Goal: Navigation & Orientation: Find specific page/section

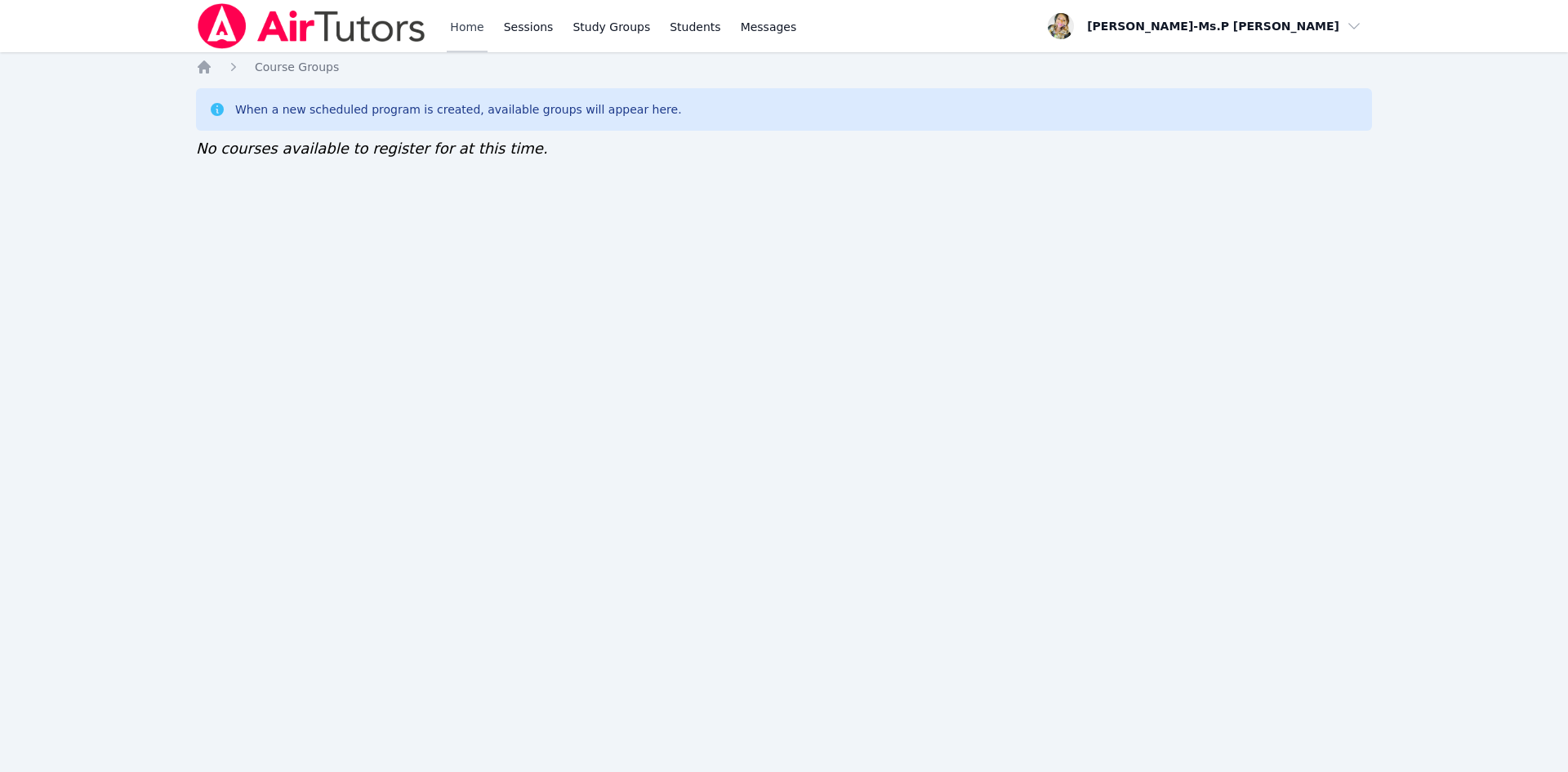
click at [452, 23] on link "Home" at bounding box center [467, 26] width 40 height 53
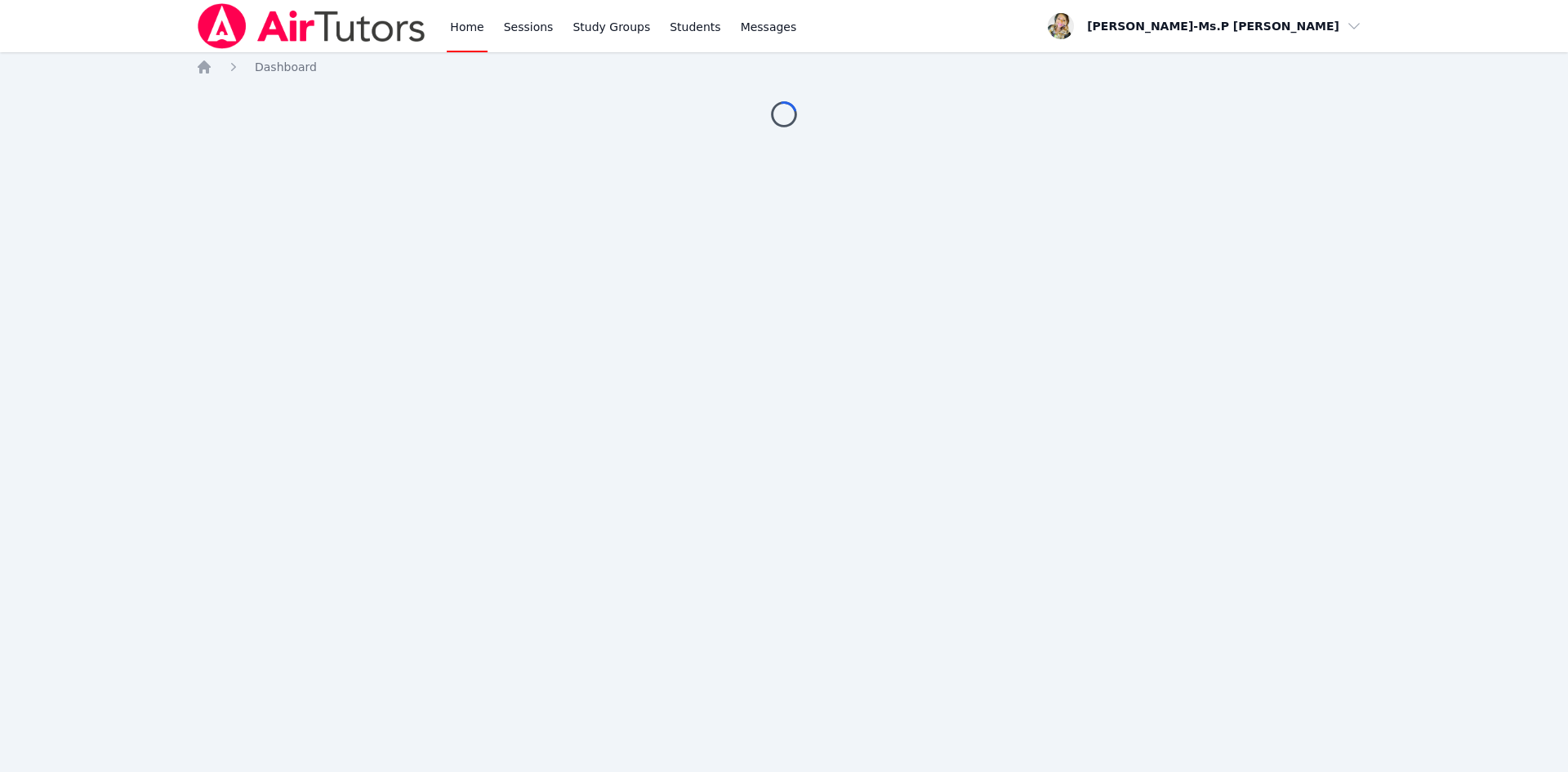
click at [466, 28] on link "Home" at bounding box center [467, 26] width 40 height 53
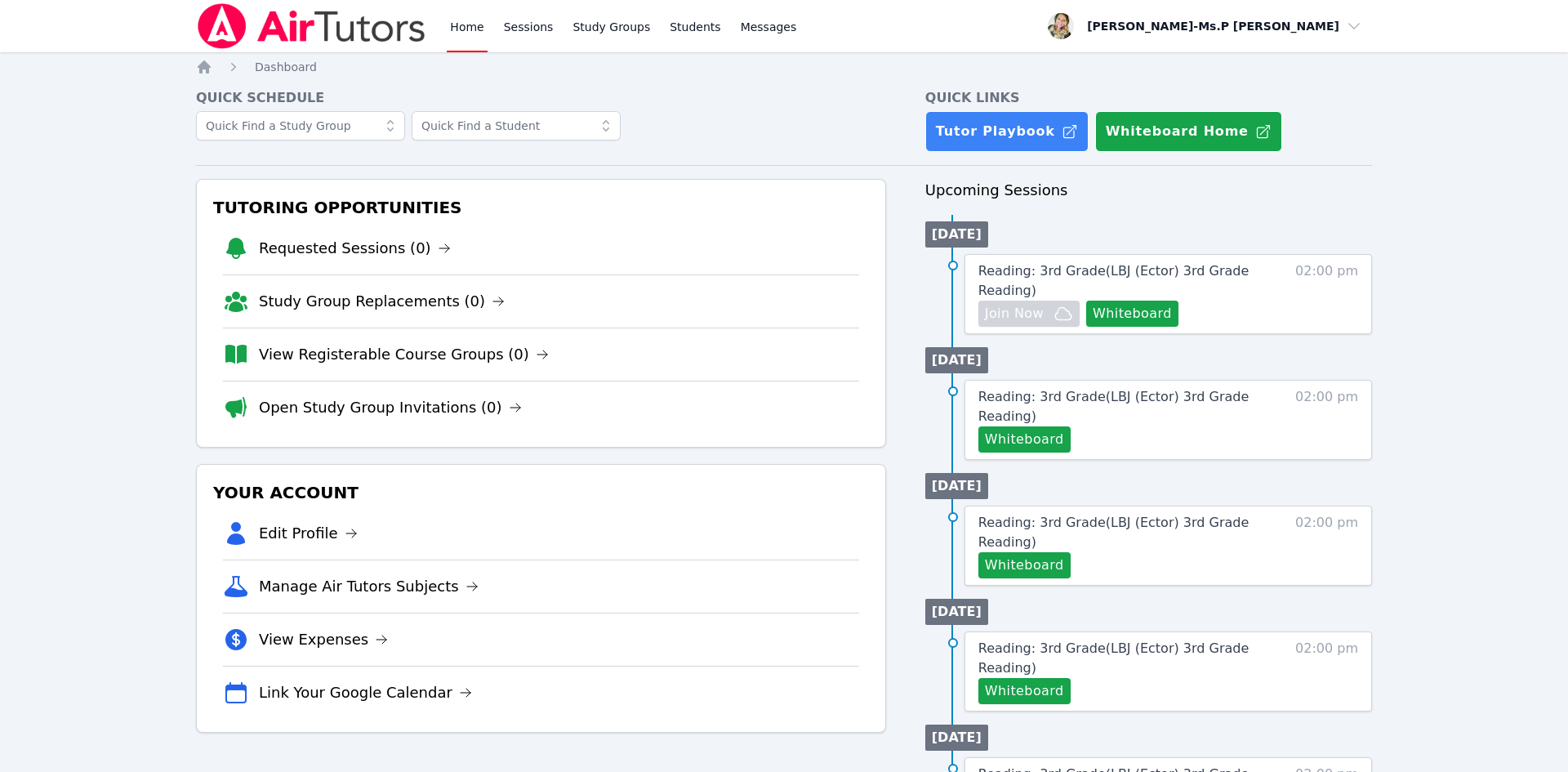
click at [561, 11] on div "Home Sessions Study Groups Students Messages" at bounding box center [623, 26] width 353 height 53
click at [532, 27] on link "Sessions" at bounding box center [529, 26] width 56 height 53
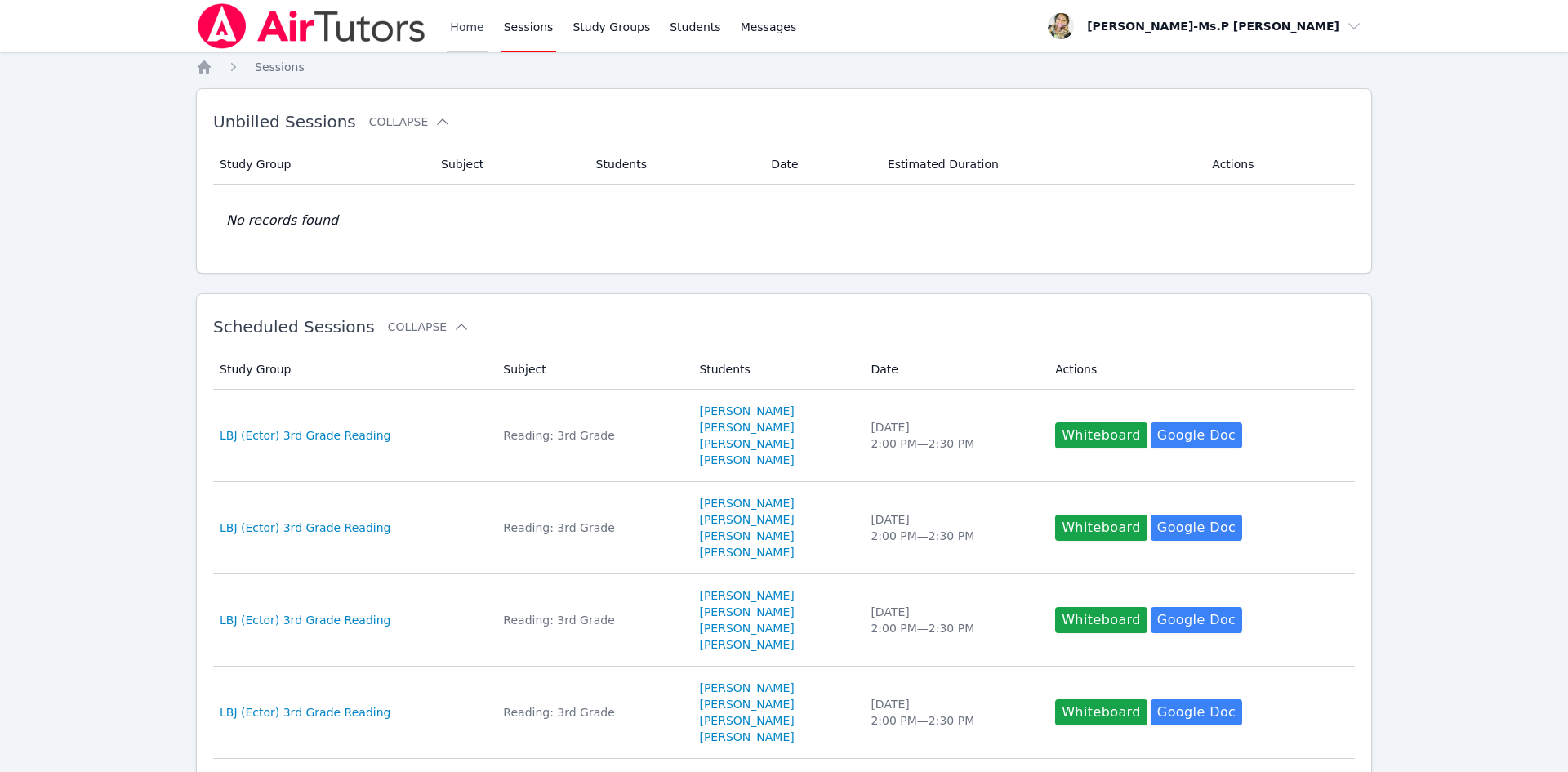
click at [461, 28] on link "Home" at bounding box center [467, 26] width 40 height 53
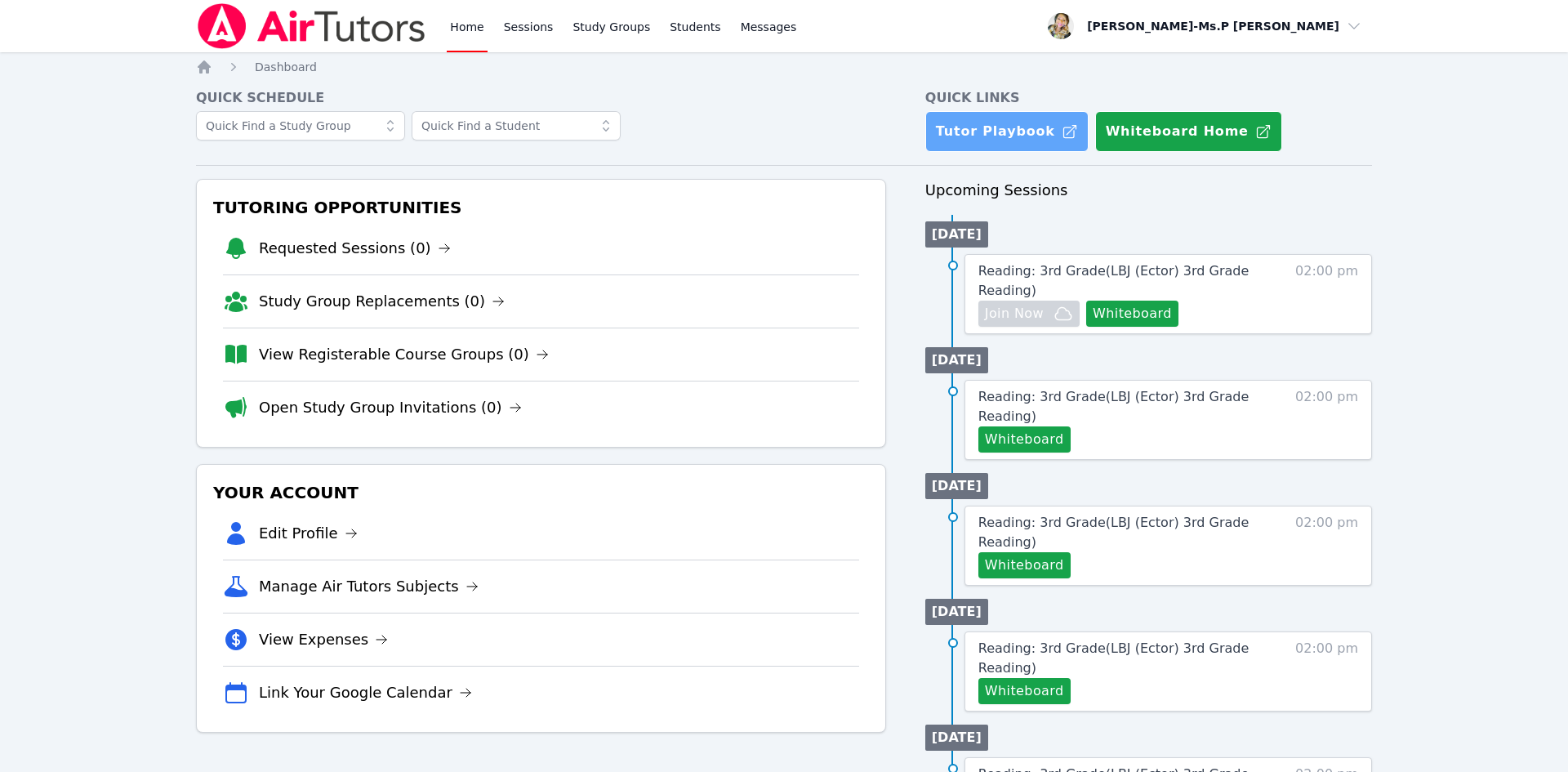
click at [975, 125] on link "Tutor Playbook" at bounding box center [1007, 131] width 163 height 41
click at [522, 26] on link "Sessions" at bounding box center [529, 26] width 56 height 53
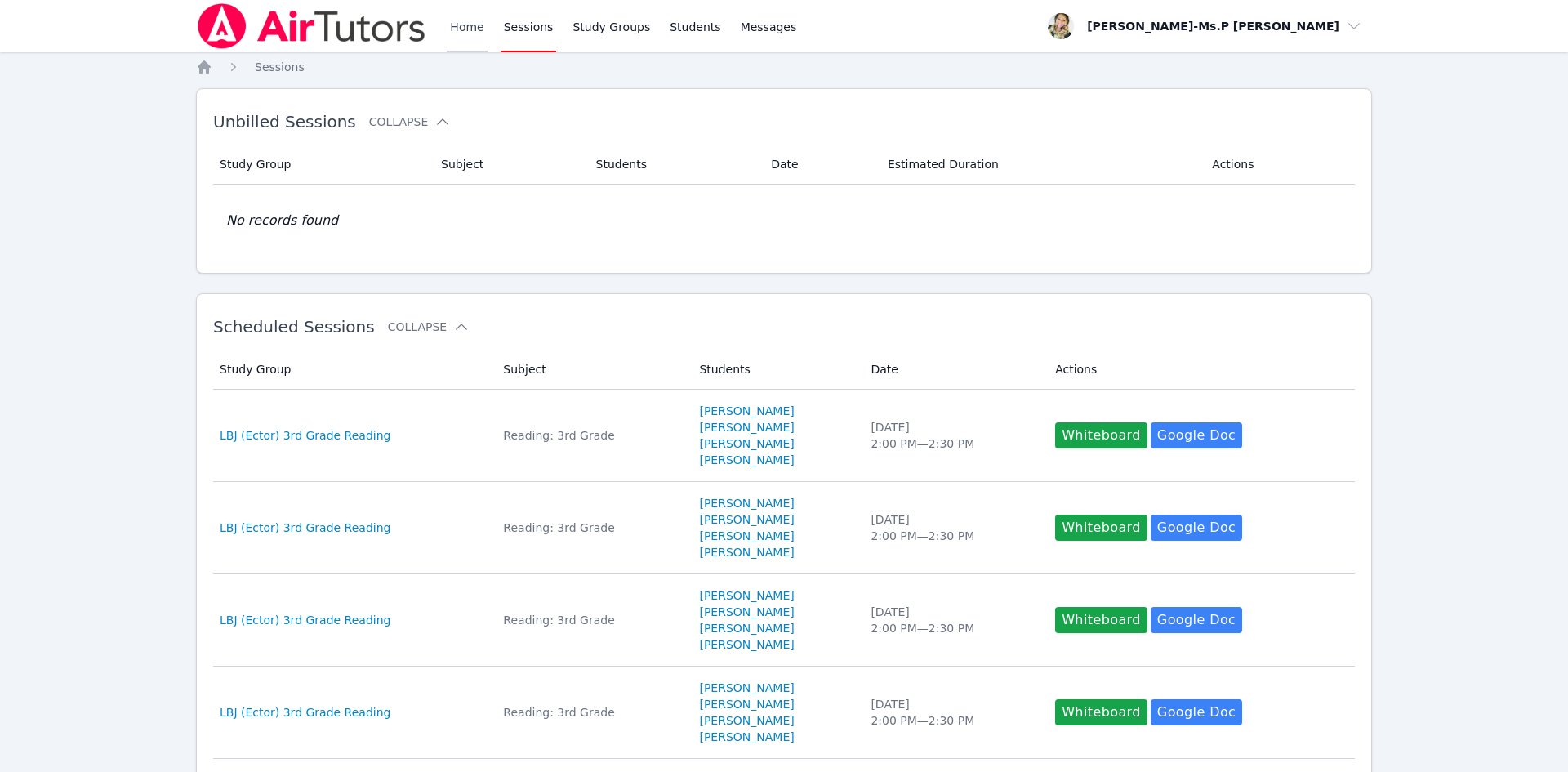
click at [463, 25] on link "Home" at bounding box center [467, 26] width 40 height 53
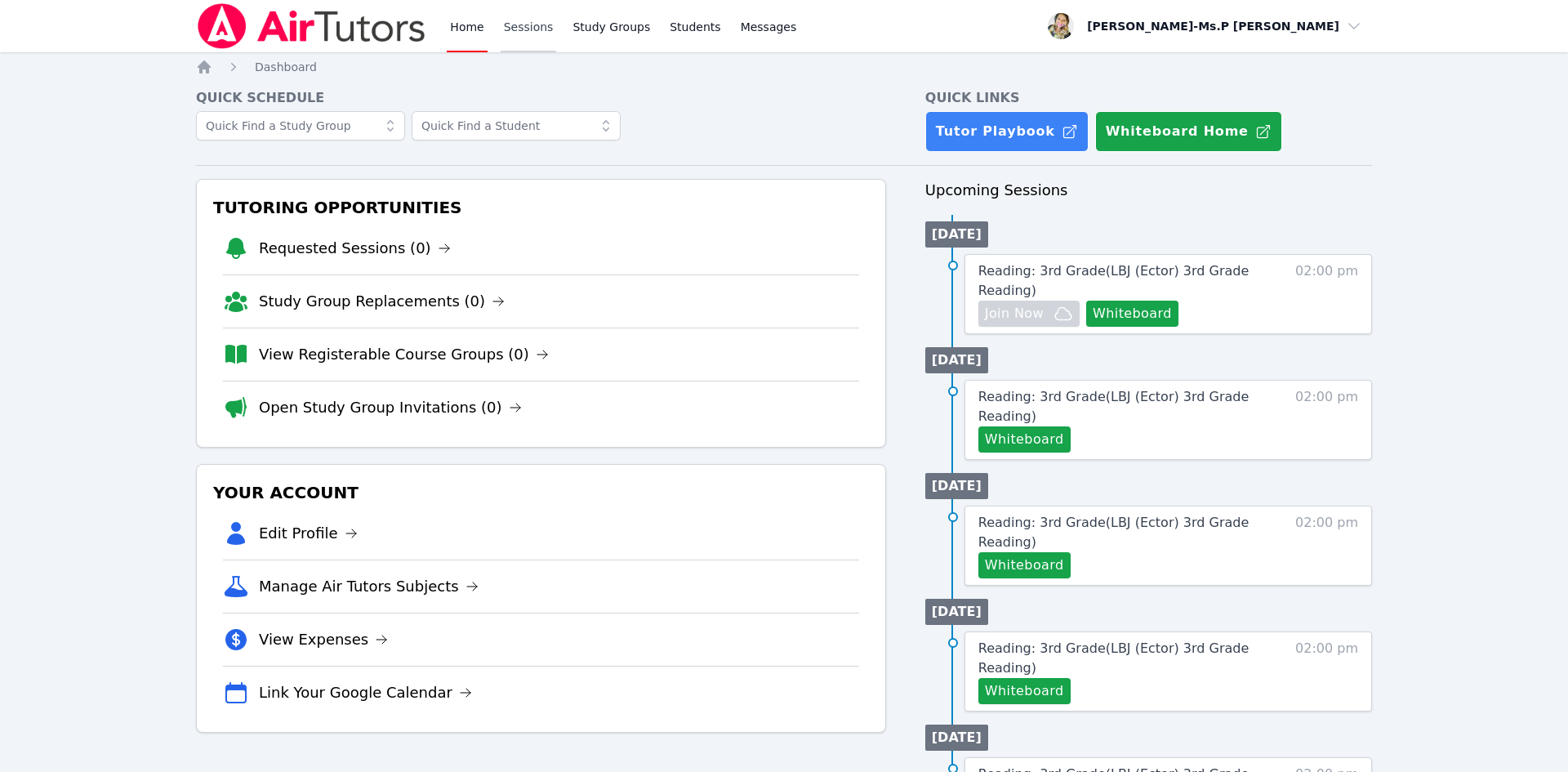
click at [501, 34] on link "Sessions" at bounding box center [529, 26] width 56 height 53
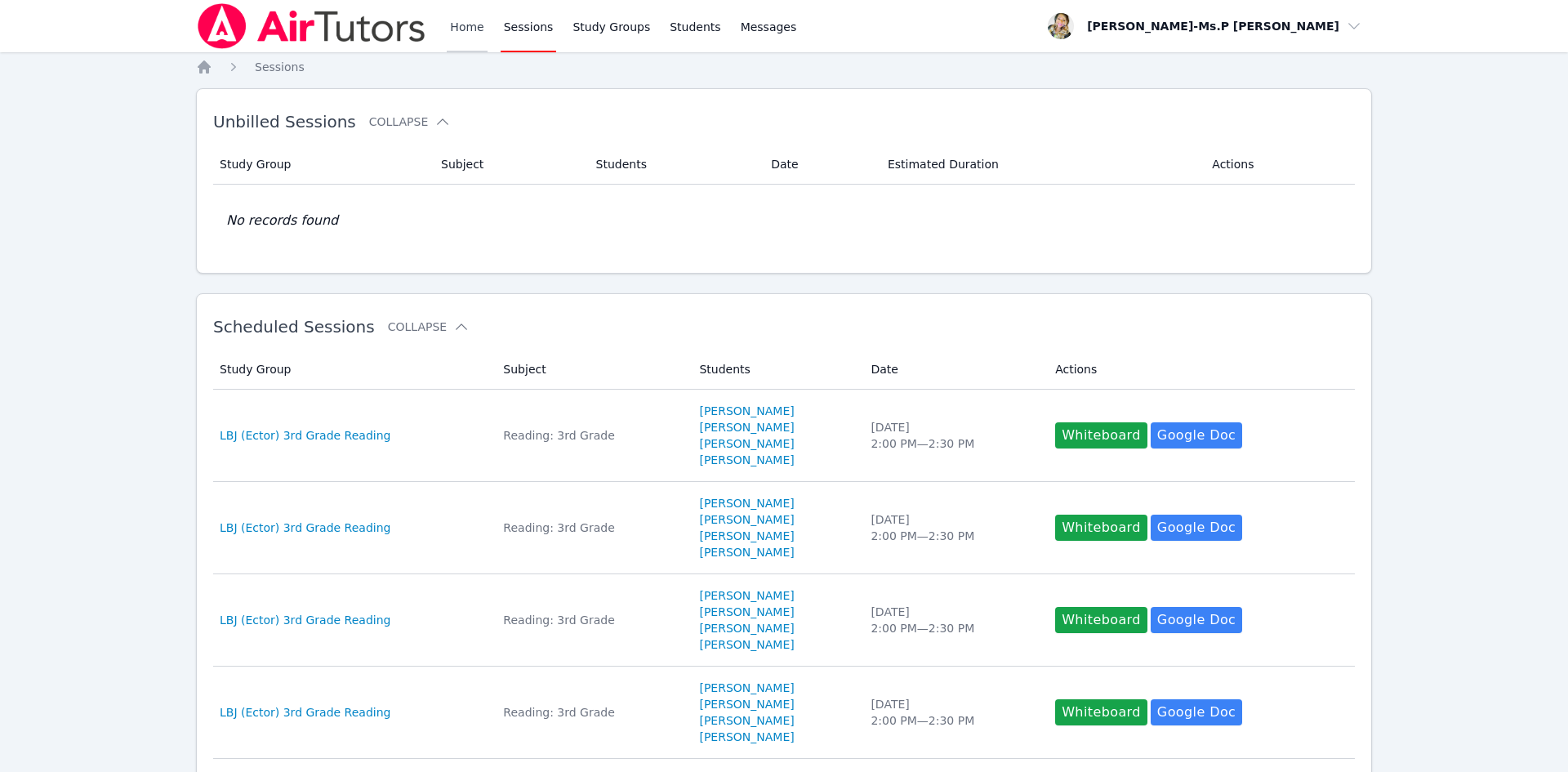
click at [459, 24] on link "Home" at bounding box center [467, 26] width 40 height 53
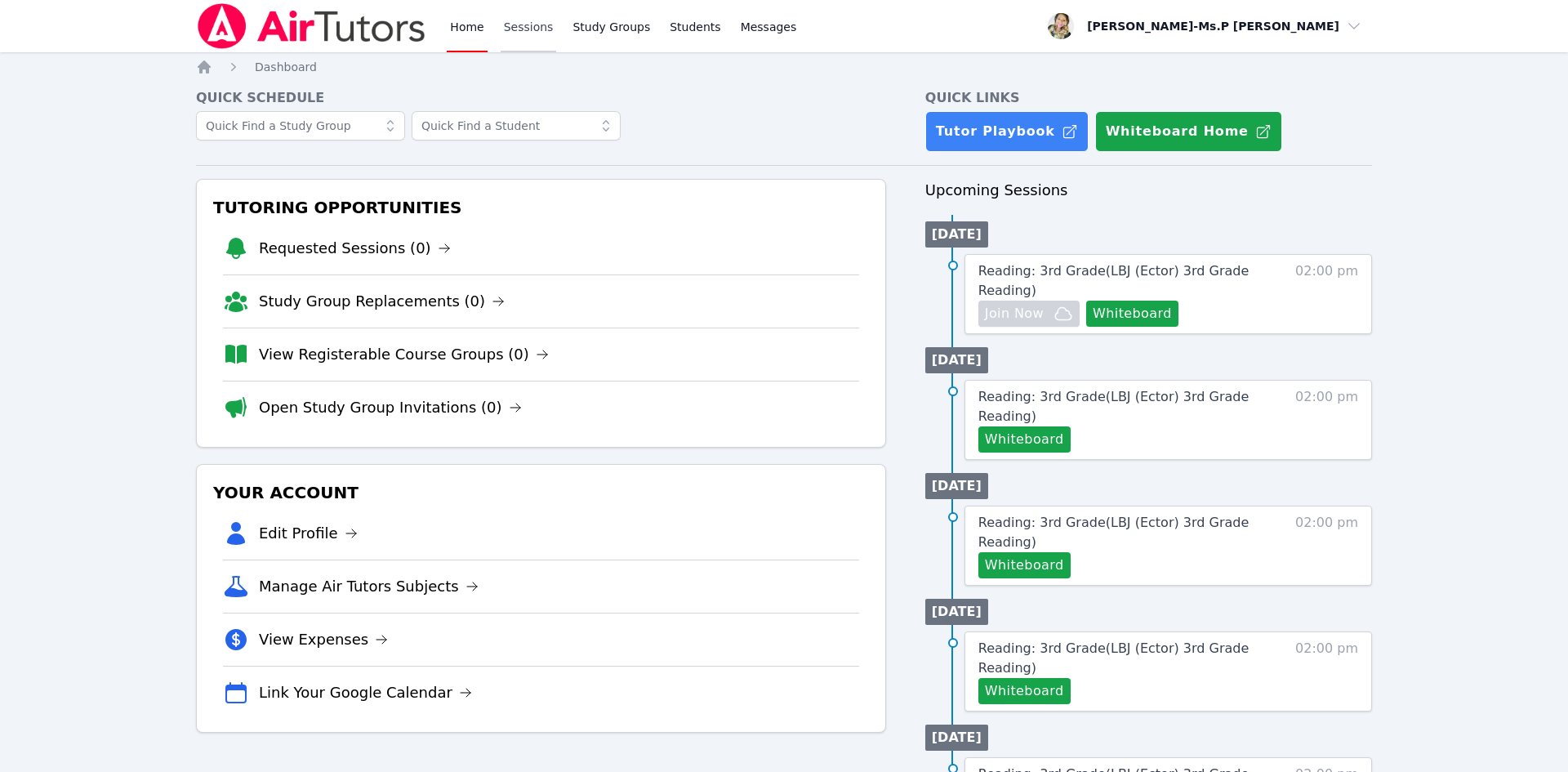
click at [542, 19] on link "Sessions" at bounding box center [529, 26] width 56 height 53
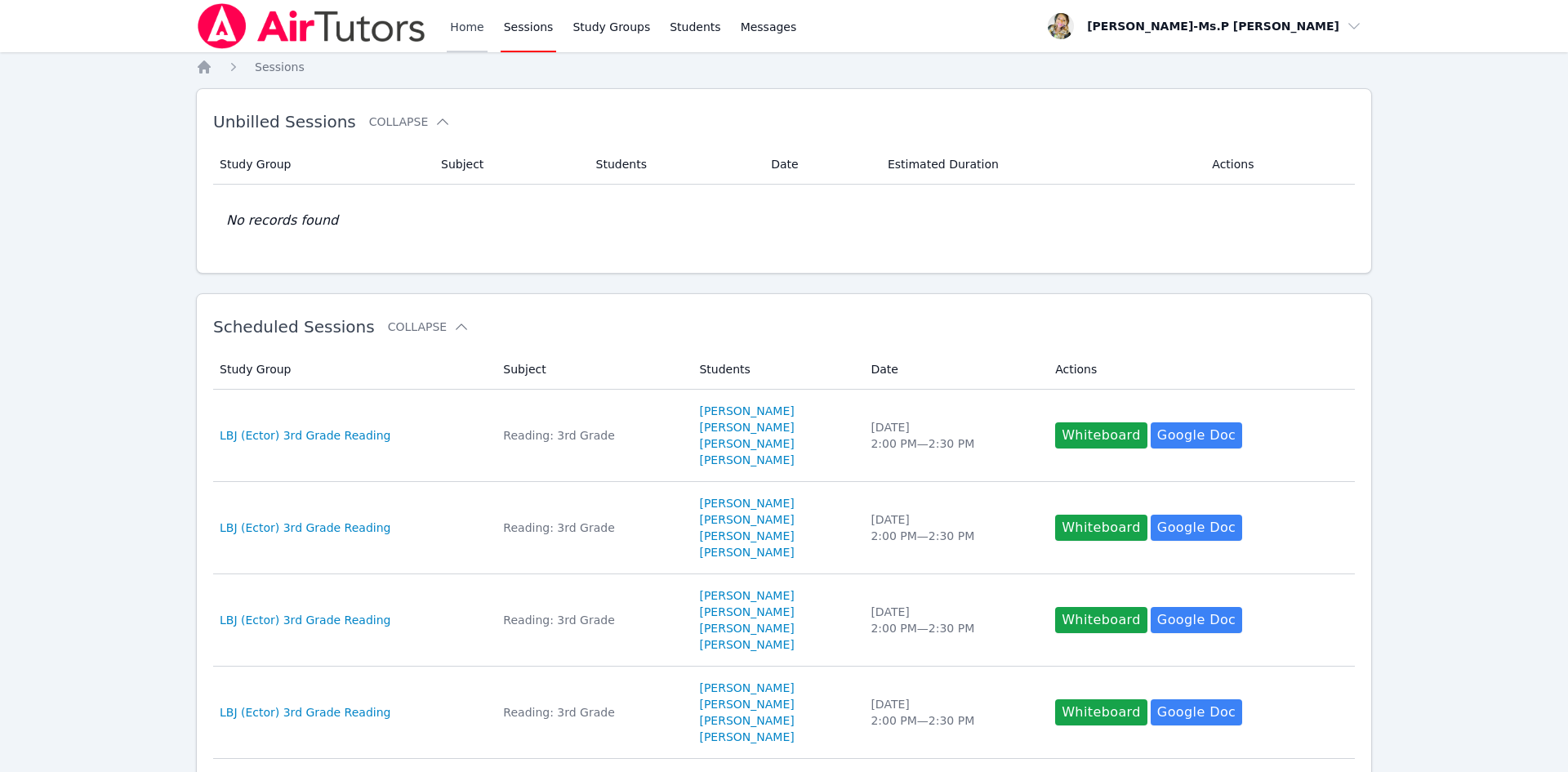
click at [481, 28] on link "Home" at bounding box center [467, 26] width 40 height 53
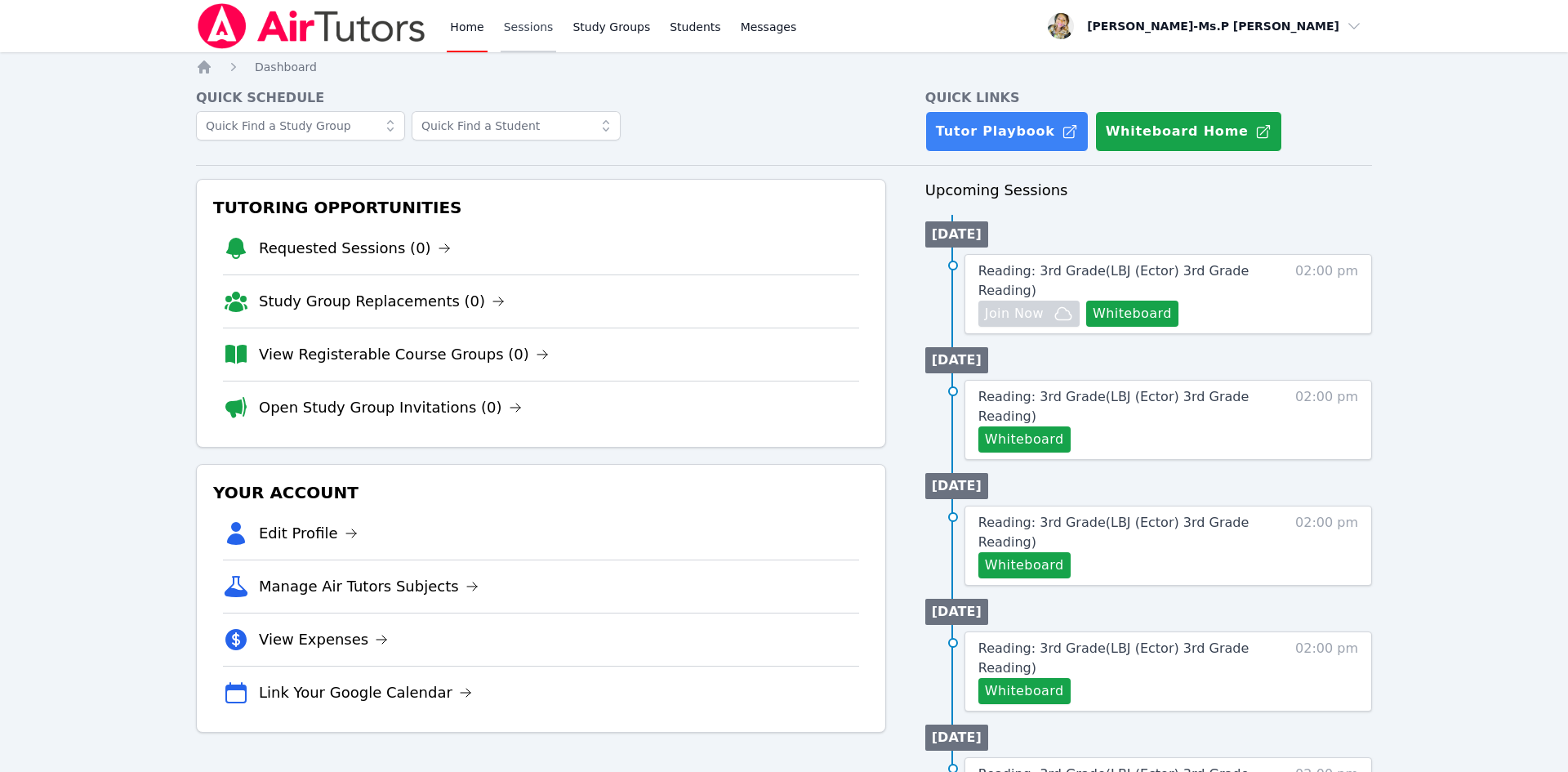
click at [517, 29] on link "Sessions" at bounding box center [529, 26] width 56 height 53
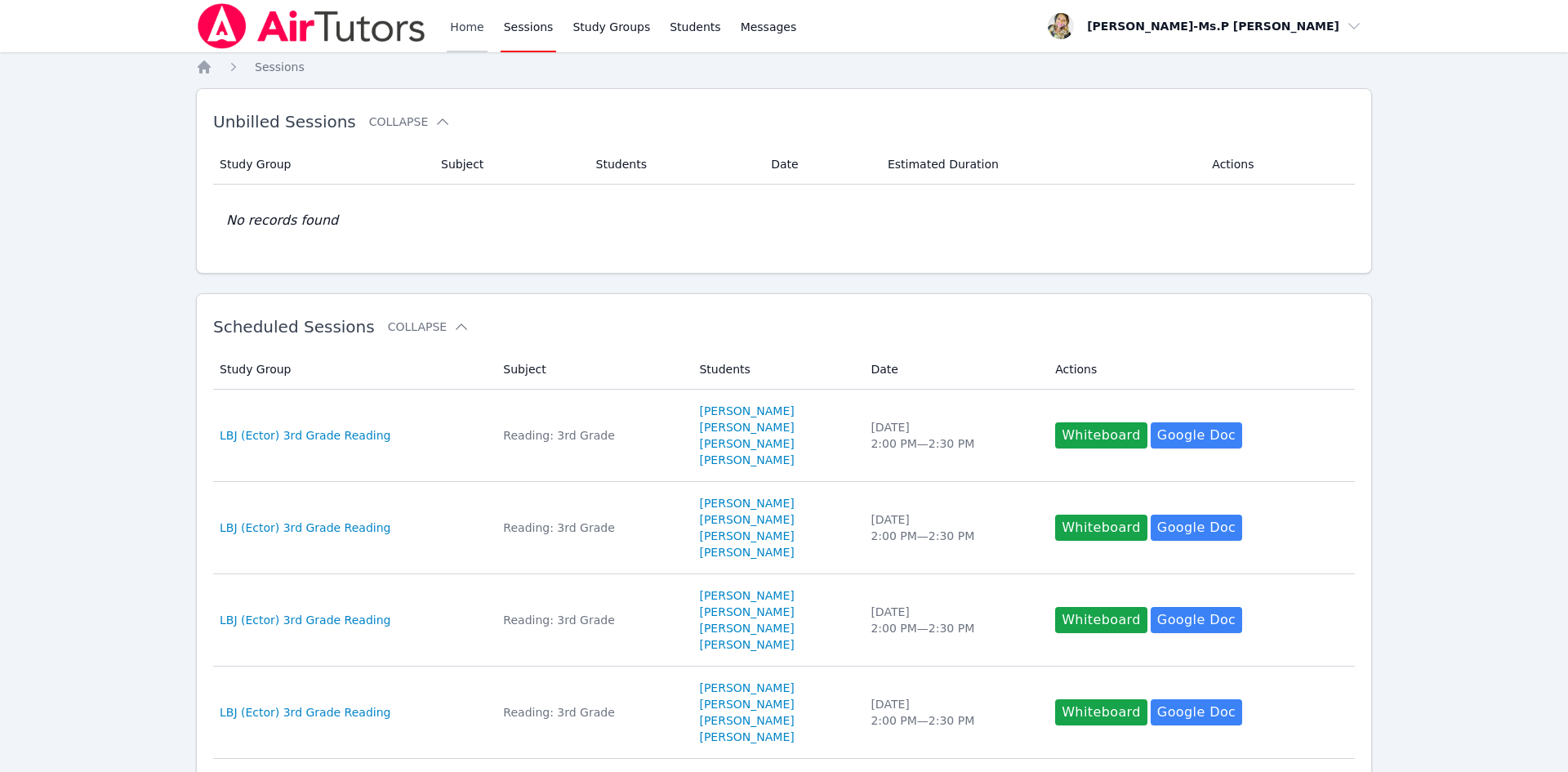
click at [455, 29] on link "Home" at bounding box center [467, 26] width 40 height 53
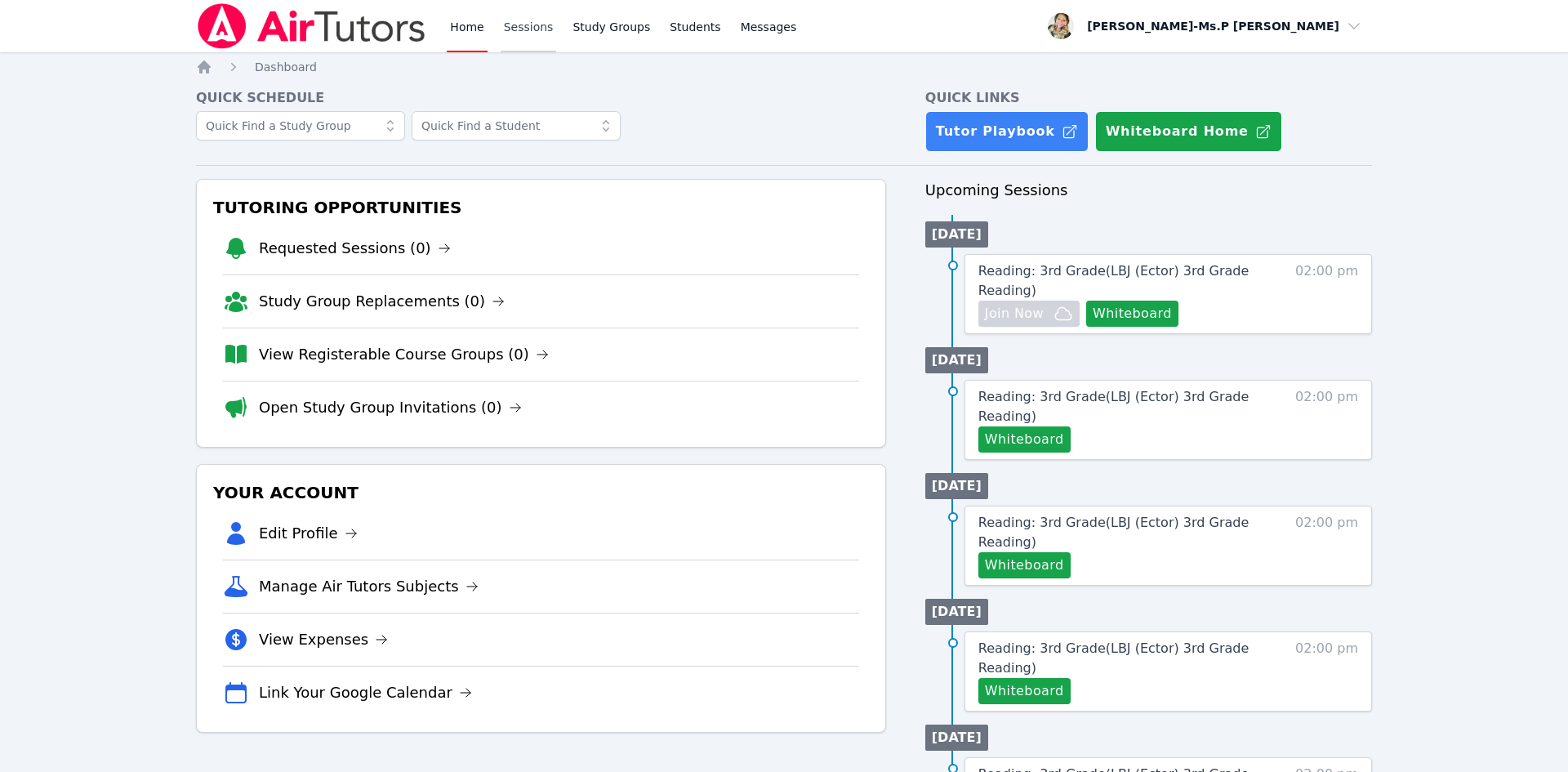
click at [506, 23] on link "Sessions" at bounding box center [529, 26] width 56 height 53
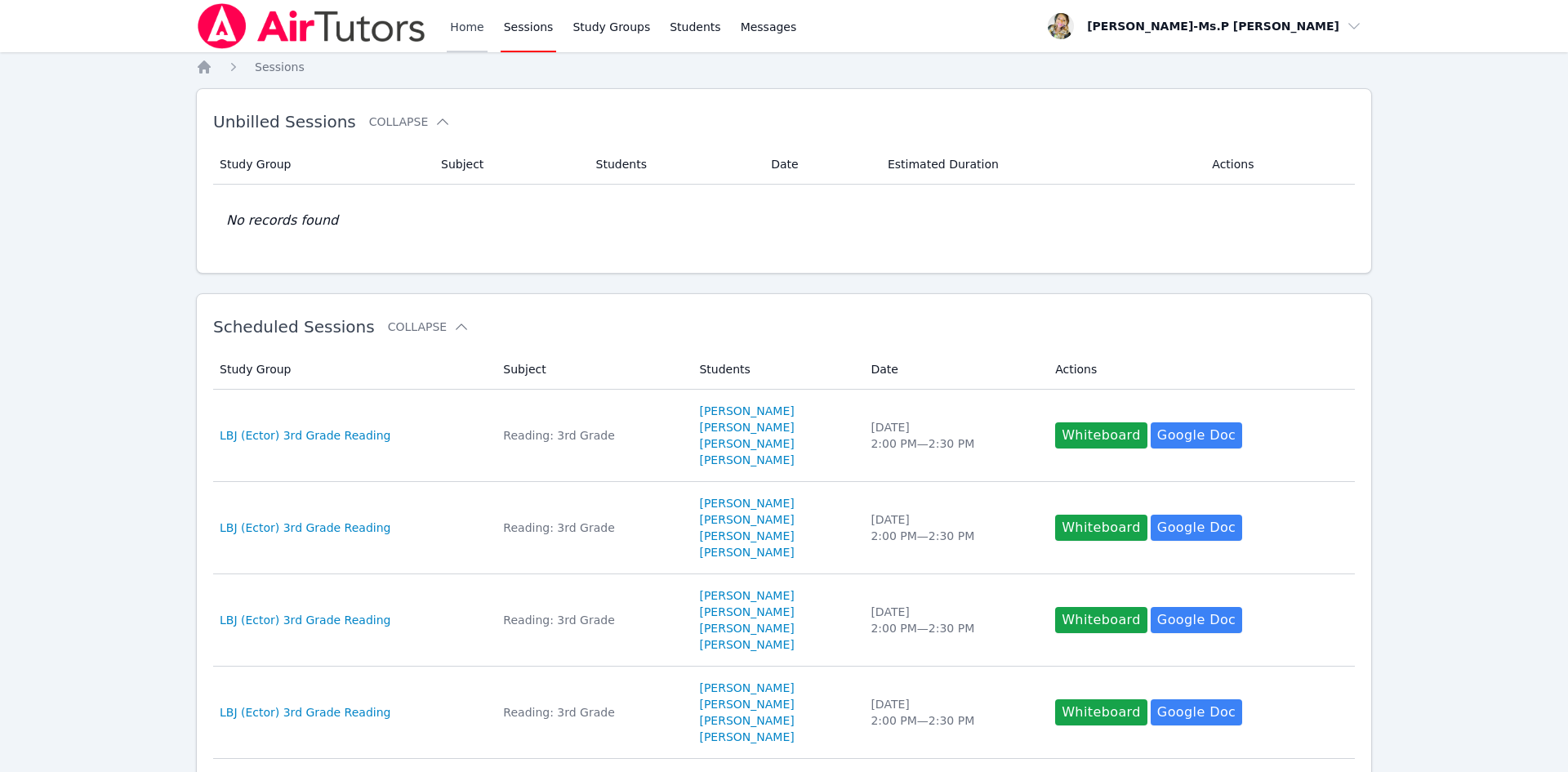
click at [466, 32] on link "Home" at bounding box center [467, 26] width 40 height 53
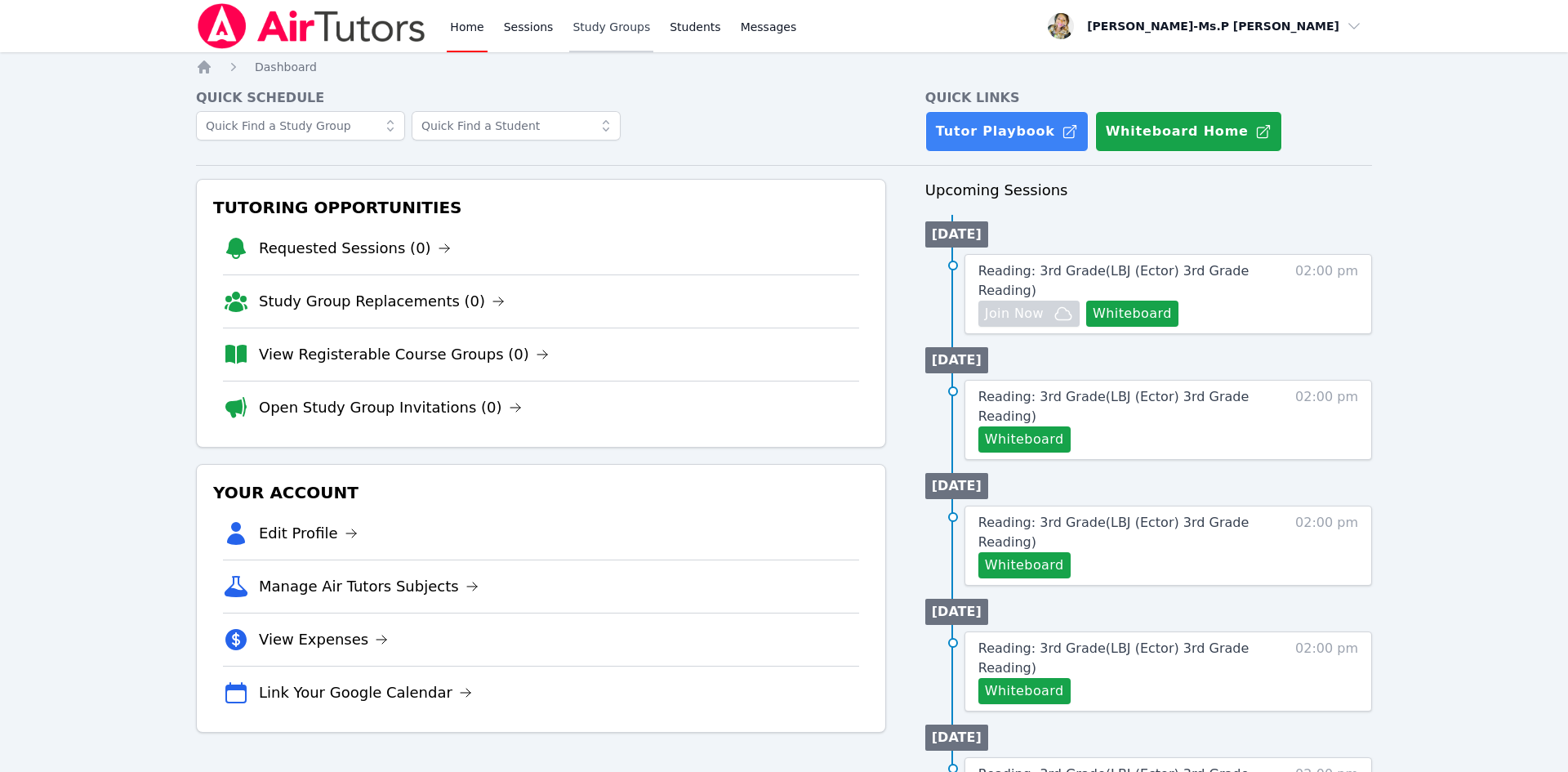
click at [569, 35] on link "Study Groups" at bounding box center [612, 26] width 85 height 53
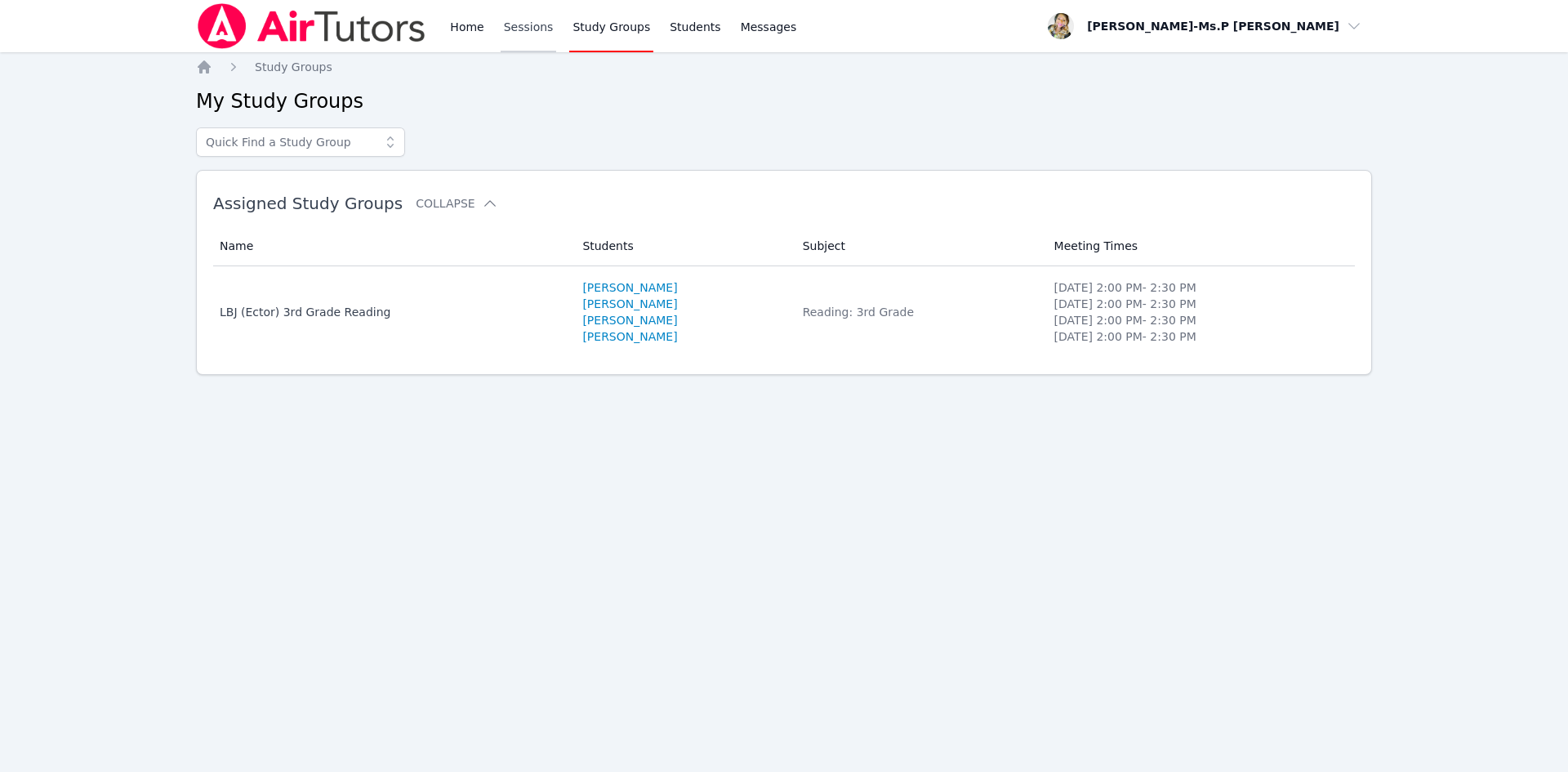
click at [524, 35] on link "Sessions" at bounding box center [529, 26] width 56 height 53
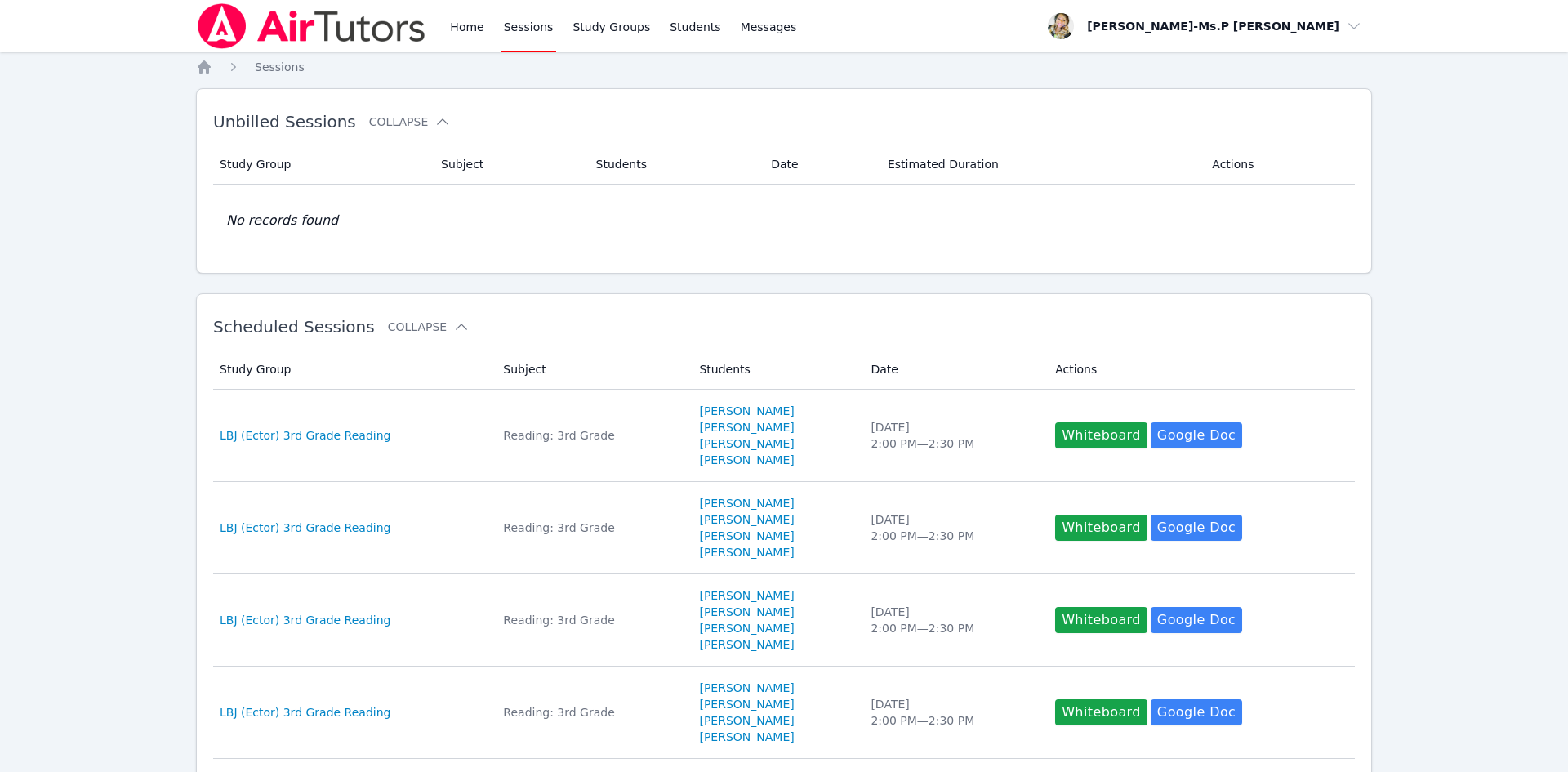
click at [441, 29] on div "Home Sessions Study Groups Students Messages" at bounding box center [498, 26] width 604 height 53
click at [462, 20] on link "Home" at bounding box center [467, 26] width 40 height 53
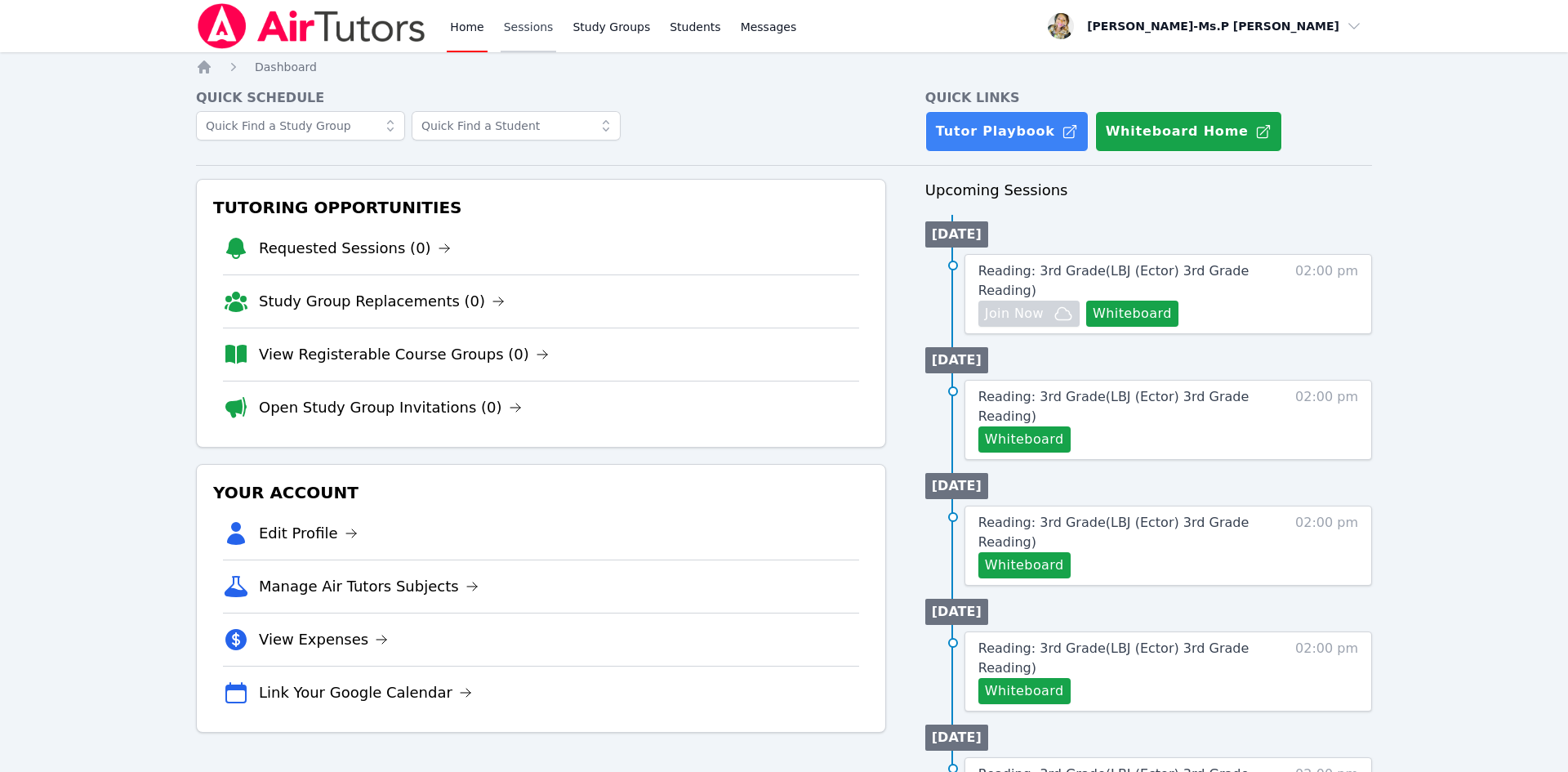
click at [538, 23] on link "Sessions" at bounding box center [529, 26] width 56 height 53
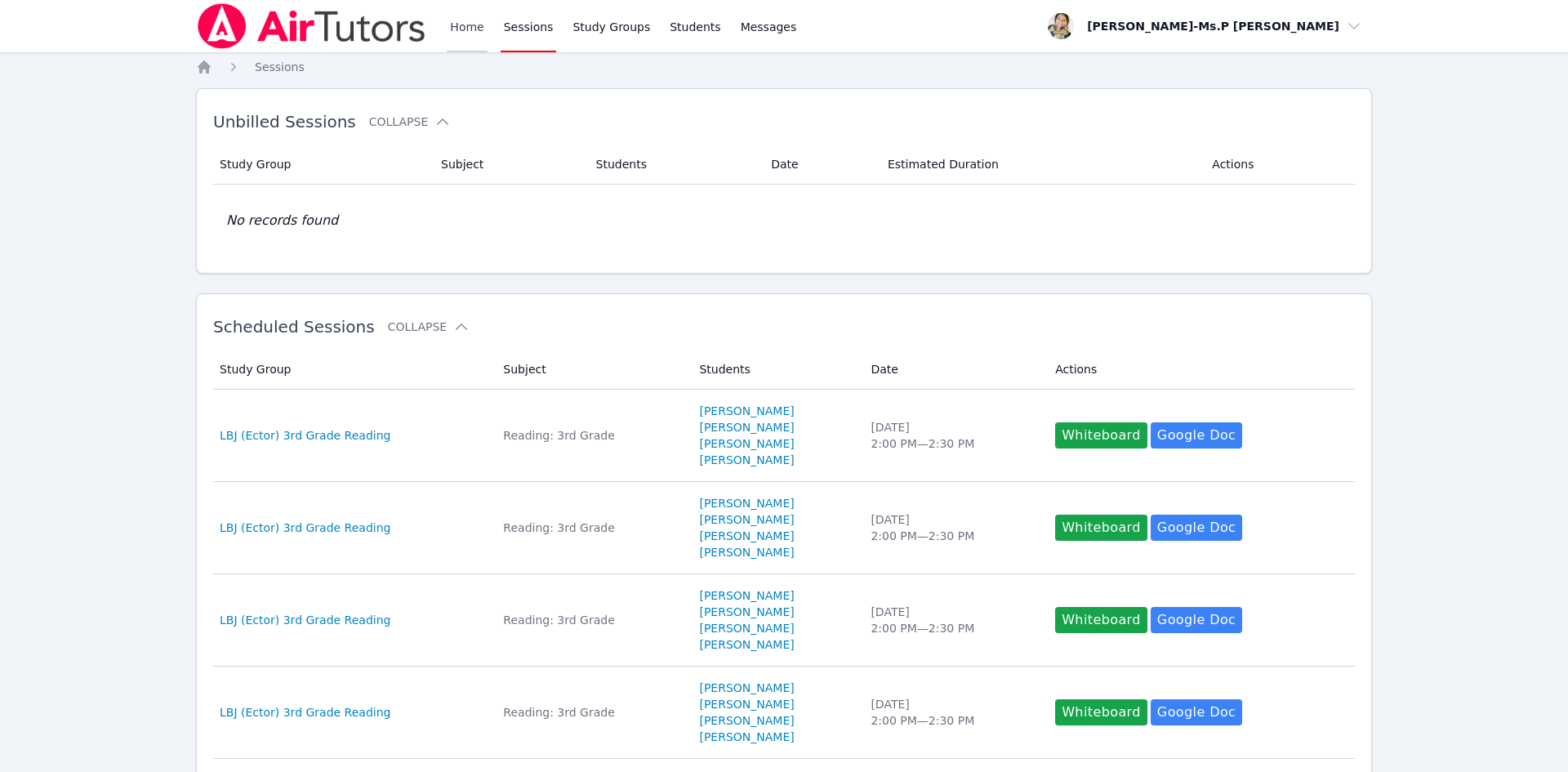
click at [468, 24] on link "Home" at bounding box center [467, 26] width 40 height 53
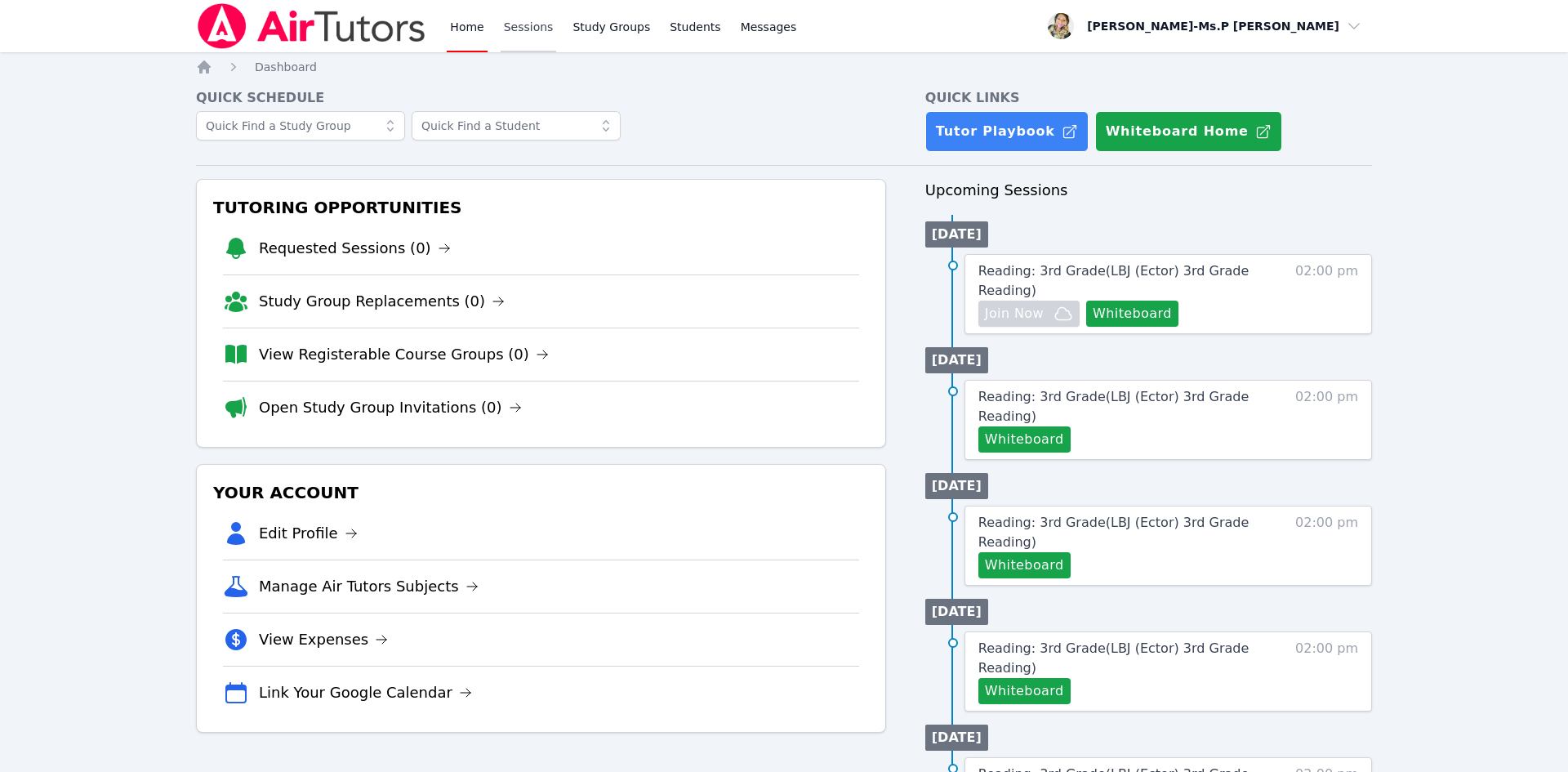
click at [532, 23] on link "Sessions" at bounding box center [529, 26] width 56 height 53
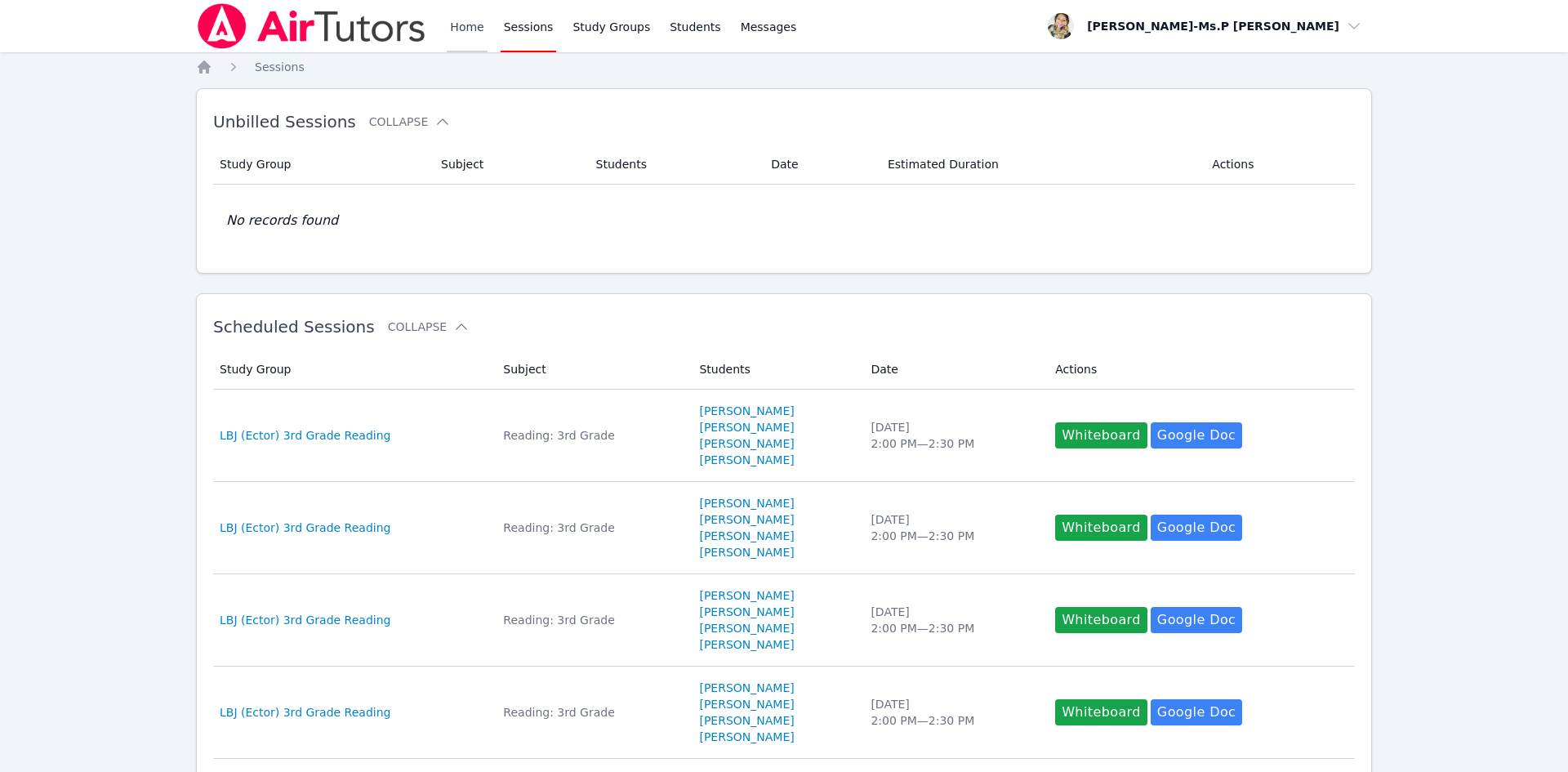
click at [454, 33] on link "Home" at bounding box center [467, 26] width 40 height 53
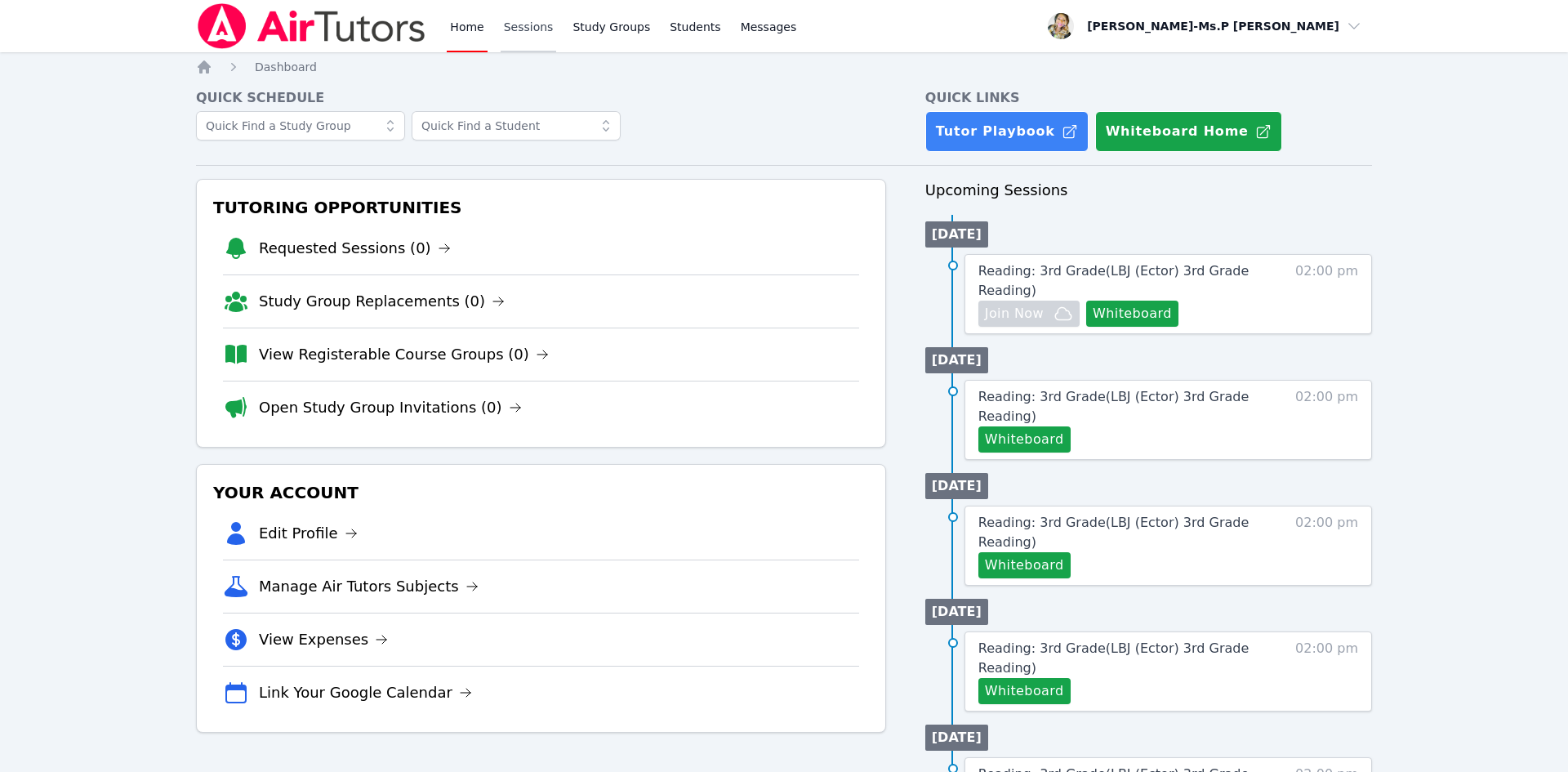
click at [521, 21] on link "Sessions" at bounding box center [529, 26] width 56 height 53
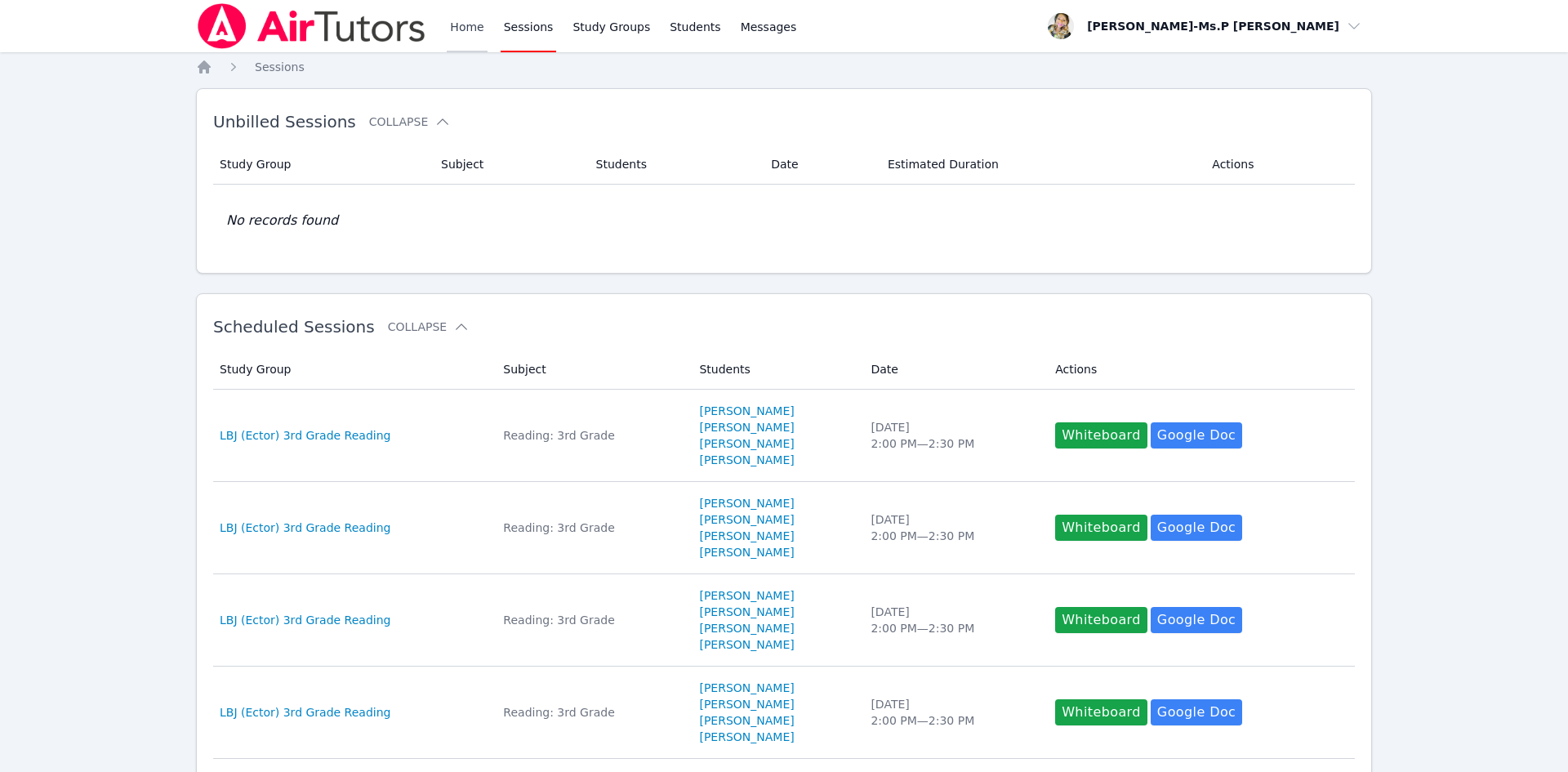
click at [448, 39] on link "Home" at bounding box center [467, 26] width 40 height 53
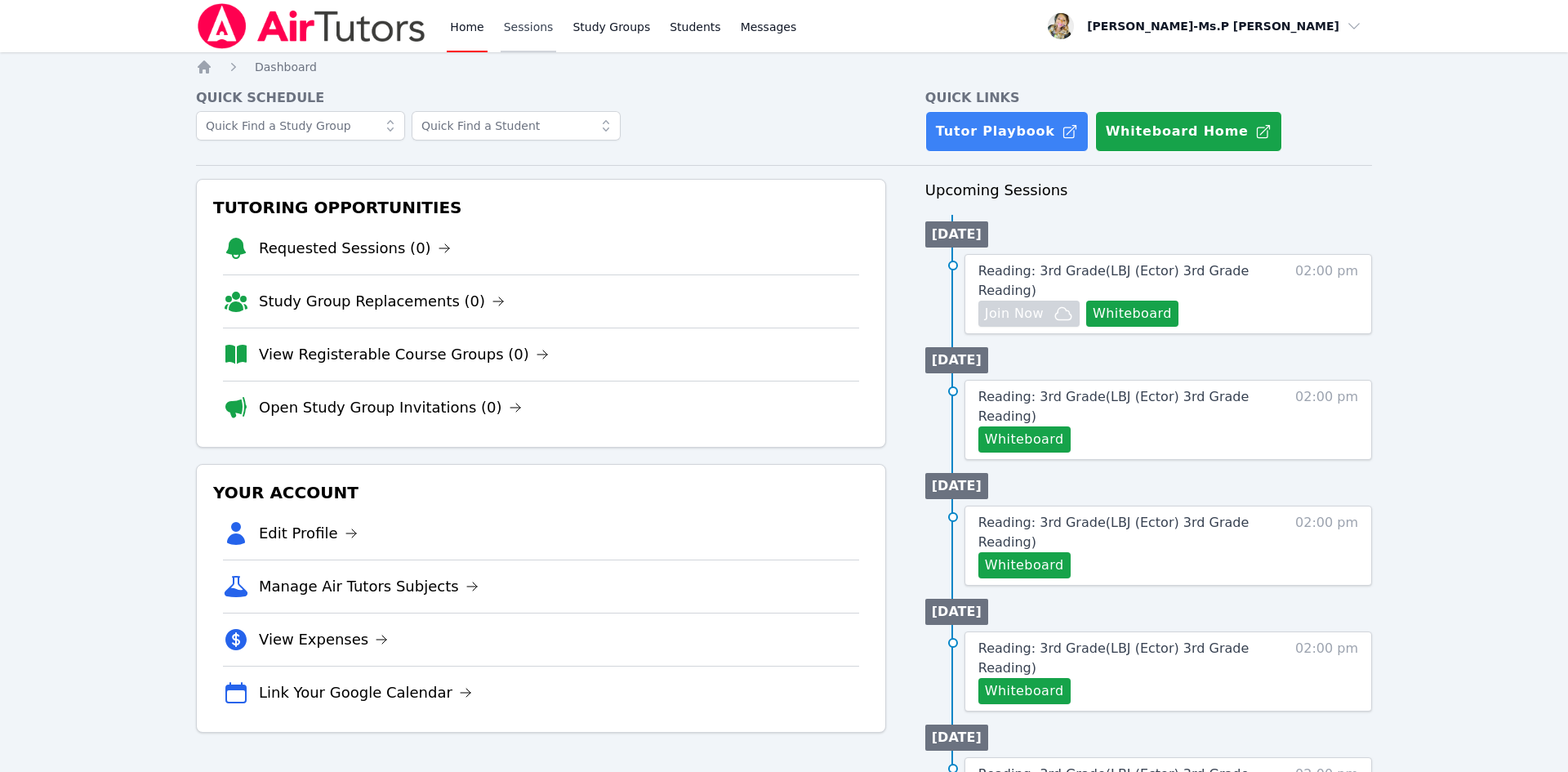
click at [521, 28] on link "Sessions" at bounding box center [529, 26] width 56 height 53
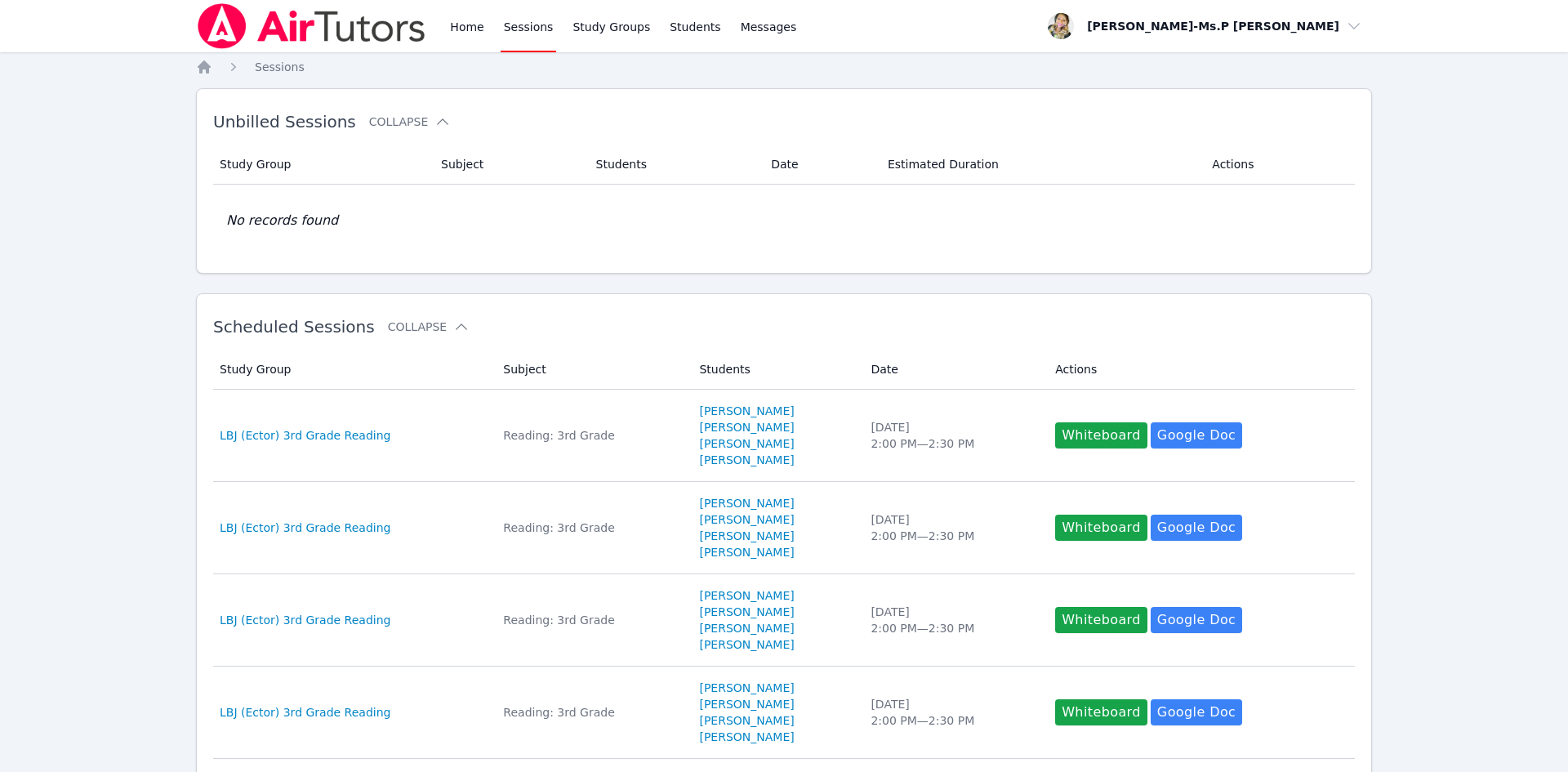
click at [441, 27] on div "Home Sessions Study Groups Students Messages" at bounding box center [498, 26] width 604 height 53
click at [461, 30] on link "Home" at bounding box center [467, 26] width 40 height 53
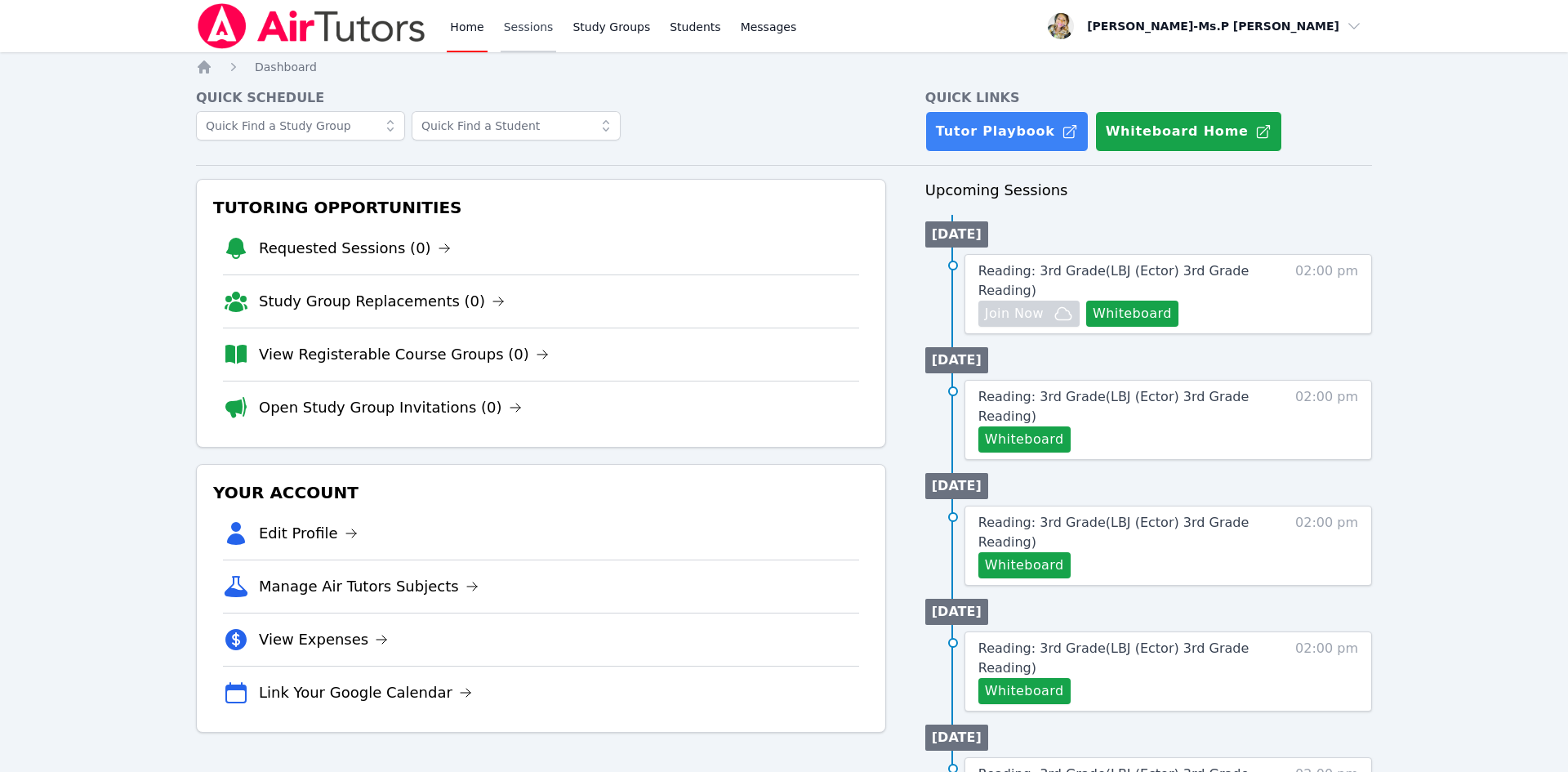
click at [524, 44] on link "Sessions" at bounding box center [529, 26] width 56 height 53
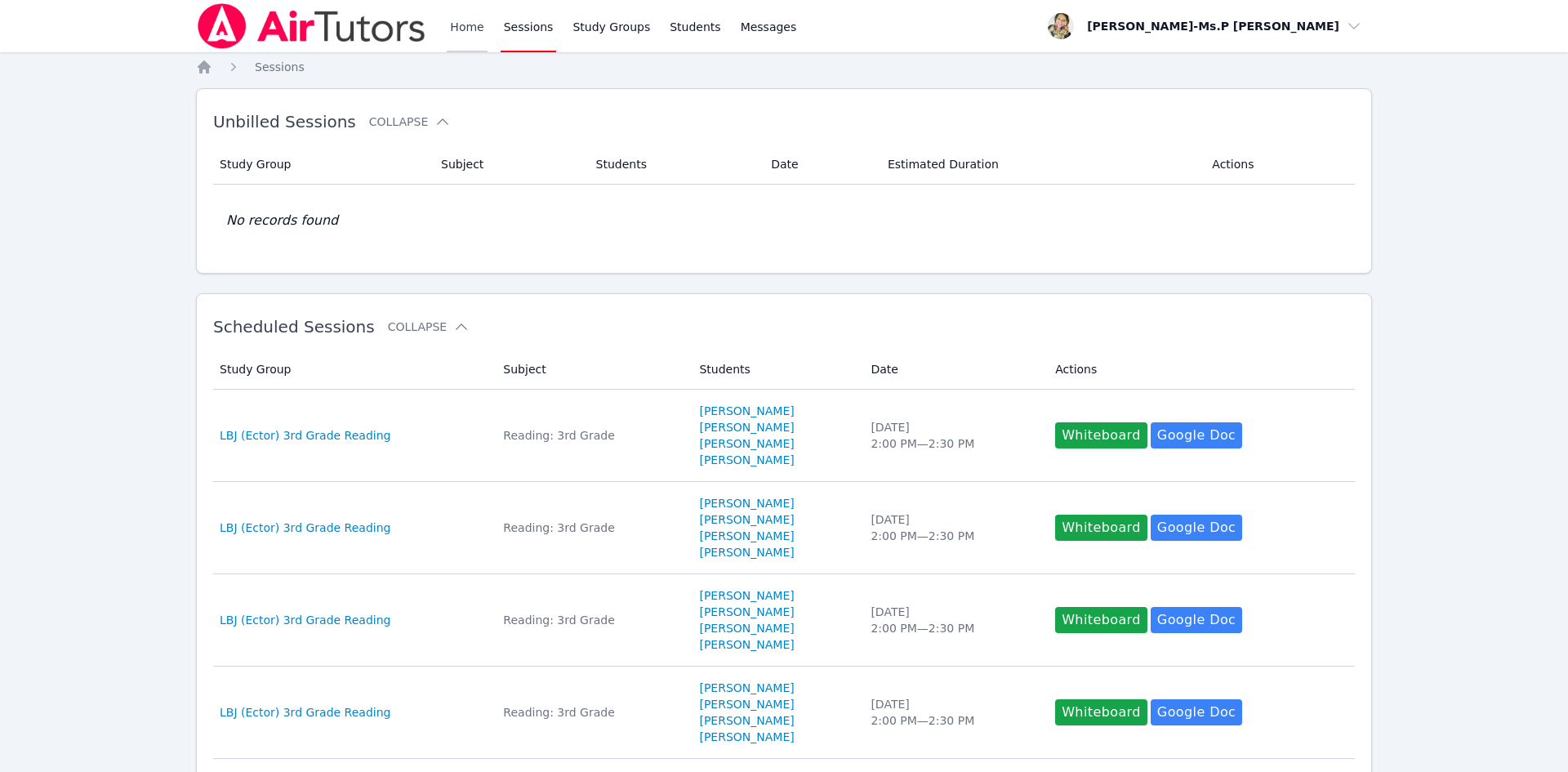
click at [461, 28] on link "Home" at bounding box center [467, 26] width 40 height 53
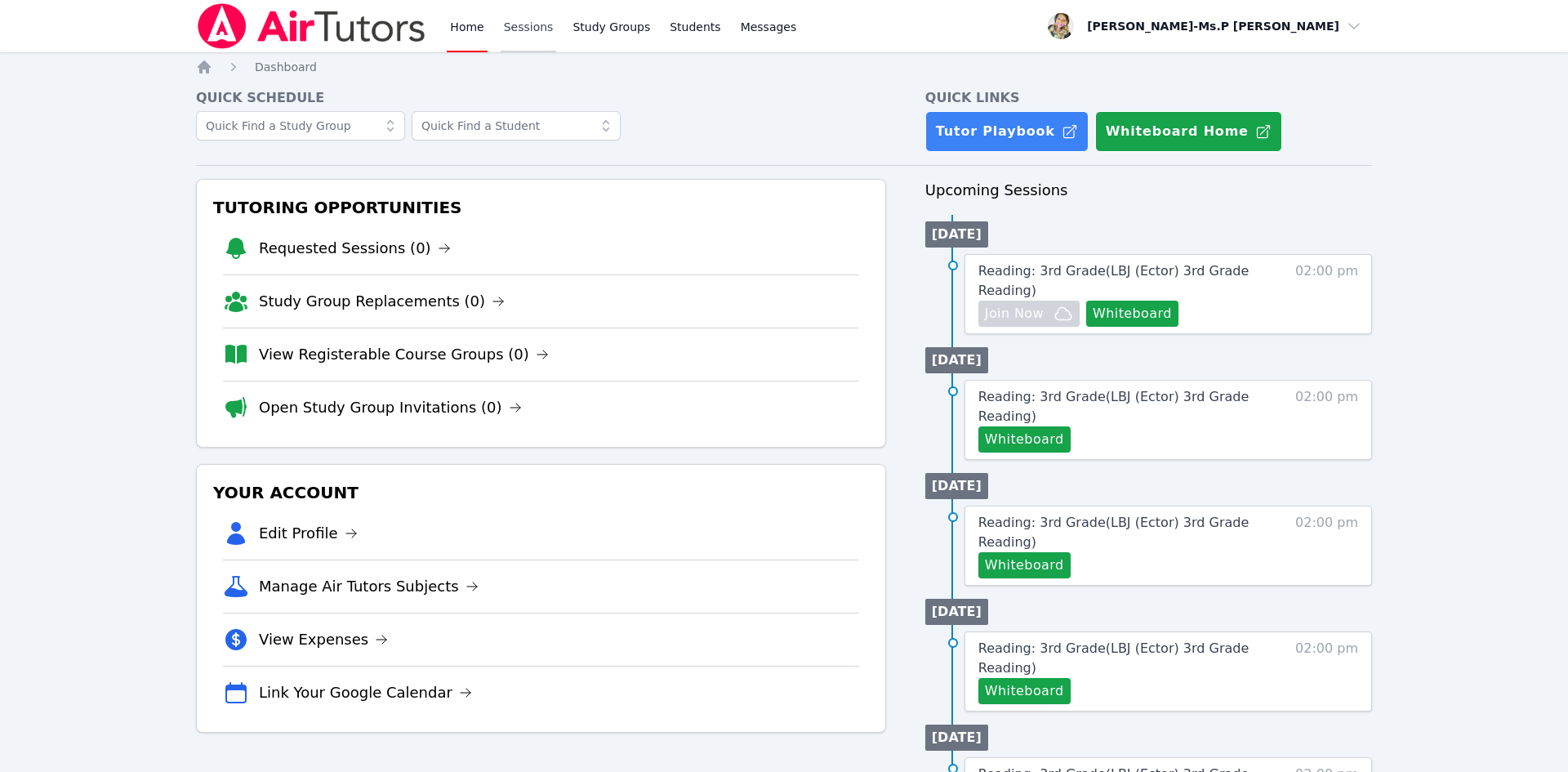
click at [511, 15] on link "Sessions" at bounding box center [529, 26] width 56 height 53
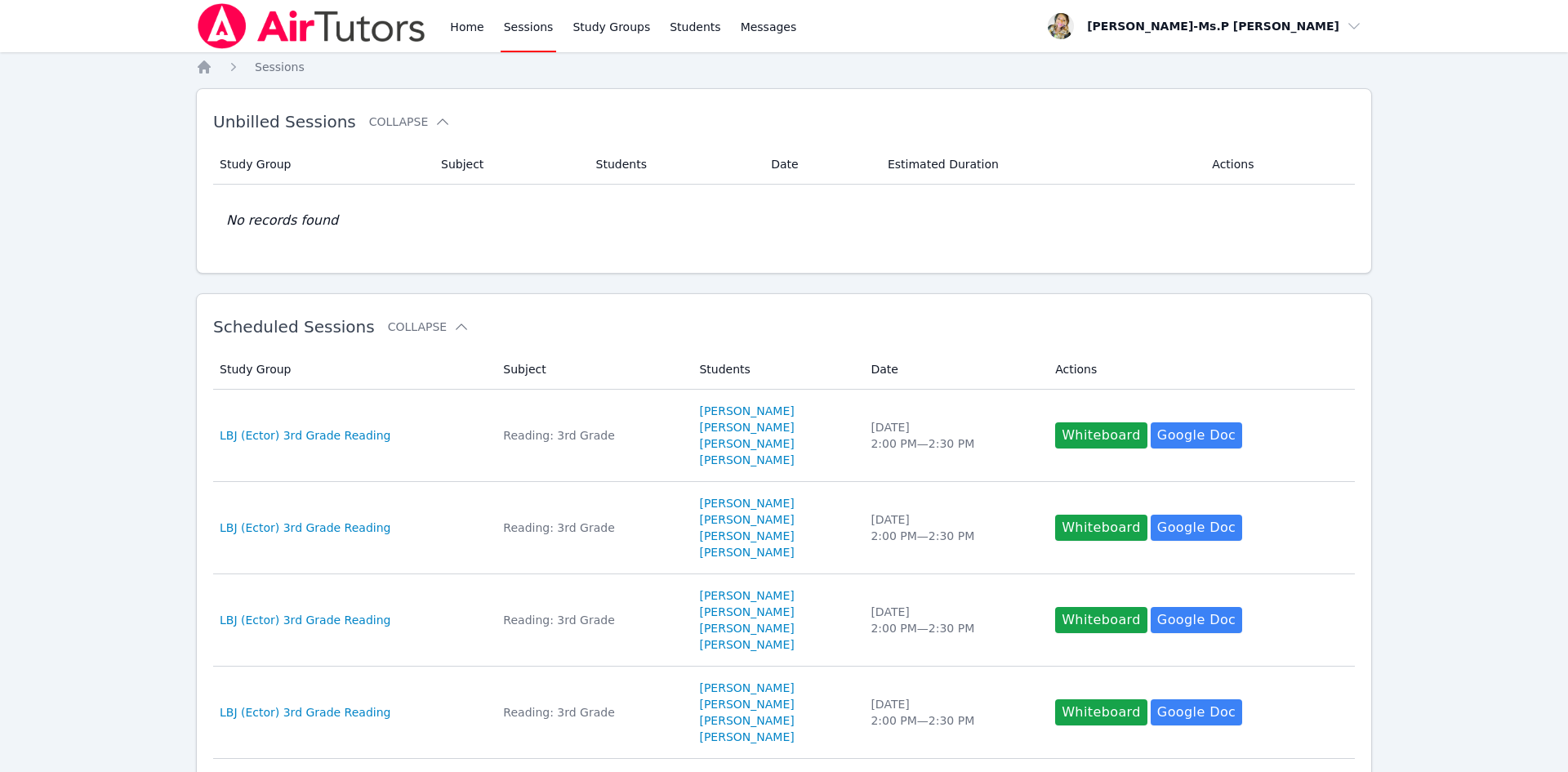
click at [486, 31] on div "Home Sessions Study Groups Students Messages" at bounding box center [623, 26] width 353 height 53
click at [471, 27] on link "Home" at bounding box center [467, 26] width 40 height 53
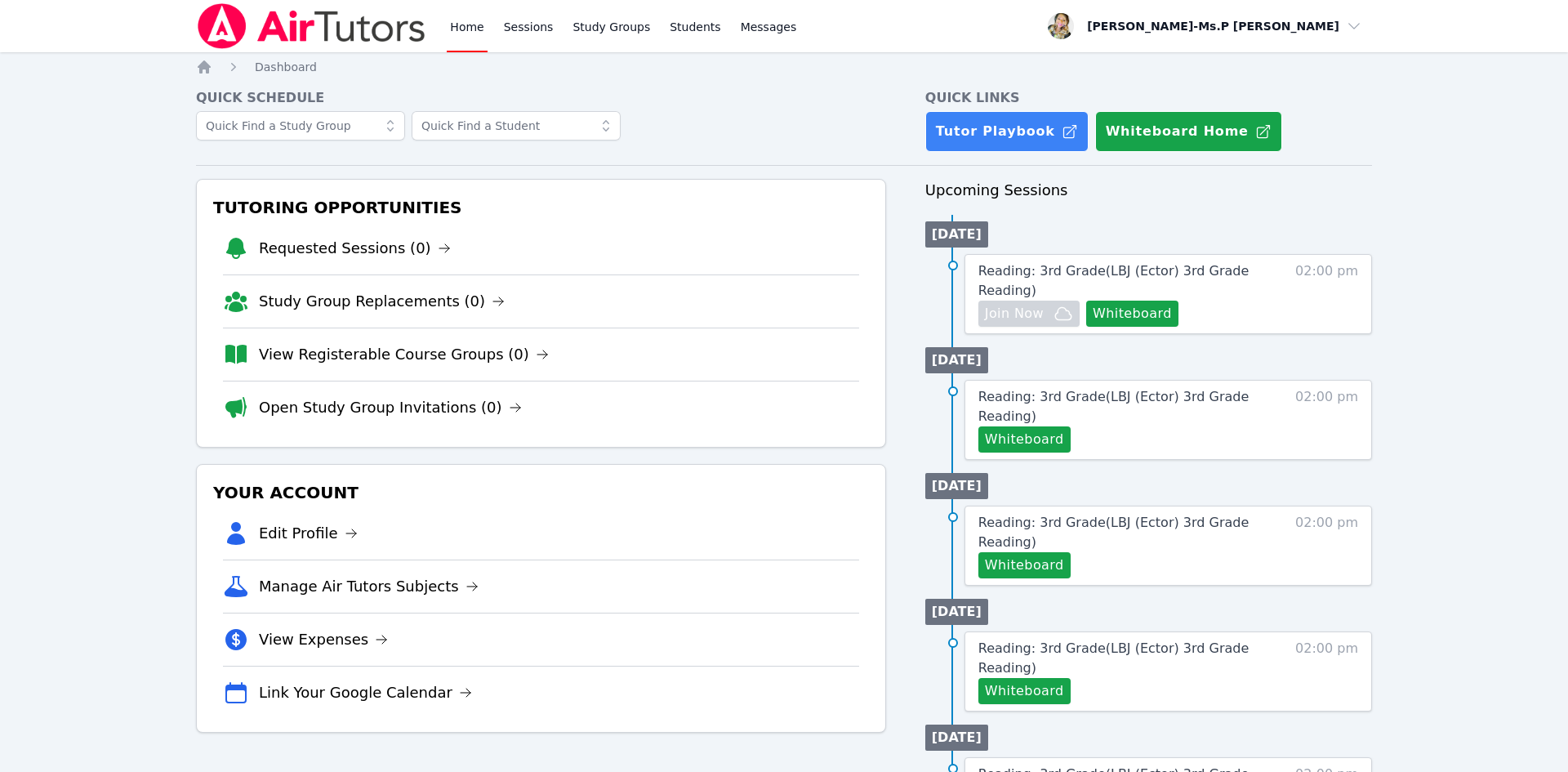
click at [431, 2] on div "Home Sessions Study Groups Students Messages" at bounding box center [498, 26] width 604 height 53
click at [517, 11] on link "Sessions" at bounding box center [529, 26] width 56 height 53
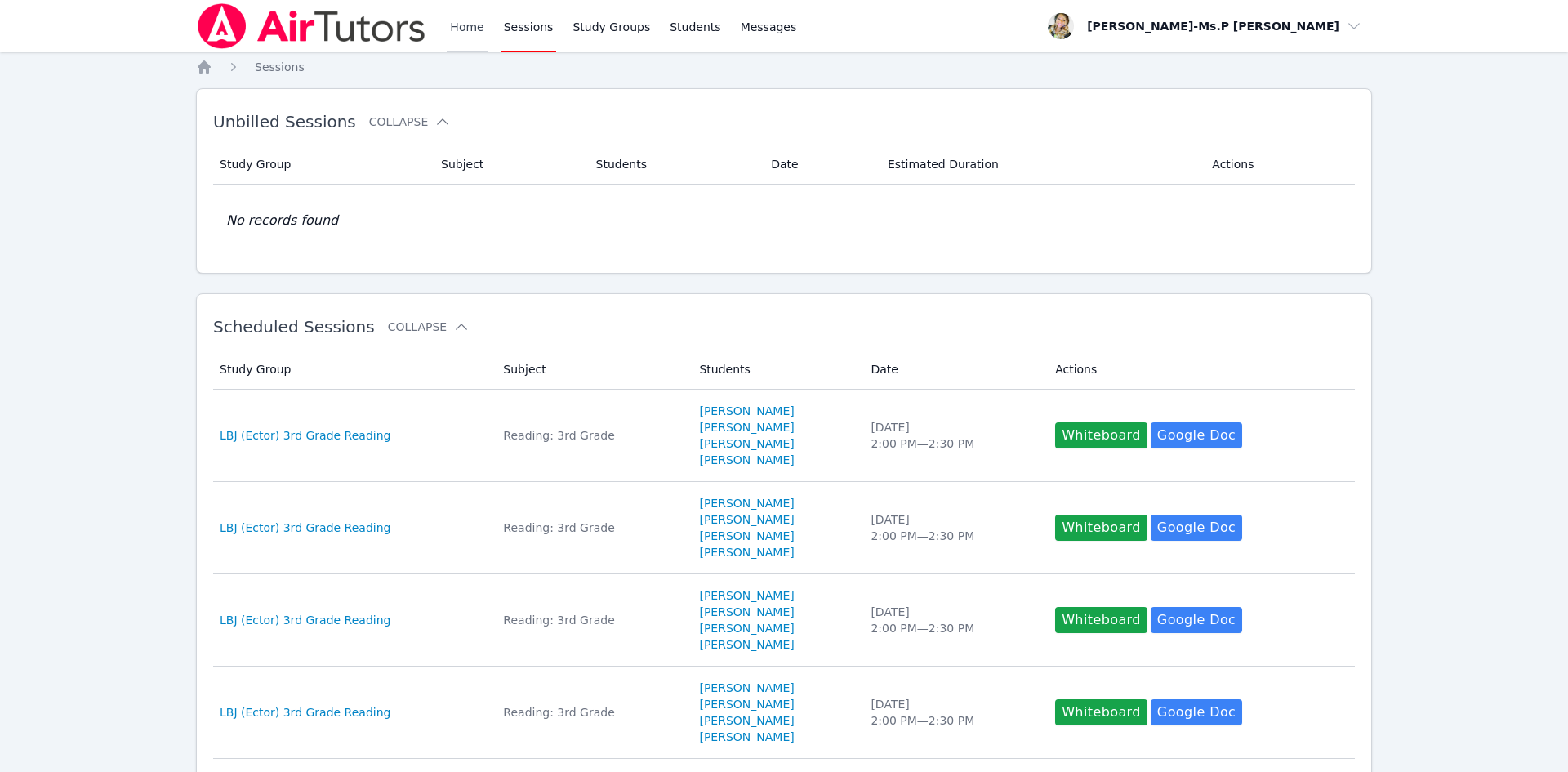
click at [474, 25] on link "Home" at bounding box center [467, 26] width 40 height 53
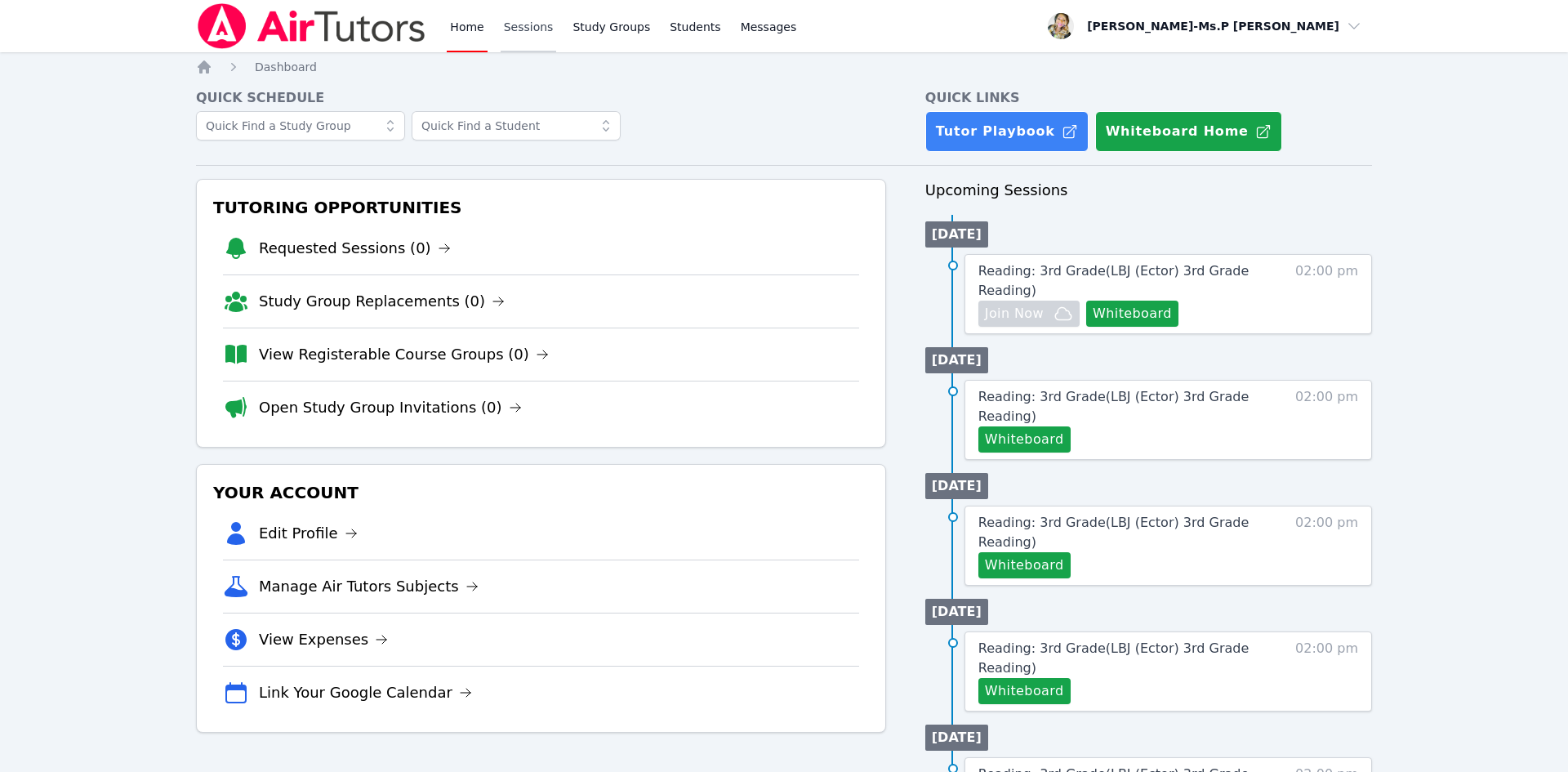
click at [511, 39] on link "Sessions" at bounding box center [529, 26] width 56 height 53
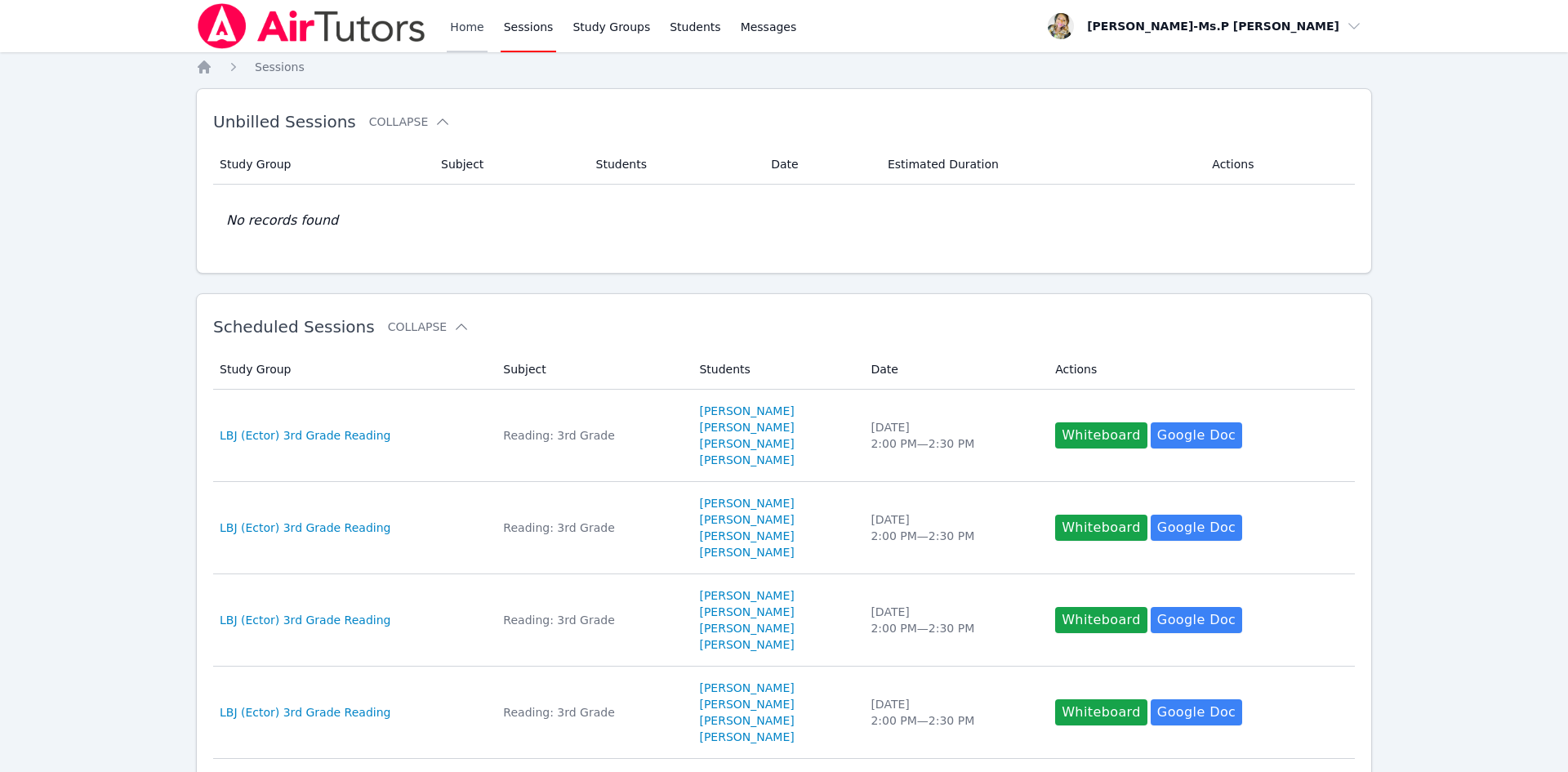
click at [475, 30] on link "Home" at bounding box center [467, 26] width 40 height 53
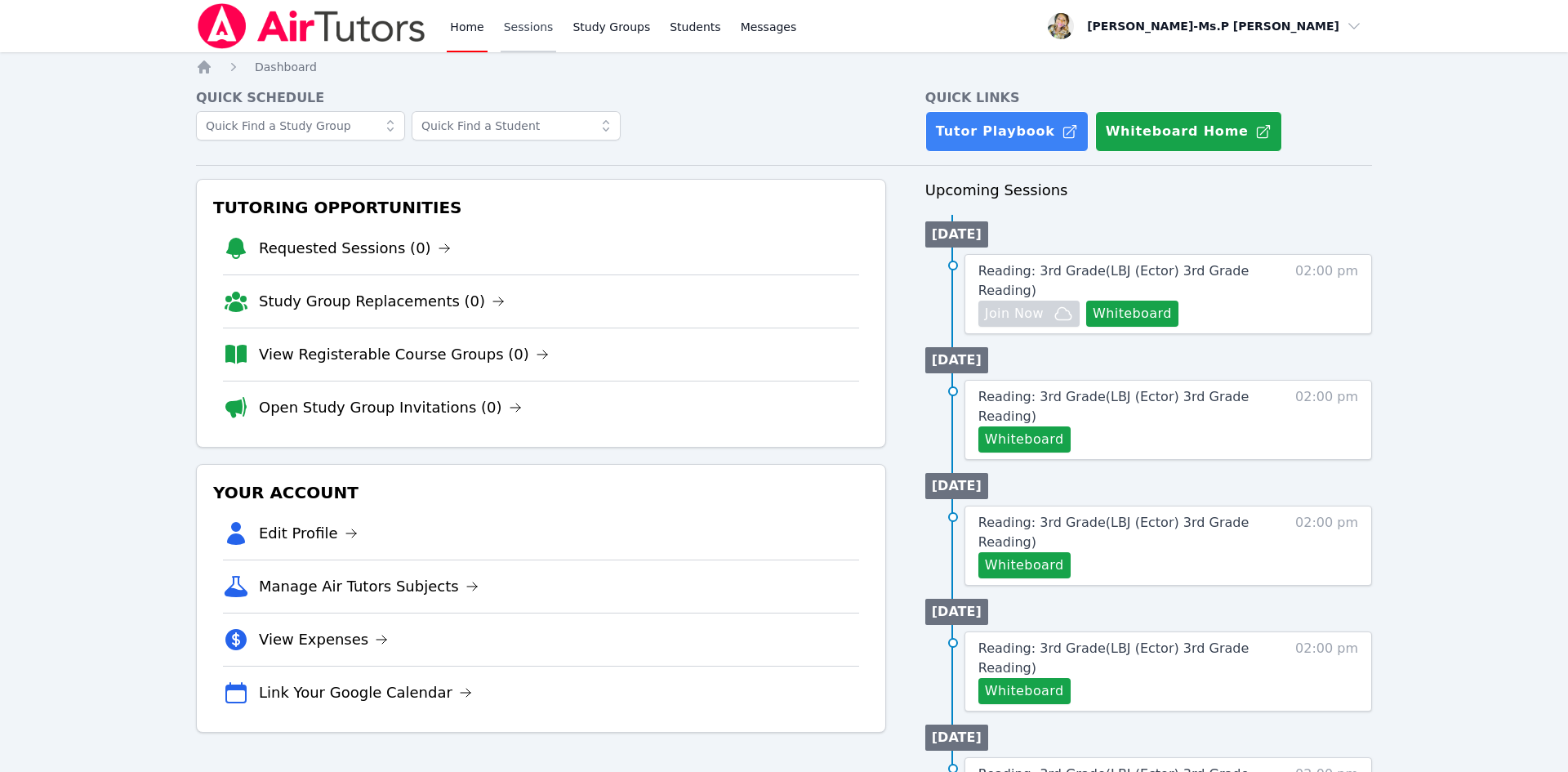
click at [535, 12] on link "Sessions" at bounding box center [529, 26] width 56 height 53
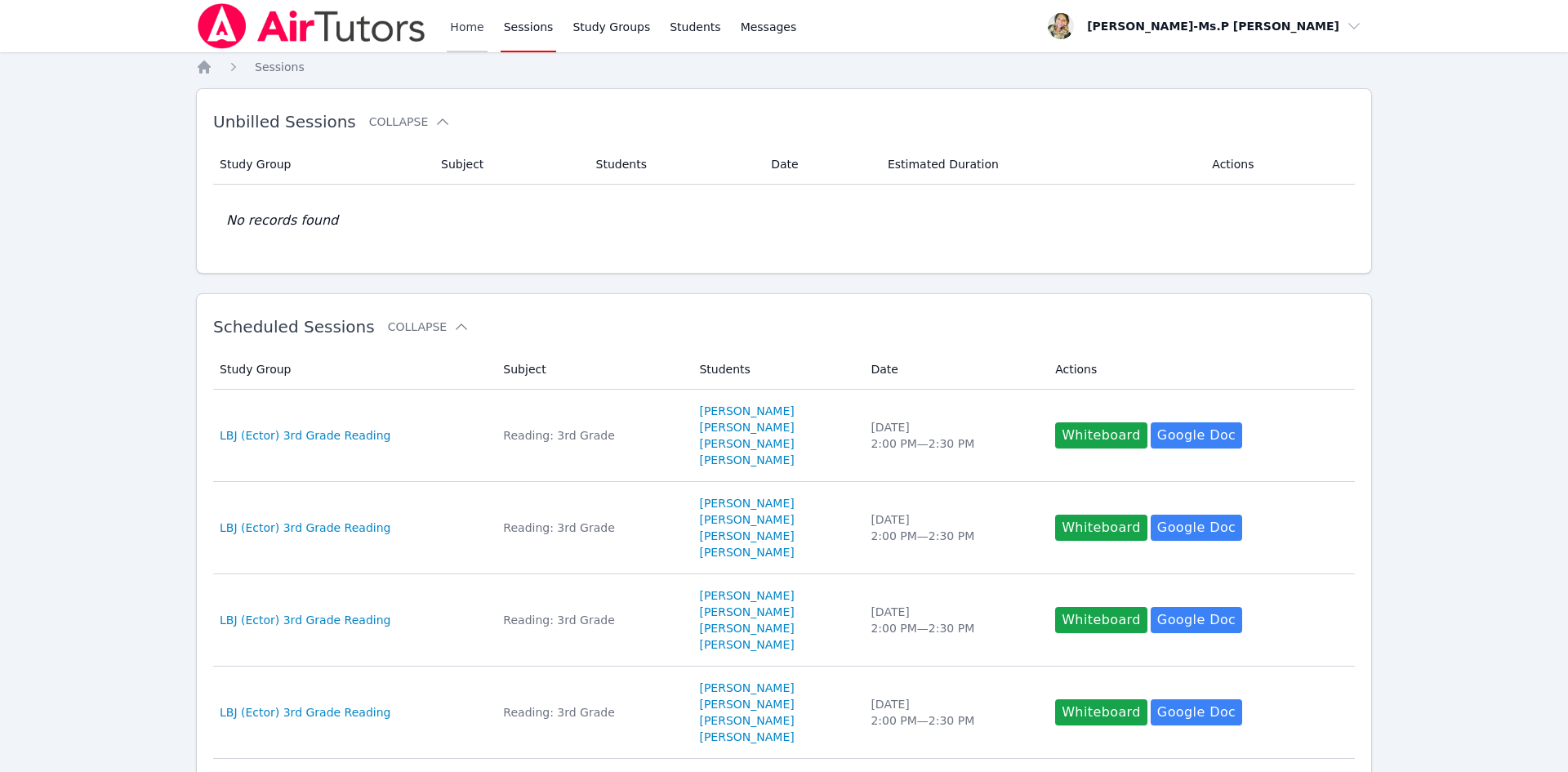
click at [455, 29] on link "Home" at bounding box center [467, 26] width 40 height 53
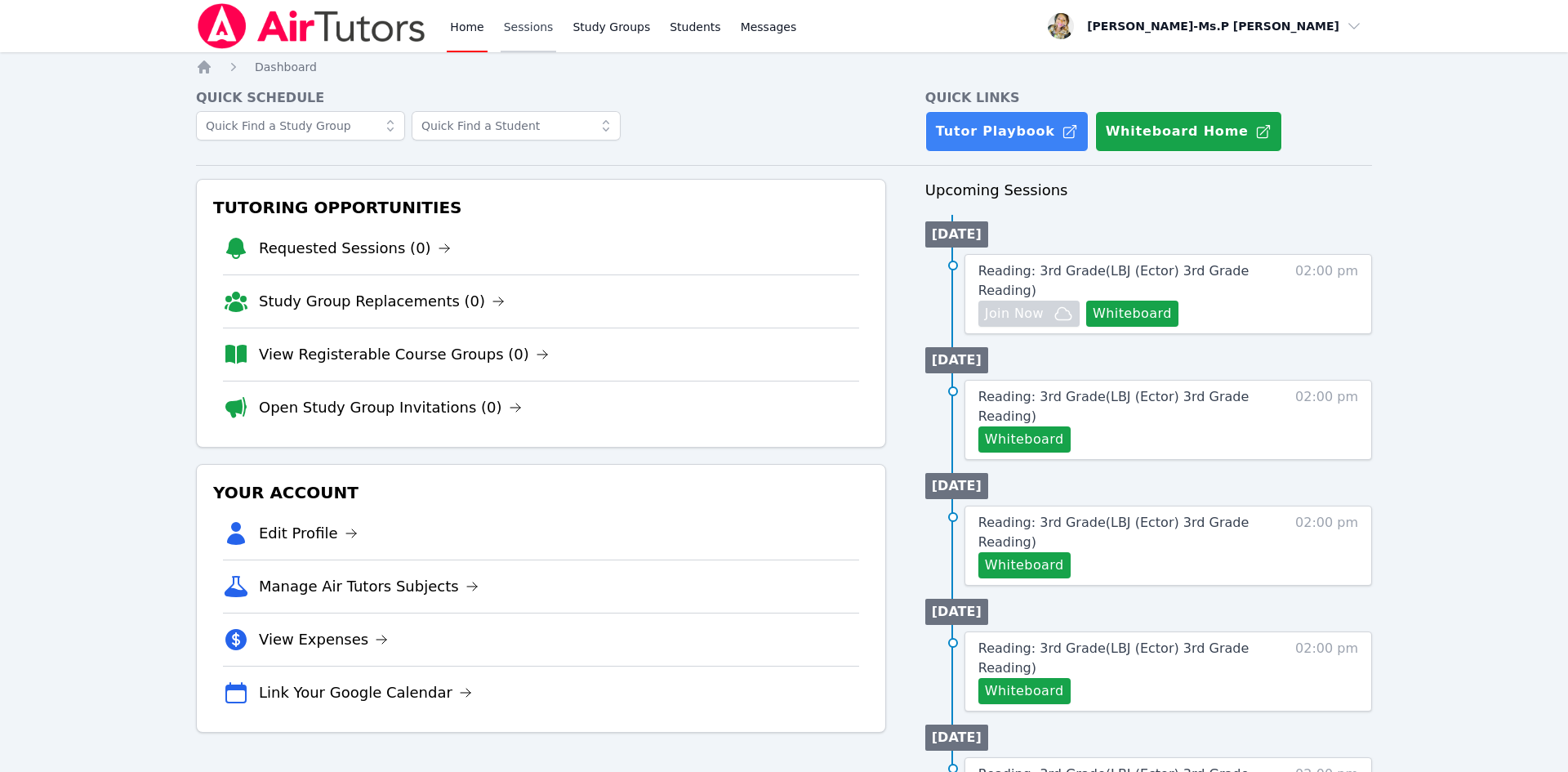
click at [511, 15] on link "Sessions" at bounding box center [529, 26] width 56 height 53
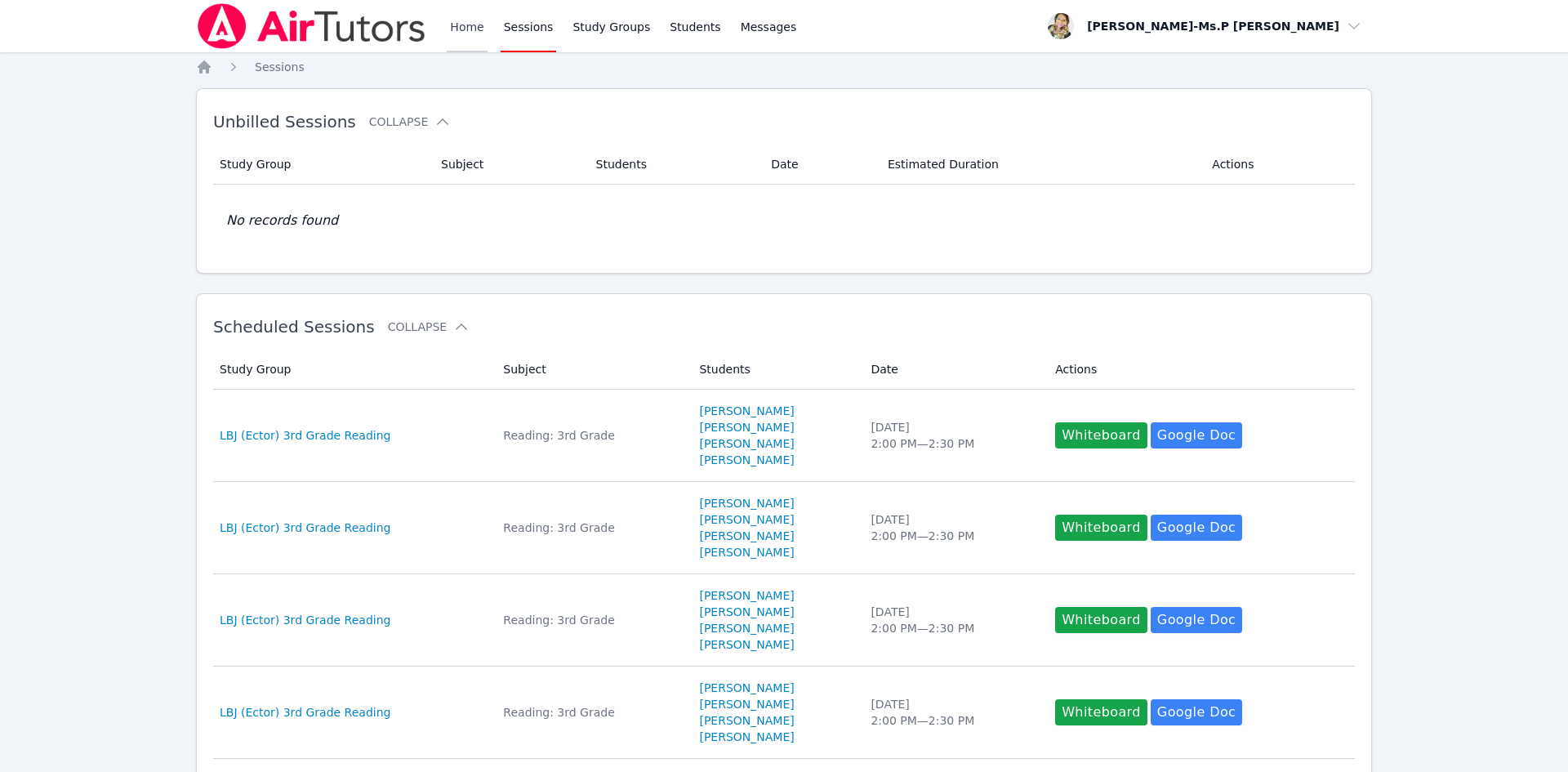
click at [467, 22] on link "Home" at bounding box center [467, 26] width 40 height 53
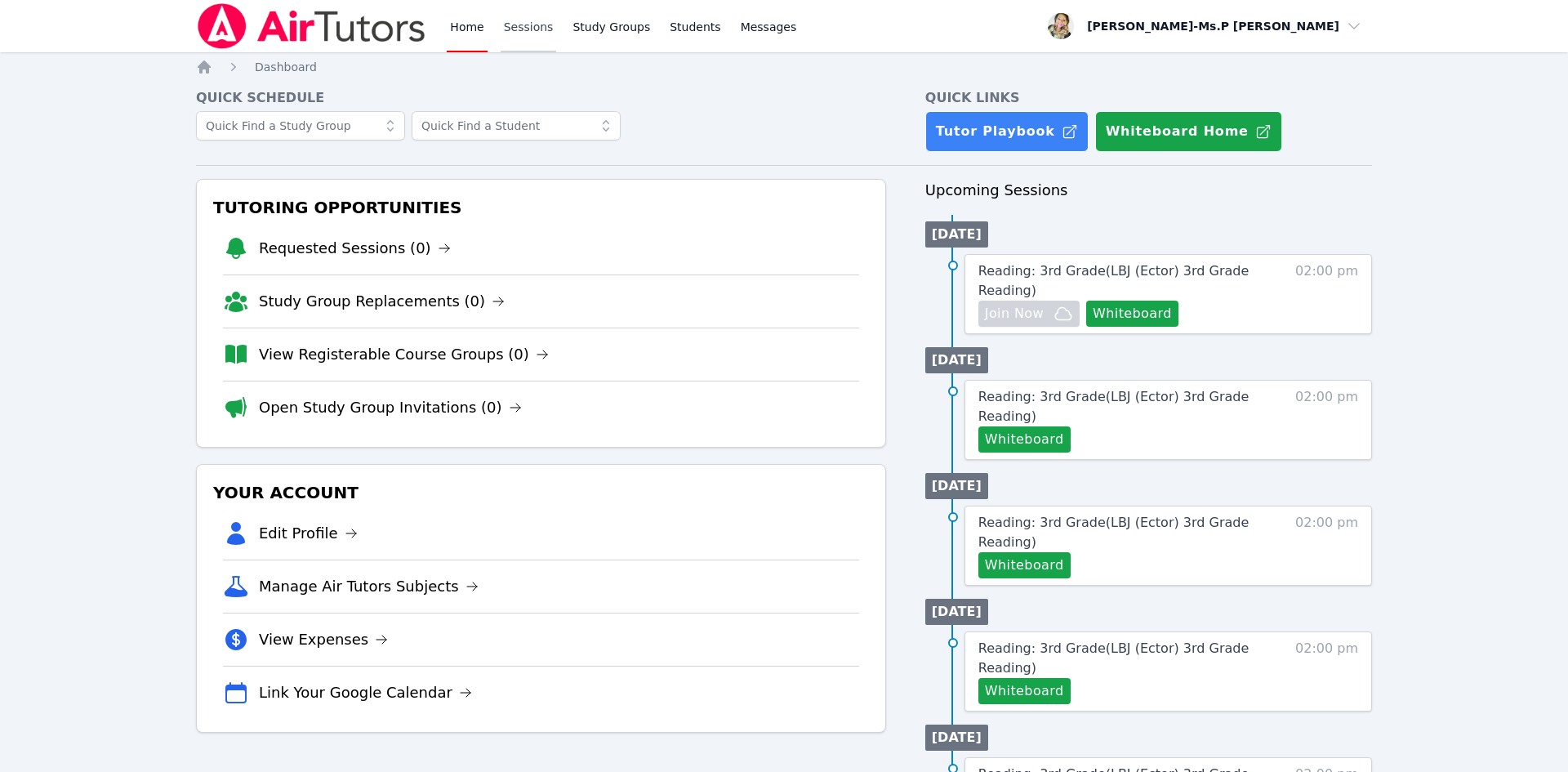
click at [548, 9] on link "Sessions" at bounding box center [529, 26] width 56 height 53
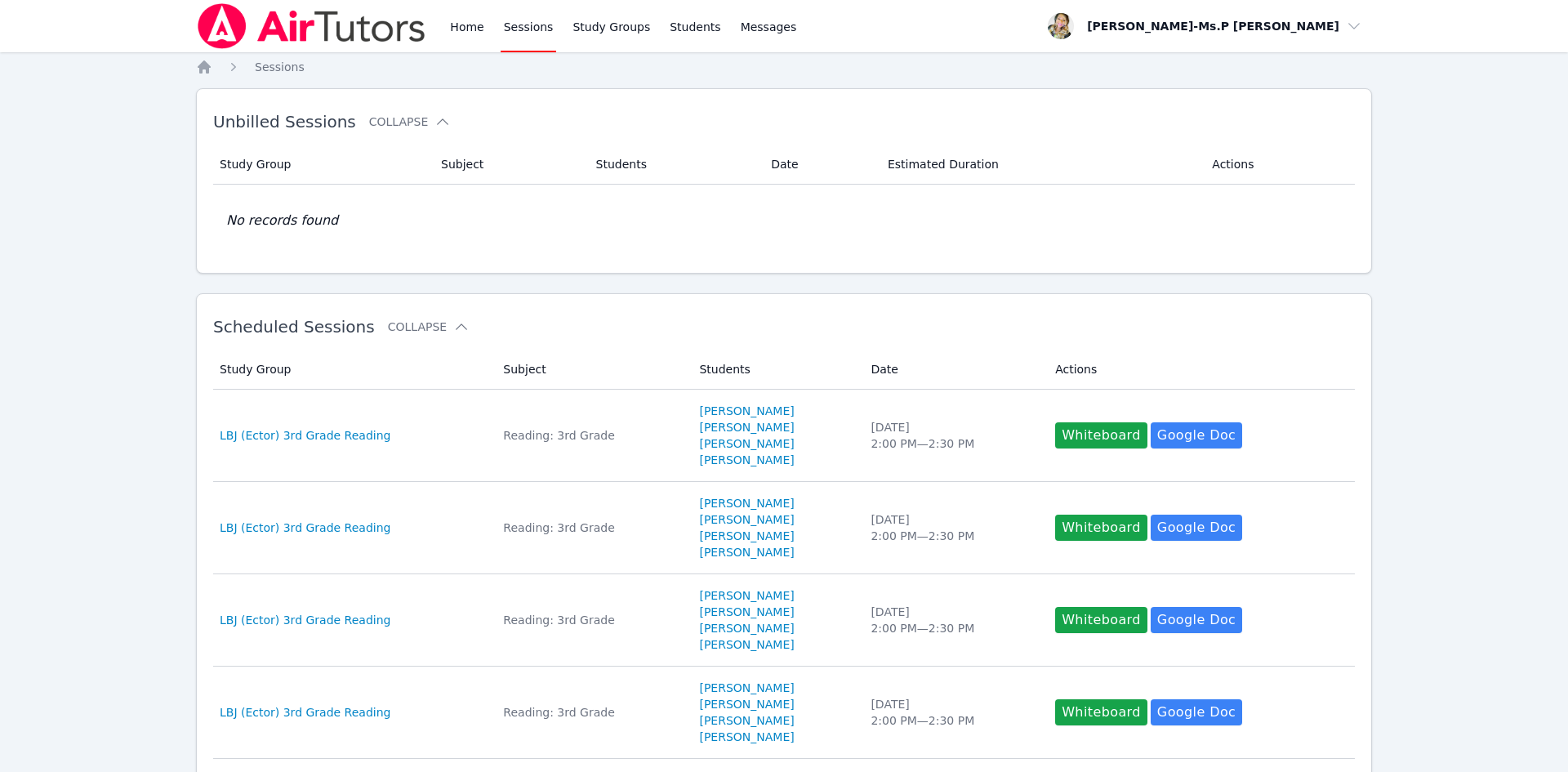
click at [444, 36] on div "Home Sessions Study Groups Students Messages" at bounding box center [498, 26] width 604 height 53
click at [480, 24] on link "Home" at bounding box center [467, 26] width 40 height 53
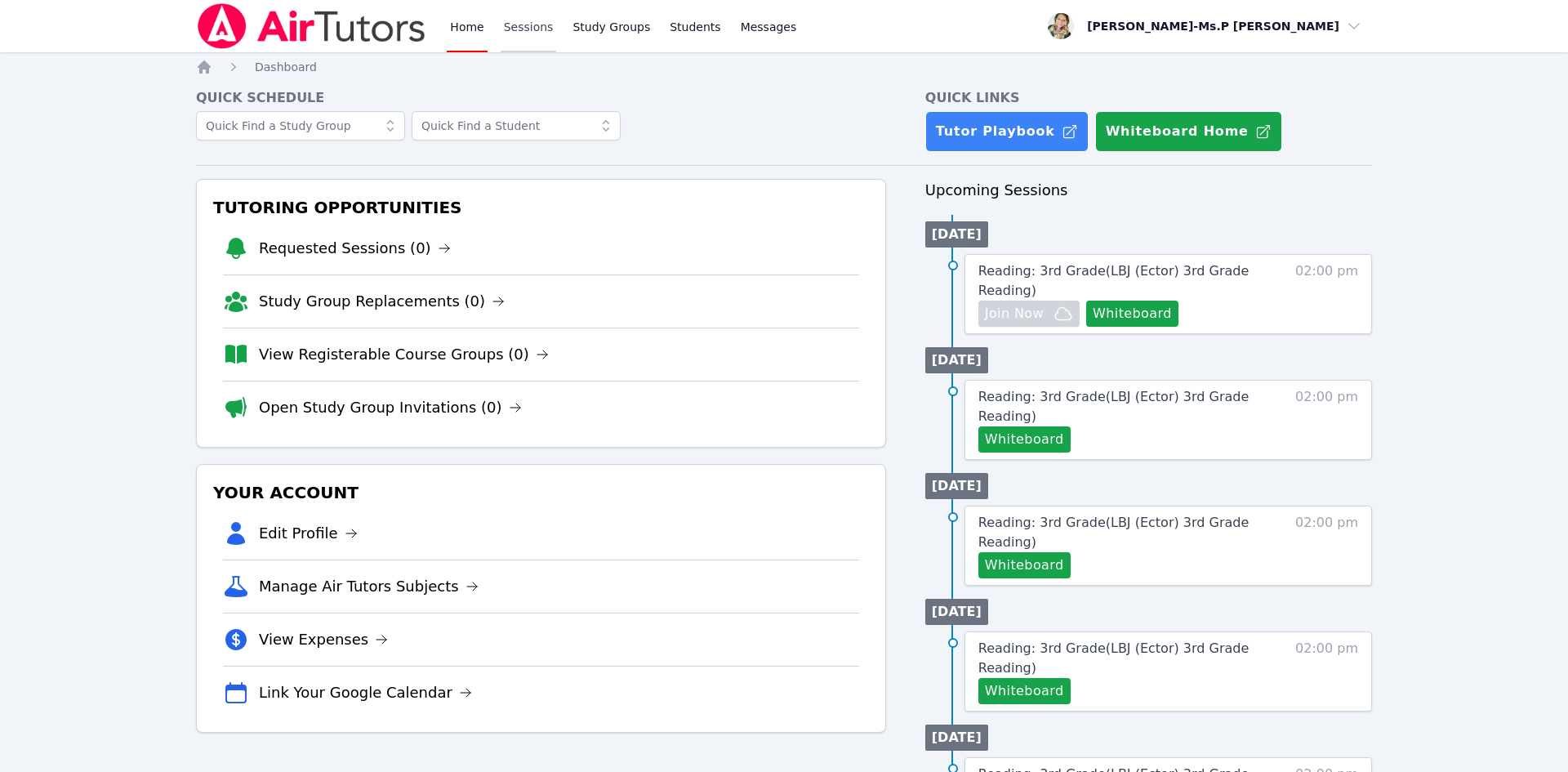
click at [519, 42] on link "Sessions" at bounding box center [529, 26] width 56 height 53
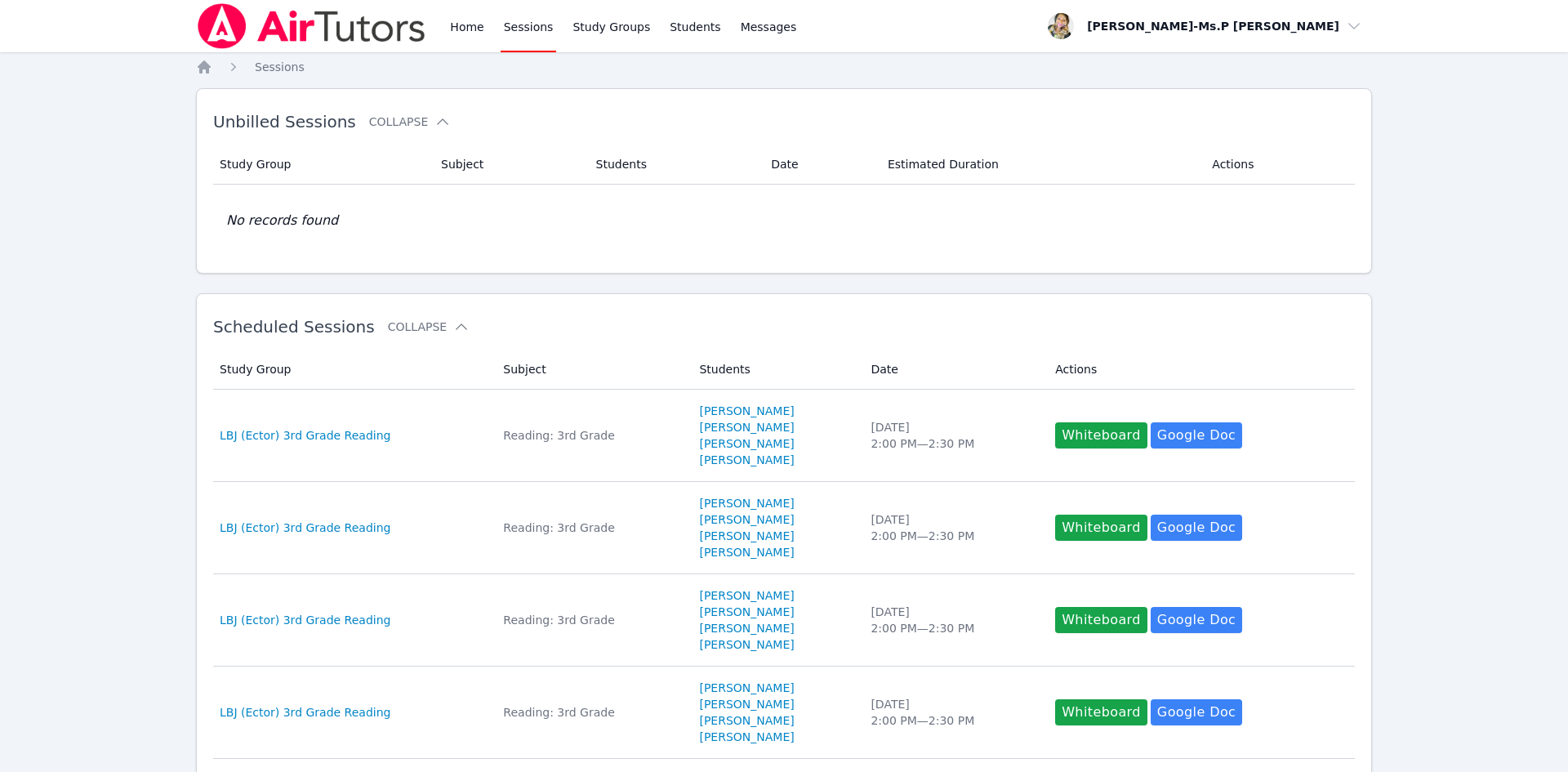
click at [440, 34] on div "Home Sessions Study Groups Students Messages" at bounding box center [498, 26] width 604 height 53
click at [458, 22] on link "Home" at bounding box center [467, 26] width 40 height 53
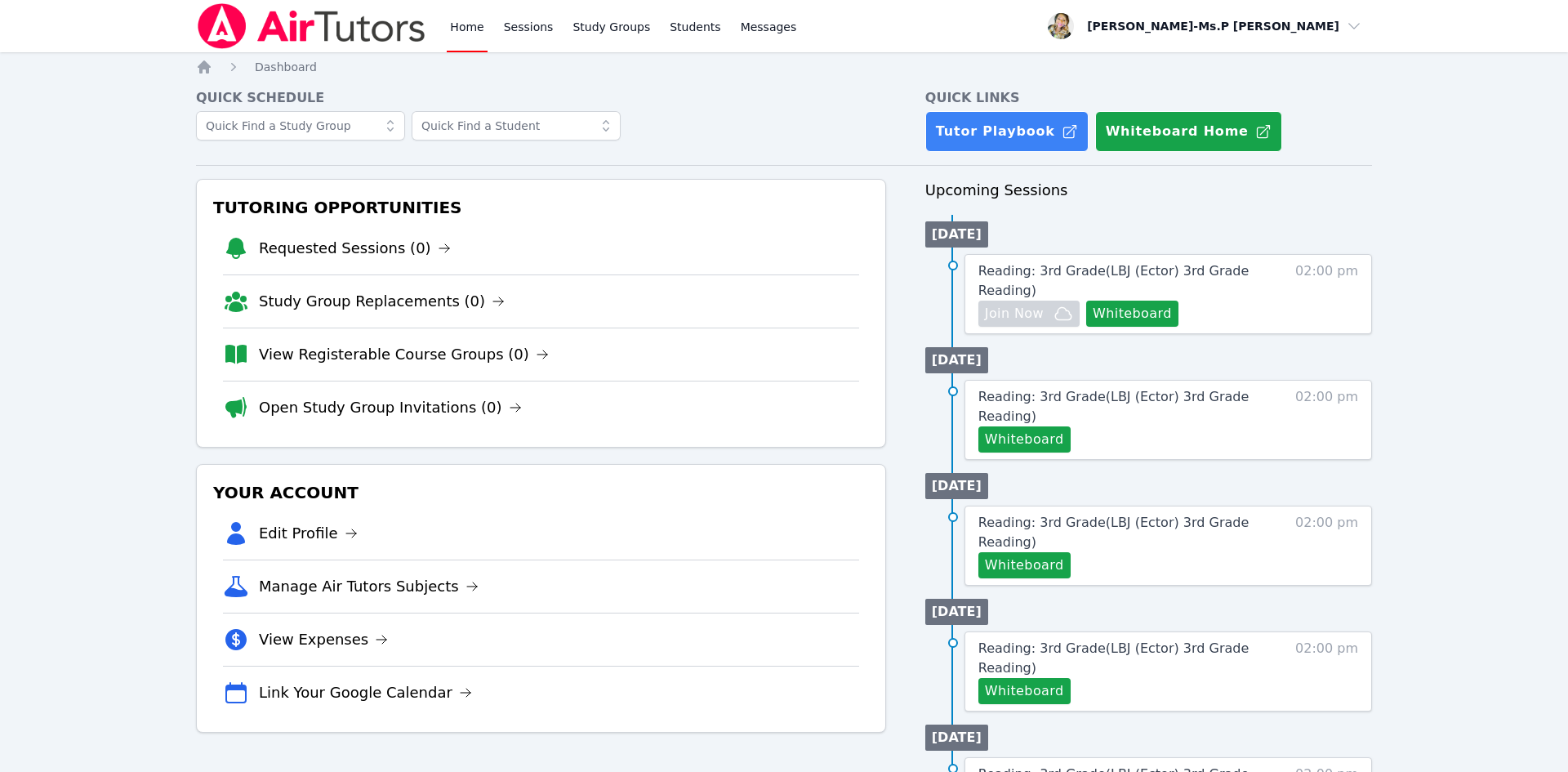
click at [467, 18] on link "Home" at bounding box center [467, 26] width 40 height 53
click at [529, 22] on link "Sessions" at bounding box center [529, 26] width 56 height 53
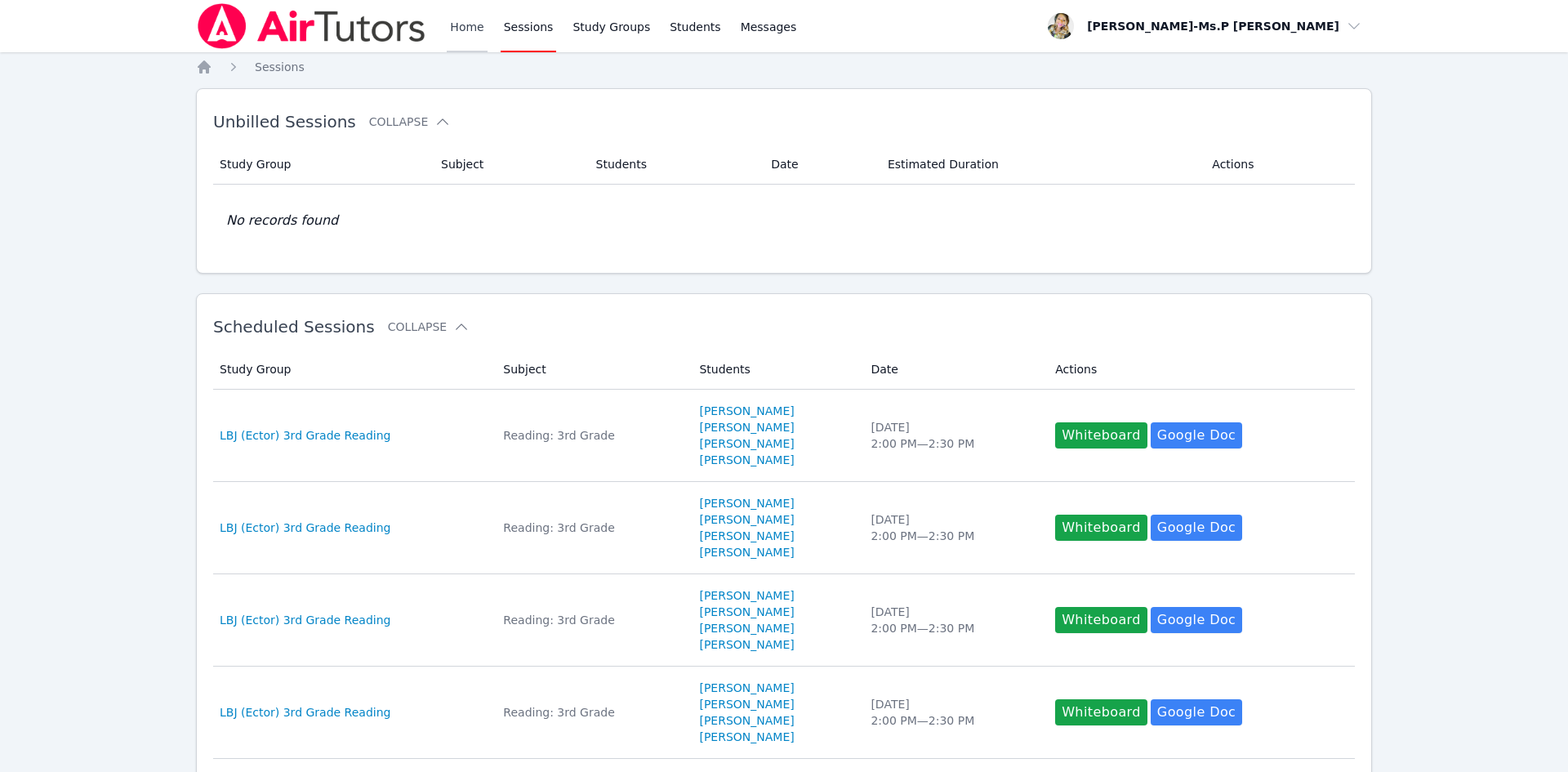
click at [466, 36] on link "Home" at bounding box center [467, 26] width 40 height 53
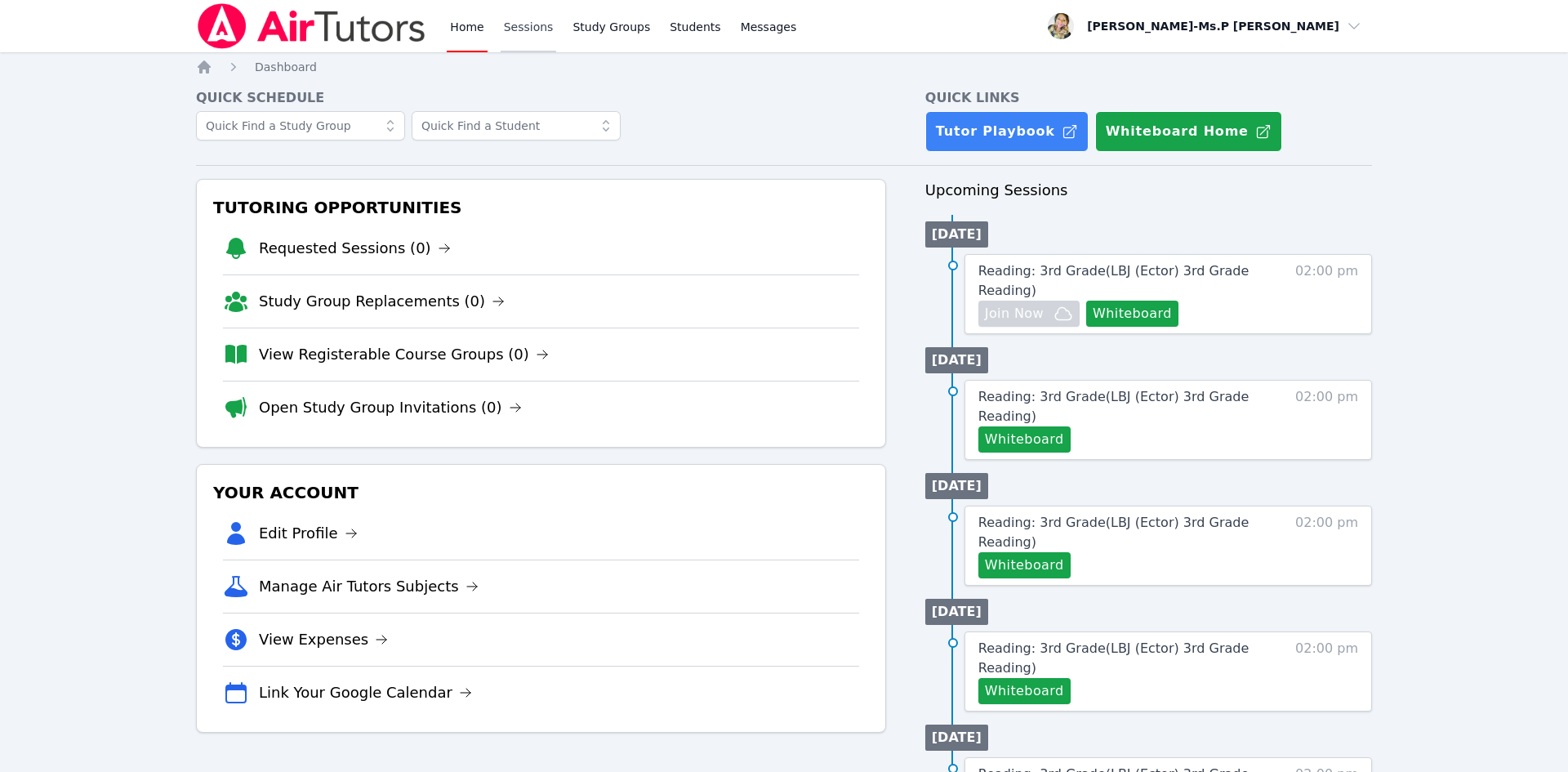
click at [530, 28] on link "Sessions" at bounding box center [529, 26] width 56 height 53
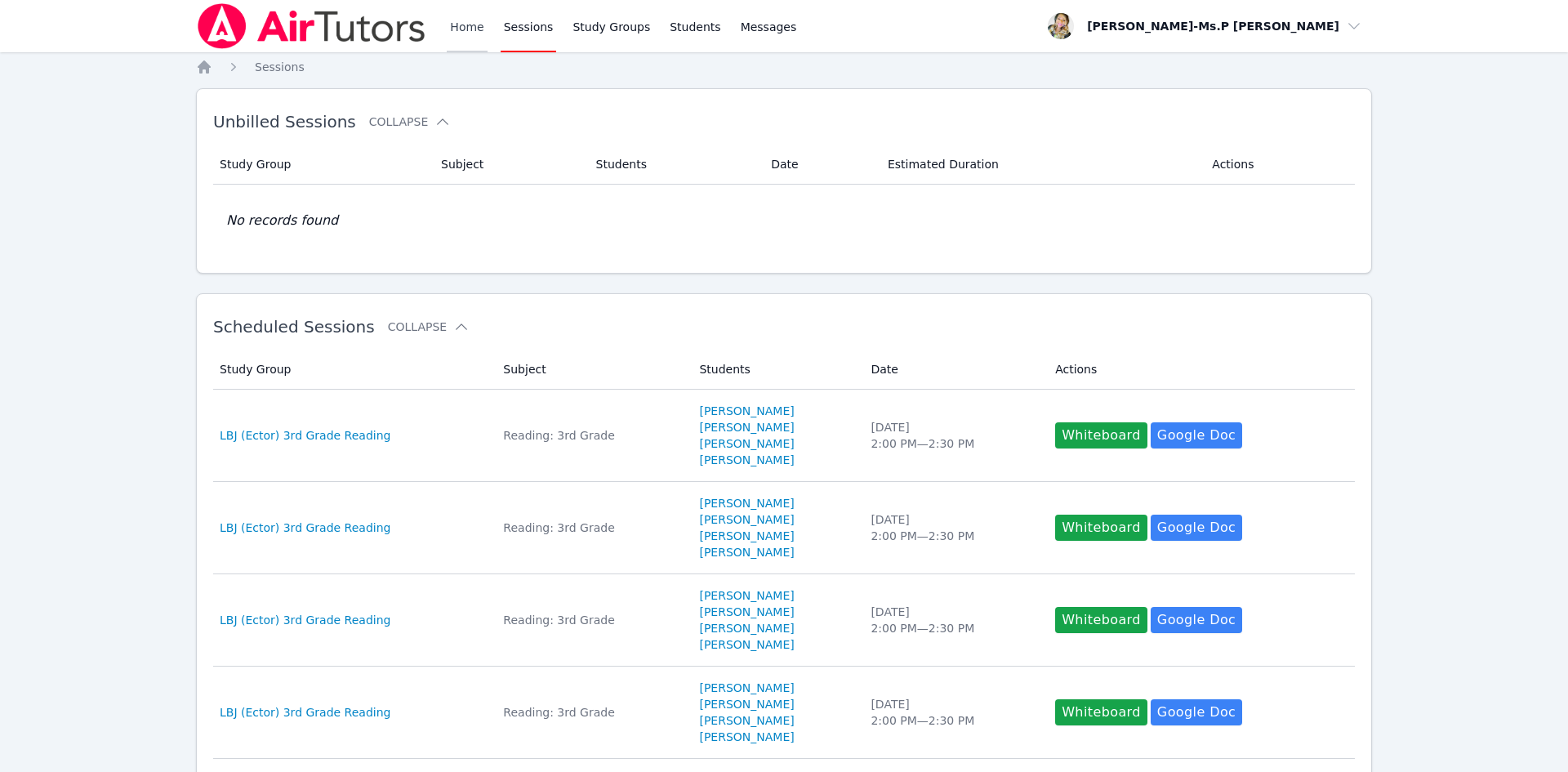
click at [448, 30] on link "Home" at bounding box center [467, 26] width 40 height 53
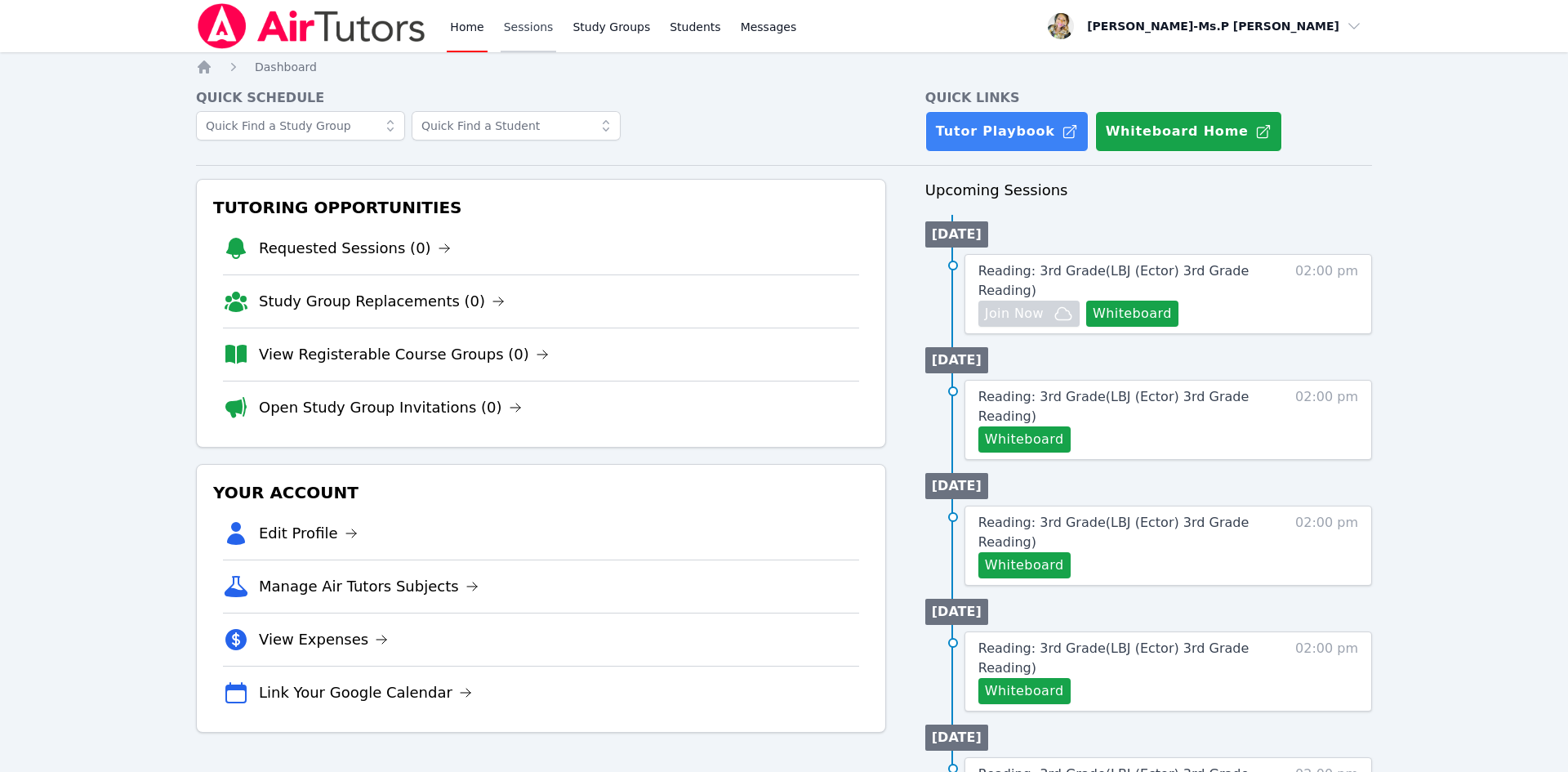
click at [526, 35] on link "Sessions" at bounding box center [529, 26] width 56 height 53
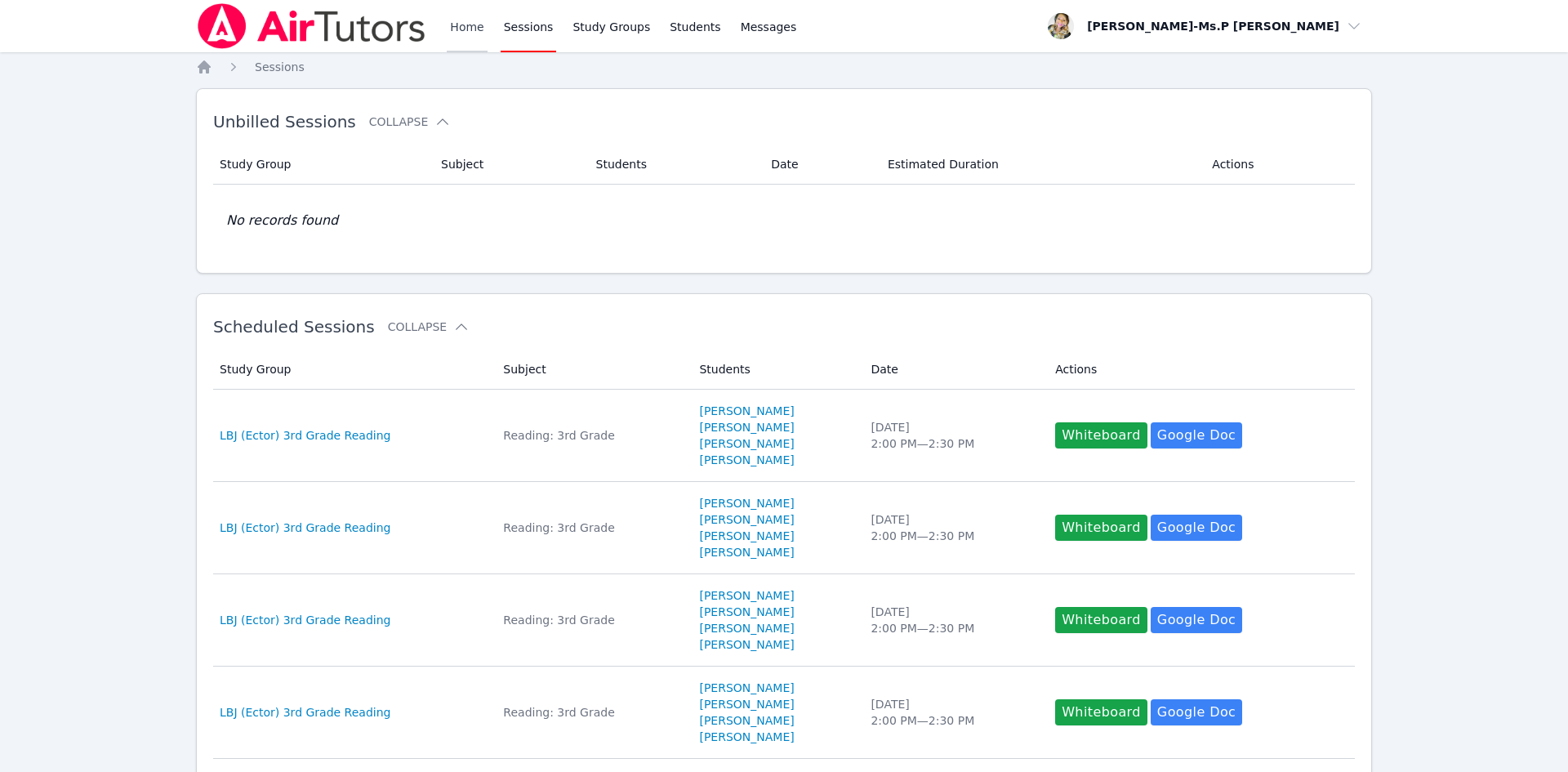
click at [459, 35] on link "Home" at bounding box center [467, 26] width 40 height 53
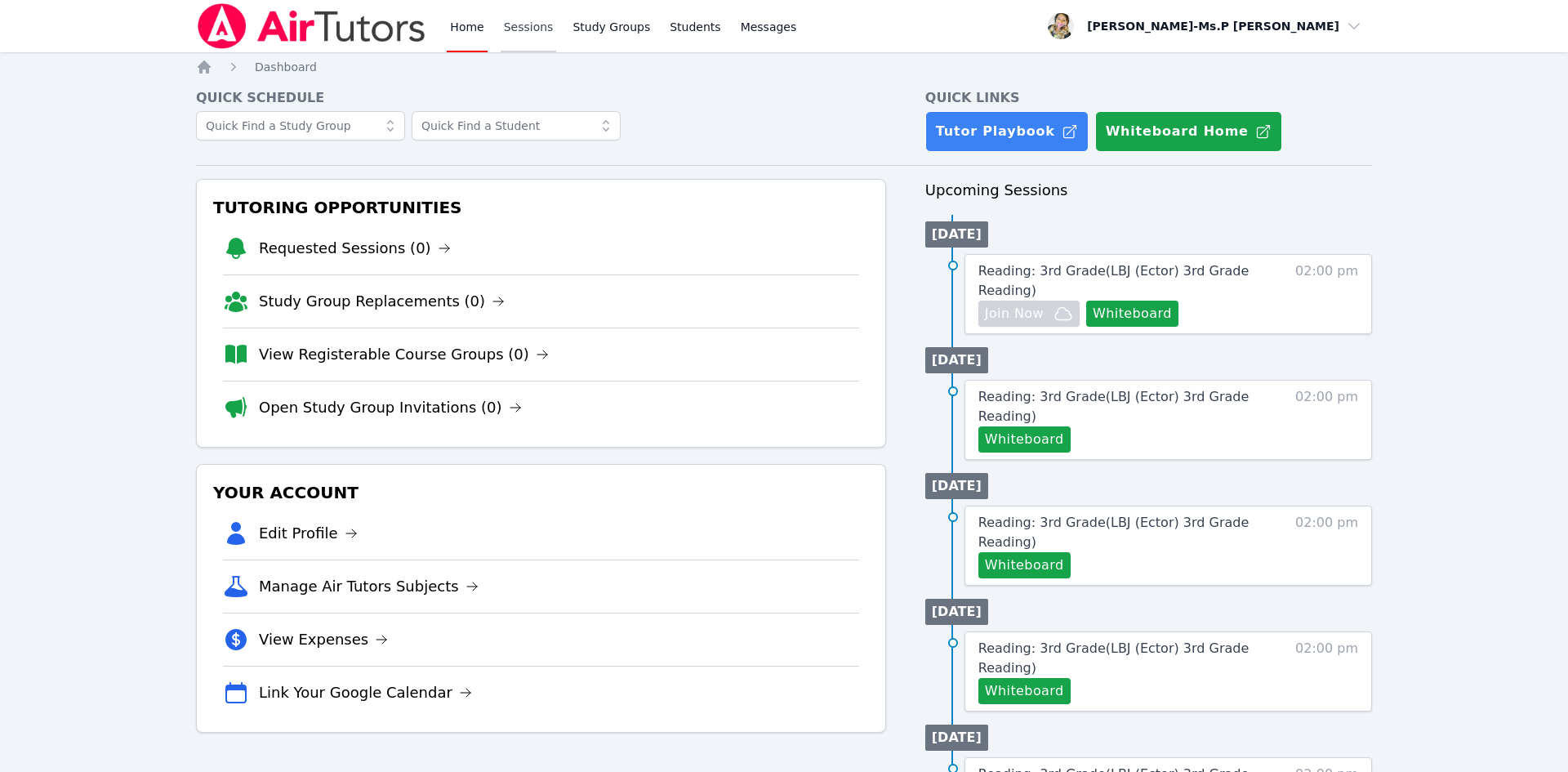
click at [517, 31] on link "Sessions" at bounding box center [529, 26] width 56 height 53
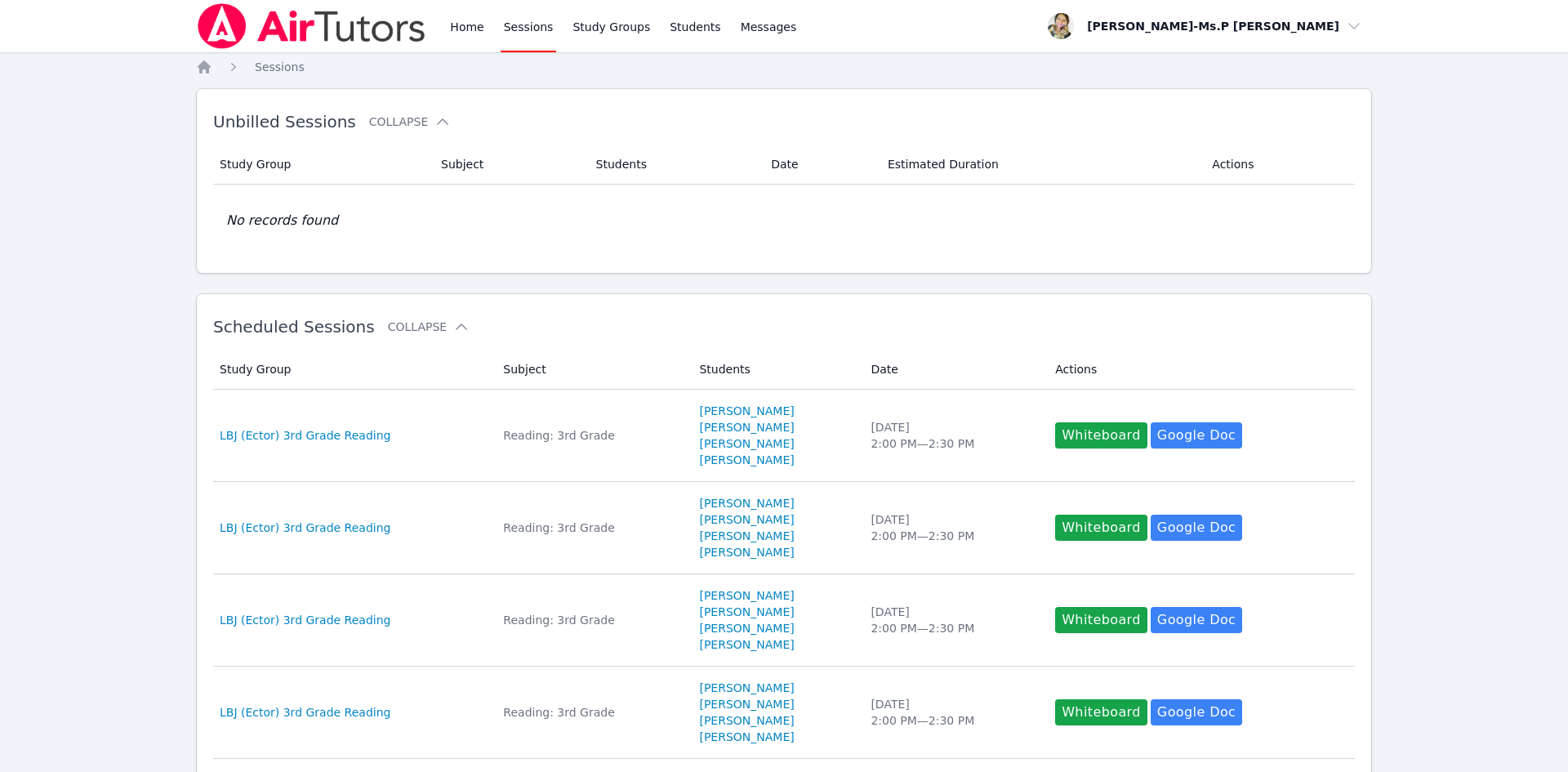
click at [490, 26] on div "Home Sessions Study Groups Students Messages" at bounding box center [623, 26] width 353 height 53
click at [467, 23] on link "Home" at bounding box center [467, 26] width 40 height 53
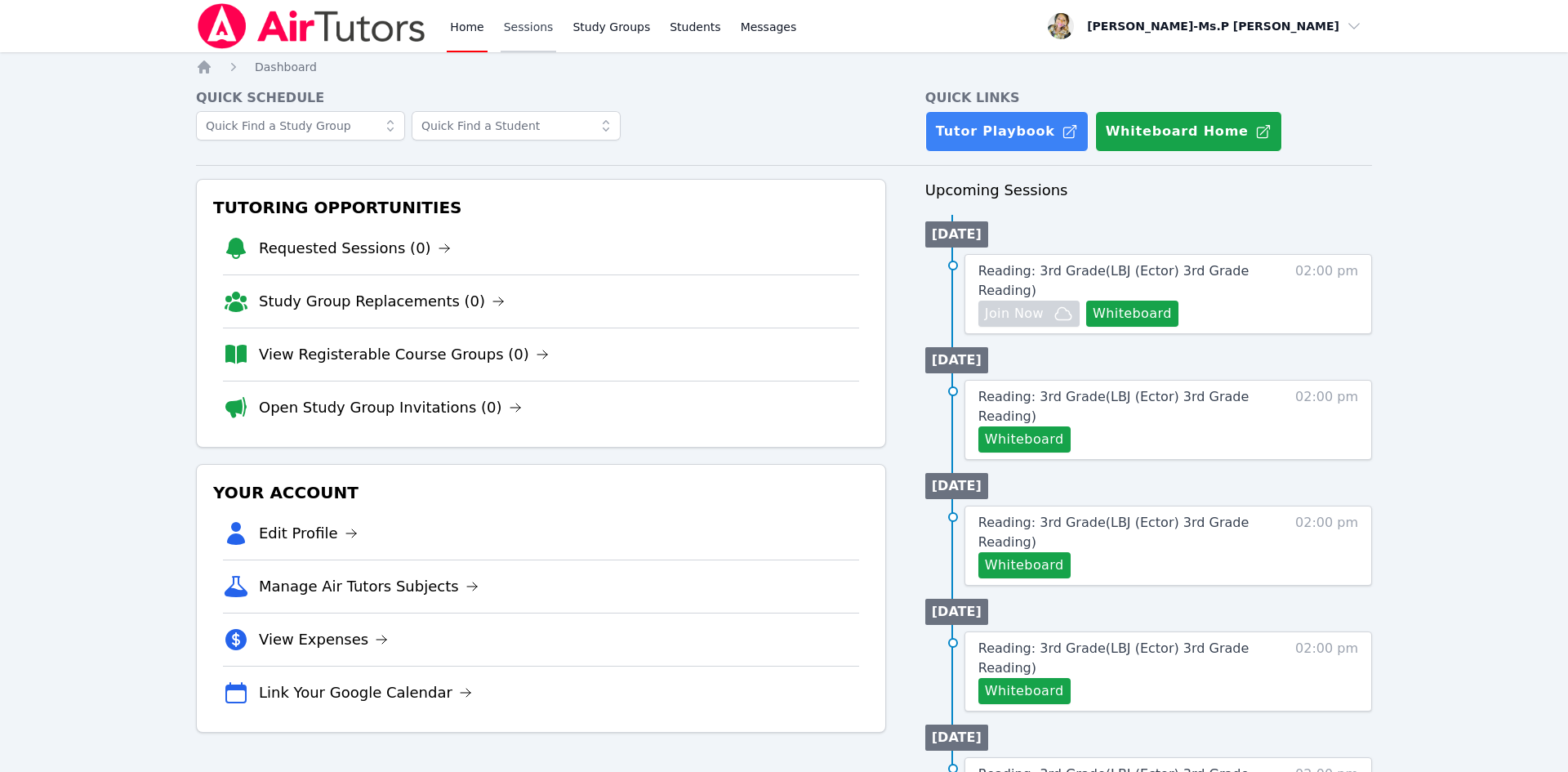
click at [503, 24] on link "Sessions" at bounding box center [529, 26] width 56 height 53
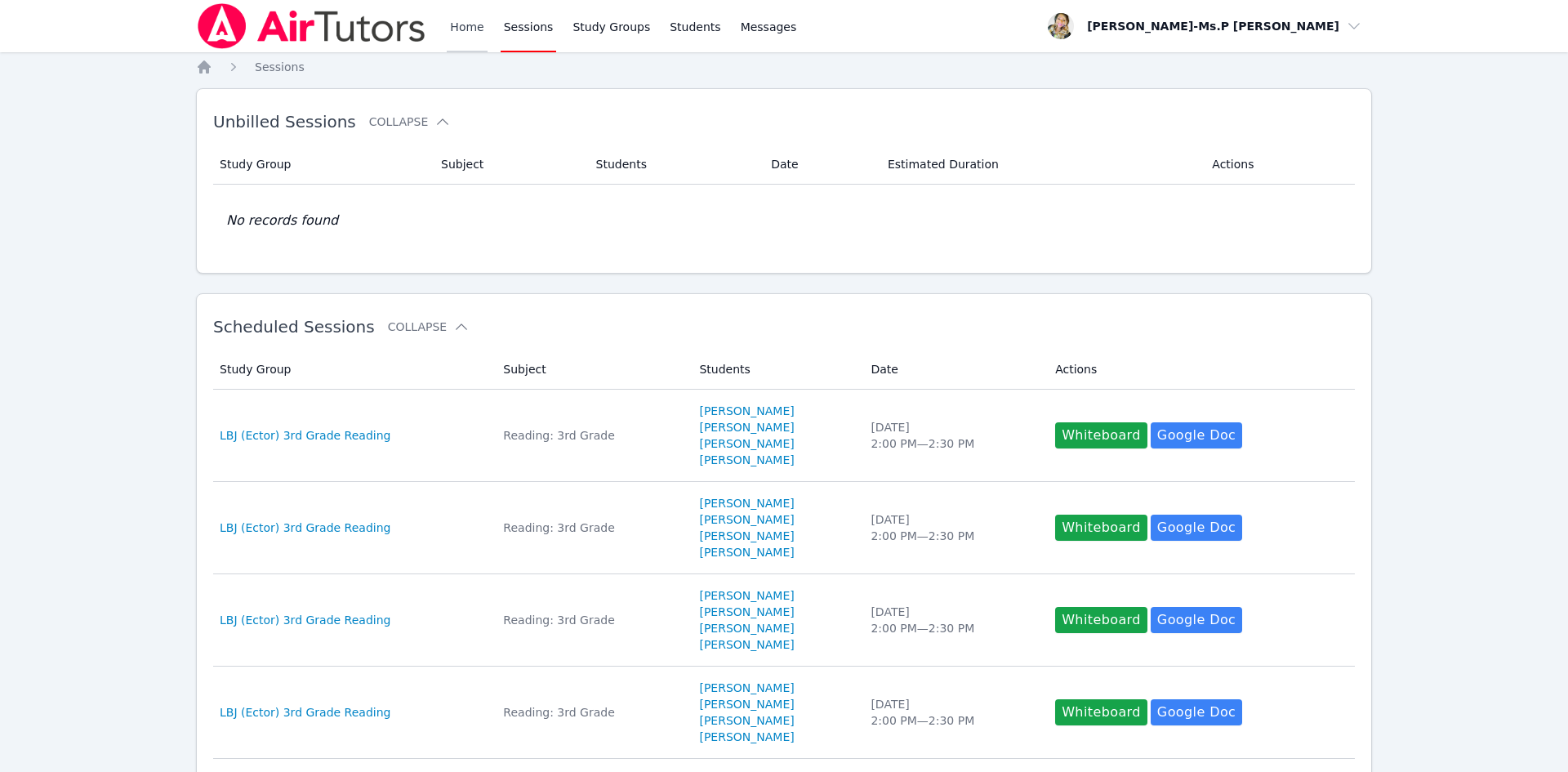
click at [474, 30] on link "Home" at bounding box center [467, 26] width 40 height 53
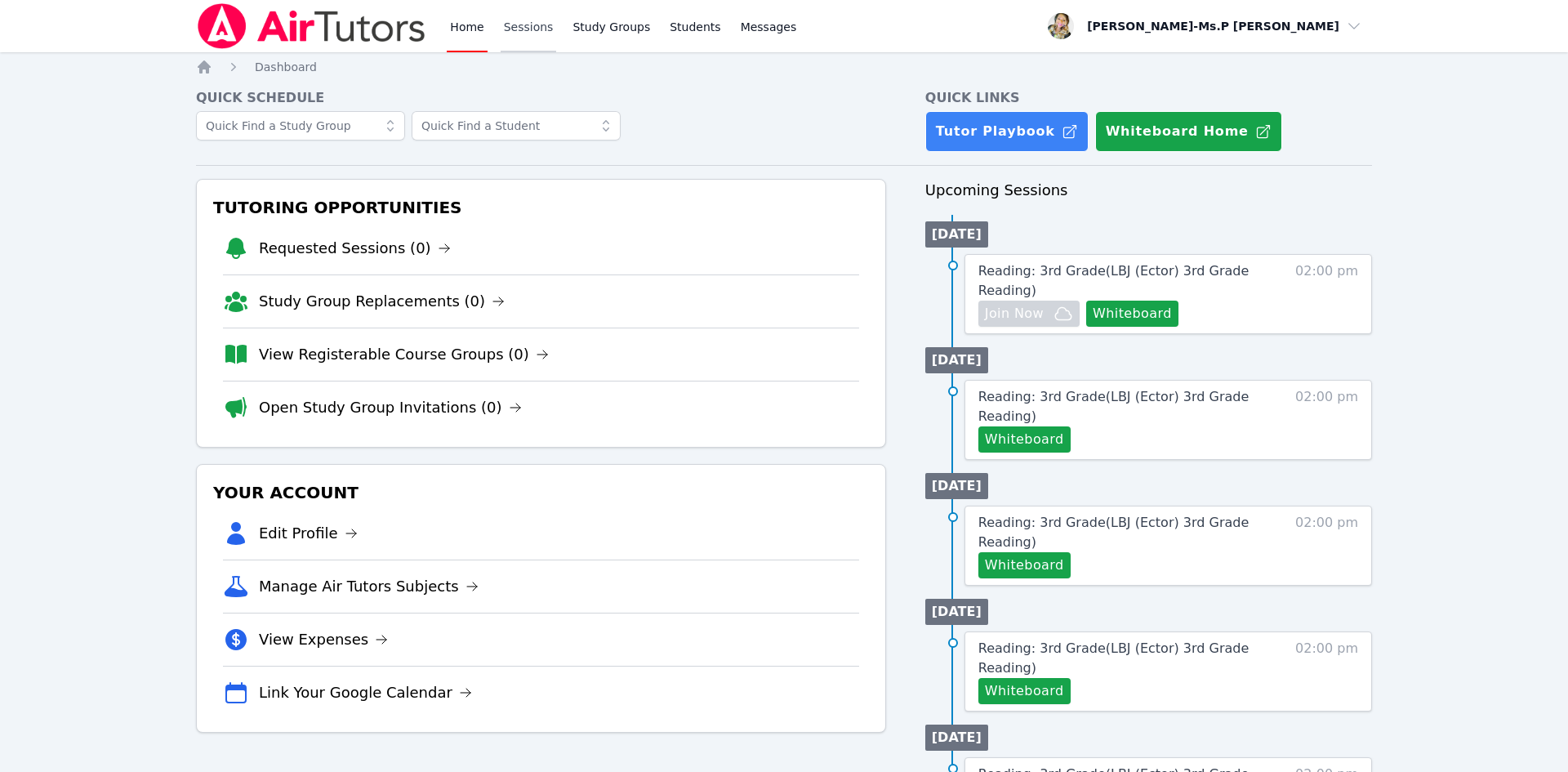
click at [520, 25] on link "Sessions" at bounding box center [529, 26] width 56 height 53
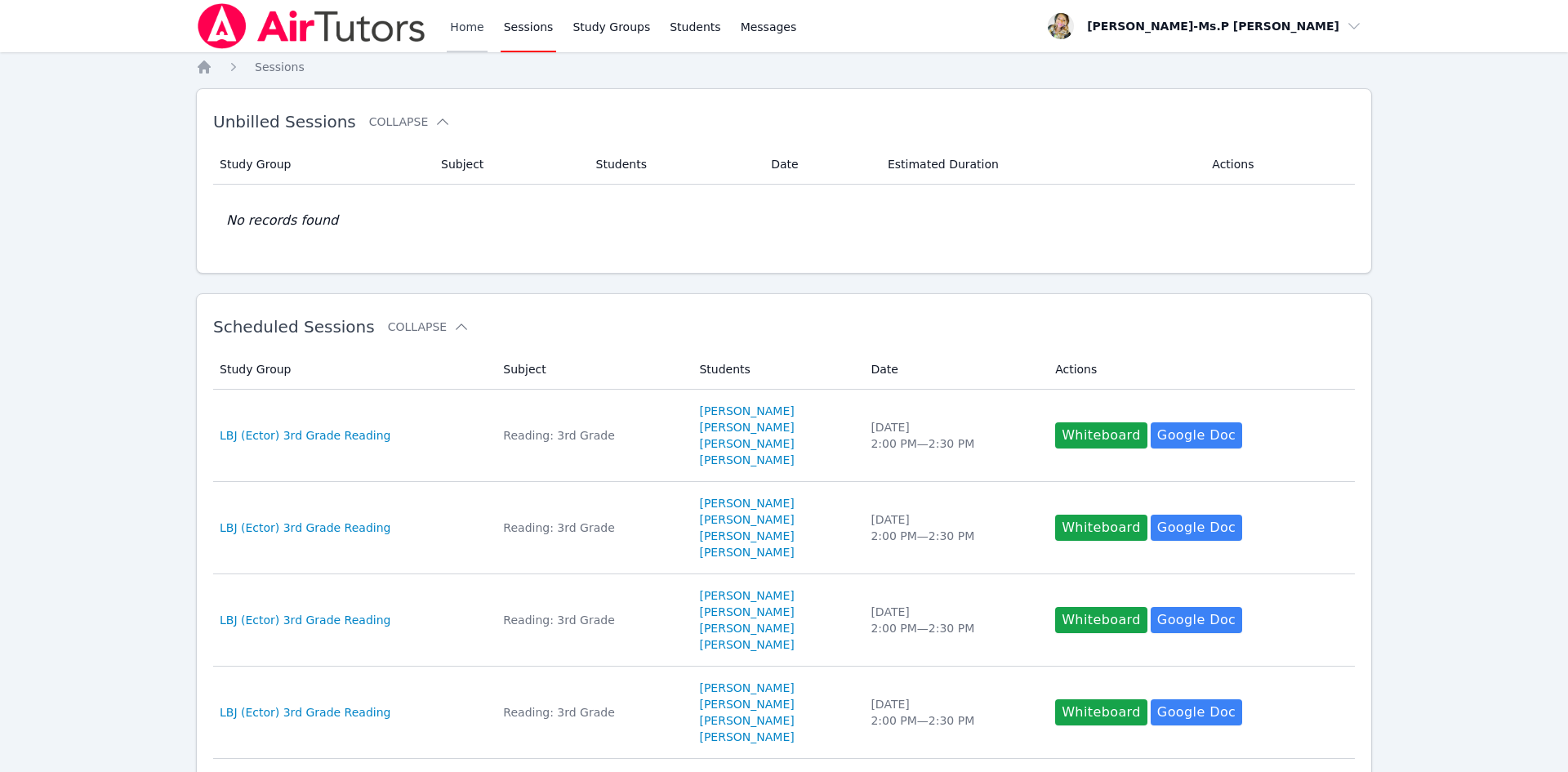
click at [468, 28] on link "Home" at bounding box center [467, 26] width 40 height 53
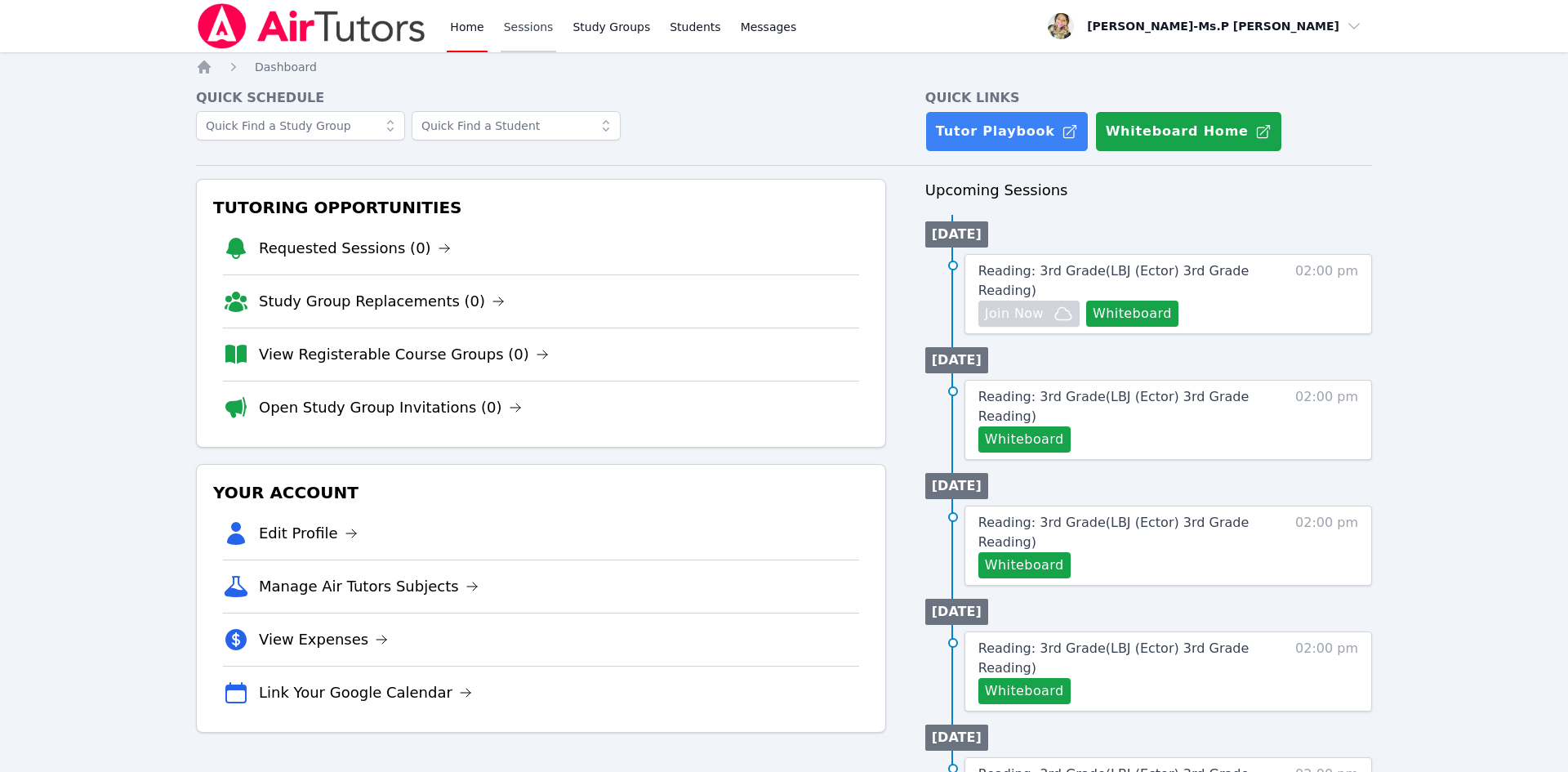
click at [520, 23] on link "Sessions" at bounding box center [529, 26] width 56 height 53
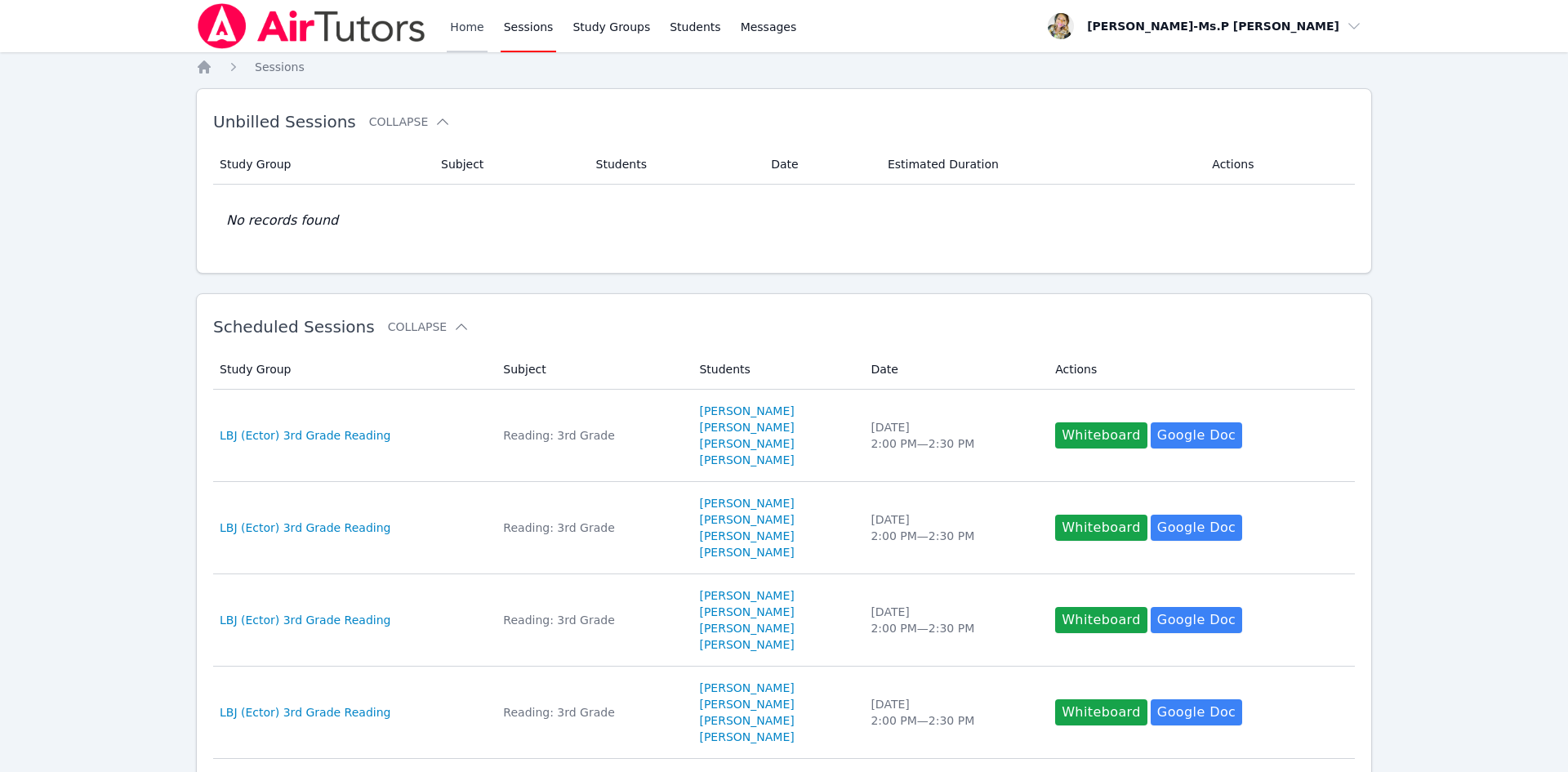
click at [466, 29] on link "Home" at bounding box center [467, 26] width 40 height 53
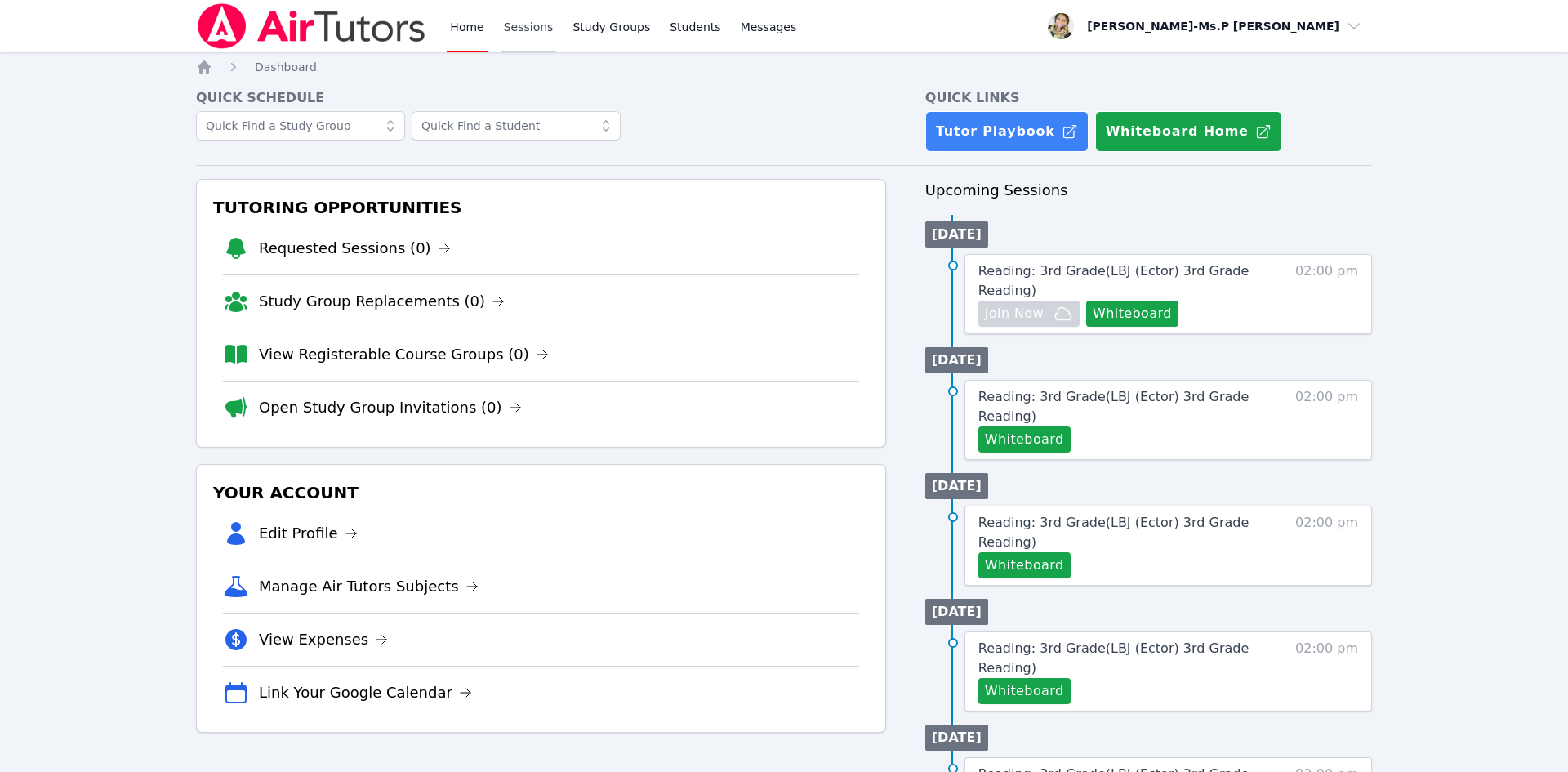
click at [530, 19] on link "Sessions" at bounding box center [529, 26] width 56 height 53
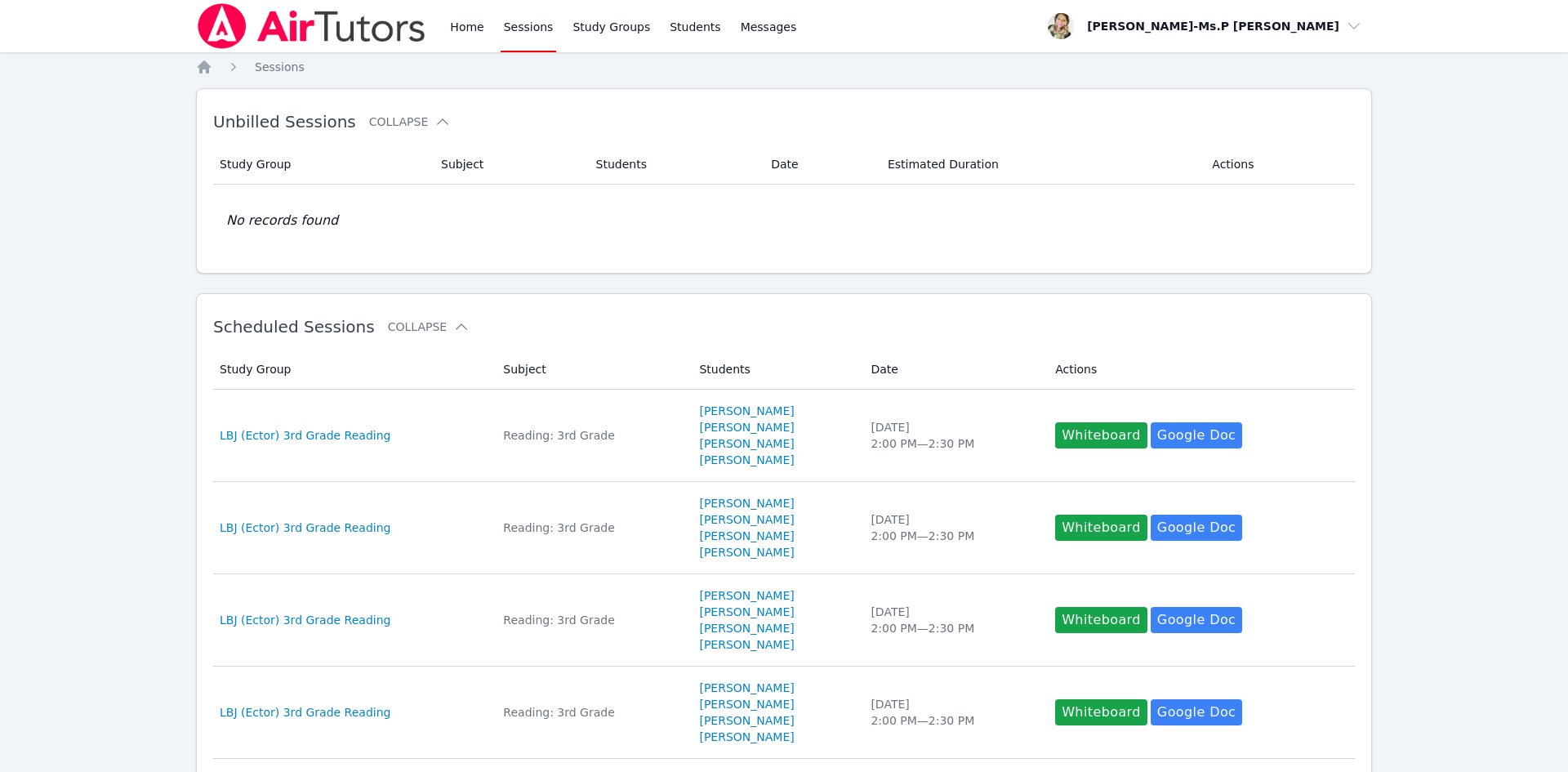
click at [440, 29] on div "Home Sessions Study Groups Students Messages" at bounding box center [498, 26] width 604 height 53
click at [452, 26] on link "Home" at bounding box center [467, 26] width 40 height 53
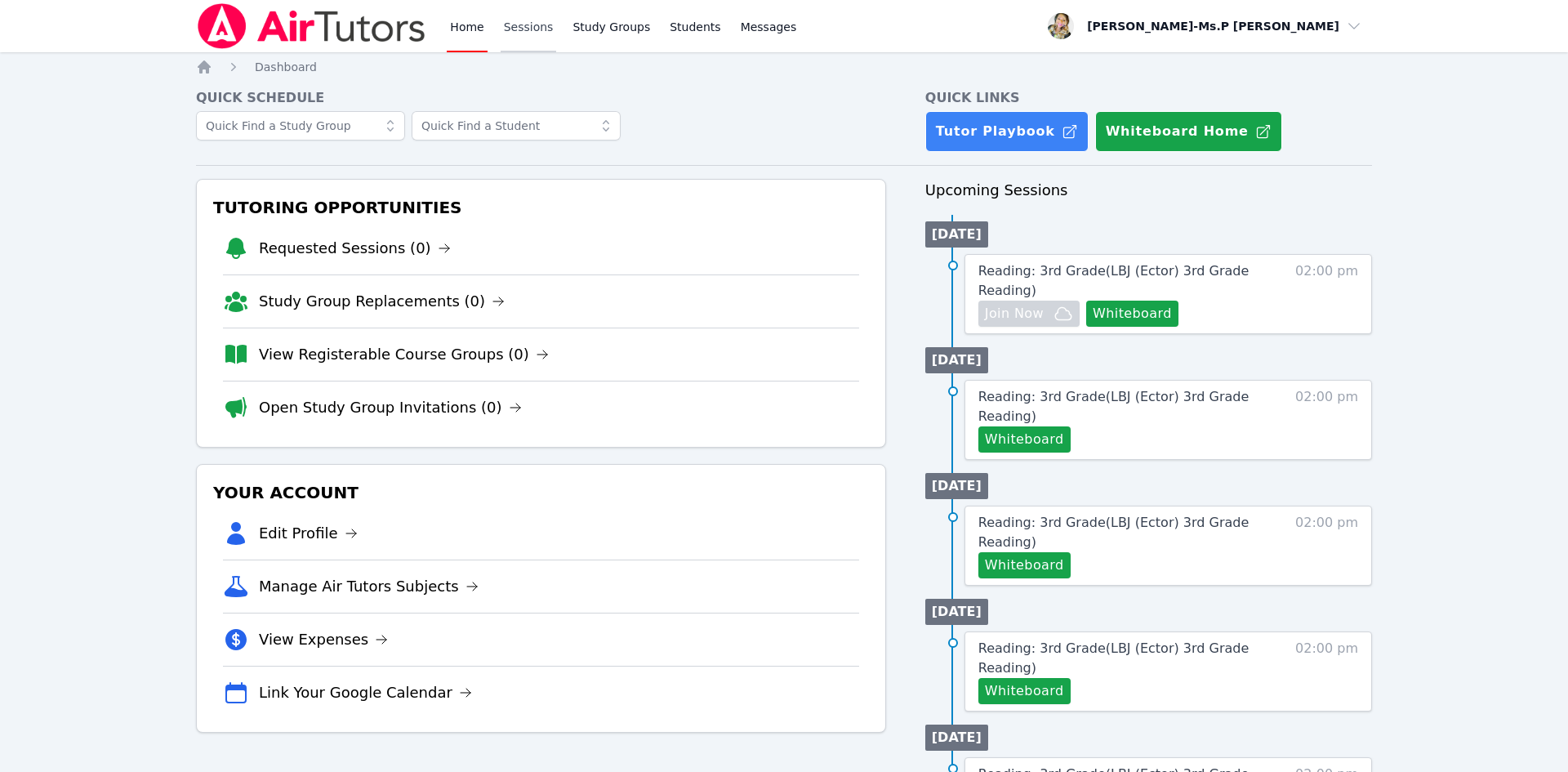
click at [544, 31] on link "Sessions" at bounding box center [529, 26] width 56 height 53
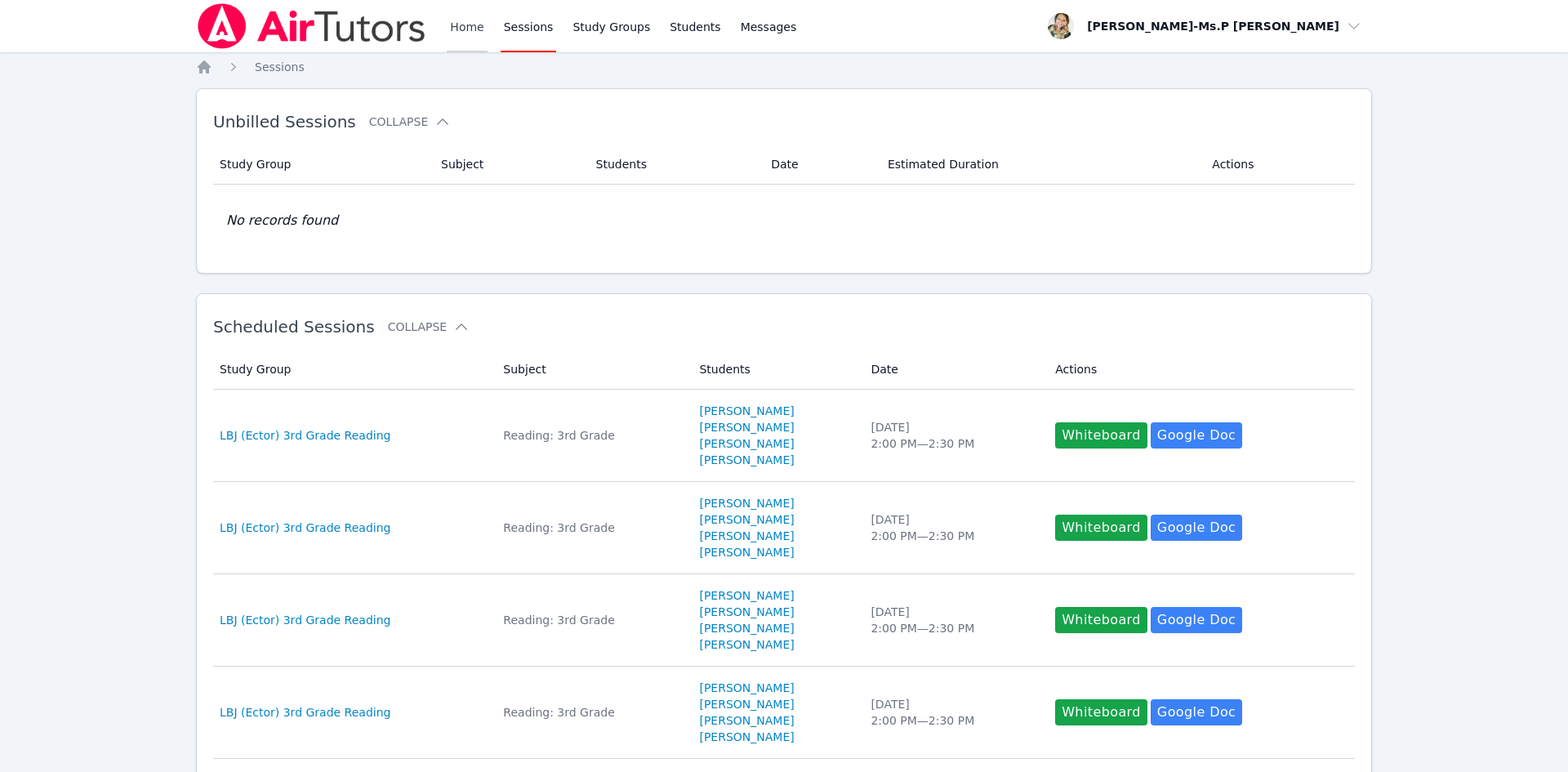
click at [466, 22] on link "Home" at bounding box center [467, 26] width 40 height 53
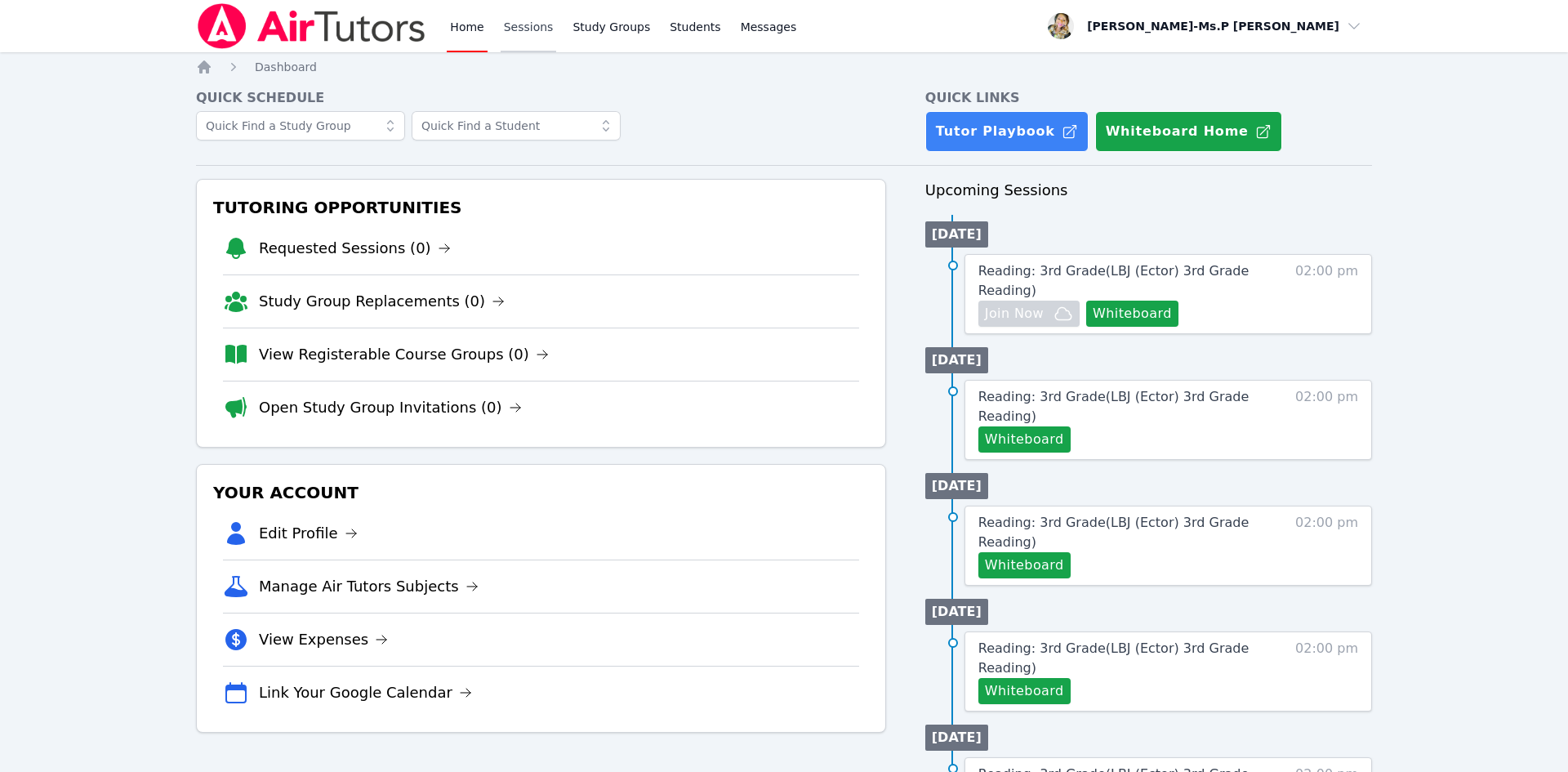
click at [533, 23] on link "Sessions" at bounding box center [529, 26] width 56 height 53
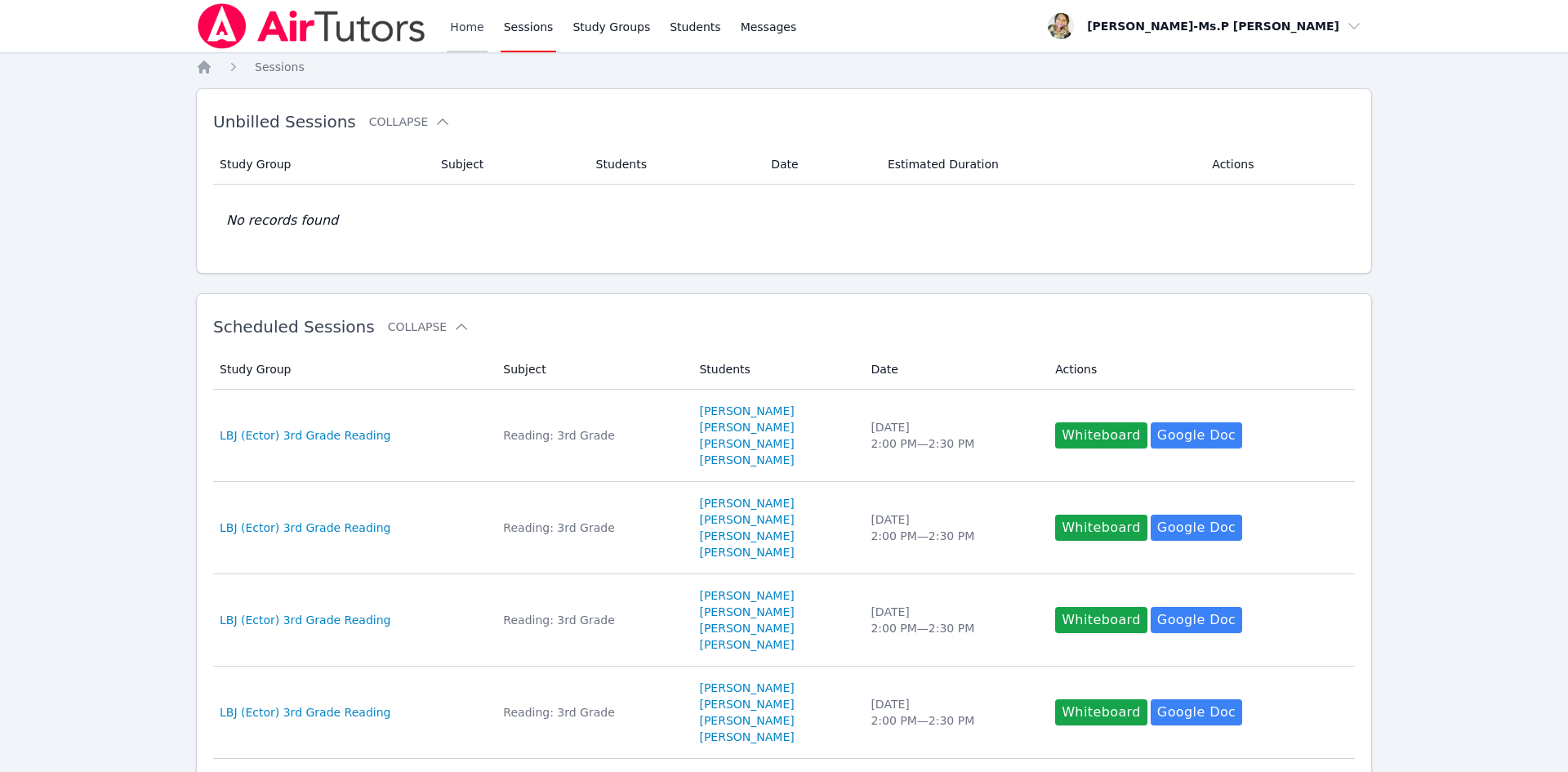
click at [471, 26] on link "Home" at bounding box center [467, 26] width 40 height 53
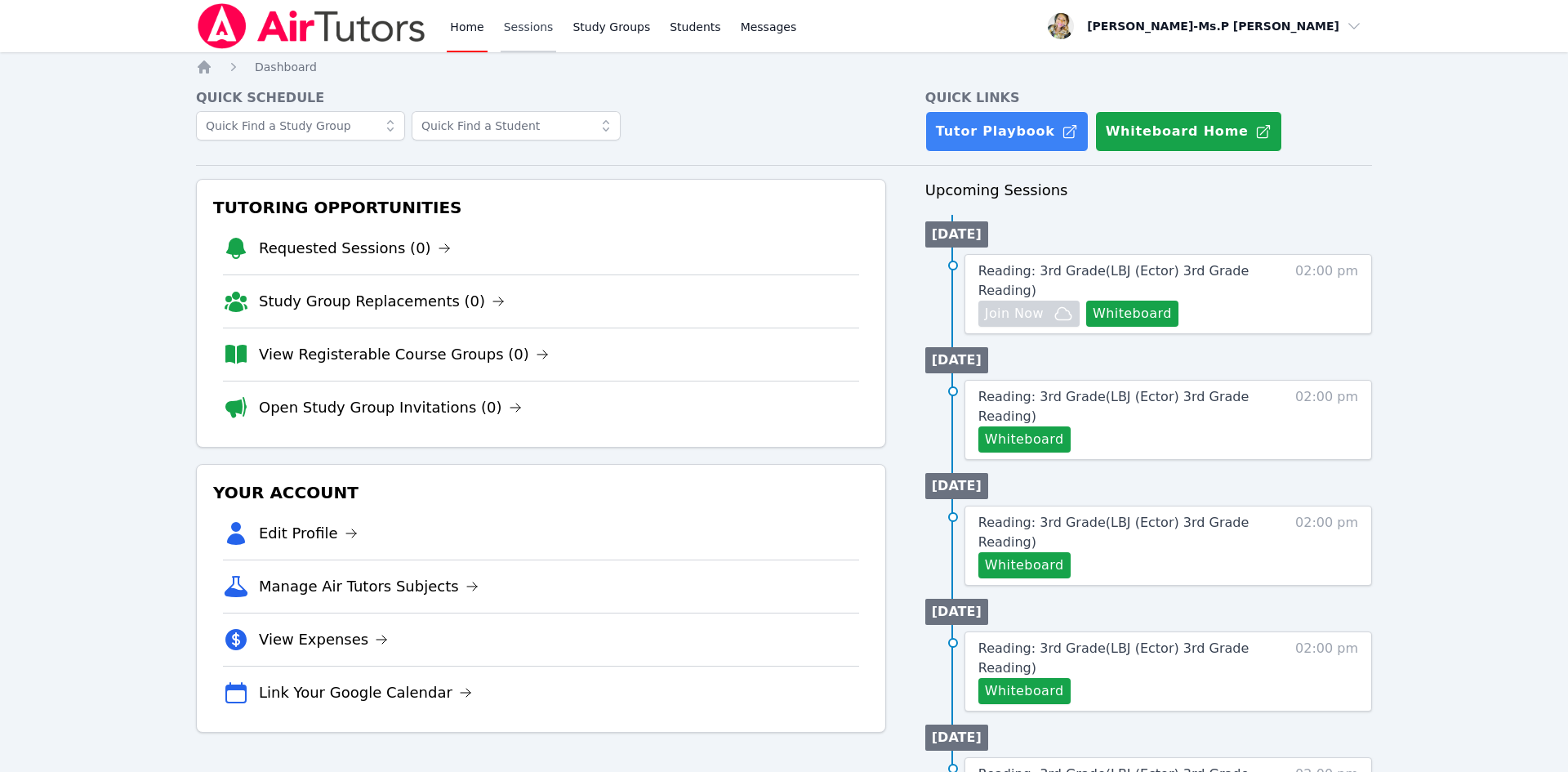
click at [523, 33] on link "Sessions" at bounding box center [529, 26] width 56 height 53
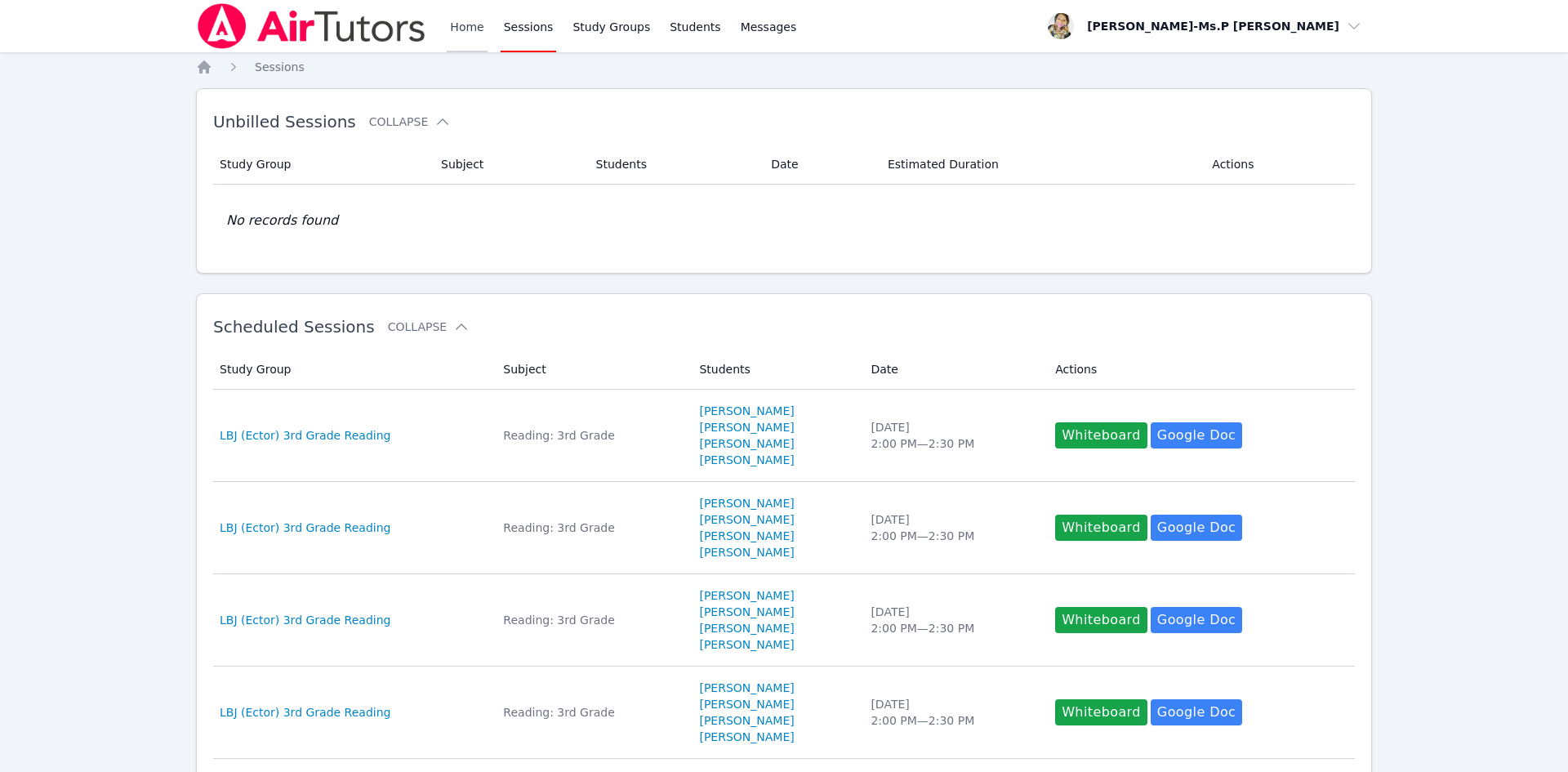
click at [453, 24] on link "Home" at bounding box center [467, 26] width 40 height 53
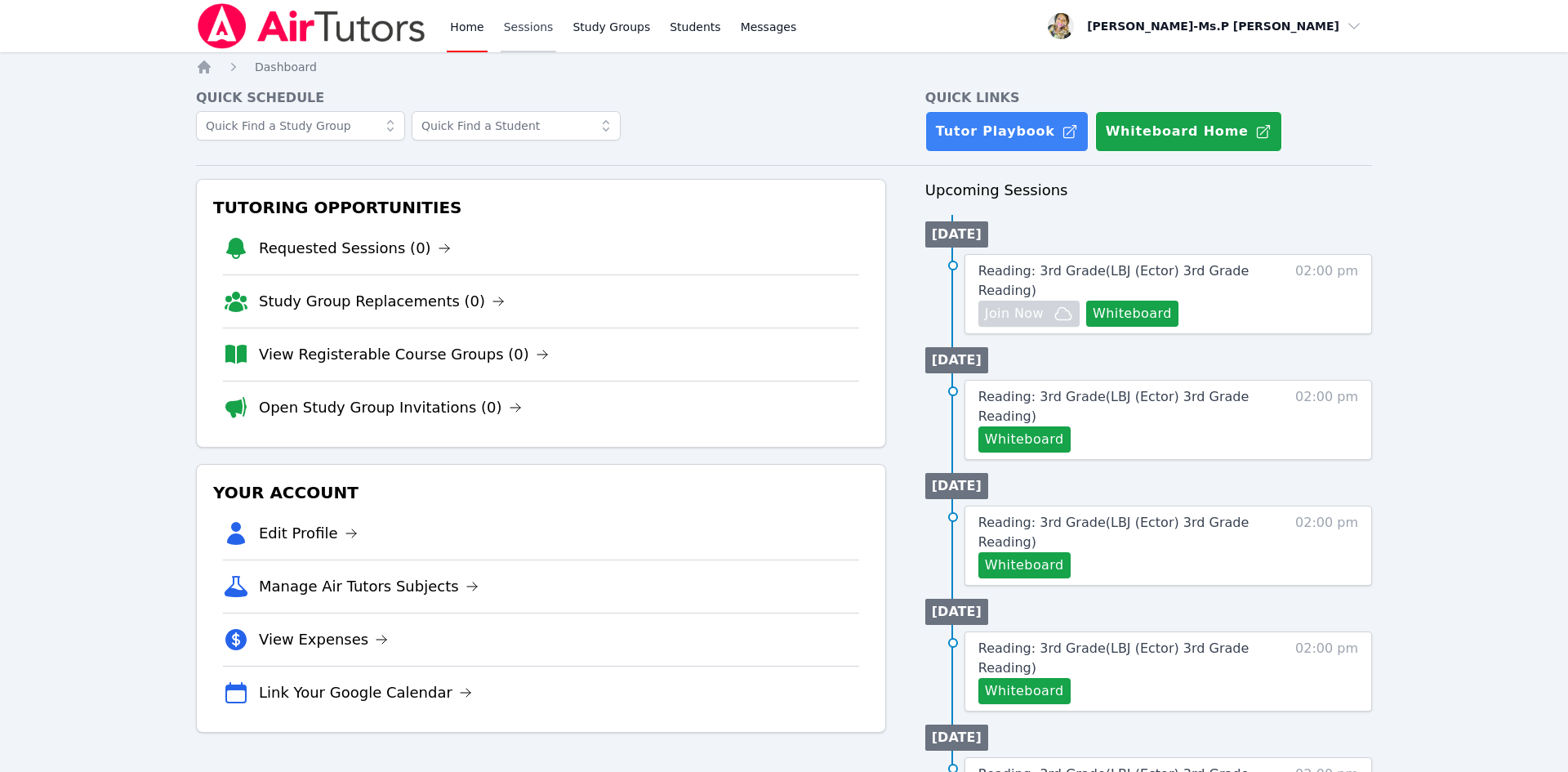
click at [521, 32] on link "Sessions" at bounding box center [529, 26] width 56 height 53
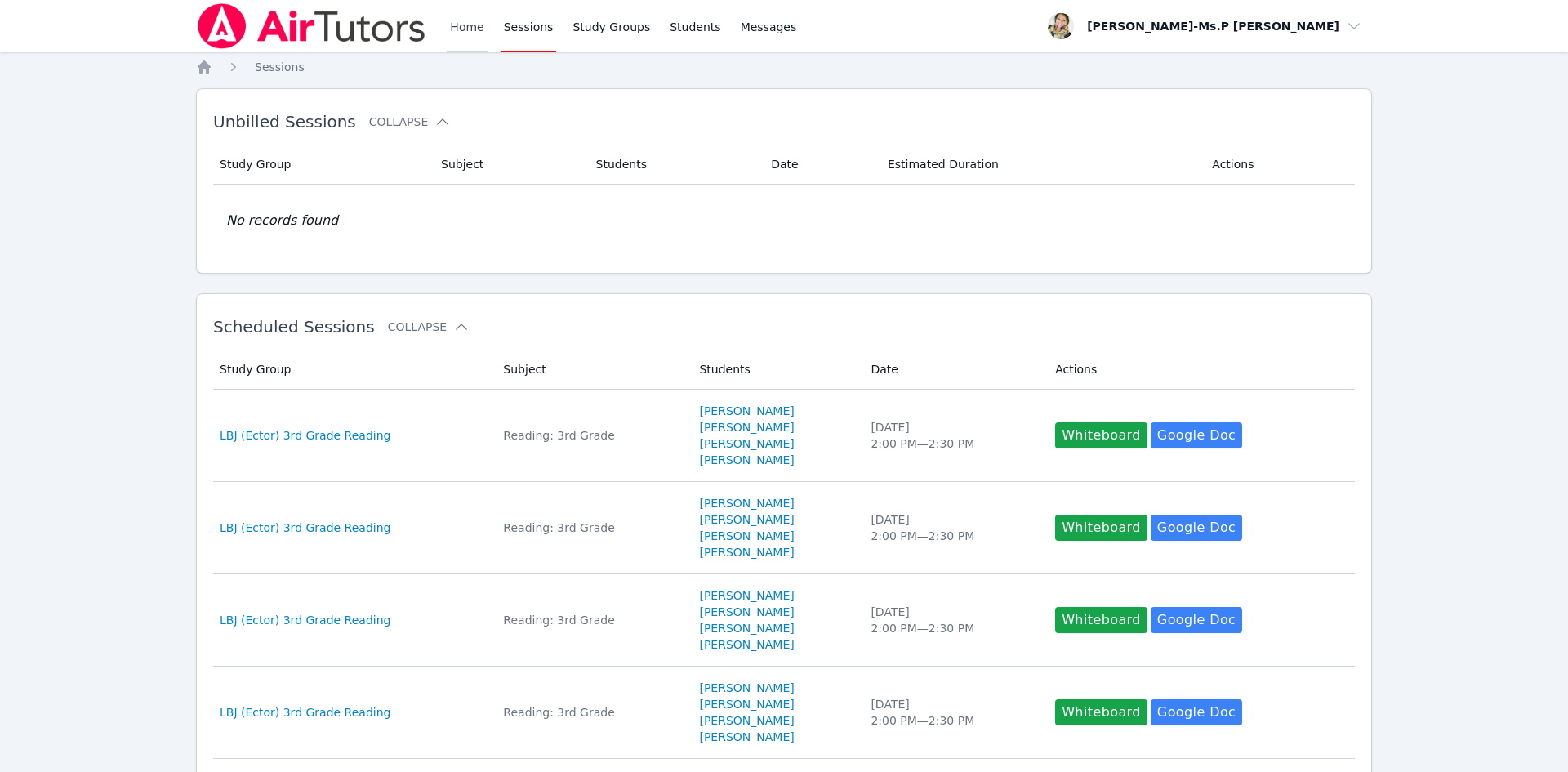
click at [449, 24] on link "Home" at bounding box center [467, 26] width 40 height 53
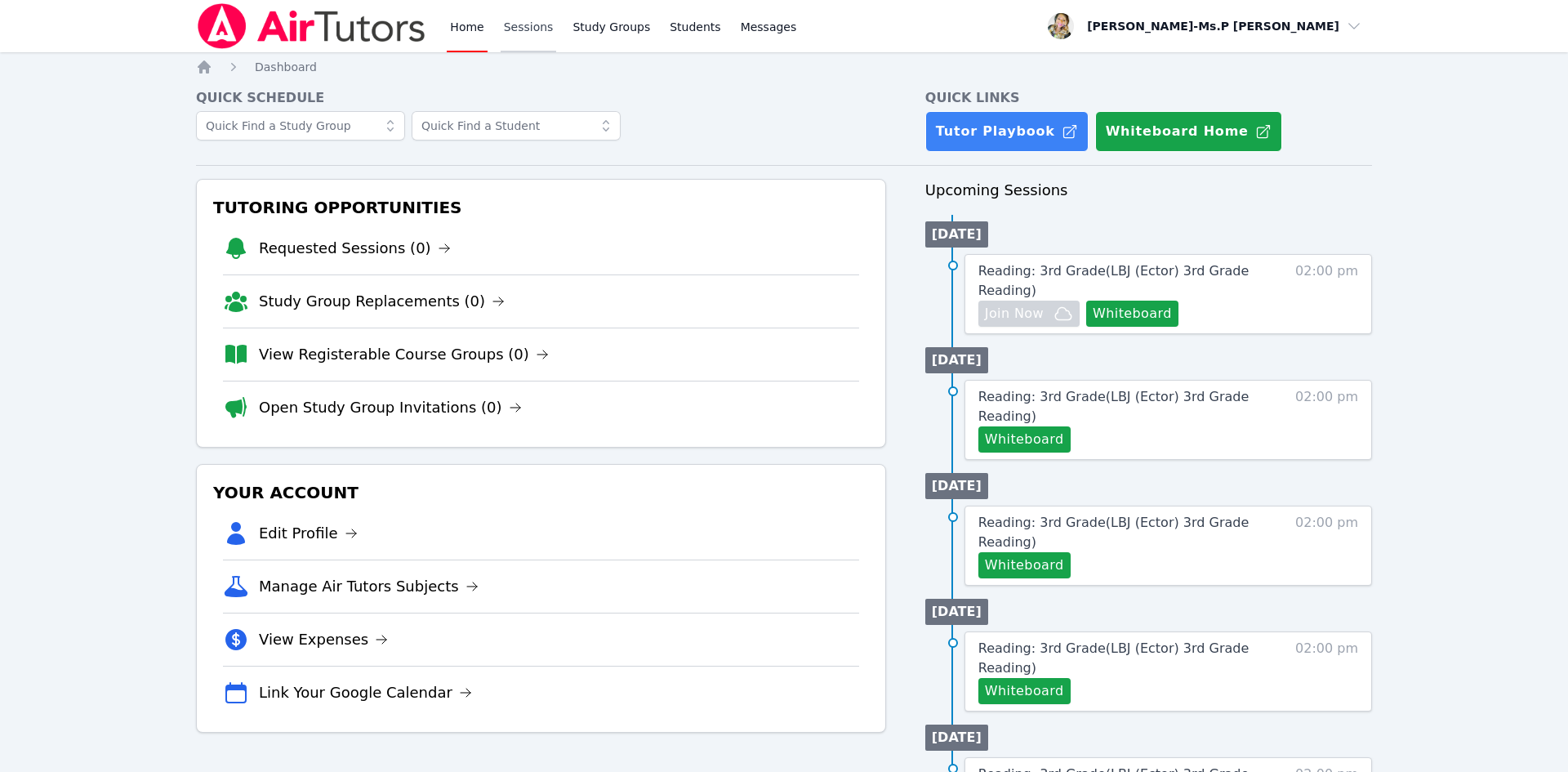
click at [536, 24] on link "Sessions" at bounding box center [529, 26] width 56 height 53
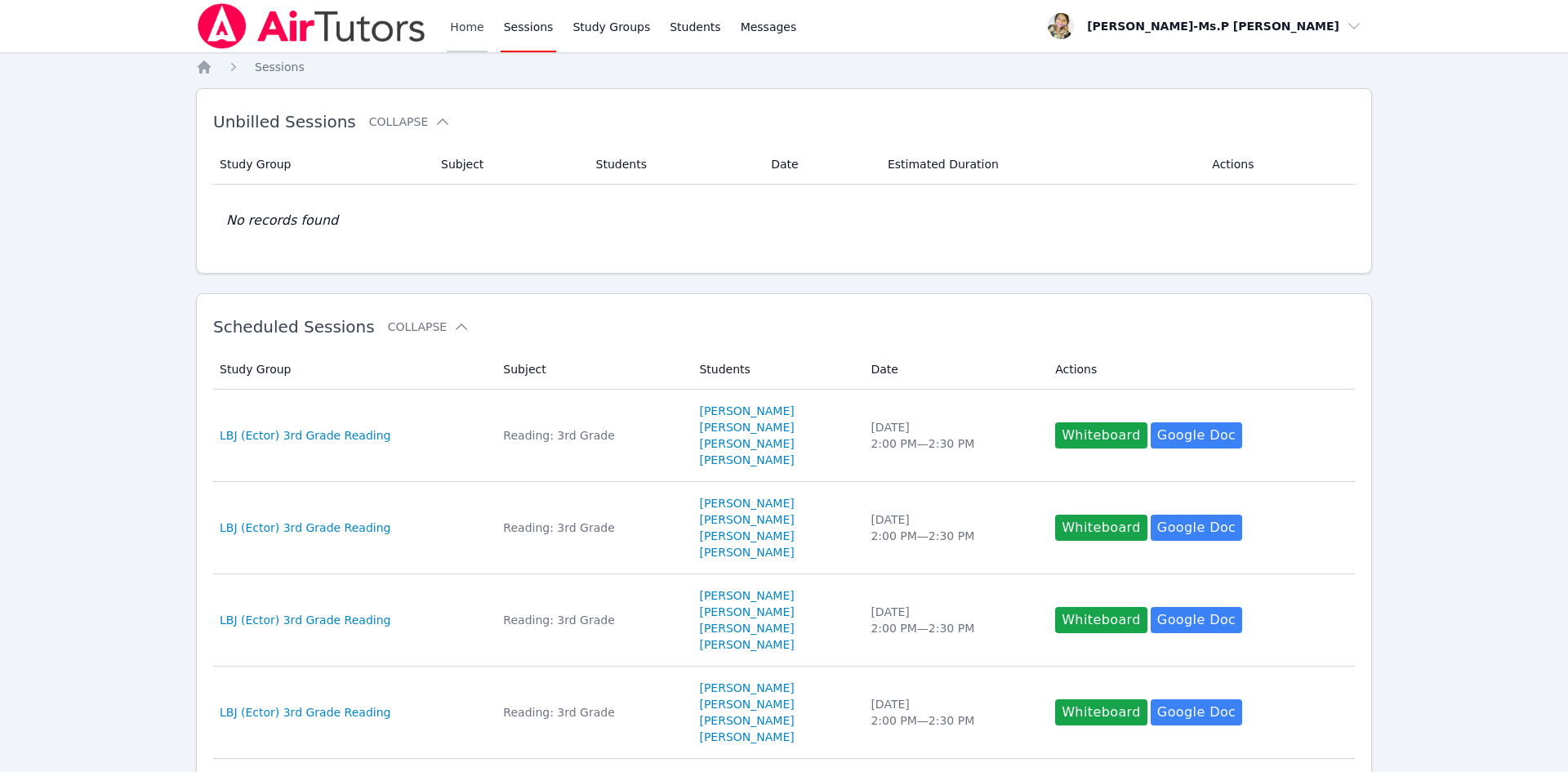
click at [462, 29] on link "Home" at bounding box center [467, 26] width 40 height 53
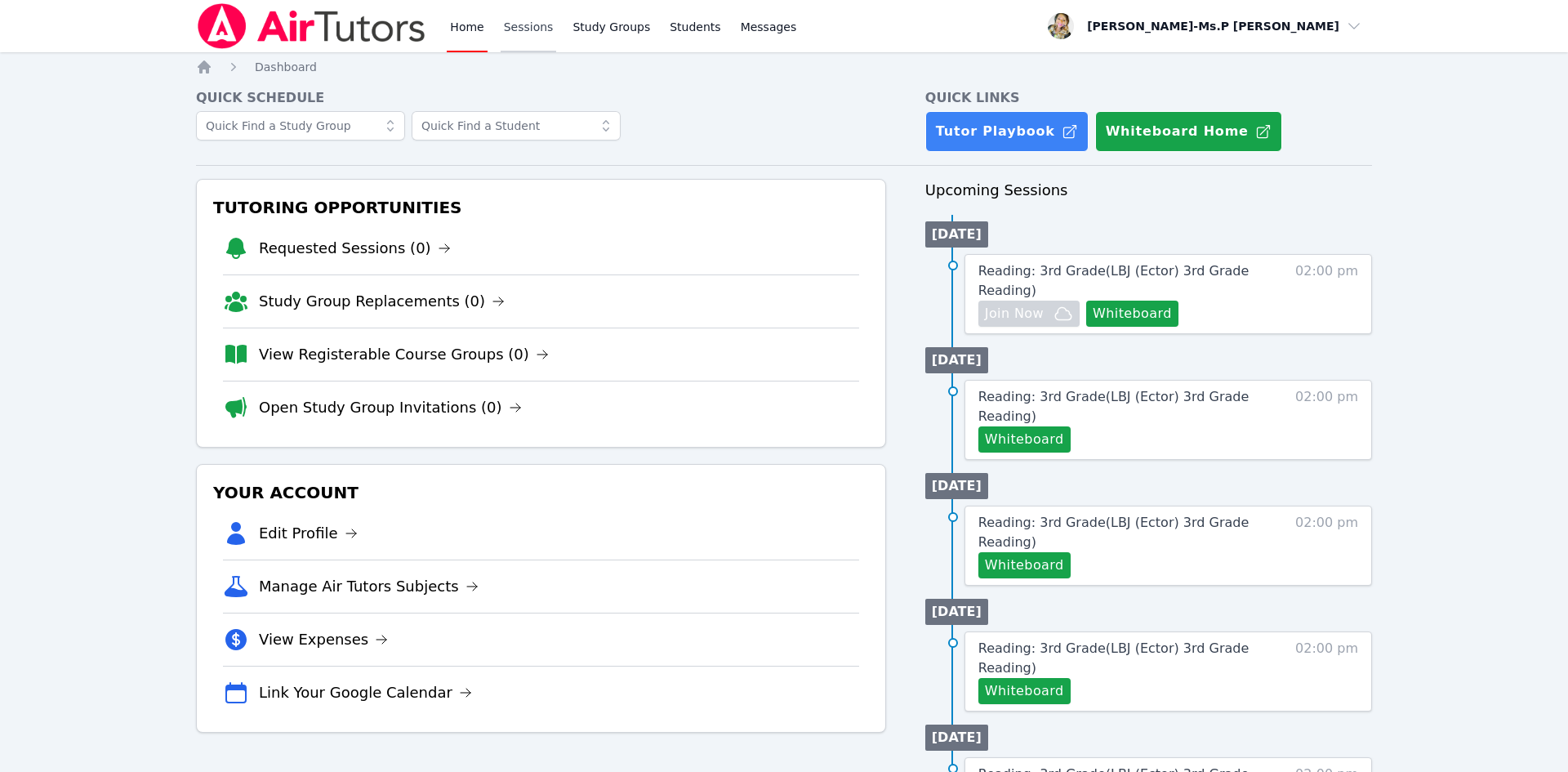
click at [526, 44] on link "Sessions" at bounding box center [529, 26] width 56 height 53
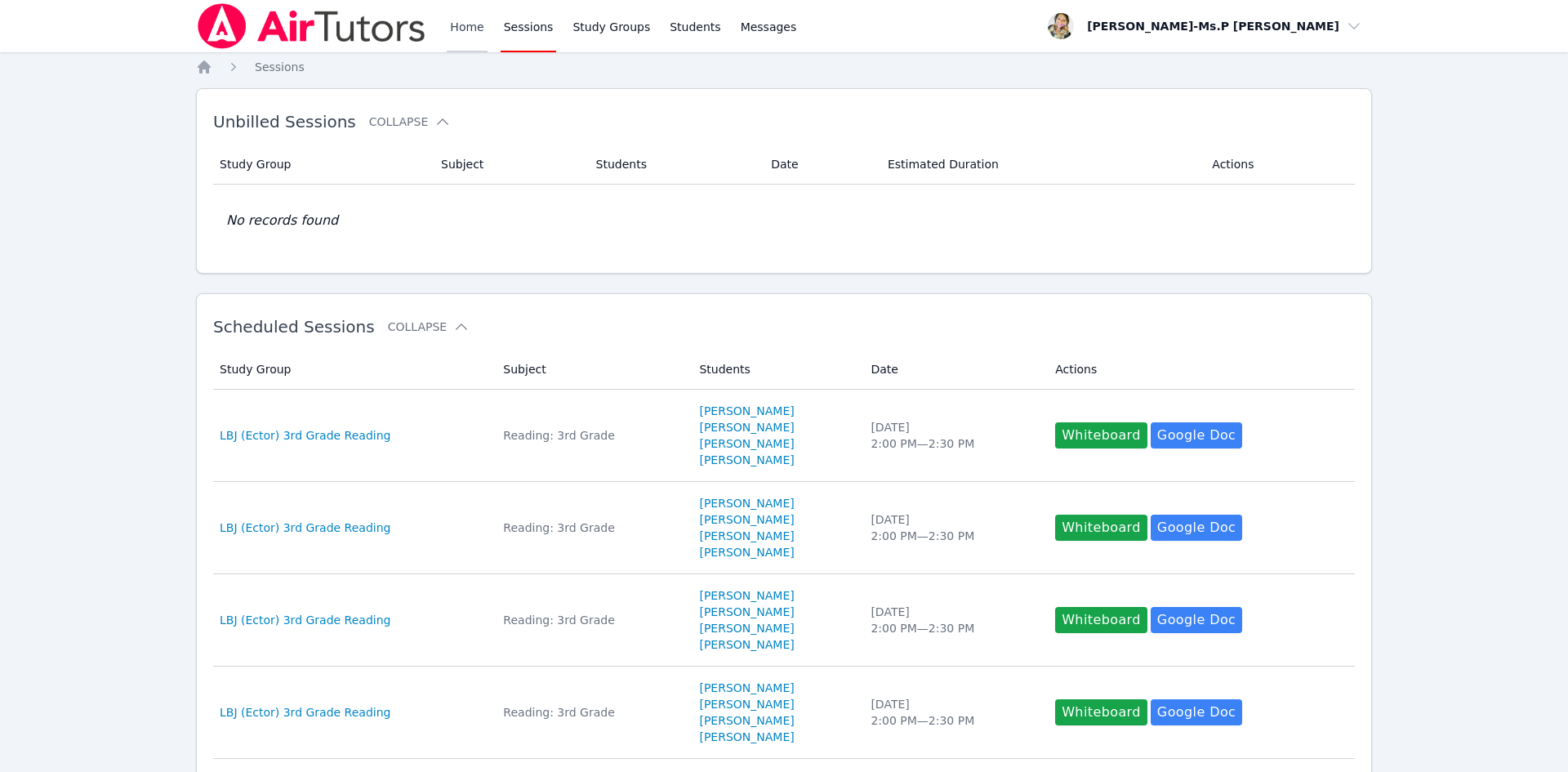
click at [476, 32] on link "Home" at bounding box center [467, 26] width 40 height 53
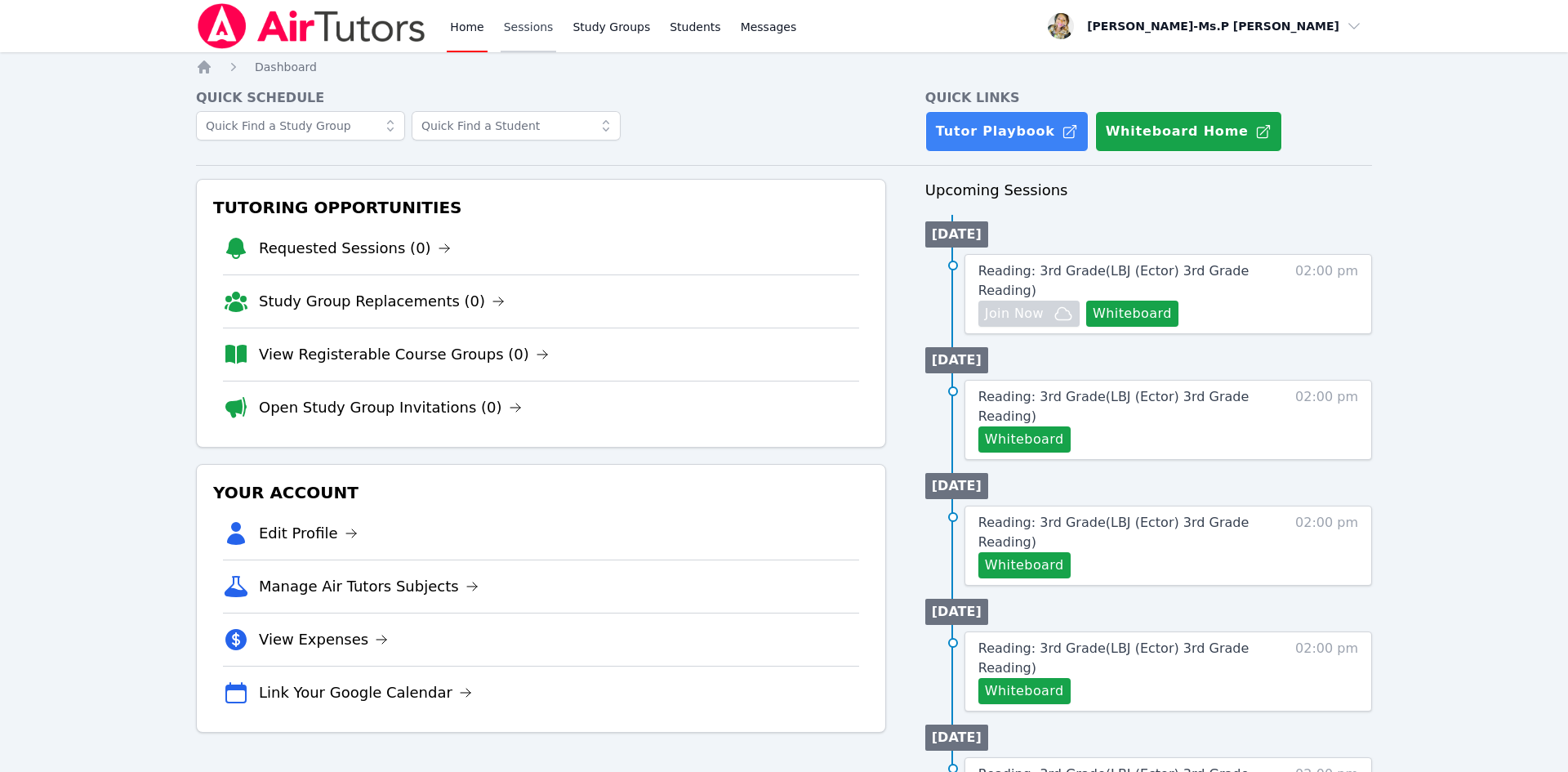
click at [538, 18] on link "Sessions" at bounding box center [529, 26] width 56 height 53
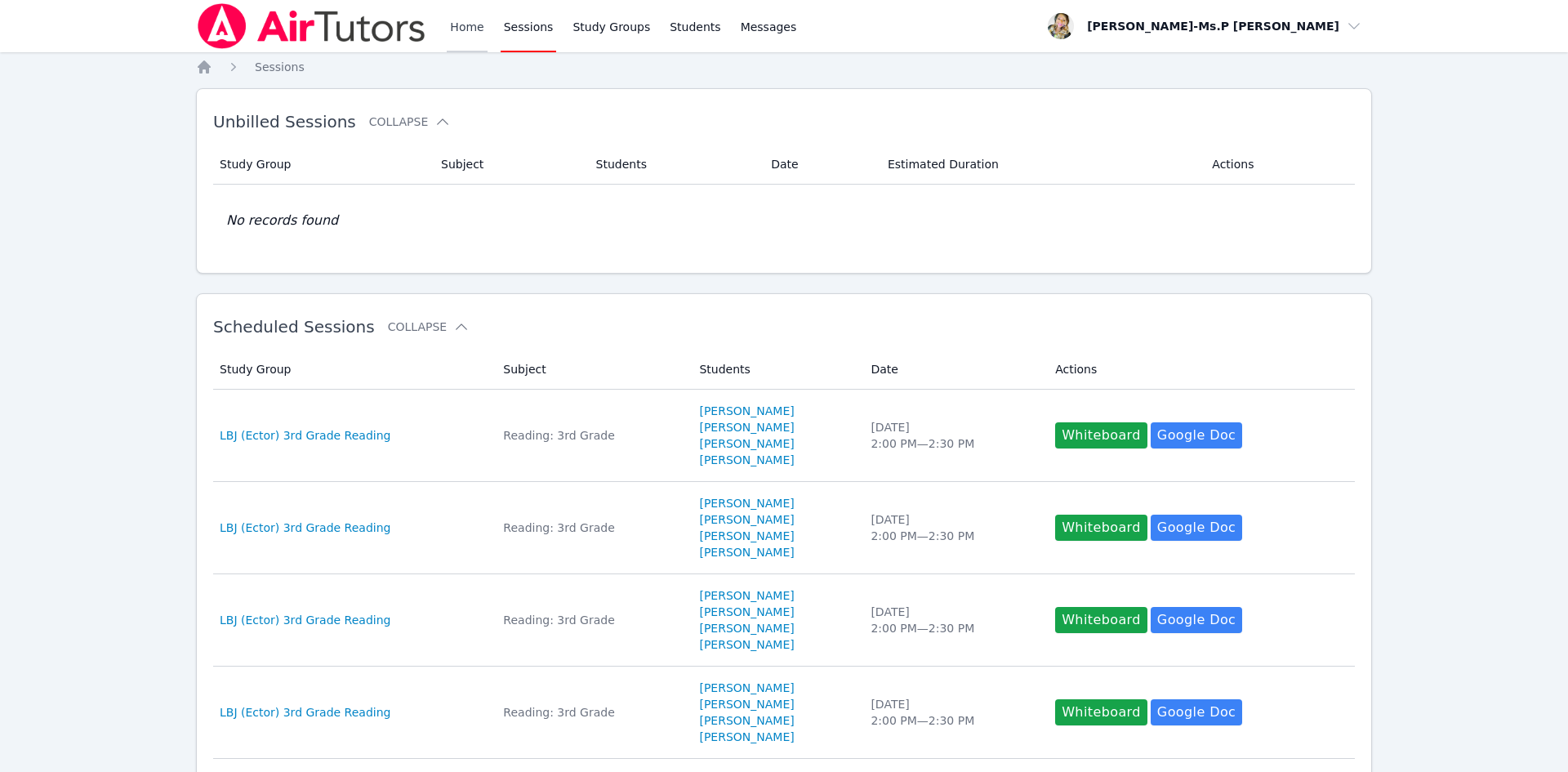
click at [453, 24] on link "Home" at bounding box center [467, 26] width 40 height 53
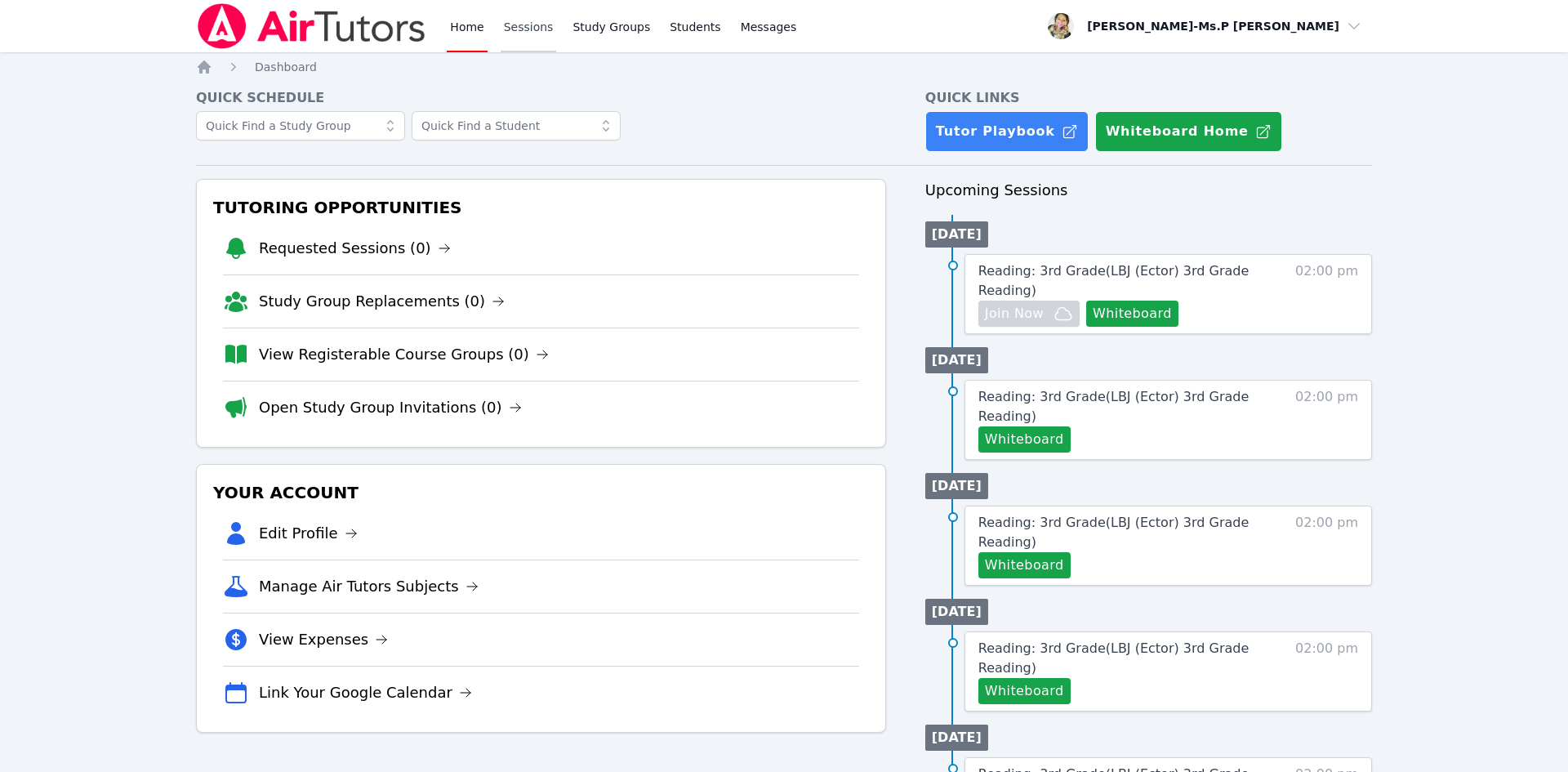
click at [522, 17] on link "Sessions" at bounding box center [529, 26] width 56 height 53
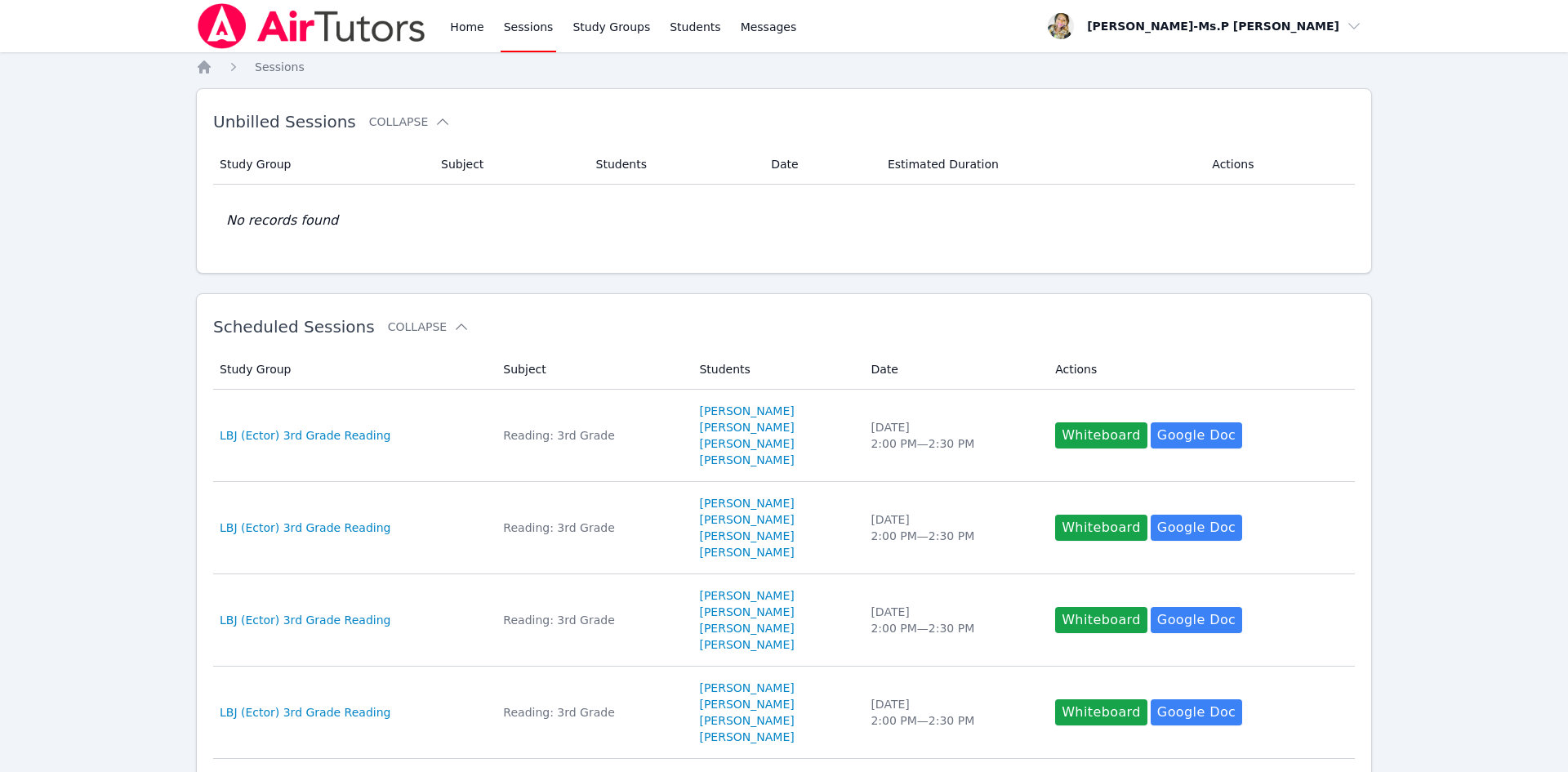
click at [444, 14] on div "Home Sessions Study Groups Students Messages" at bounding box center [498, 26] width 604 height 53
click at [467, 20] on link "Home" at bounding box center [467, 26] width 40 height 53
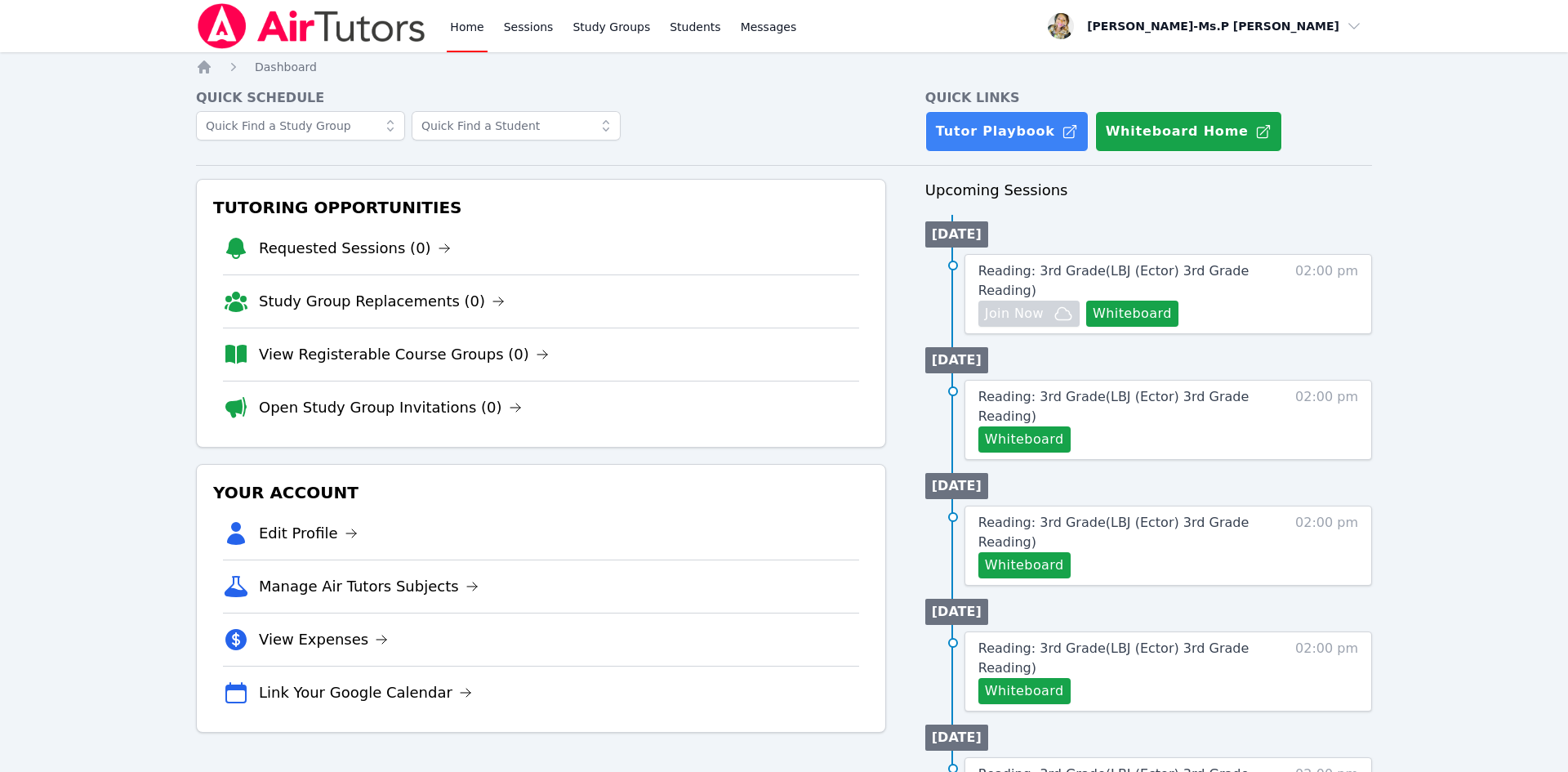
click at [555, 23] on div "Home Sessions Study Groups Students Messages" at bounding box center [623, 26] width 353 height 53
click at [530, 23] on link "Sessions" at bounding box center [529, 26] width 56 height 53
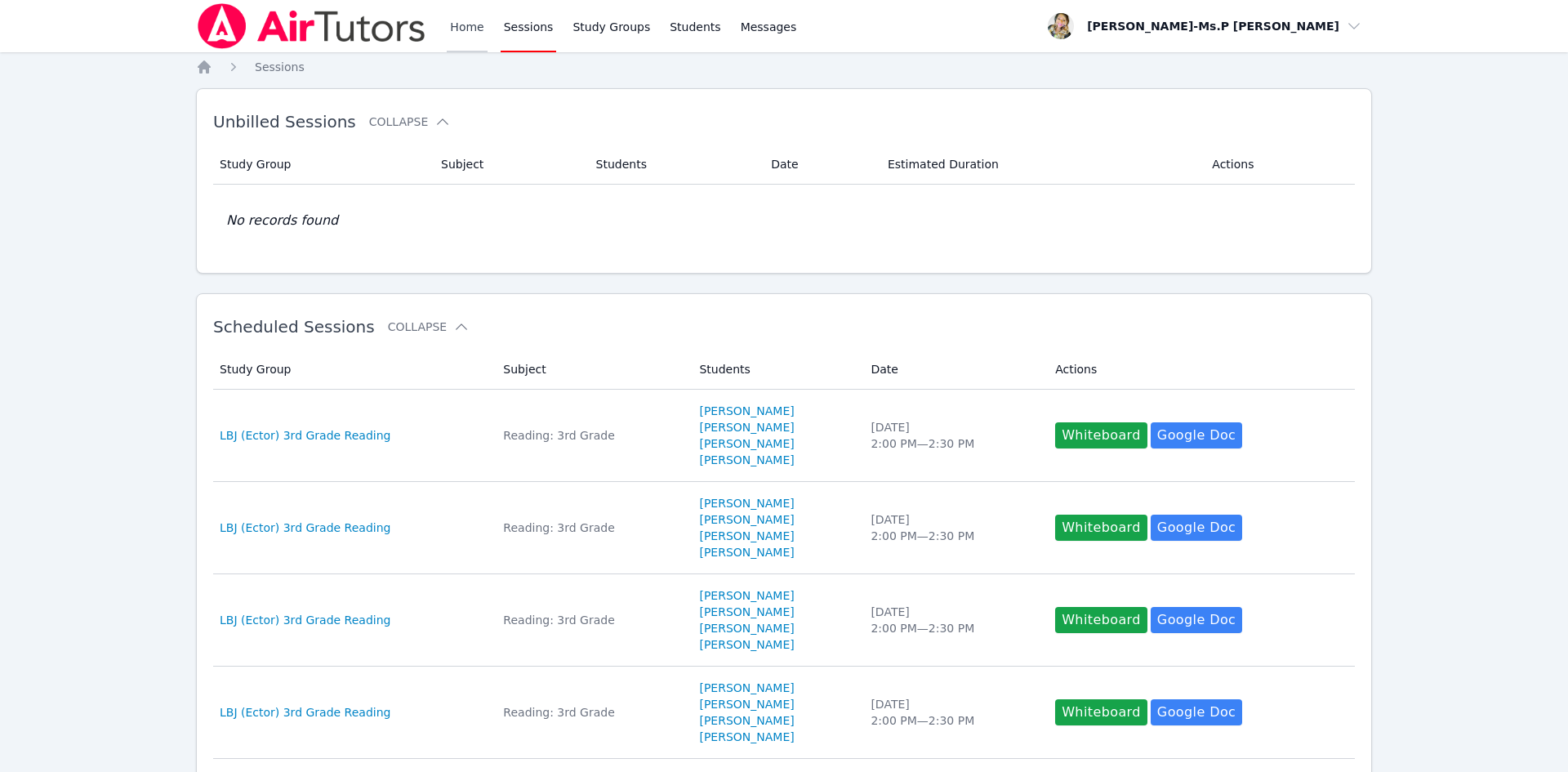
click at [461, 30] on link "Home" at bounding box center [467, 26] width 40 height 53
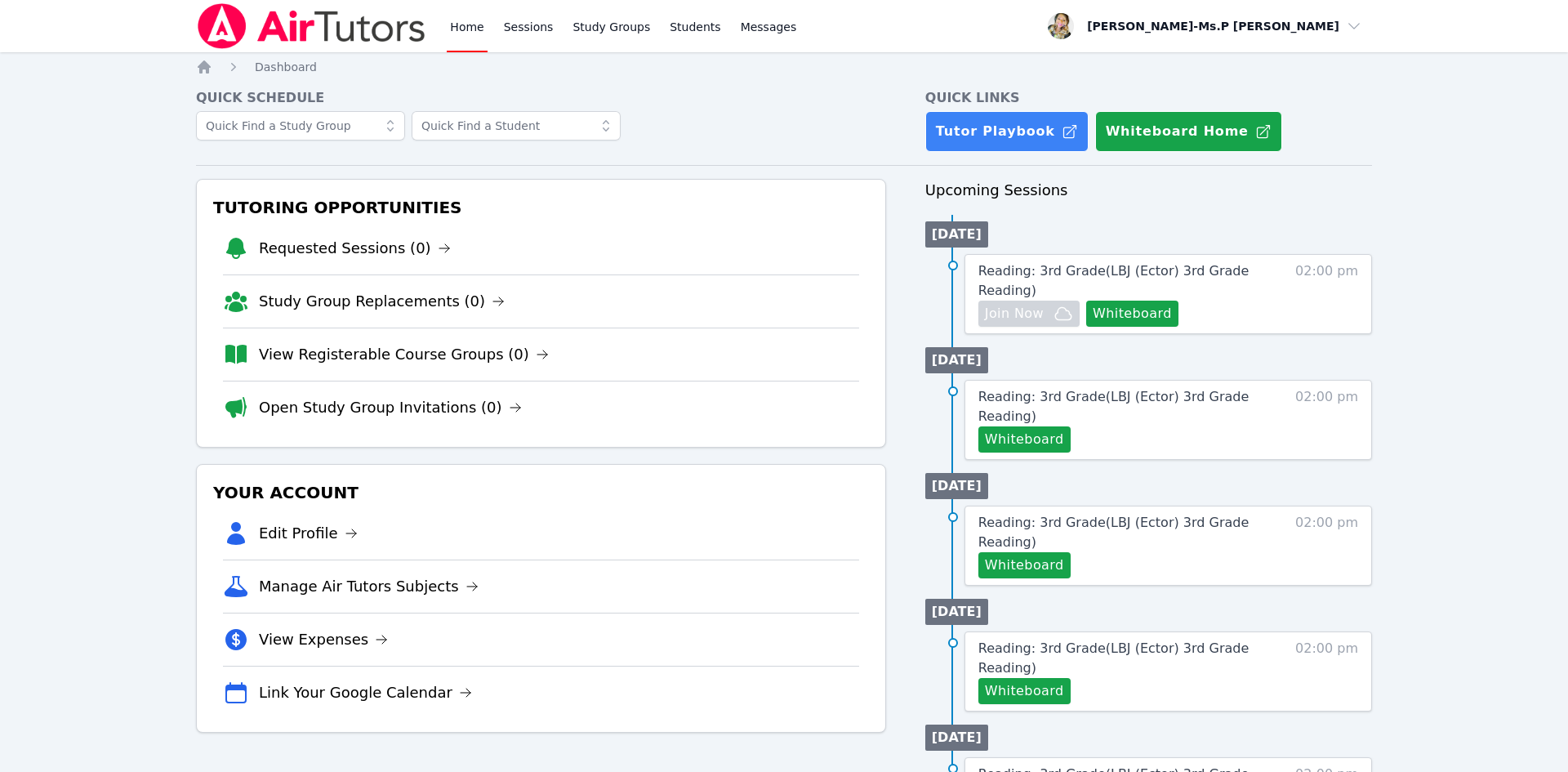
click at [551, 28] on div "Home Sessions Study Groups Students Messages" at bounding box center [623, 26] width 353 height 53
click at [544, 30] on link "Sessions" at bounding box center [529, 26] width 56 height 53
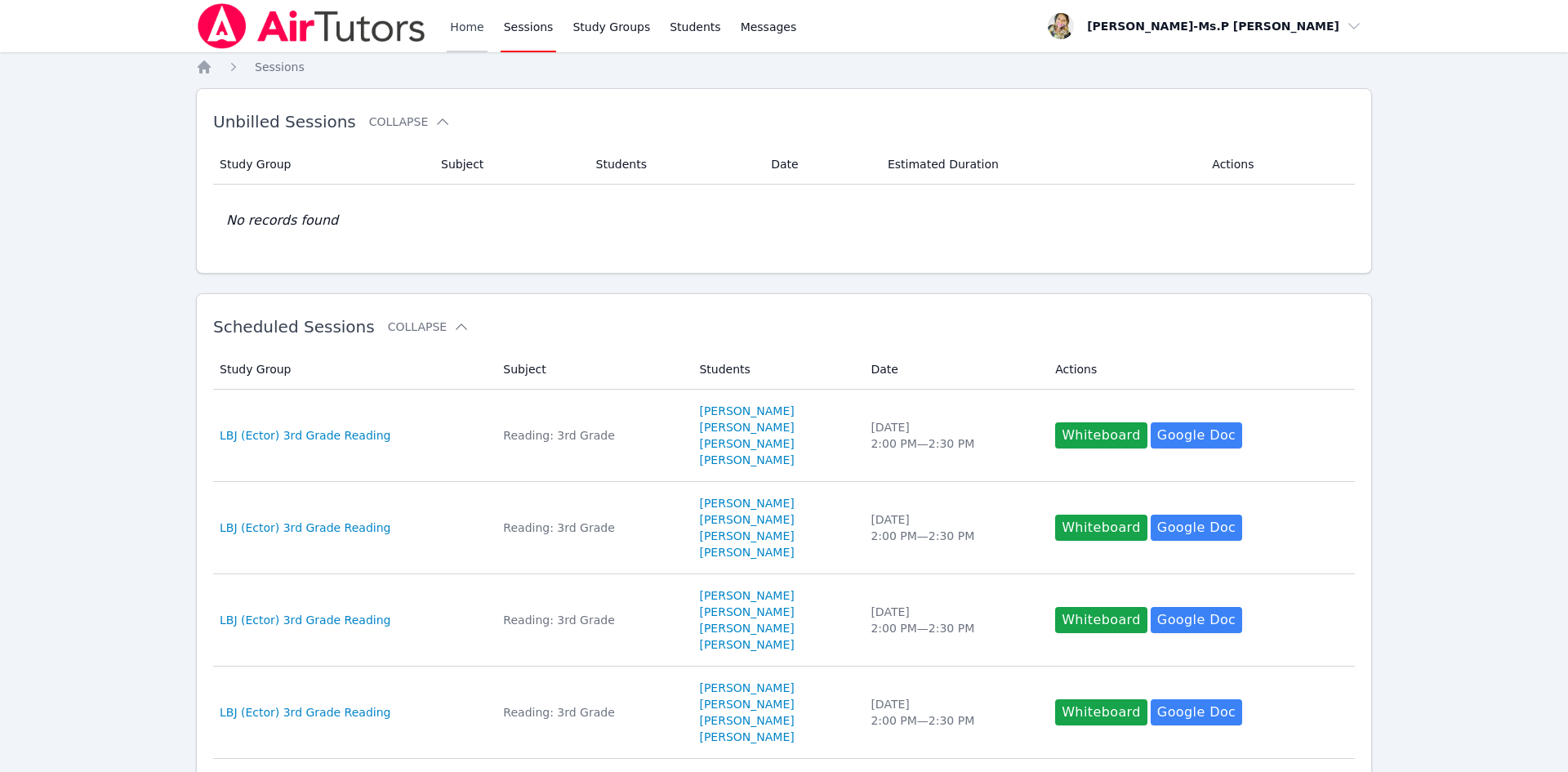
click at [469, 31] on link "Home" at bounding box center [467, 26] width 40 height 53
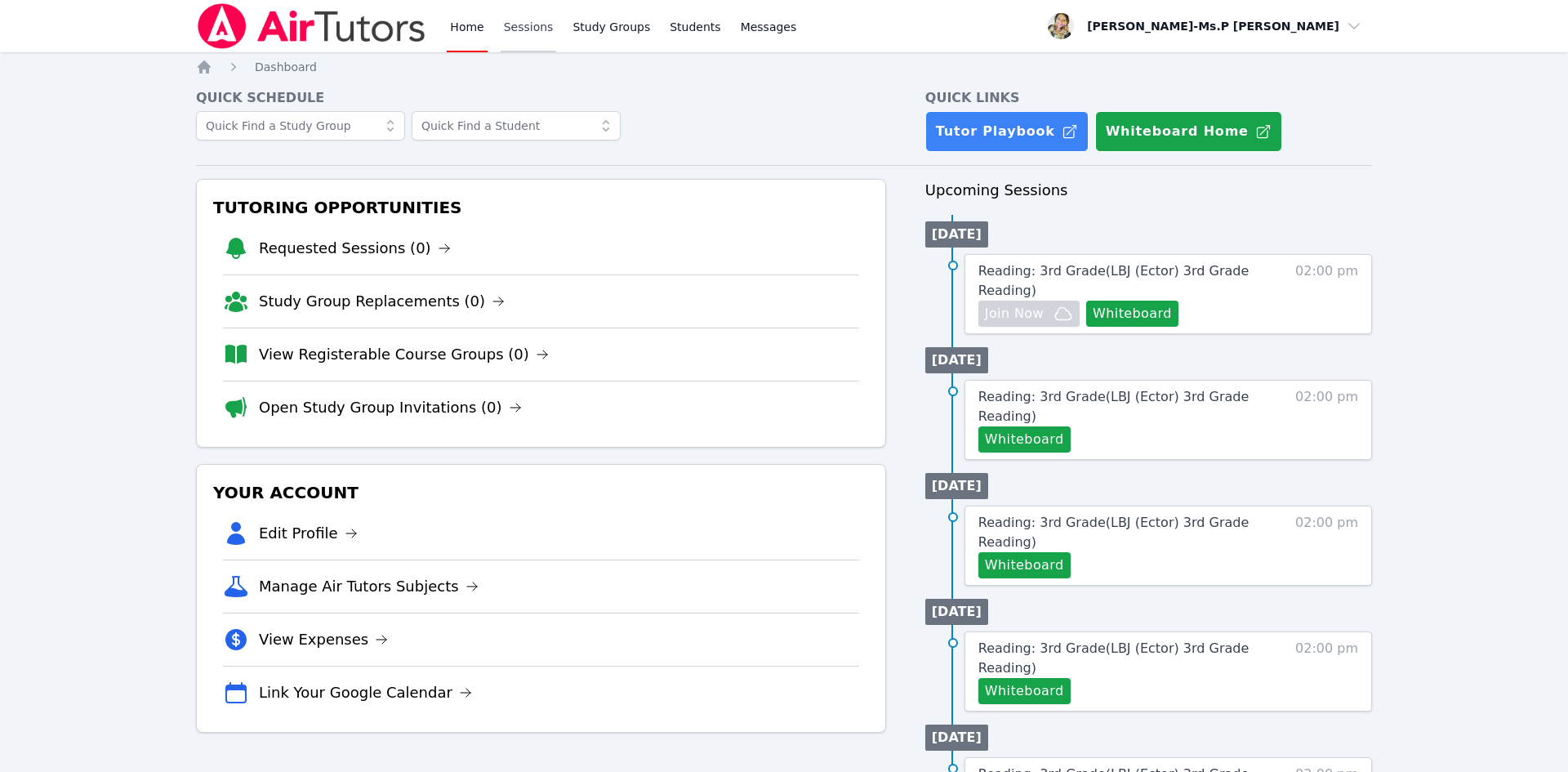
click at [517, 22] on link "Sessions" at bounding box center [529, 26] width 56 height 53
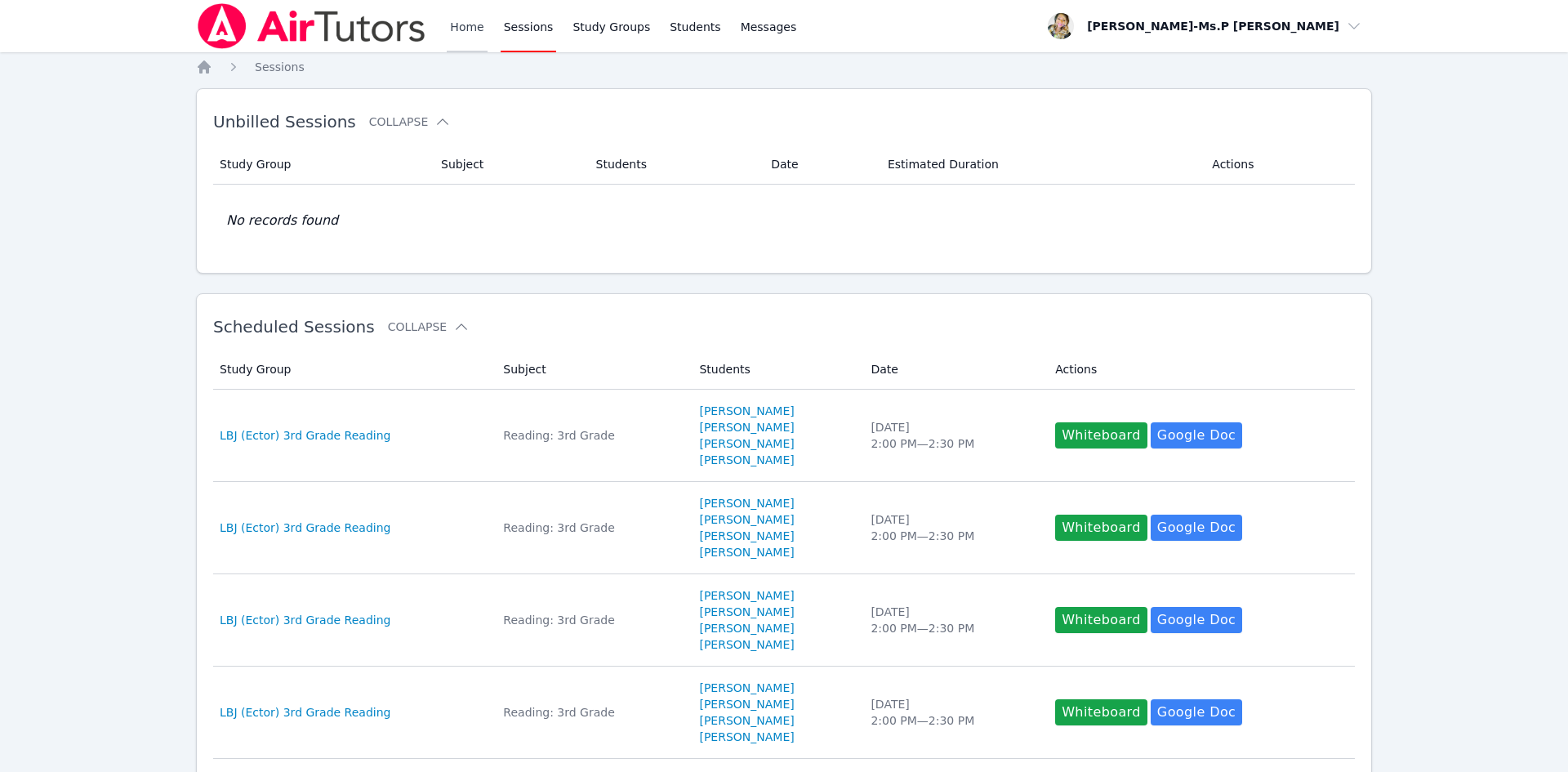
click at [462, 36] on link "Home" at bounding box center [467, 26] width 40 height 53
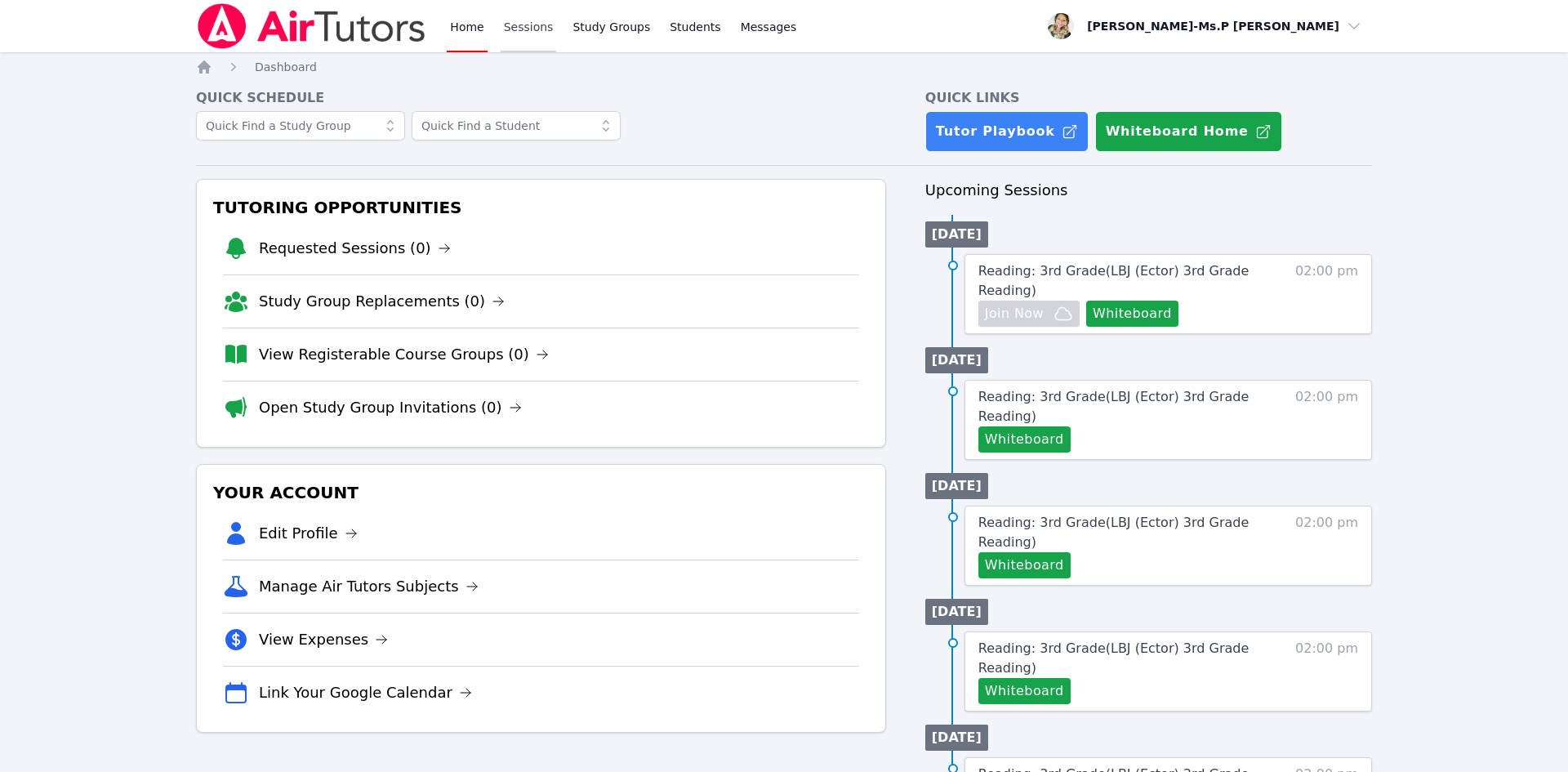
click at [531, 24] on link "Sessions" at bounding box center [529, 26] width 56 height 53
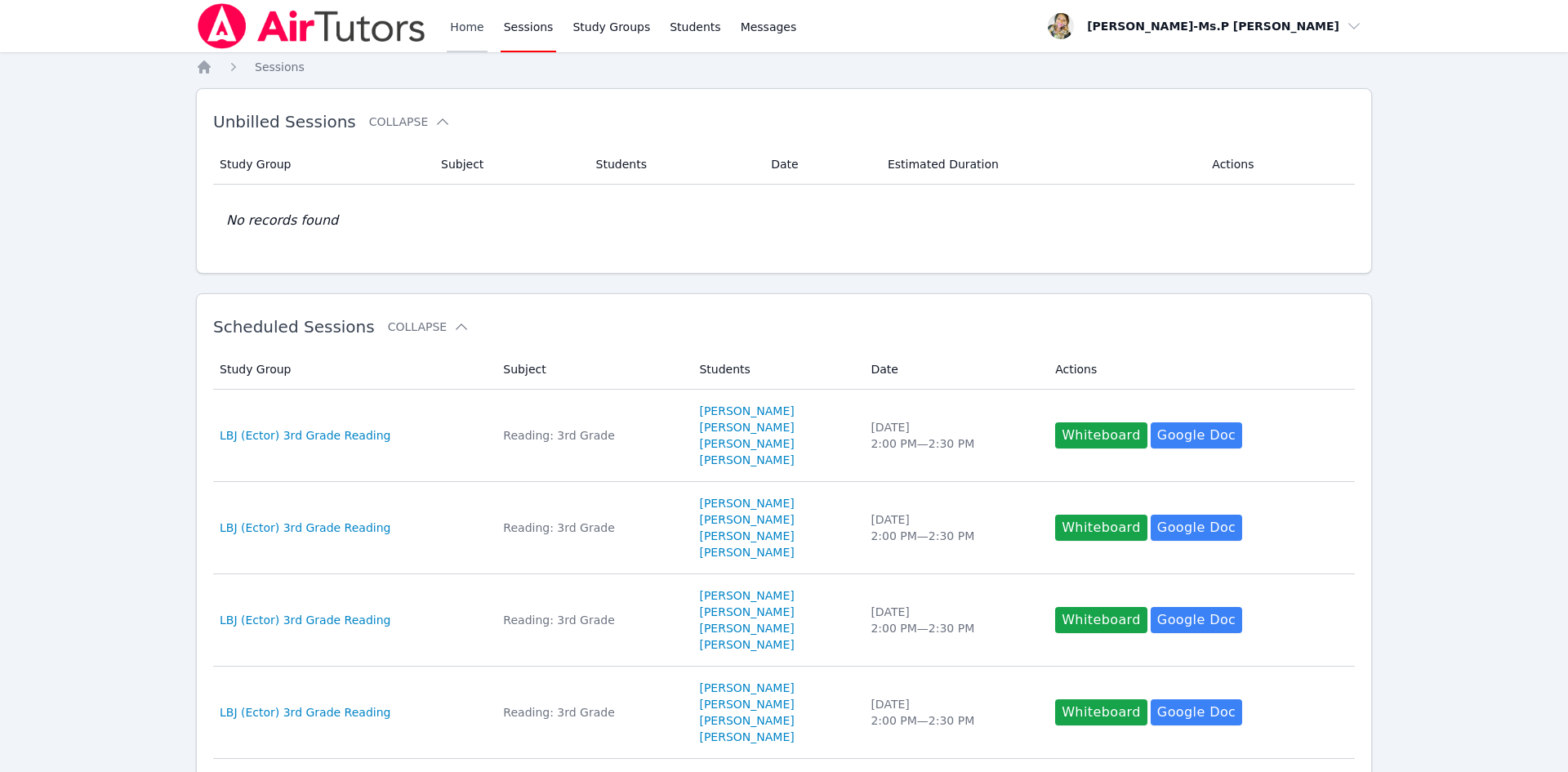
click at [462, 26] on link "Home" at bounding box center [467, 26] width 40 height 53
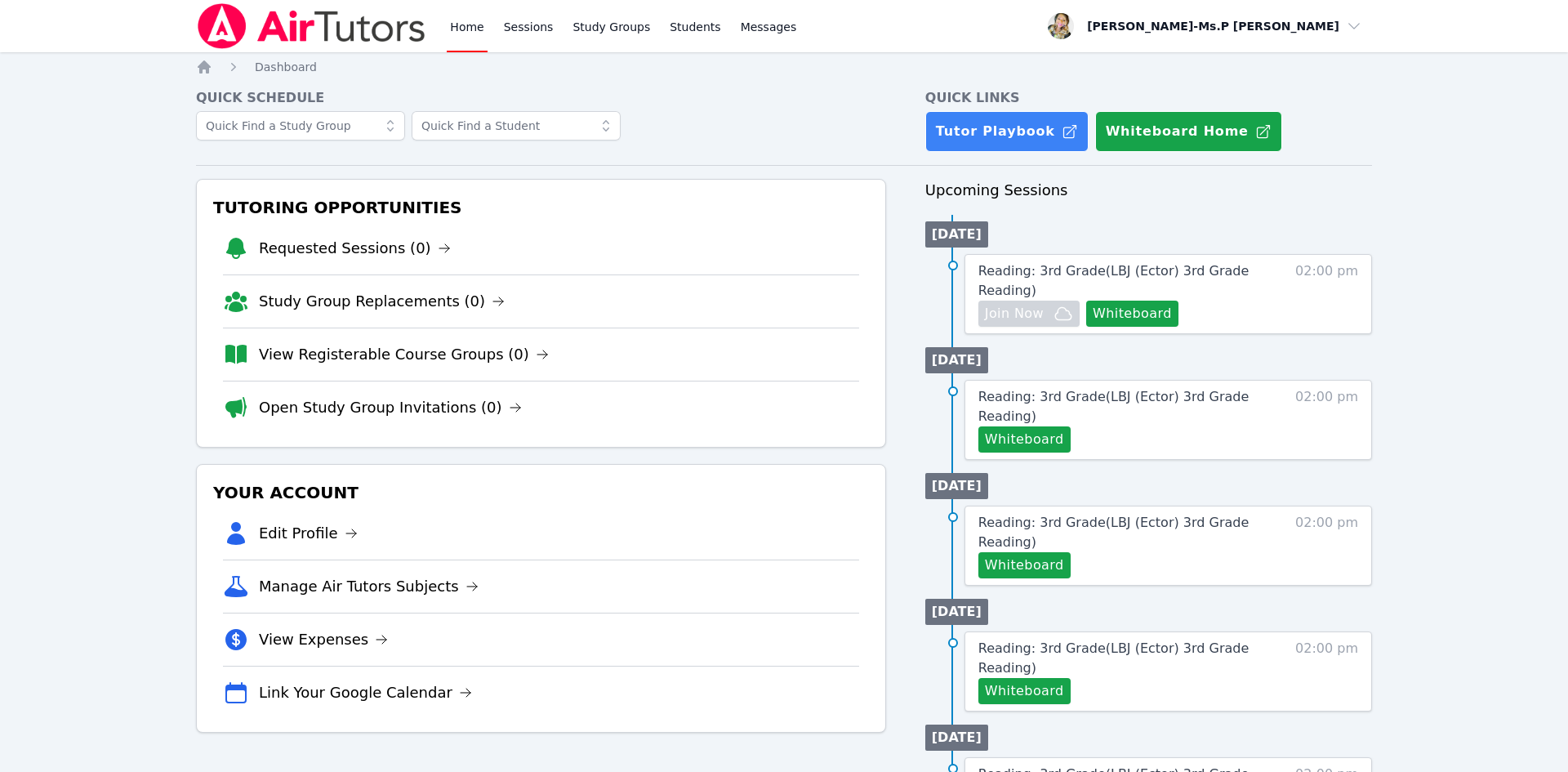
click at [470, 27] on link "Home" at bounding box center [467, 26] width 40 height 53
click at [524, 42] on link "Sessions" at bounding box center [529, 26] width 56 height 53
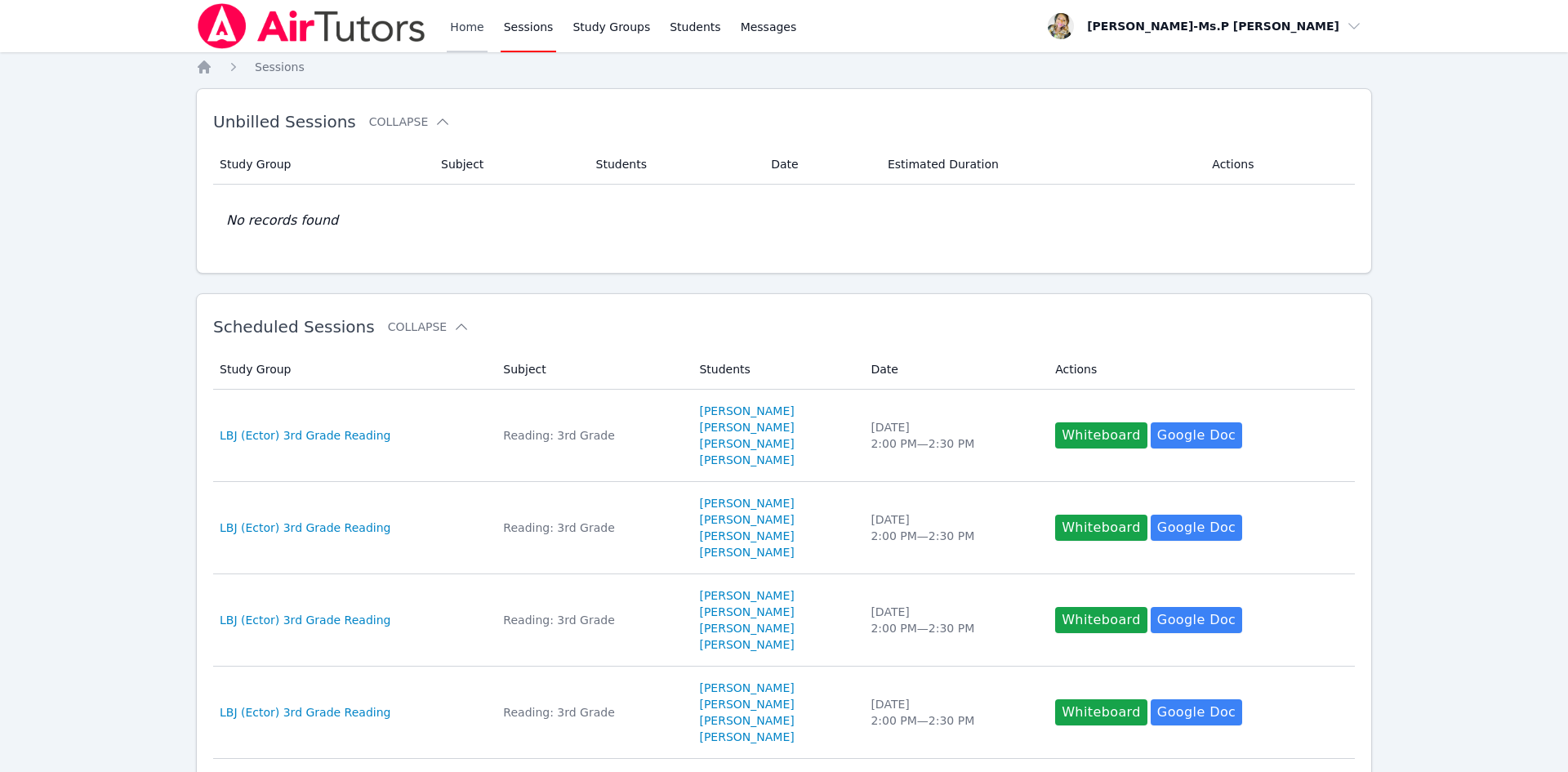
click at [474, 33] on link "Home" at bounding box center [467, 26] width 40 height 53
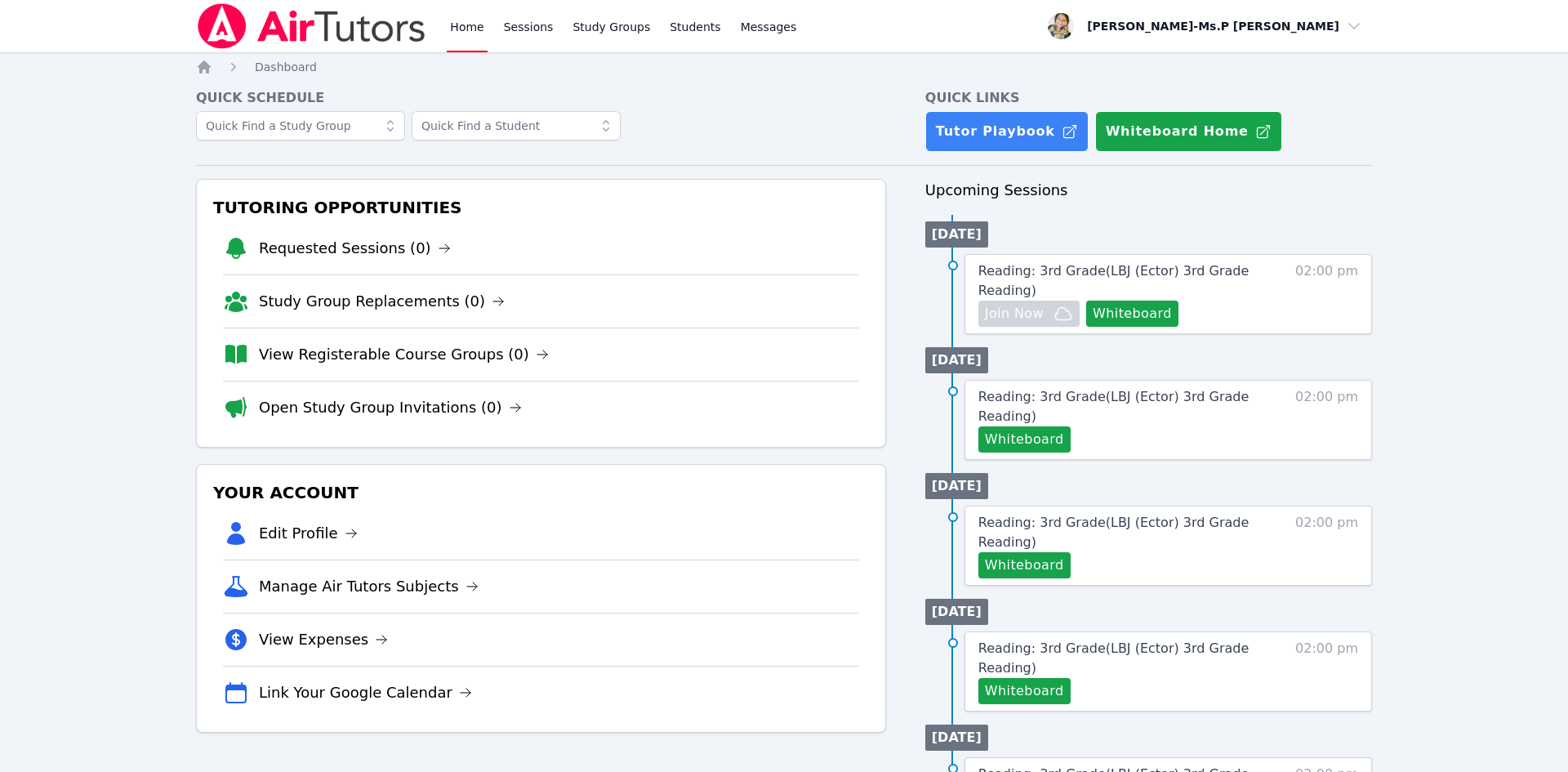
click at [492, 32] on div "Home Sessions Study Groups Students Messages" at bounding box center [623, 26] width 353 height 53
click at [501, 30] on link "Sessions" at bounding box center [529, 26] width 56 height 53
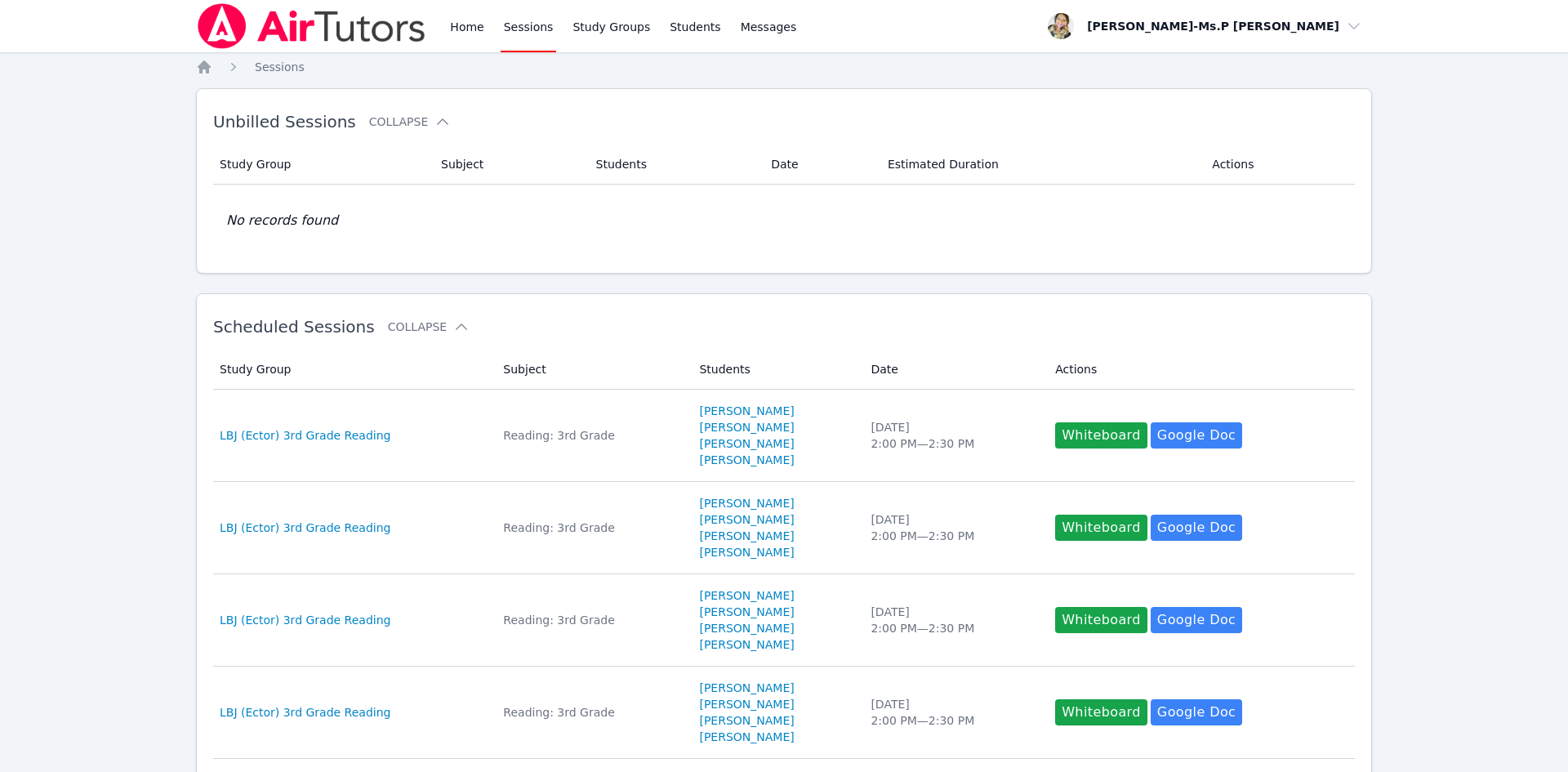
click at [444, 31] on div "Home Sessions Study Groups Students Messages" at bounding box center [498, 26] width 604 height 53
click at [452, 30] on link "Home" at bounding box center [467, 26] width 40 height 53
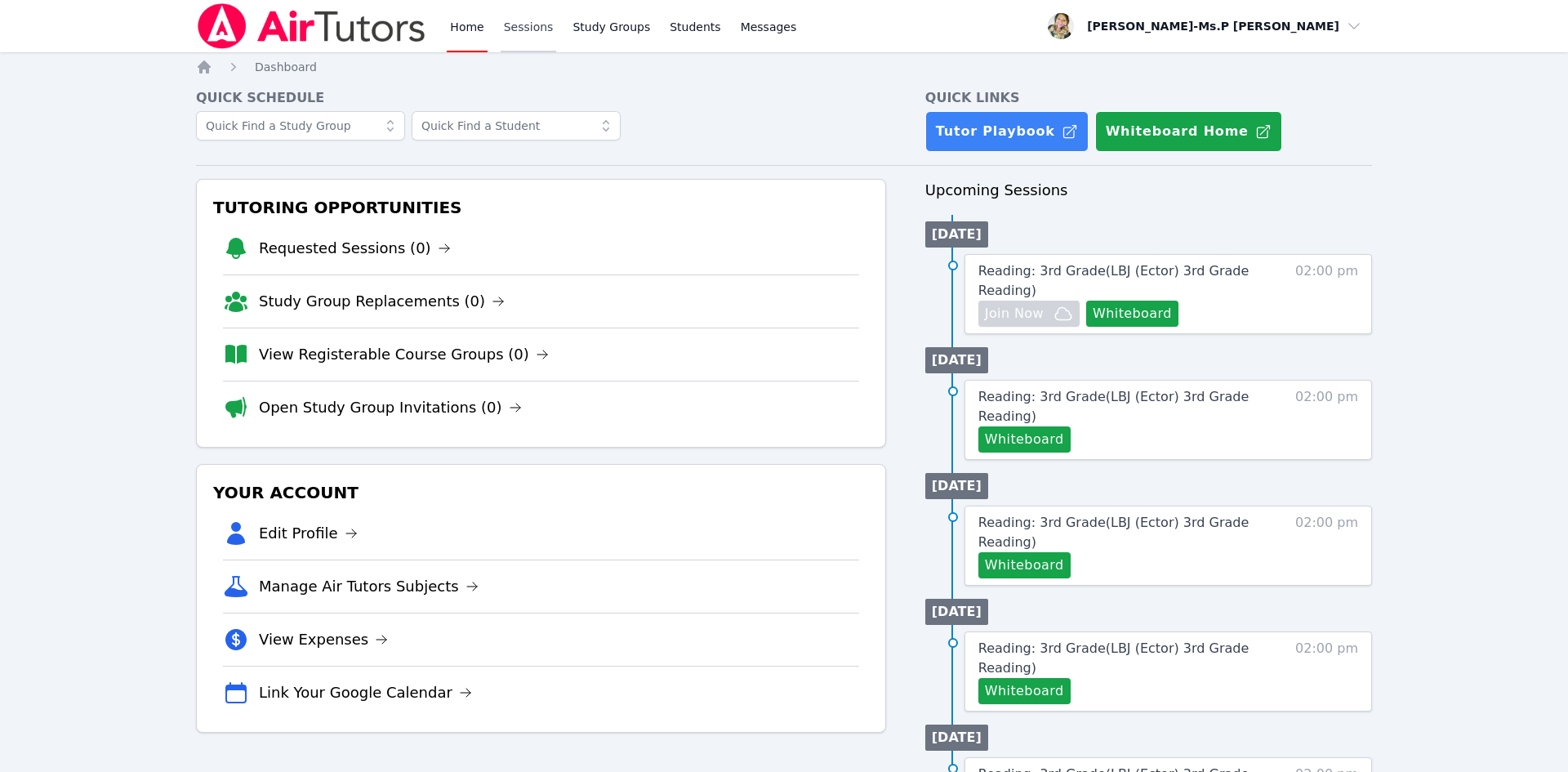
click at [533, 25] on link "Sessions" at bounding box center [529, 26] width 56 height 53
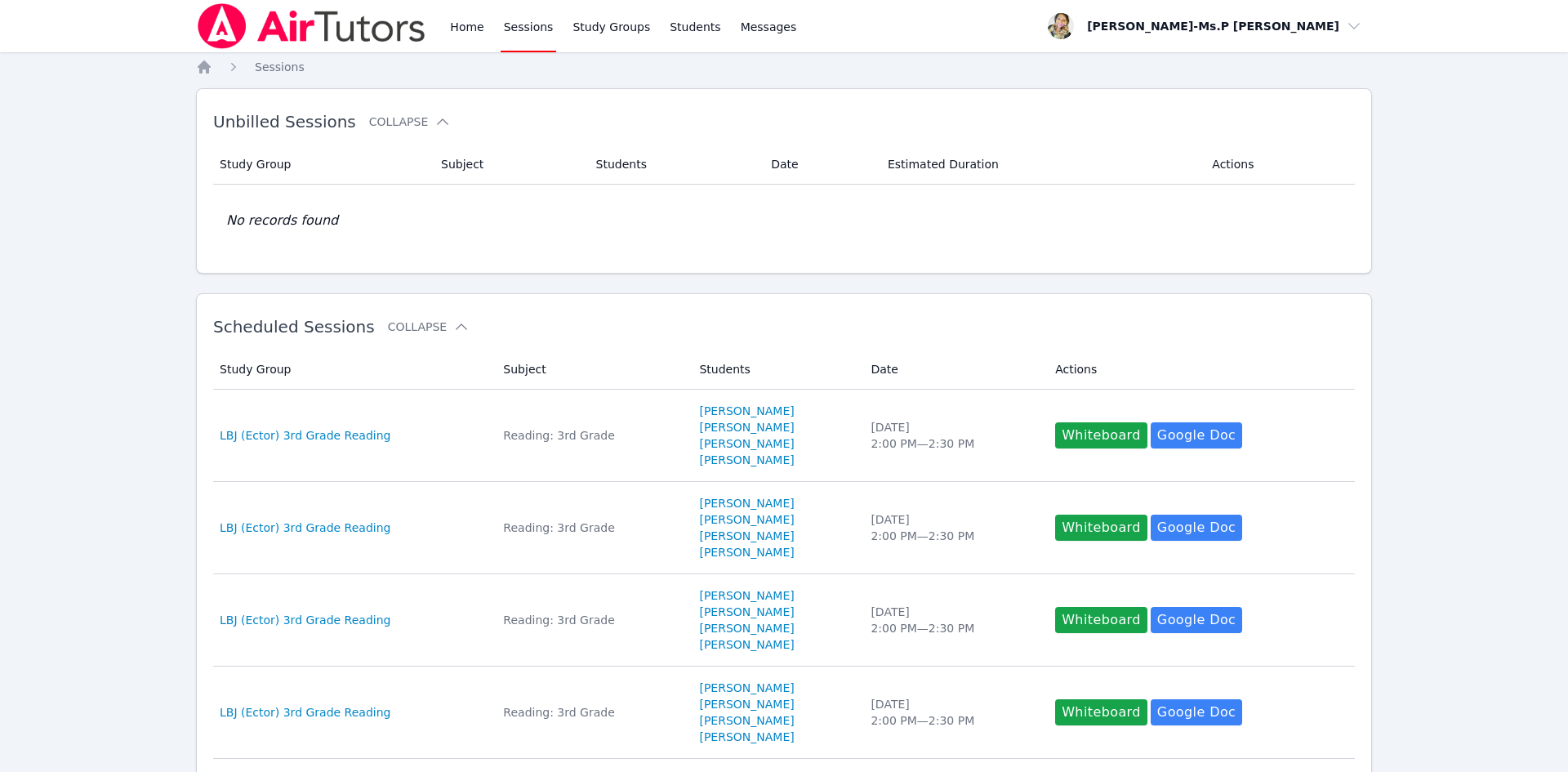
click at [435, 23] on div "Home Sessions Study Groups Students Messages" at bounding box center [498, 26] width 604 height 53
click at [446, 21] on div "Home Sessions Study Groups Students Messages" at bounding box center [498, 26] width 604 height 53
click at [461, 25] on link "Home" at bounding box center [467, 26] width 40 height 53
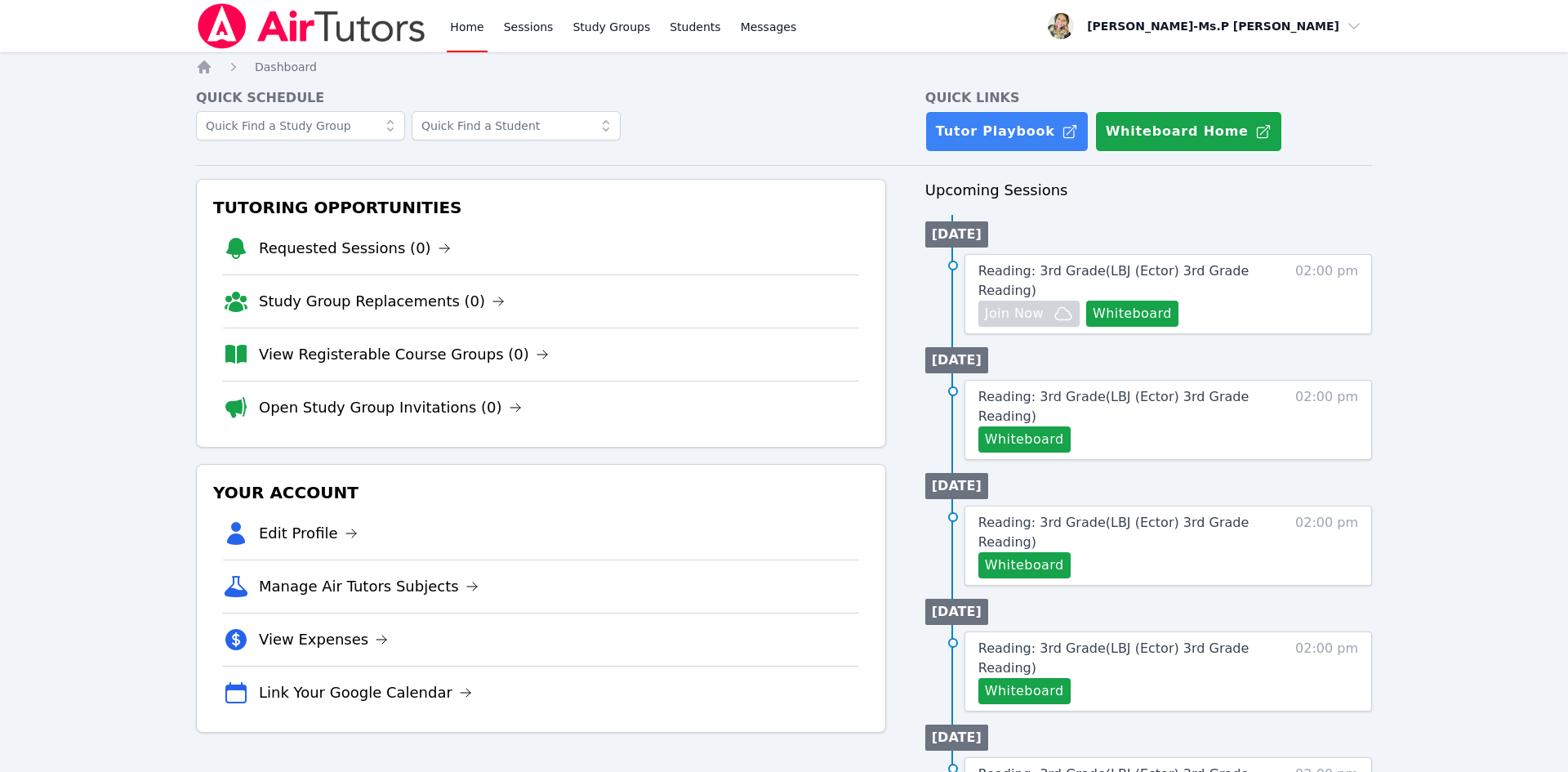
click at [478, 22] on link "Home" at bounding box center [467, 26] width 40 height 53
click at [530, 22] on link "Sessions" at bounding box center [529, 26] width 56 height 53
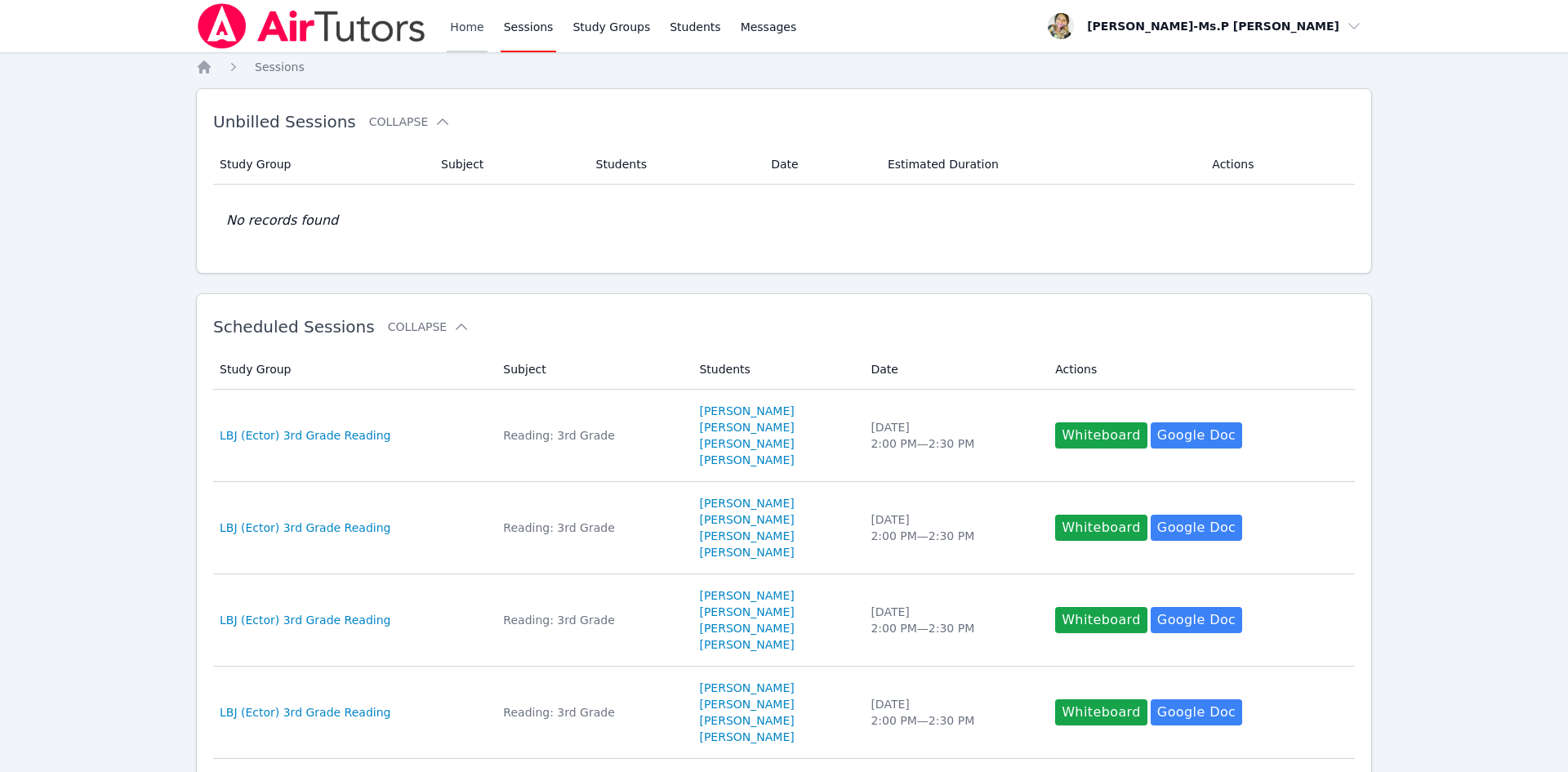
click at [463, 26] on link "Home" at bounding box center [467, 26] width 40 height 53
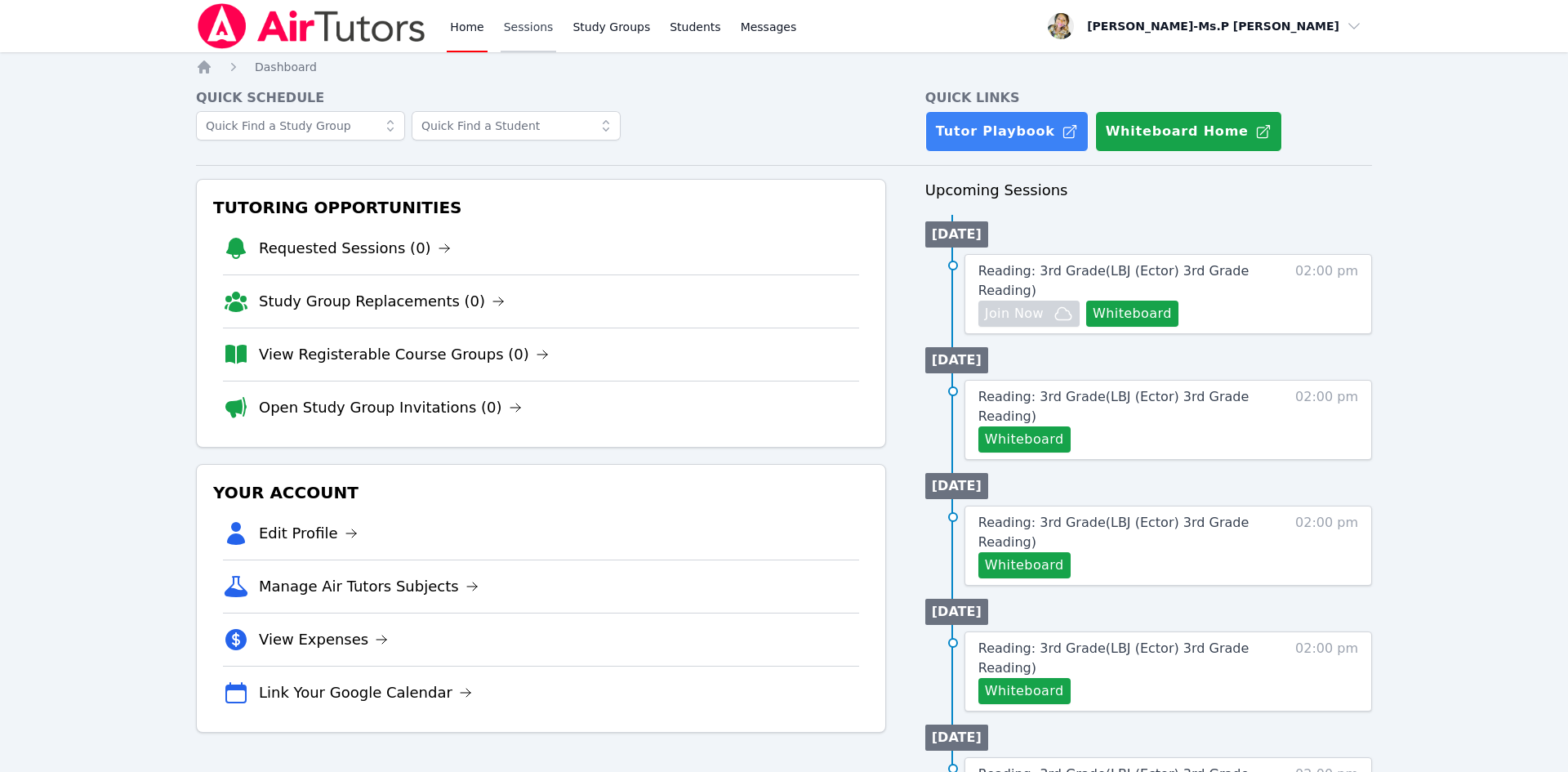
click at [539, 36] on link "Sessions" at bounding box center [529, 26] width 56 height 53
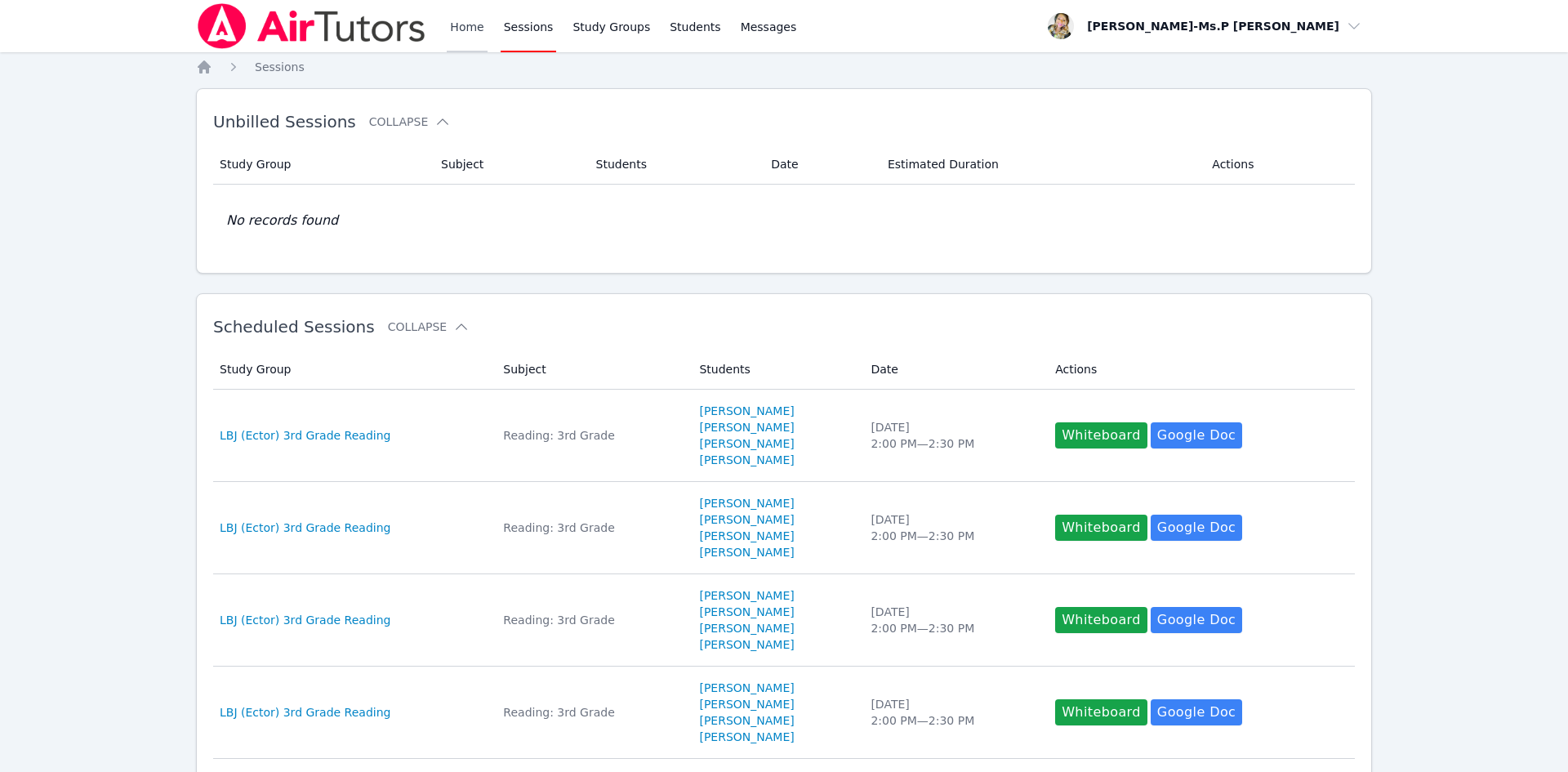
click at [474, 39] on link "Home" at bounding box center [467, 26] width 40 height 53
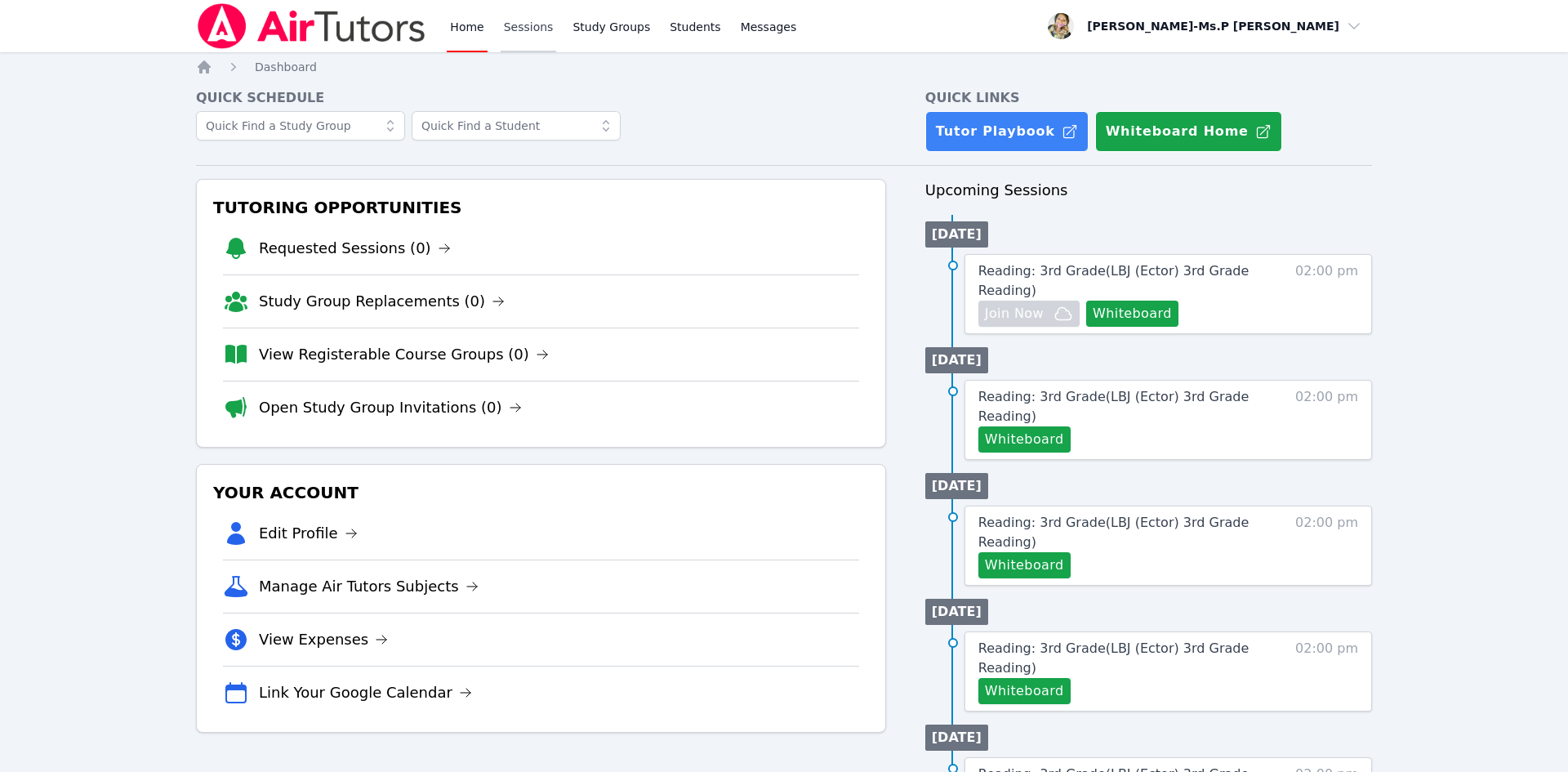
click at [511, 17] on link "Sessions" at bounding box center [529, 26] width 56 height 53
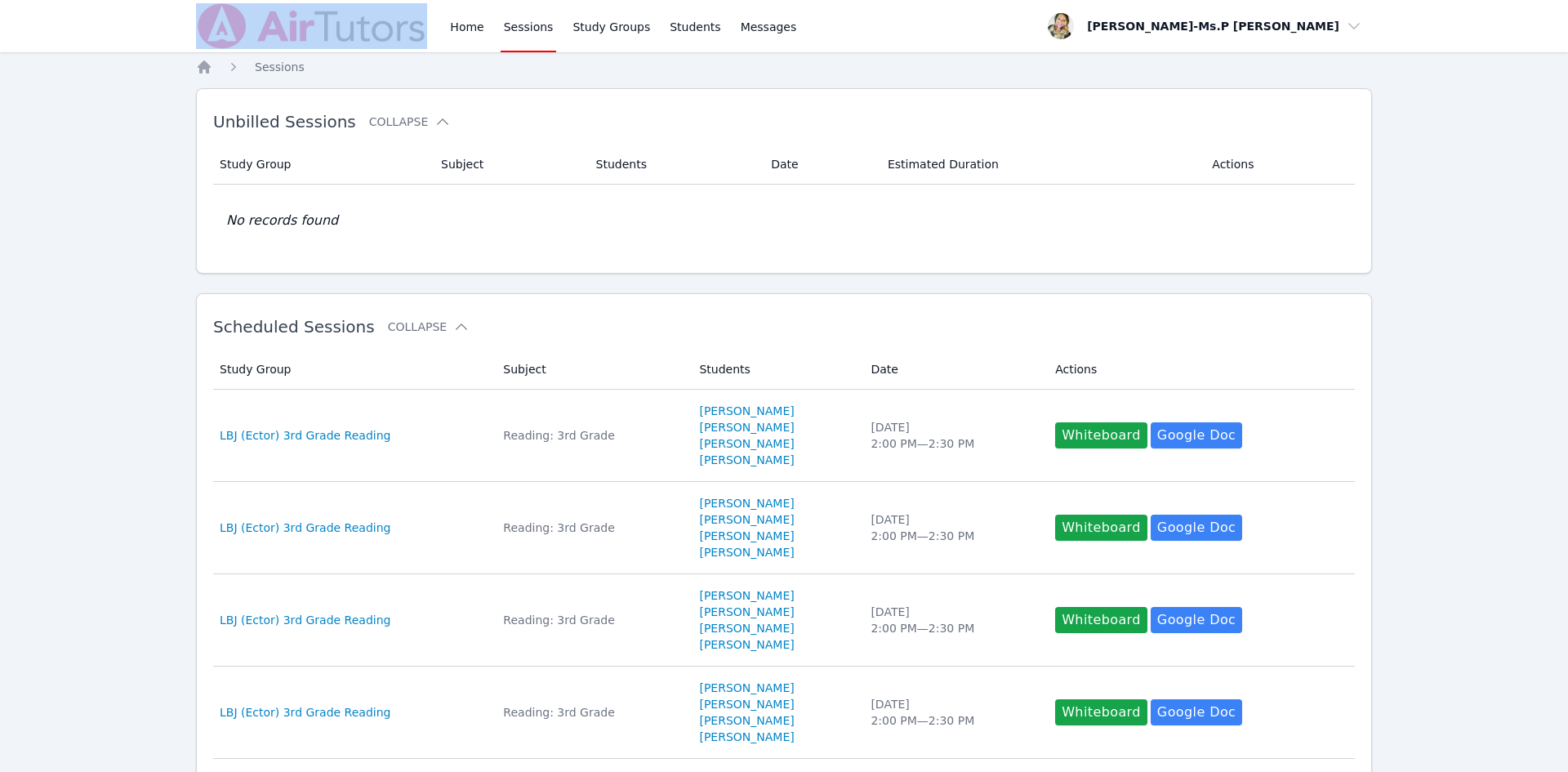
click at [433, 27] on div "Home Sessions Study Groups Students Messages" at bounding box center [498, 26] width 604 height 53
click at [461, 27] on link "Home" at bounding box center [467, 26] width 40 height 53
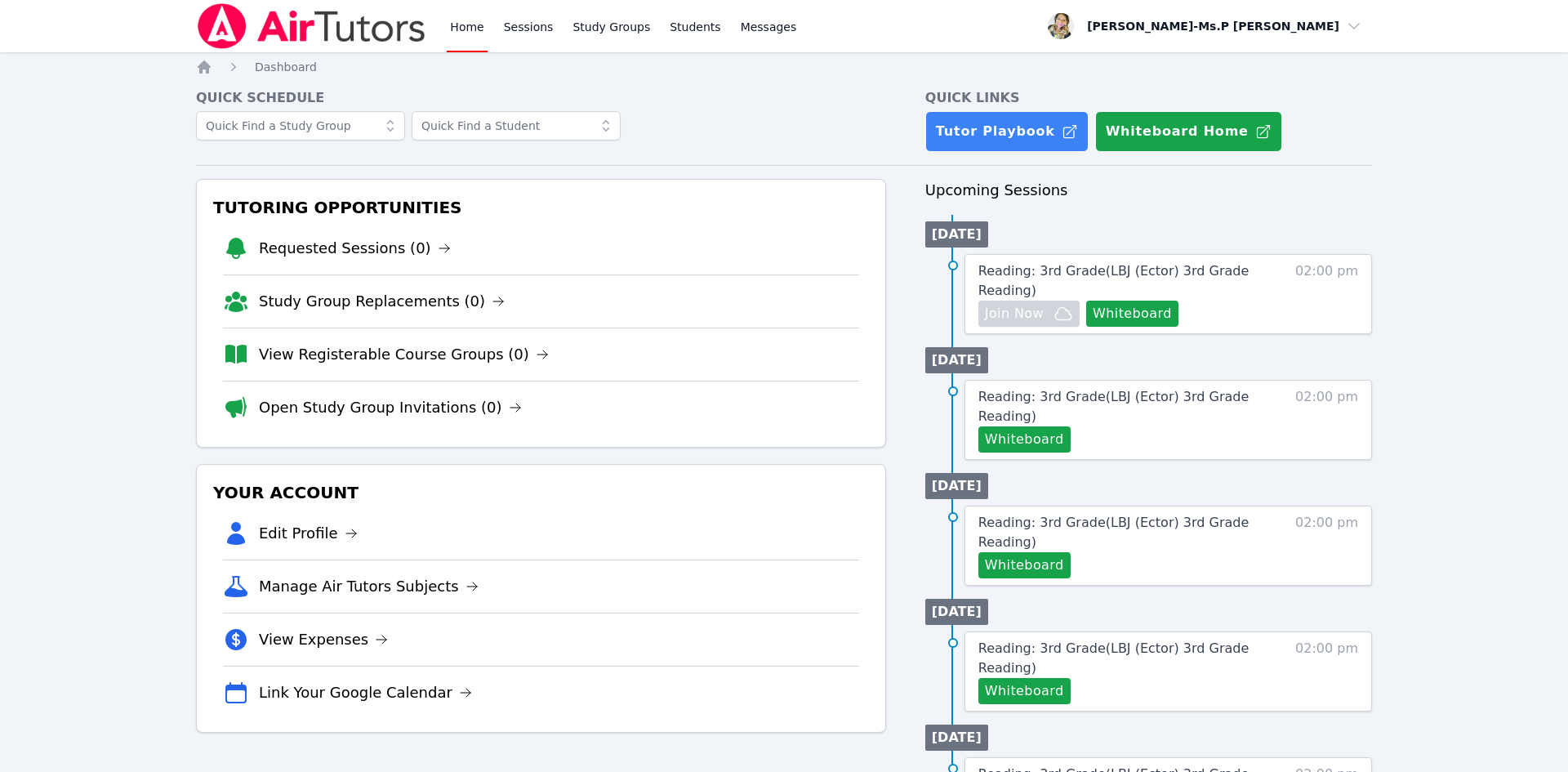
click at [495, 47] on div "Home Sessions Study Groups Students Messages" at bounding box center [623, 26] width 353 height 53
click at [503, 41] on link "Sessions" at bounding box center [529, 26] width 56 height 53
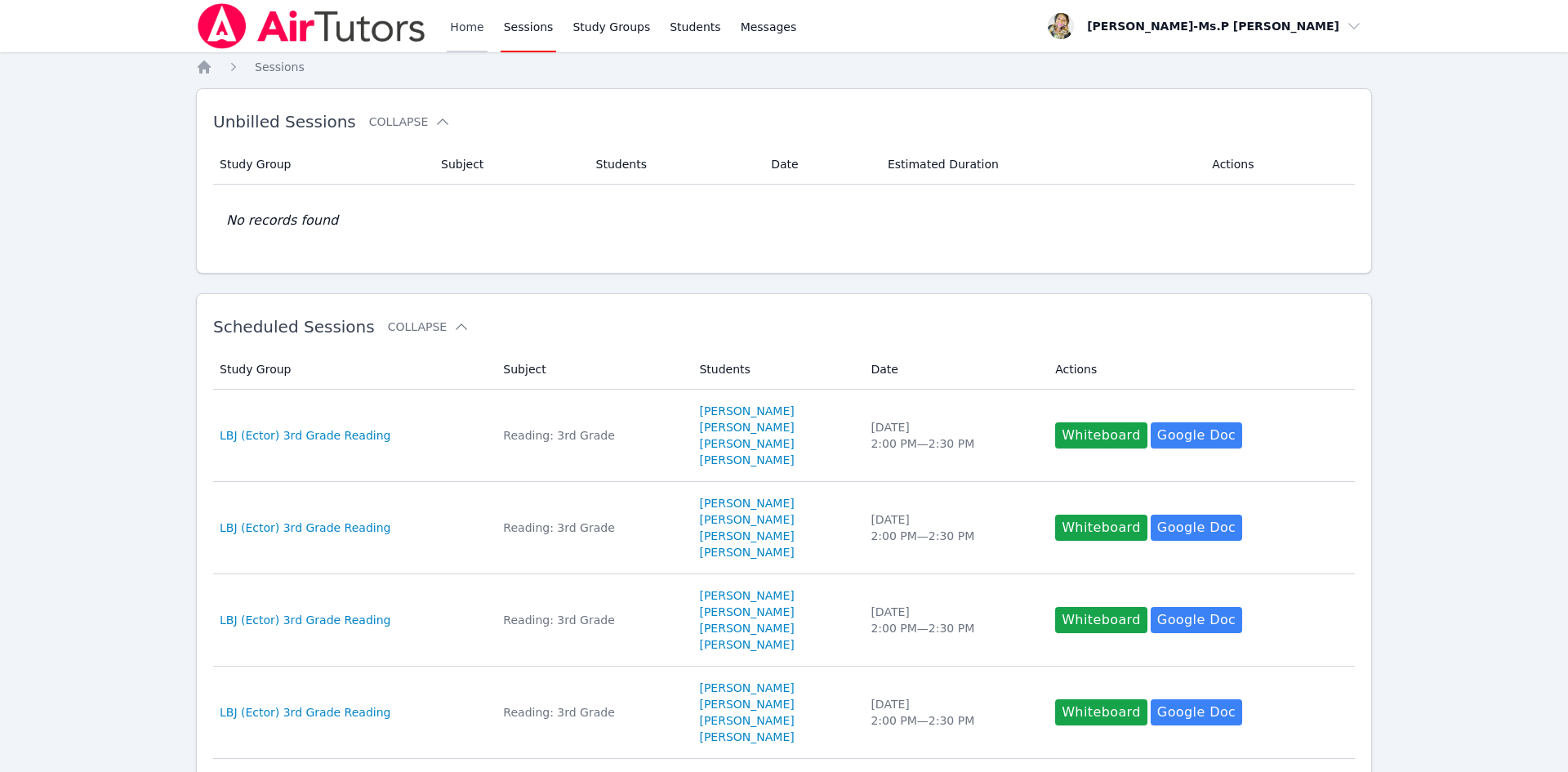
click at [459, 35] on link "Home" at bounding box center [467, 26] width 40 height 53
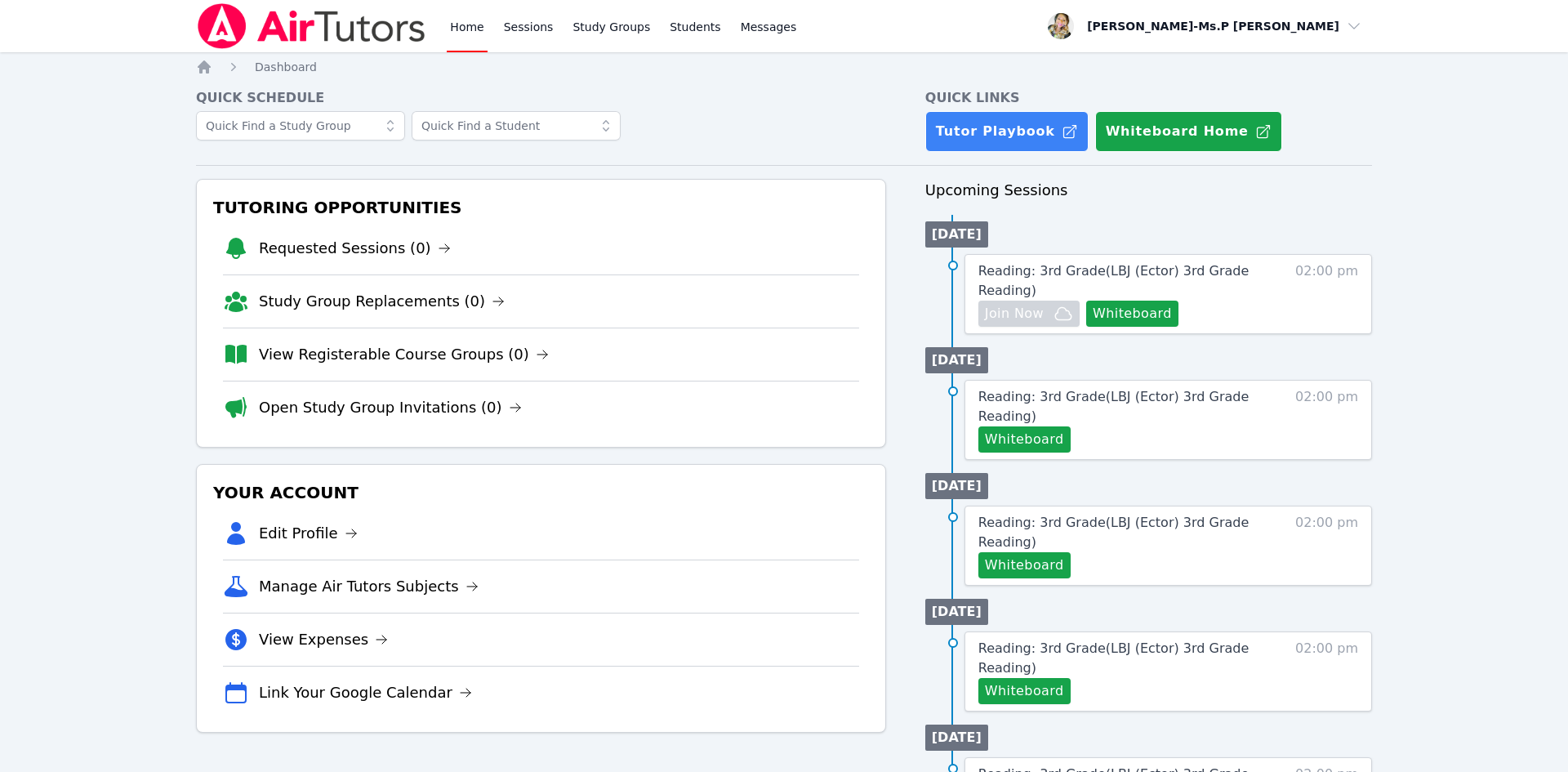
click at [492, 15] on div "Home Sessions Study Groups Students Messages" at bounding box center [623, 26] width 353 height 53
click at [504, 26] on link "Sessions" at bounding box center [529, 26] width 56 height 53
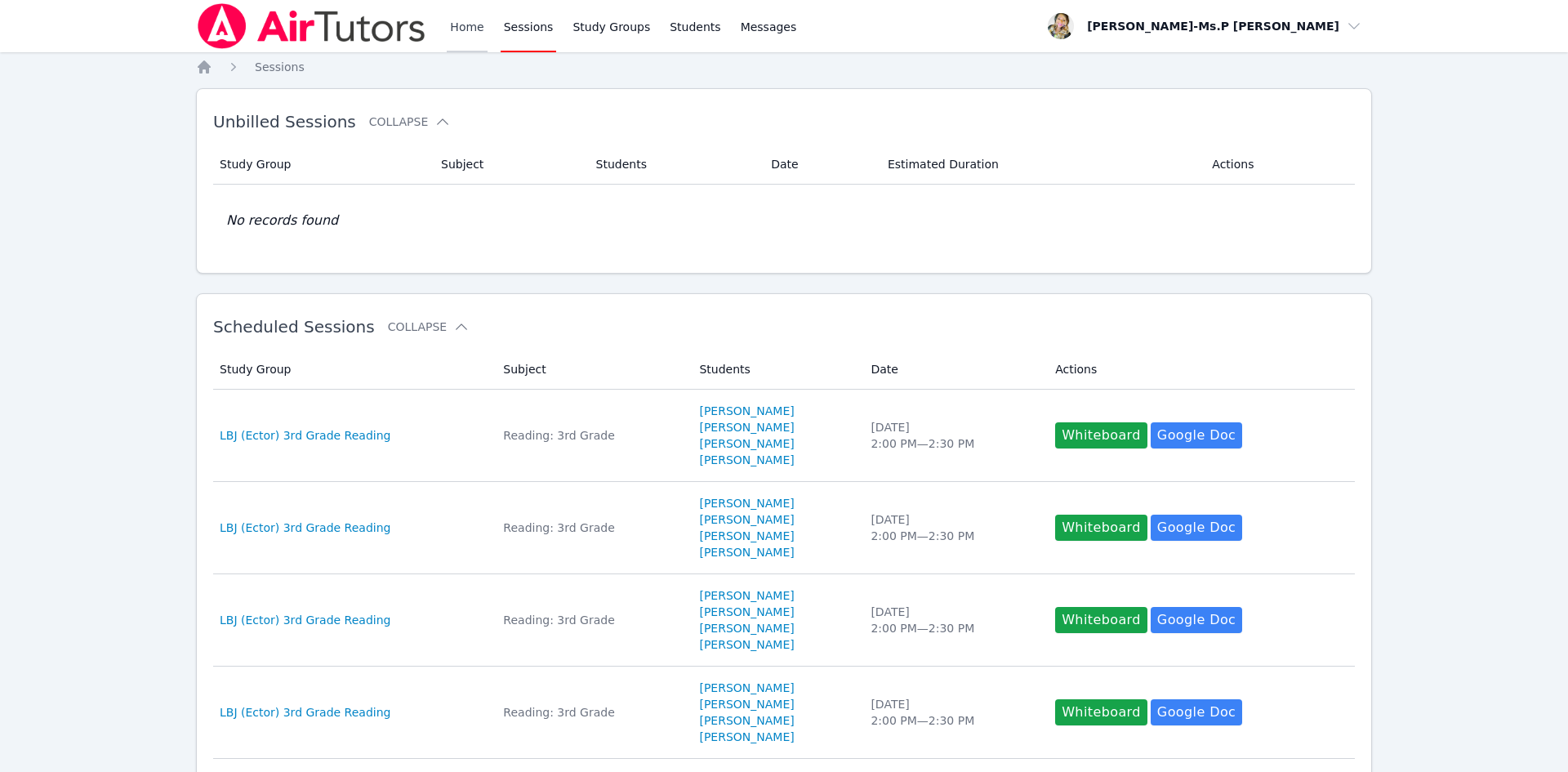
click at [462, 29] on link "Home" at bounding box center [467, 26] width 40 height 53
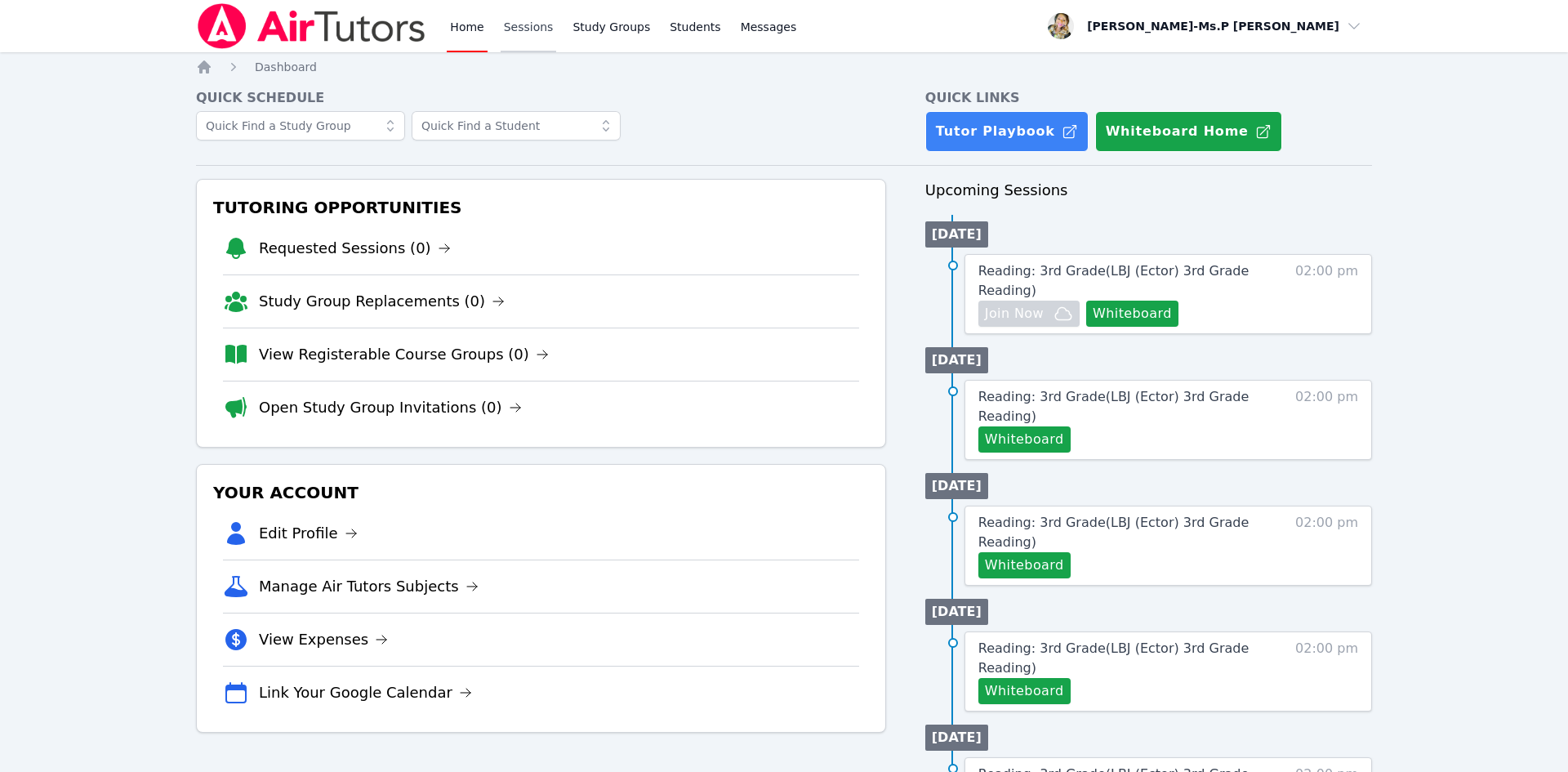
click at [535, 31] on link "Sessions" at bounding box center [529, 26] width 56 height 53
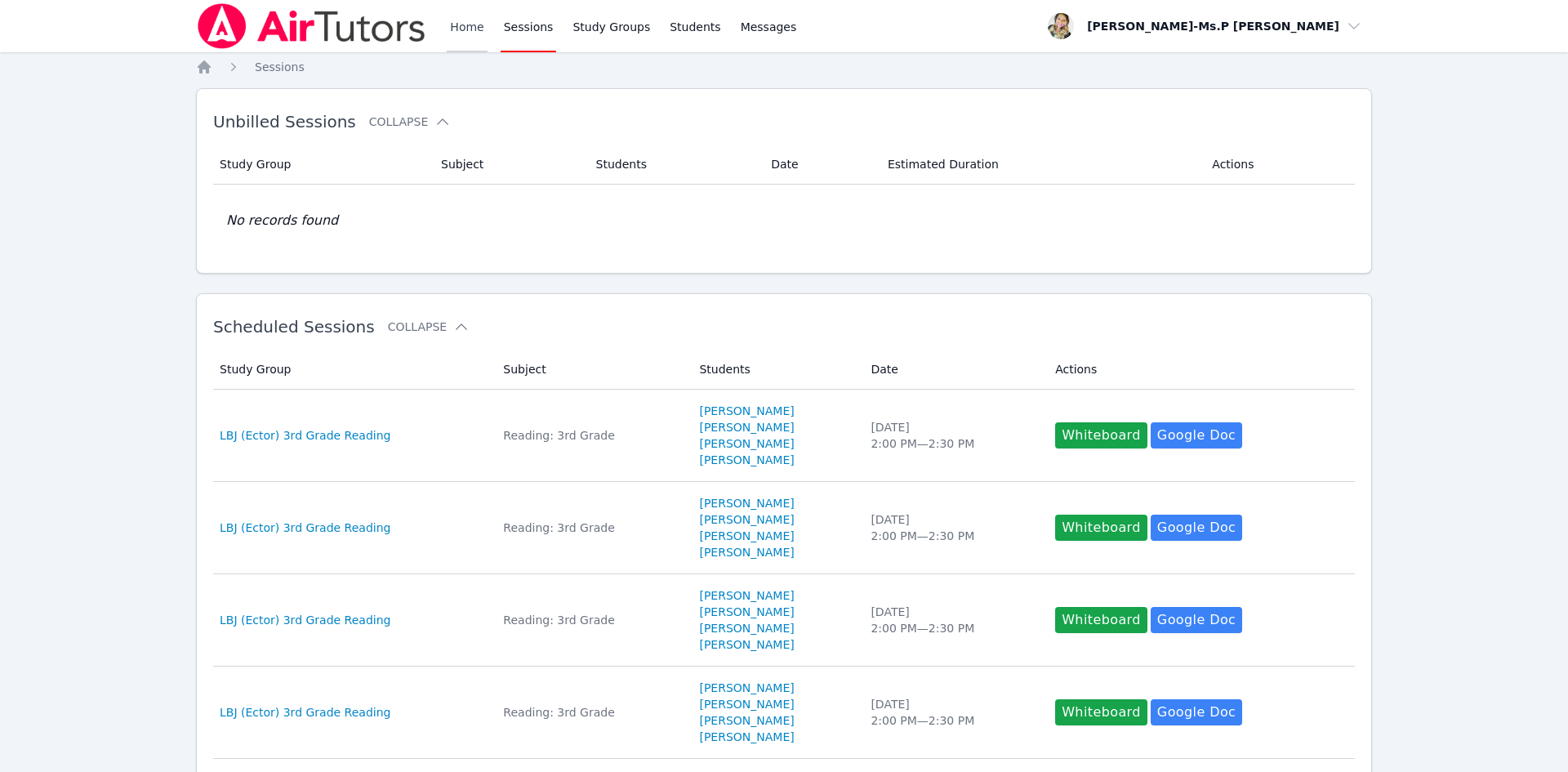
click at [466, 30] on link "Home" at bounding box center [467, 26] width 40 height 53
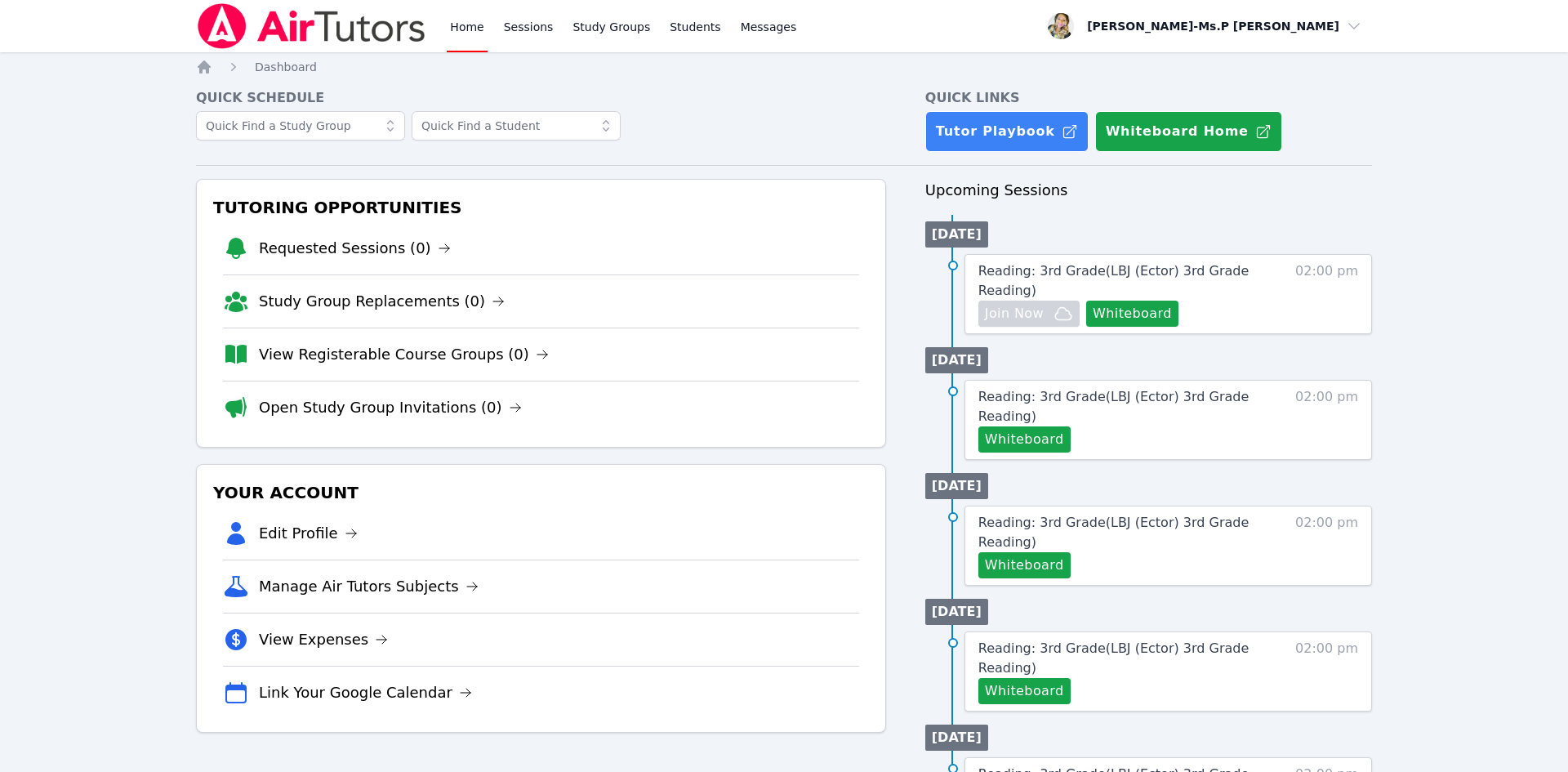
click at [466, 31] on link "Home" at bounding box center [467, 26] width 40 height 53
click at [512, 24] on link "Sessions" at bounding box center [529, 26] width 56 height 53
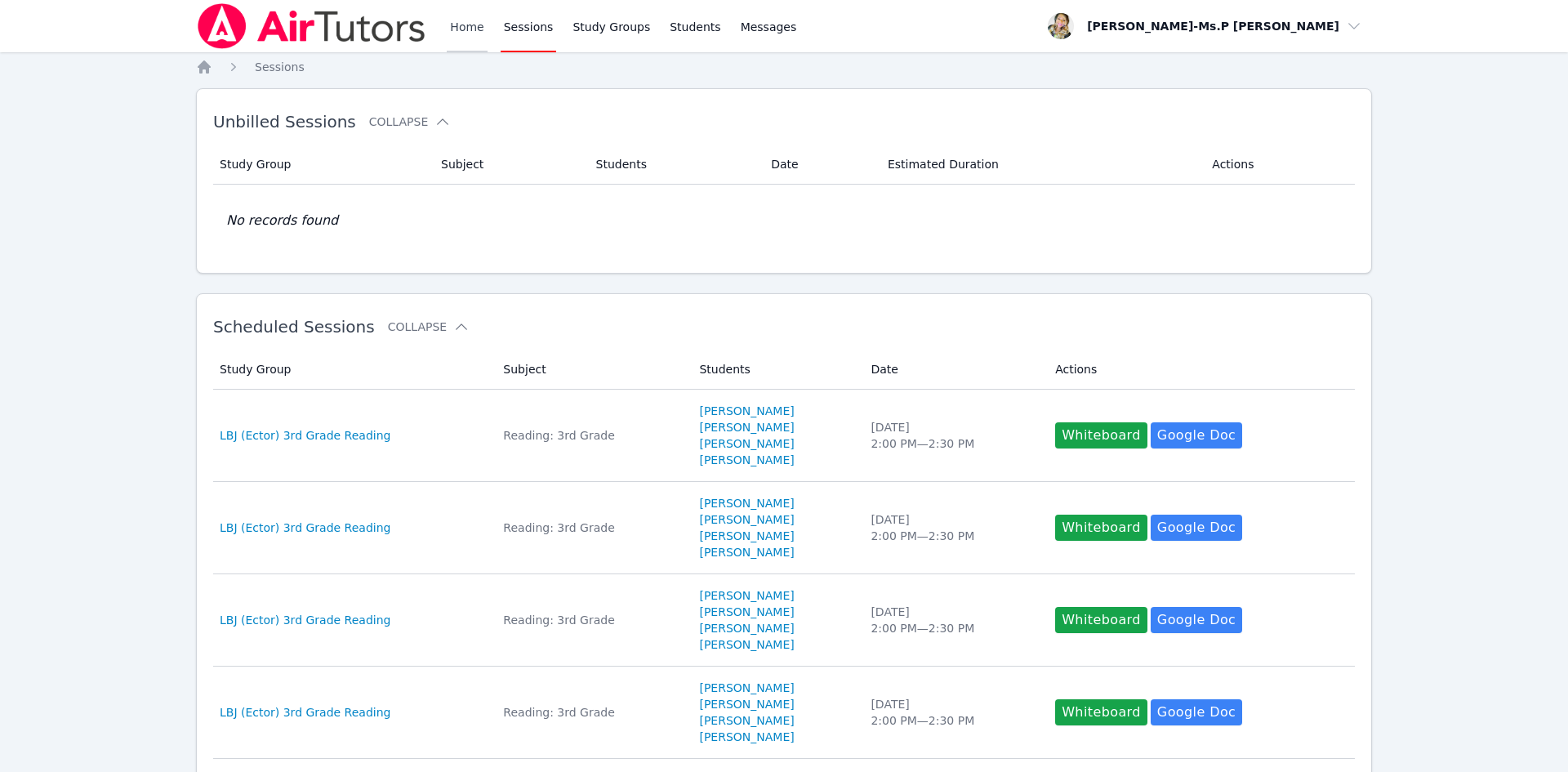
click at [472, 30] on link "Home" at bounding box center [467, 26] width 40 height 53
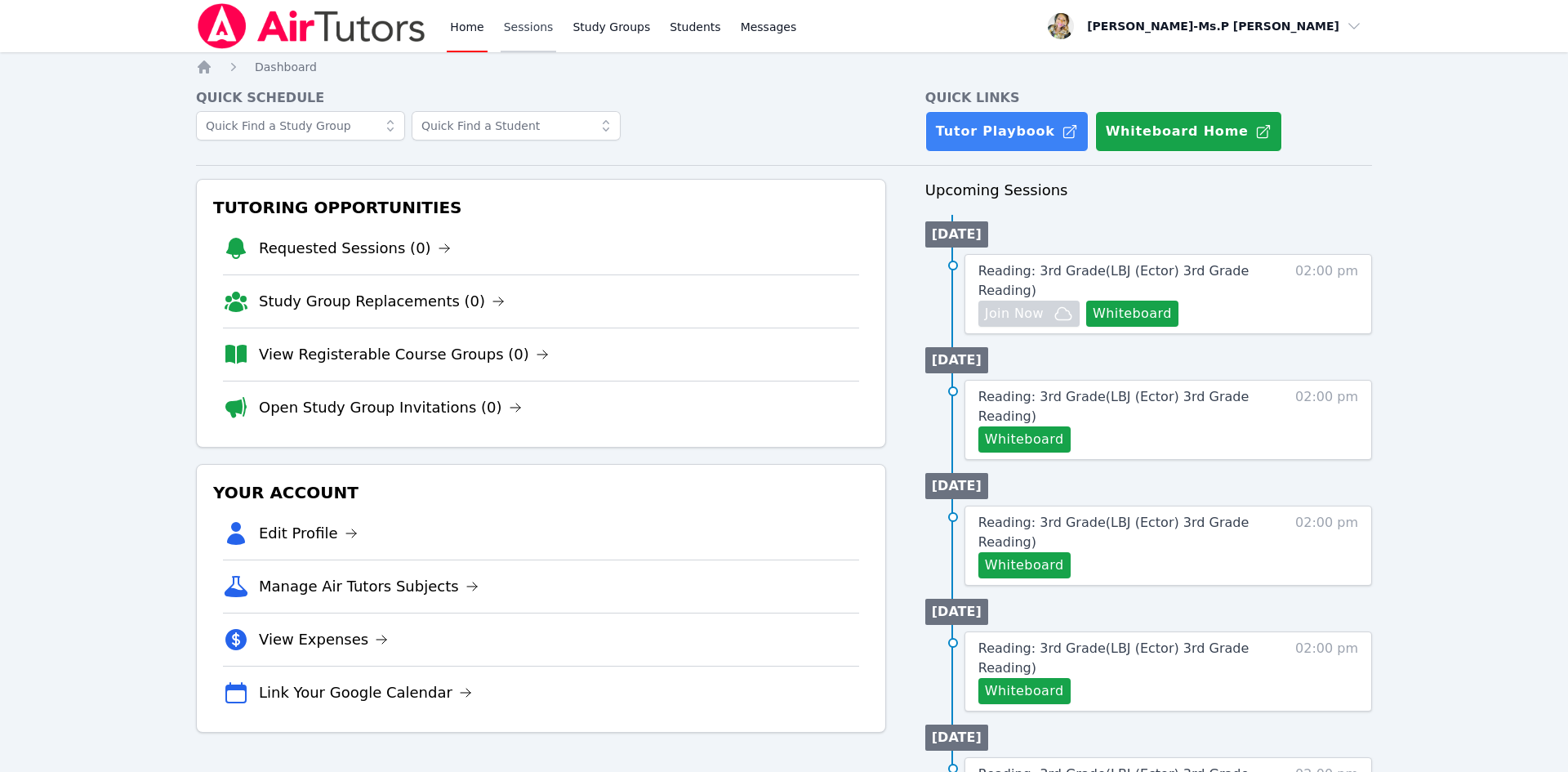
click at [537, 23] on link "Sessions" at bounding box center [529, 26] width 56 height 53
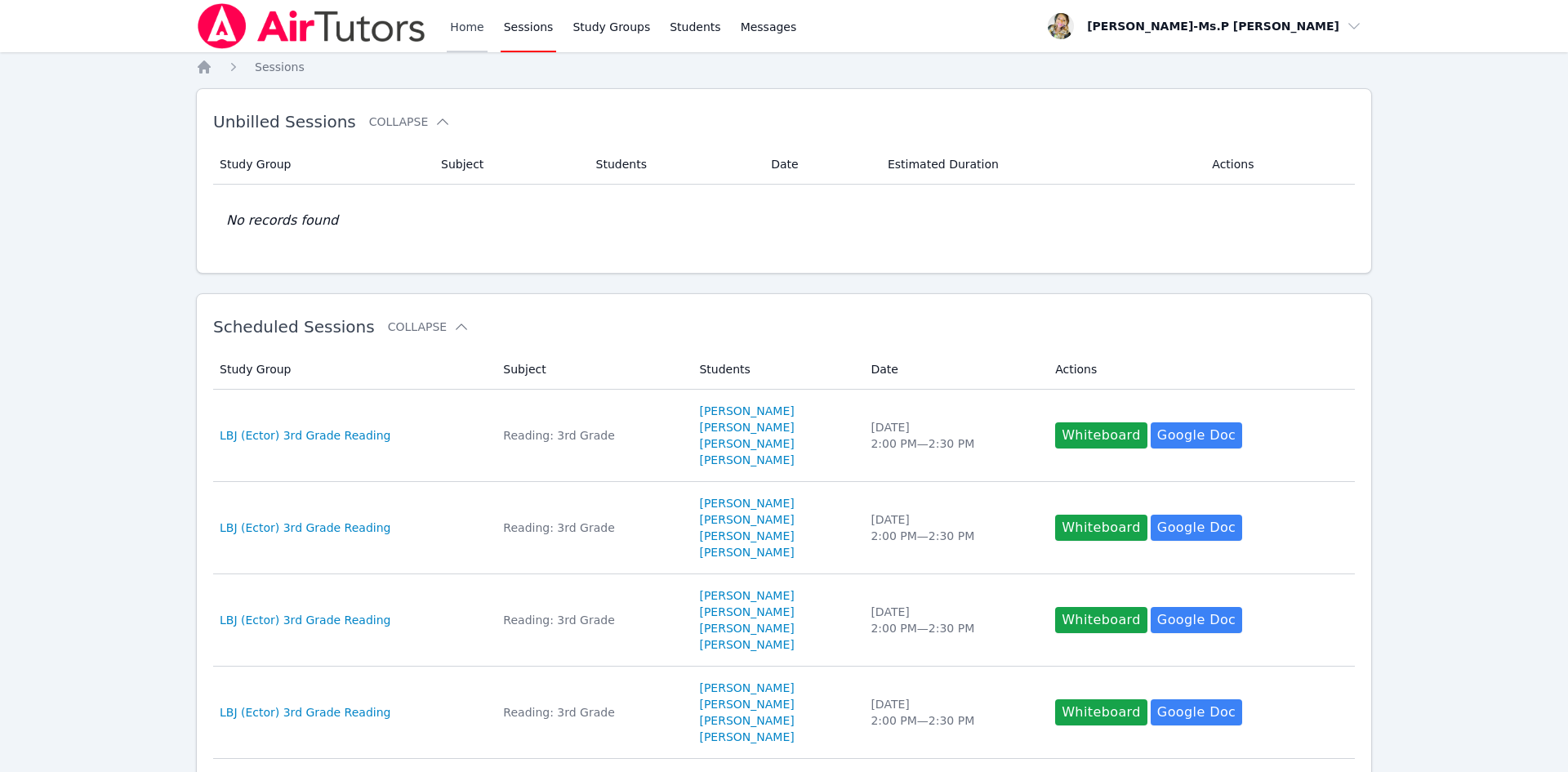
click at [466, 36] on link "Home" at bounding box center [467, 26] width 40 height 53
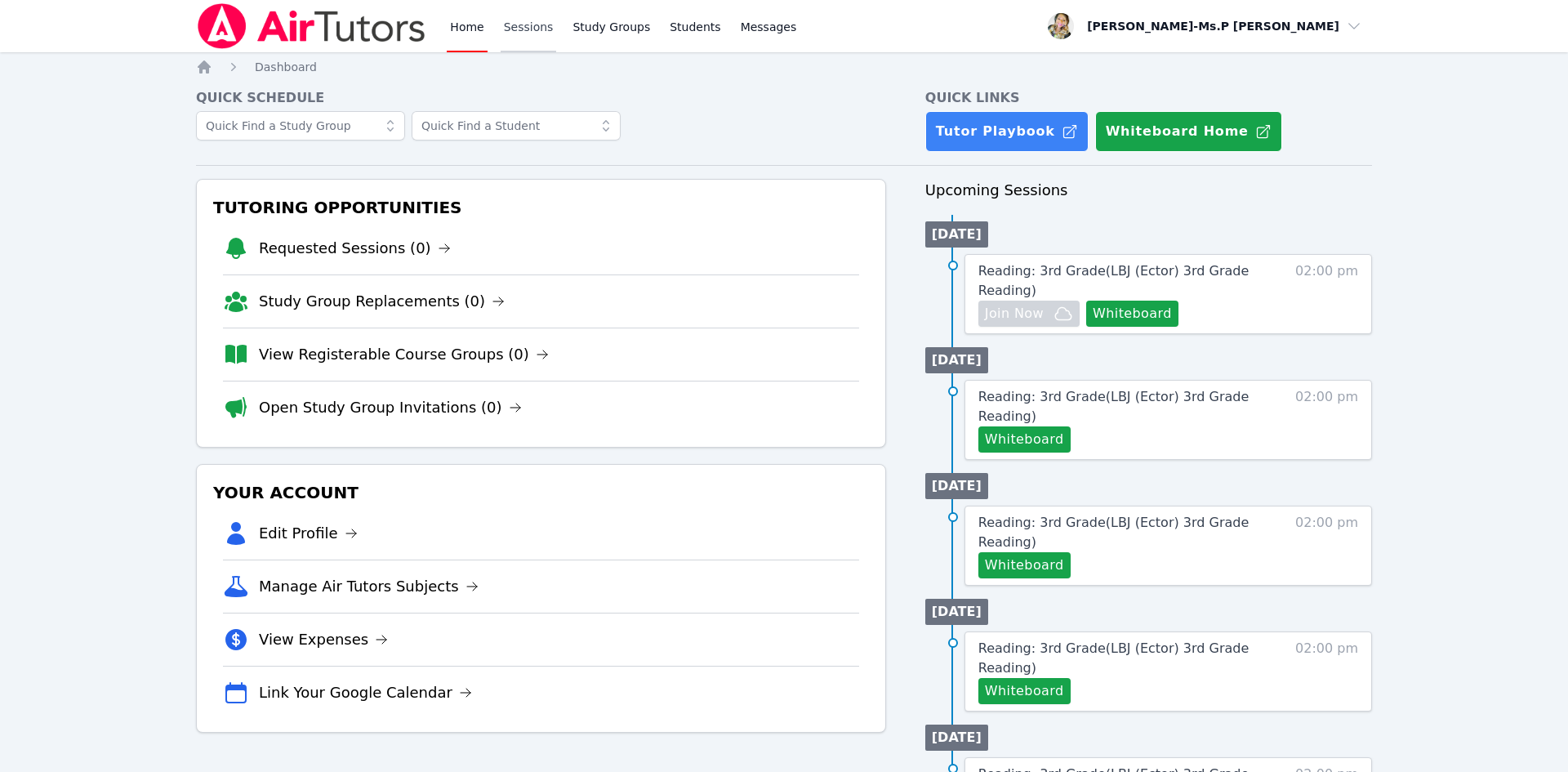
click at [536, 39] on link "Sessions" at bounding box center [529, 26] width 56 height 53
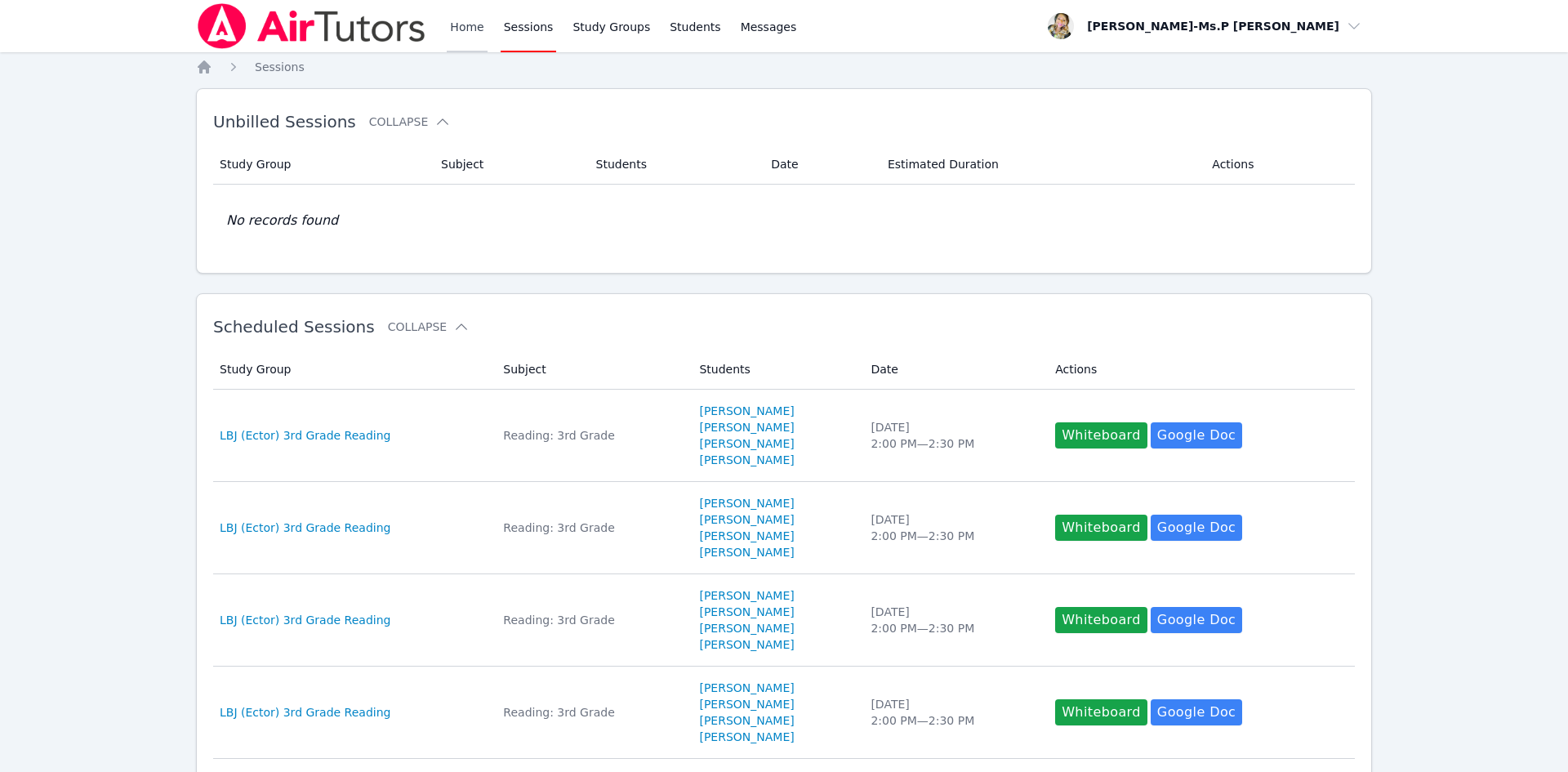
click at [463, 28] on link "Home" at bounding box center [467, 26] width 40 height 53
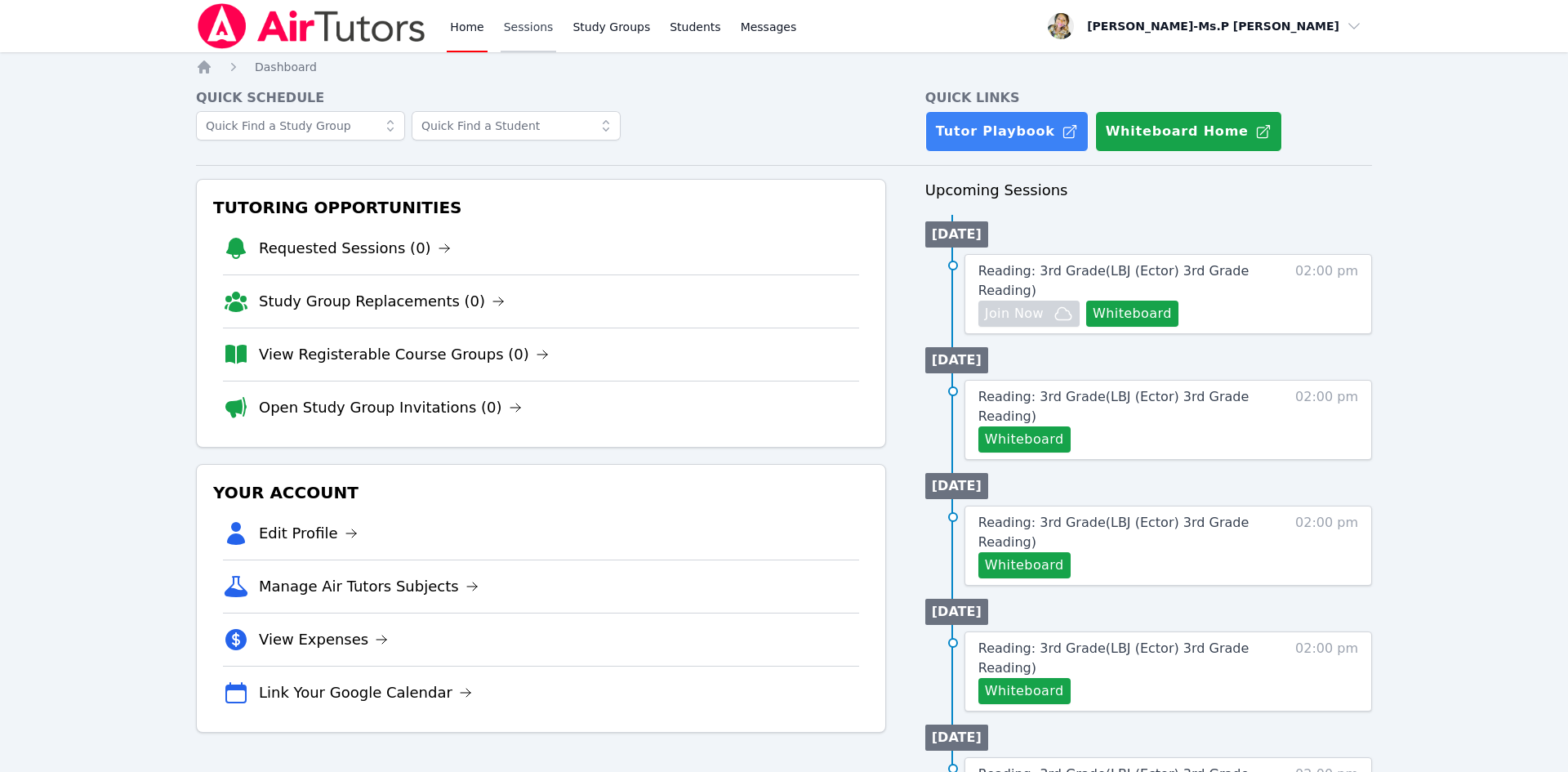
click at [519, 37] on link "Sessions" at bounding box center [529, 26] width 56 height 53
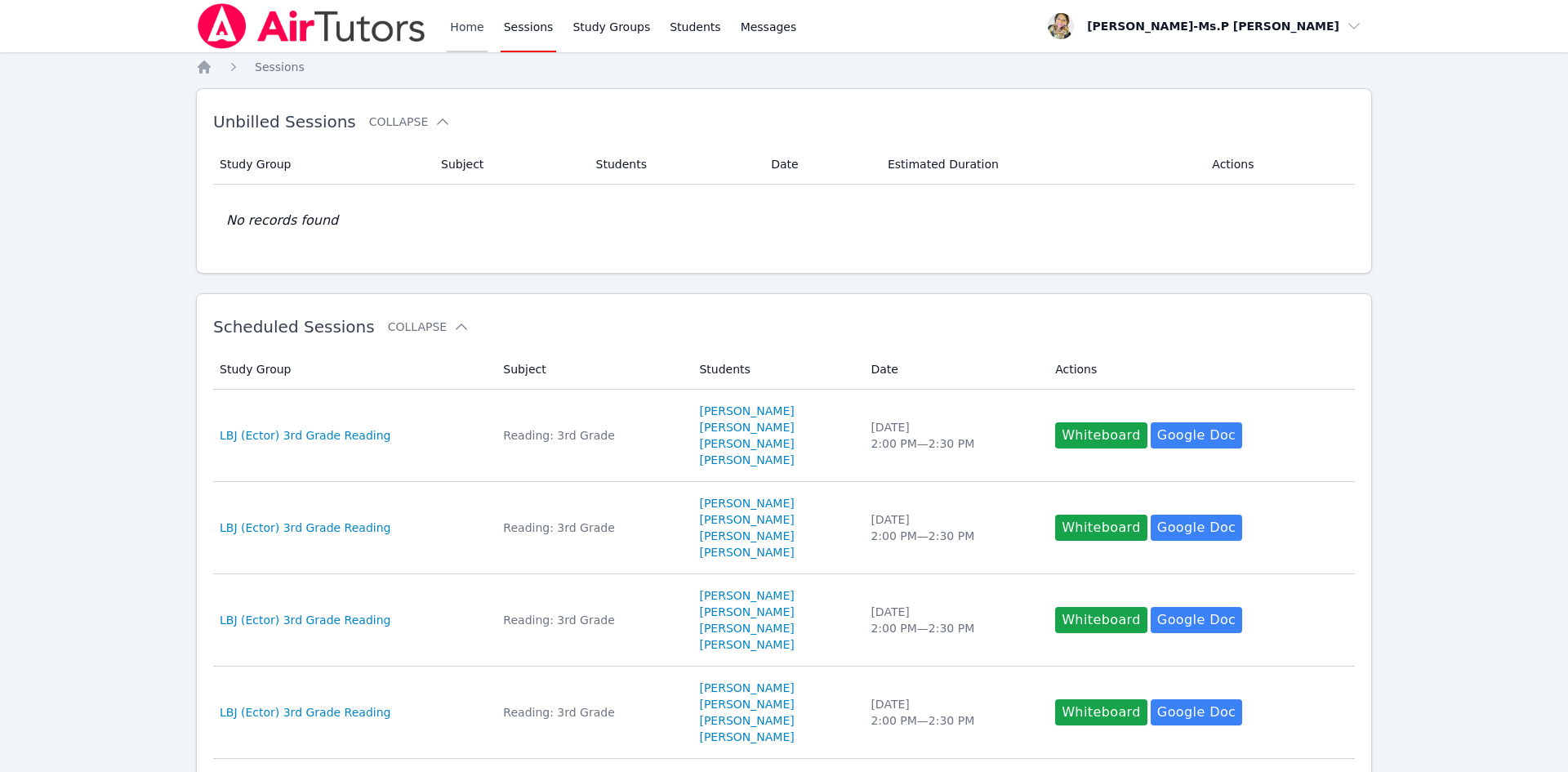
click at [479, 35] on link "Home" at bounding box center [467, 26] width 40 height 53
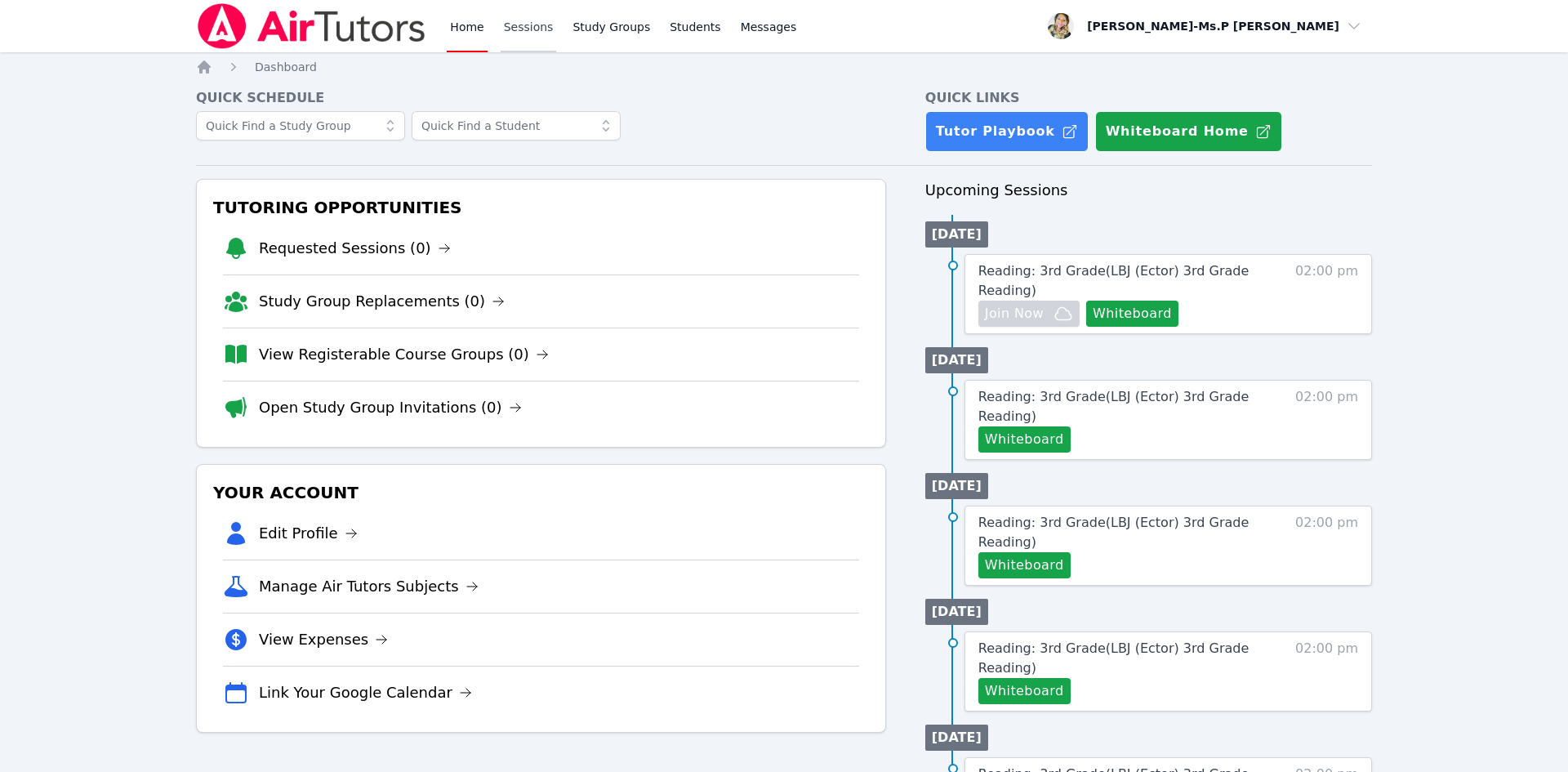
click at [516, 29] on link "Sessions" at bounding box center [529, 26] width 56 height 53
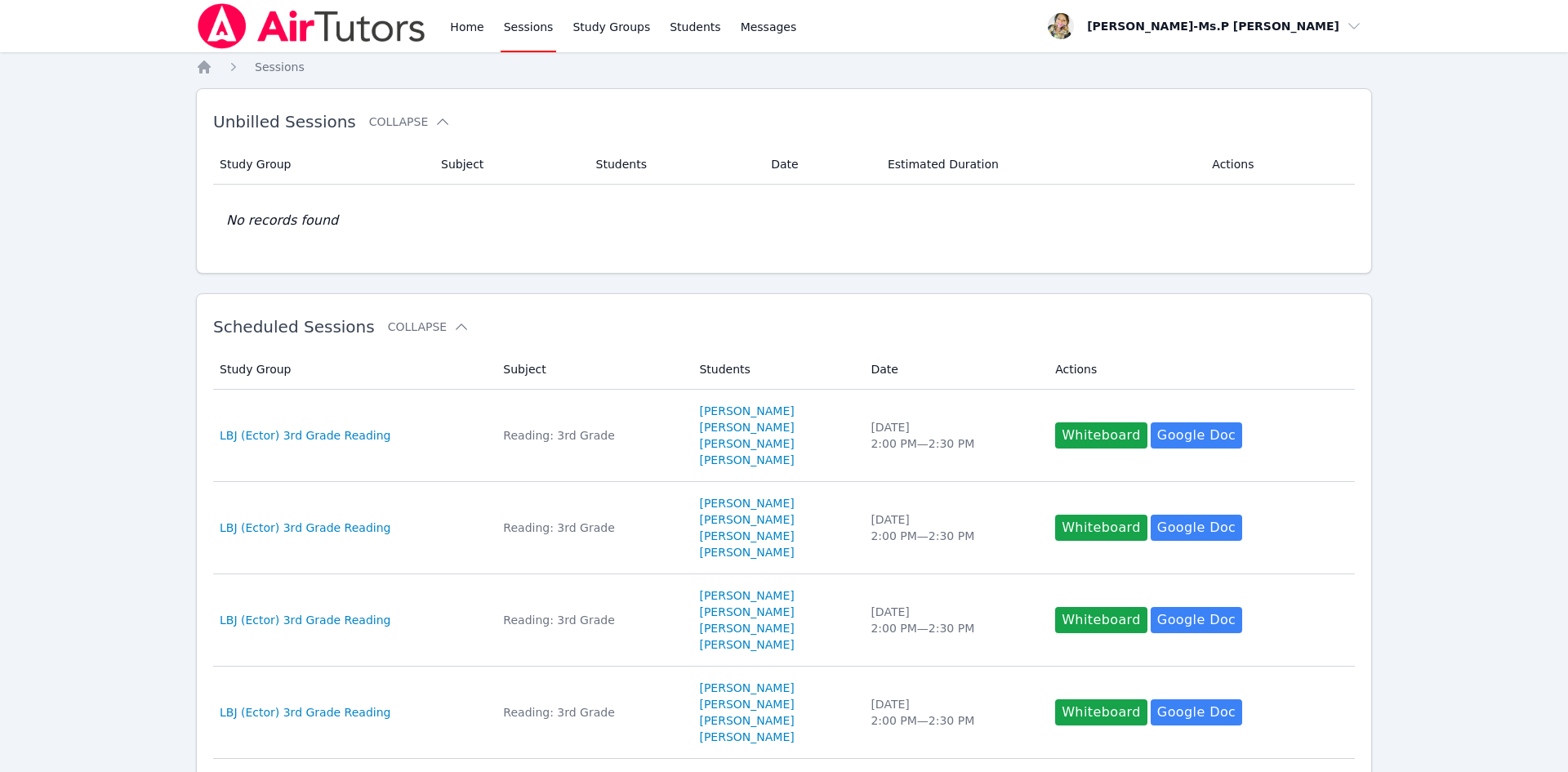
click at [433, 39] on div "Home Sessions Study Groups Students Messages" at bounding box center [498, 26] width 604 height 53
click at [461, 22] on link "Home" at bounding box center [467, 26] width 40 height 53
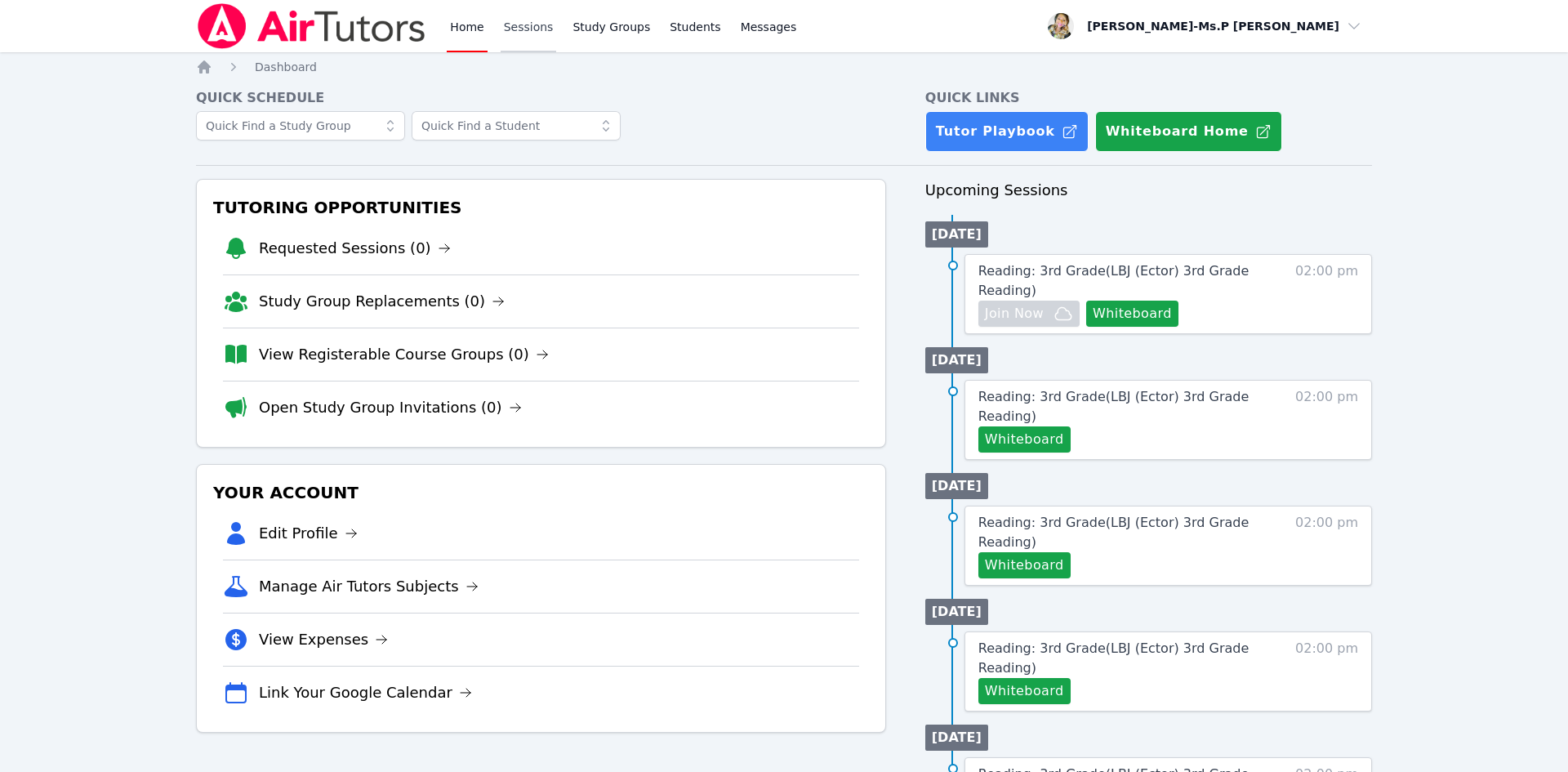
click at [502, 32] on link "Sessions" at bounding box center [529, 26] width 56 height 53
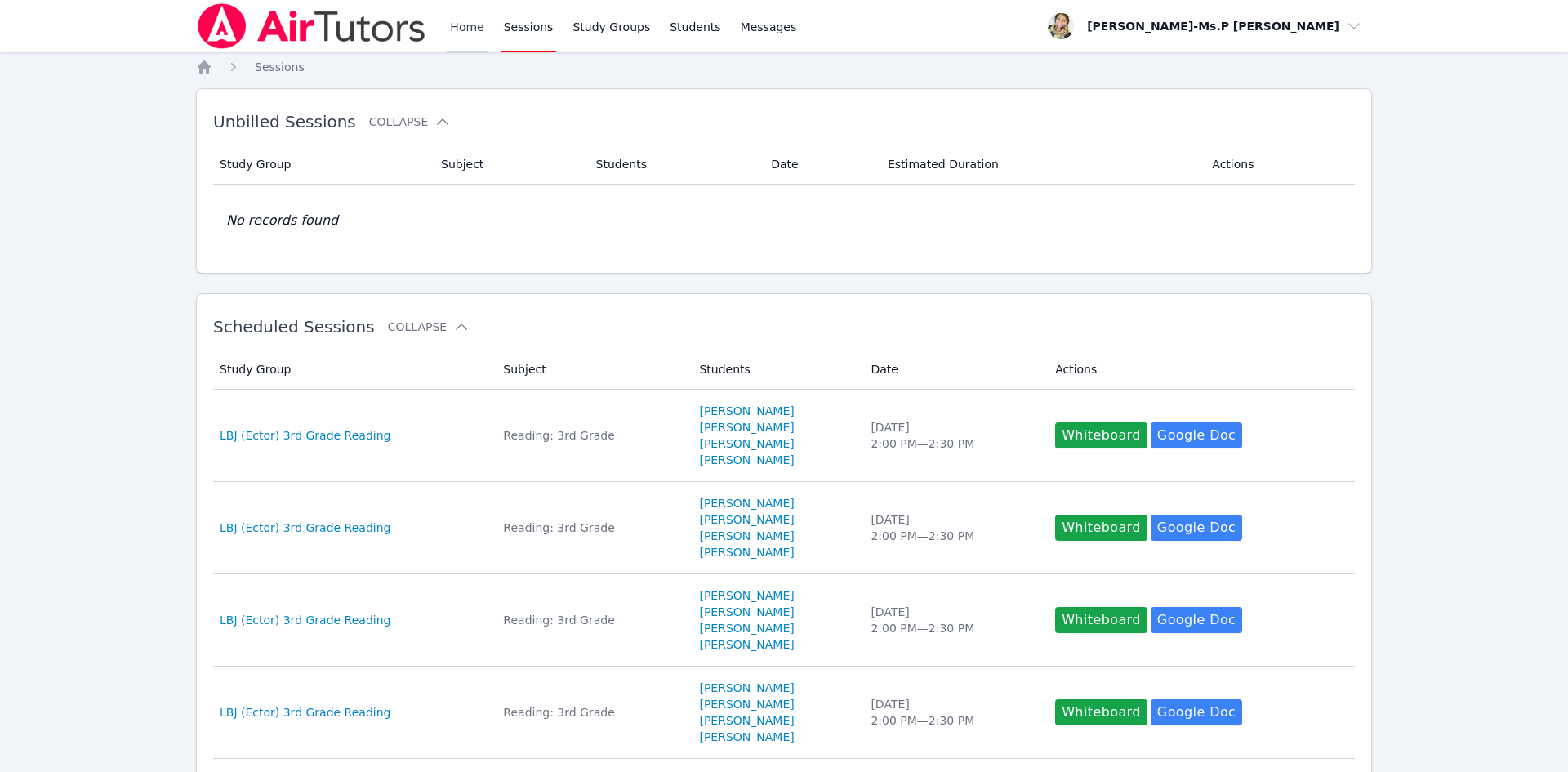
click at [456, 35] on link "Home" at bounding box center [467, 26] width 40 height 53
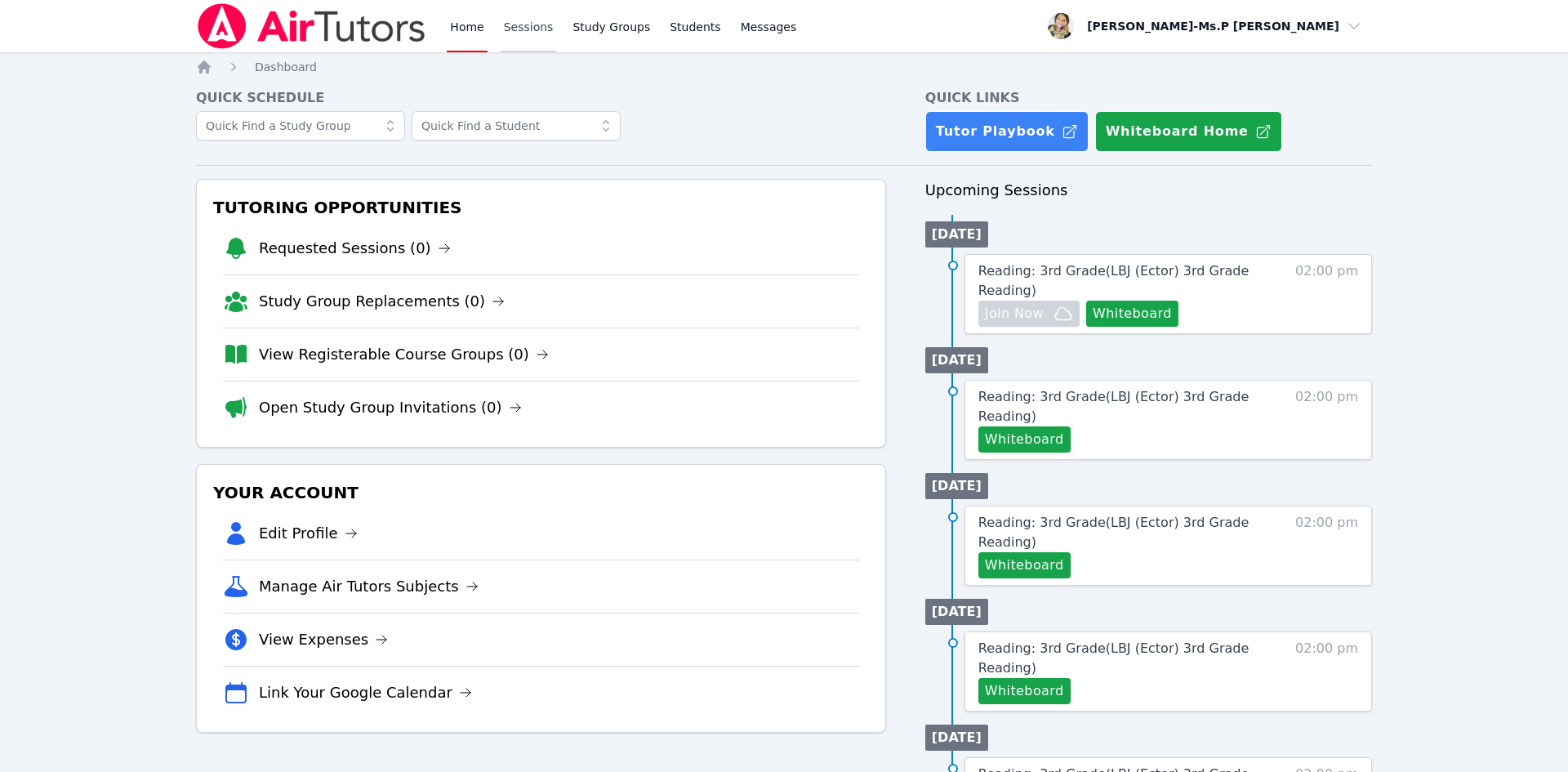
click at [509, 28] on link "Sessions" at bounding box center [529, 26] width 56 height 53
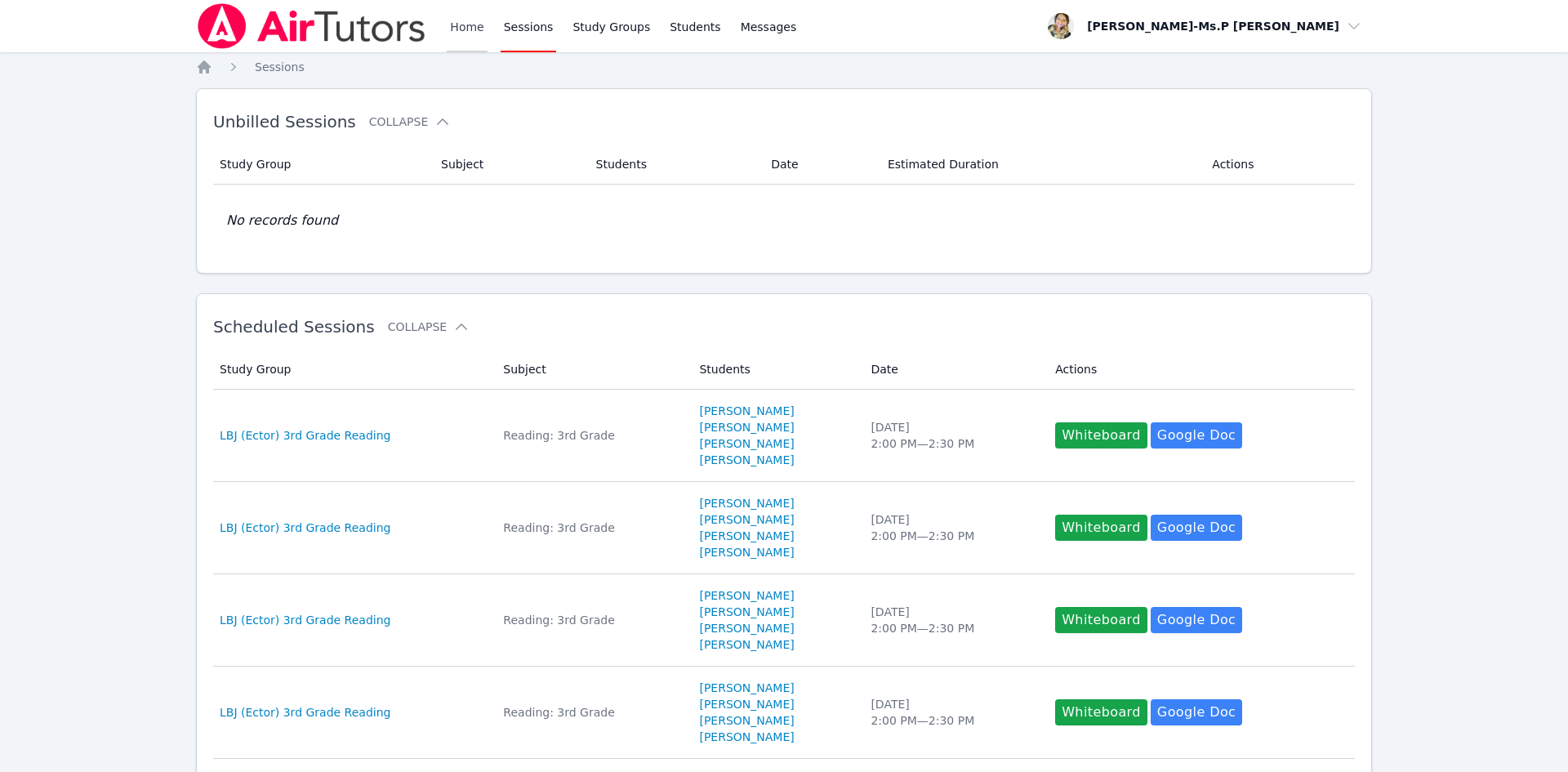
click at [477, 23] on link "Home" at bounding box center [467, 26] width 40 height 53
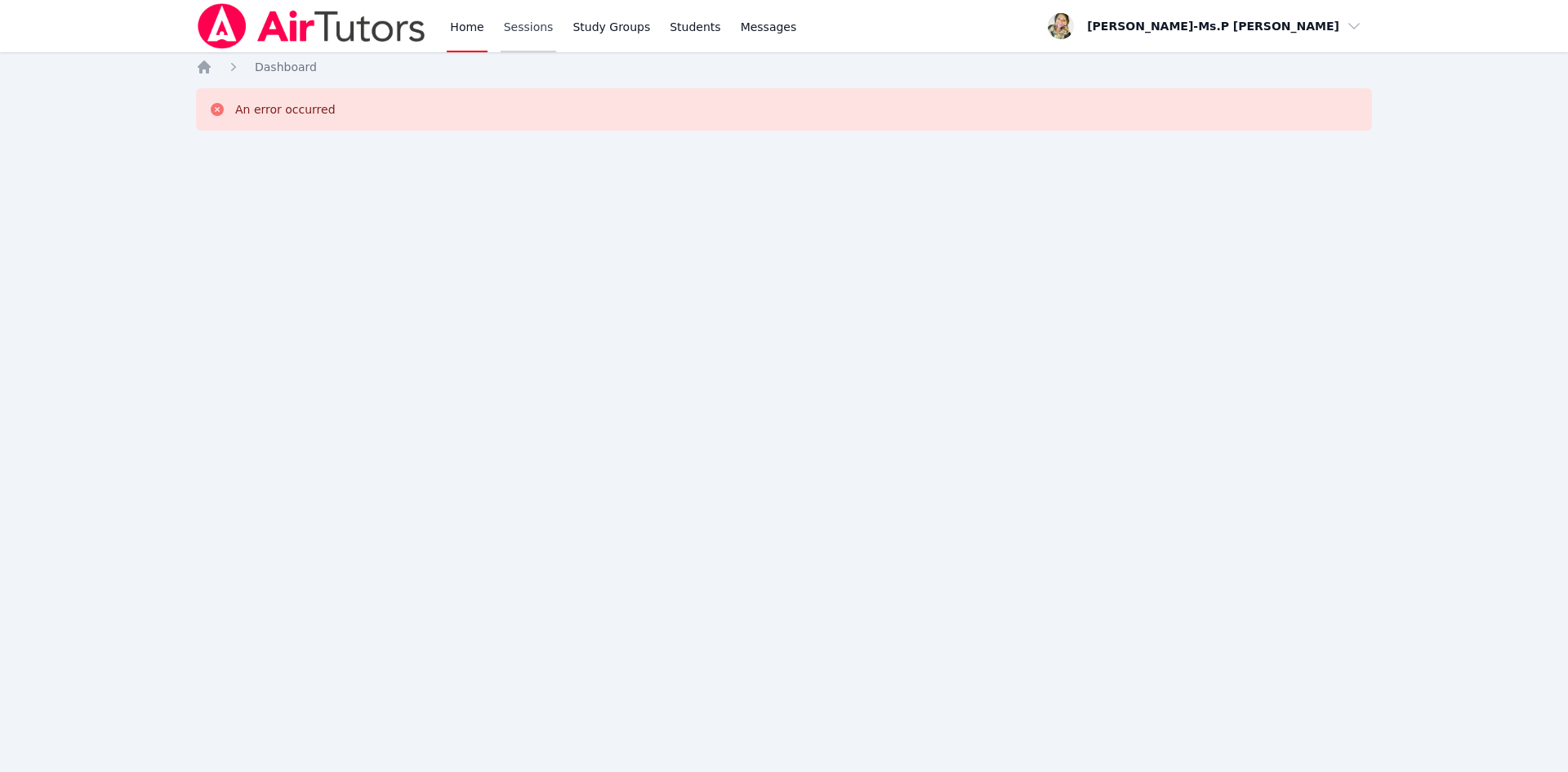
click at [515, 28] on link "Sessions" at bounding box center [529, 26] width 56 height 53
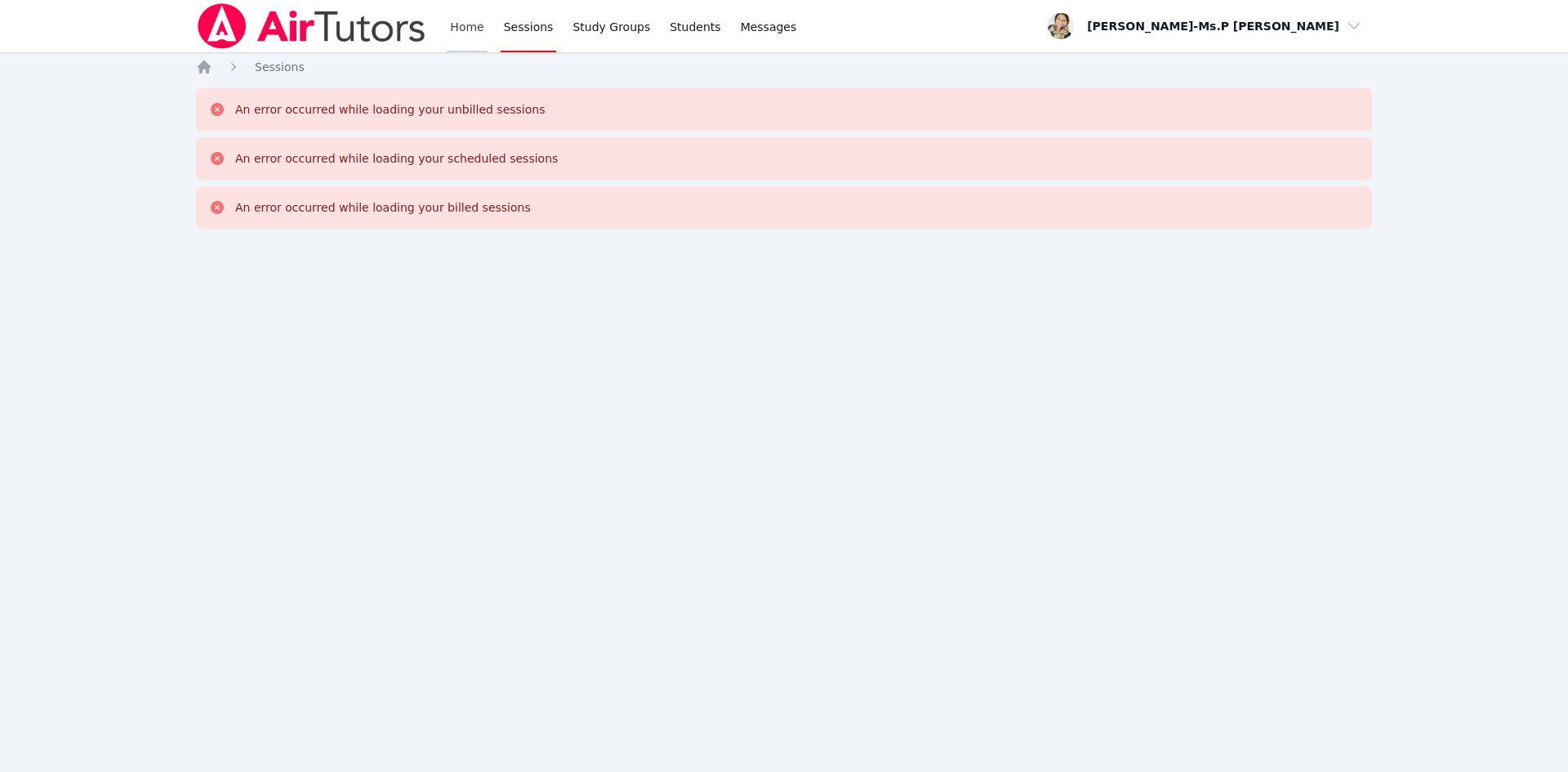
click at [459, 23] on link "Home" at bounding box center [467, 26] width 40 height 53
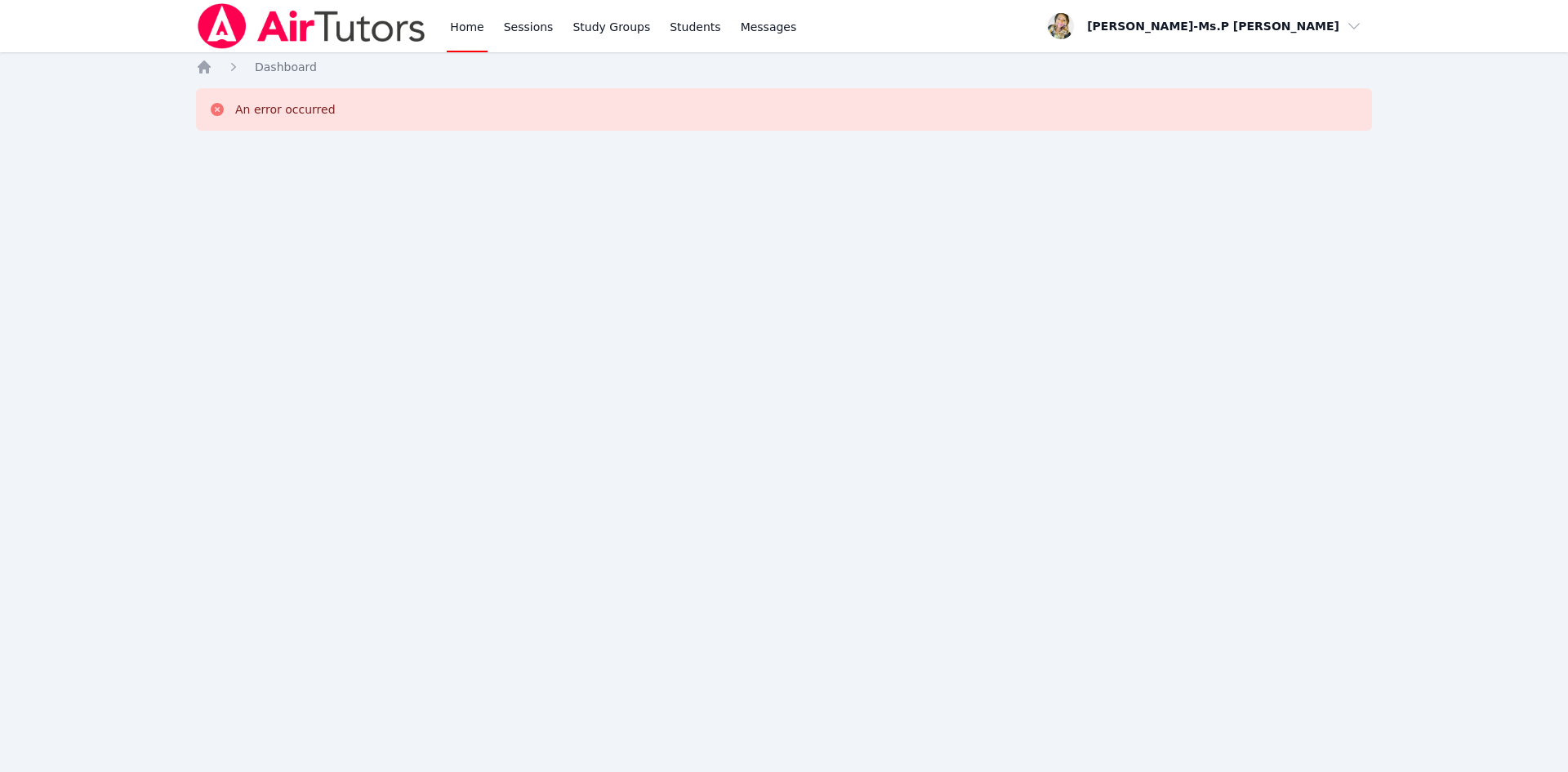
click at [278, 34] on img at bounding box center [311, 26] width 231 height 46
